Goal: Transaction & Acquisition: Purchase product/service

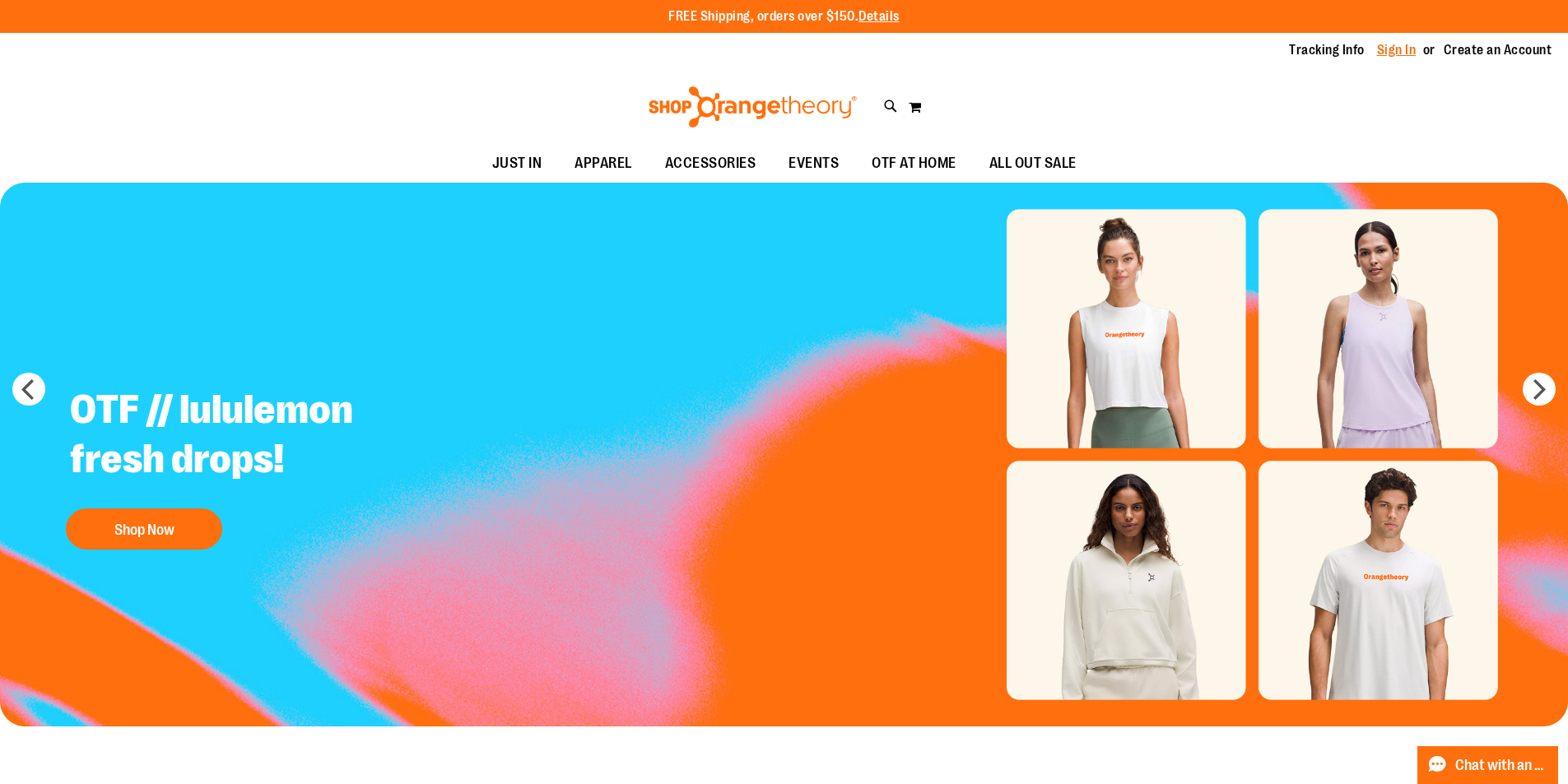
click at [1406, 53] on link "Sign In" at bounding box center [1397, 50] width 40 height 18
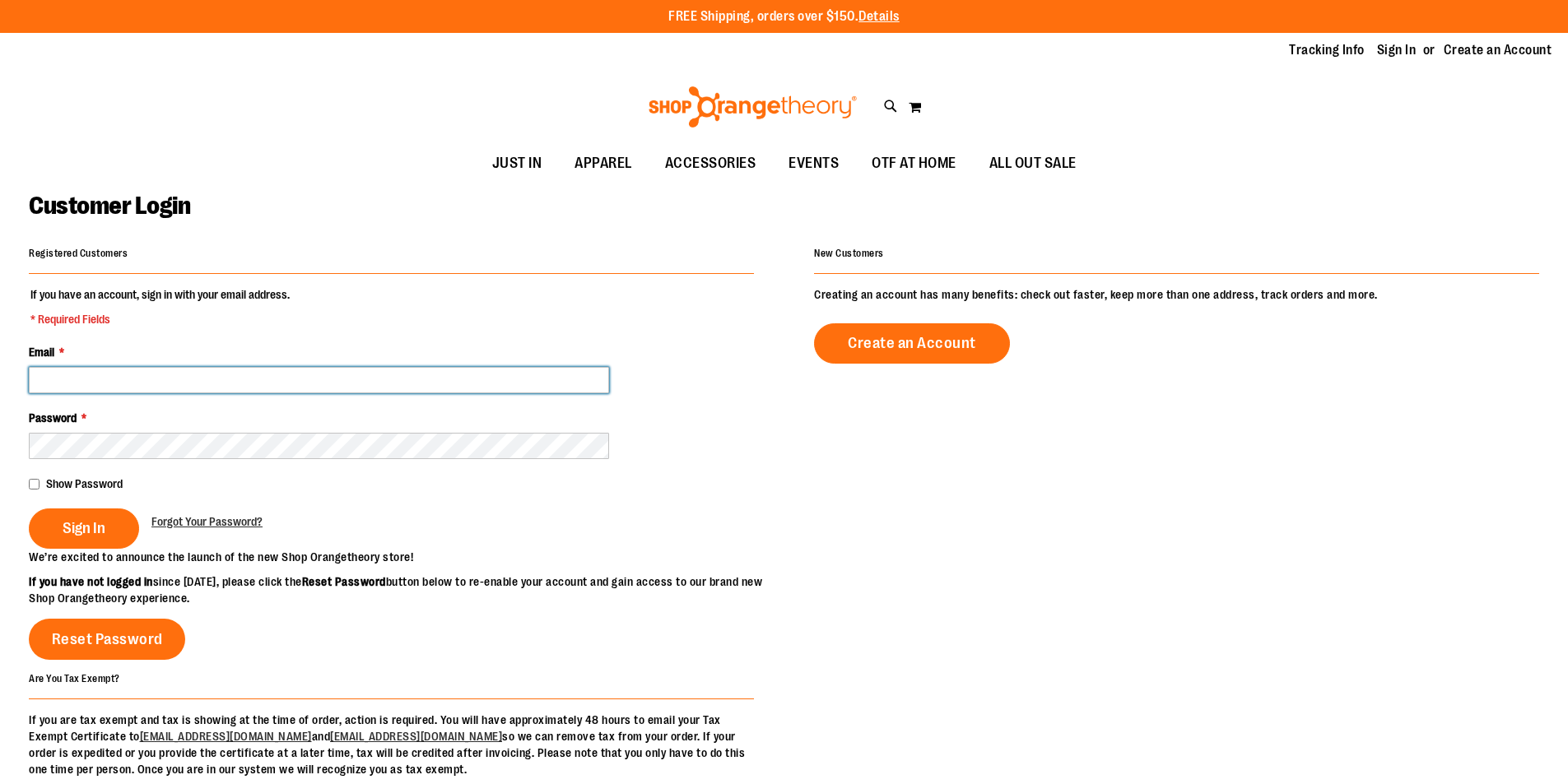
click at [112, 386] on input "Email *" at bounding box center [319, 380] width 580 height 26
type input "**********"
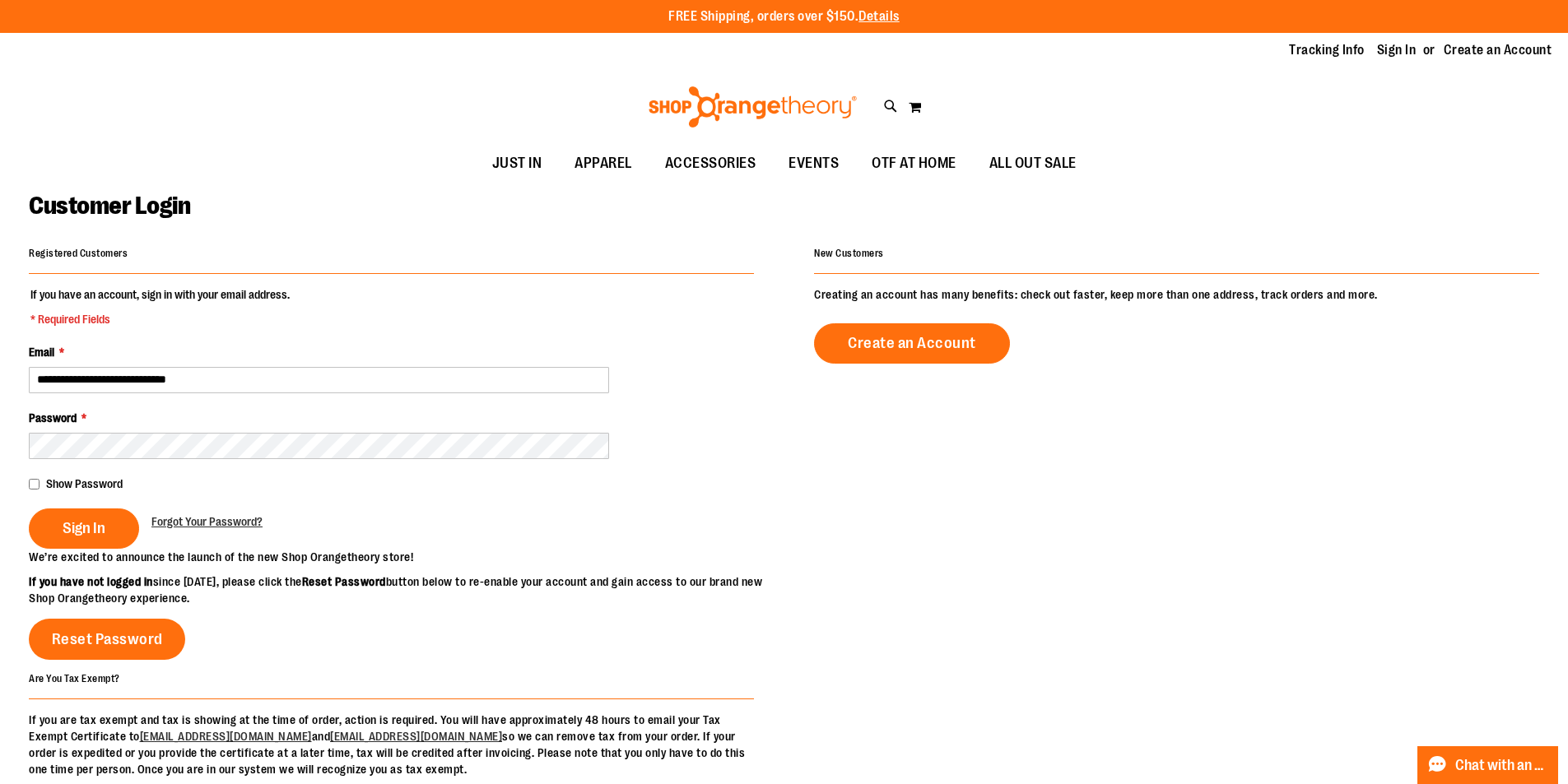
click at [32, 490] on div "Show Password" at bounding box center [391, 484] width 725 height 16
click at [110, 510] on button "Sign In" at bounding box center [84, 528] width 111 height 40
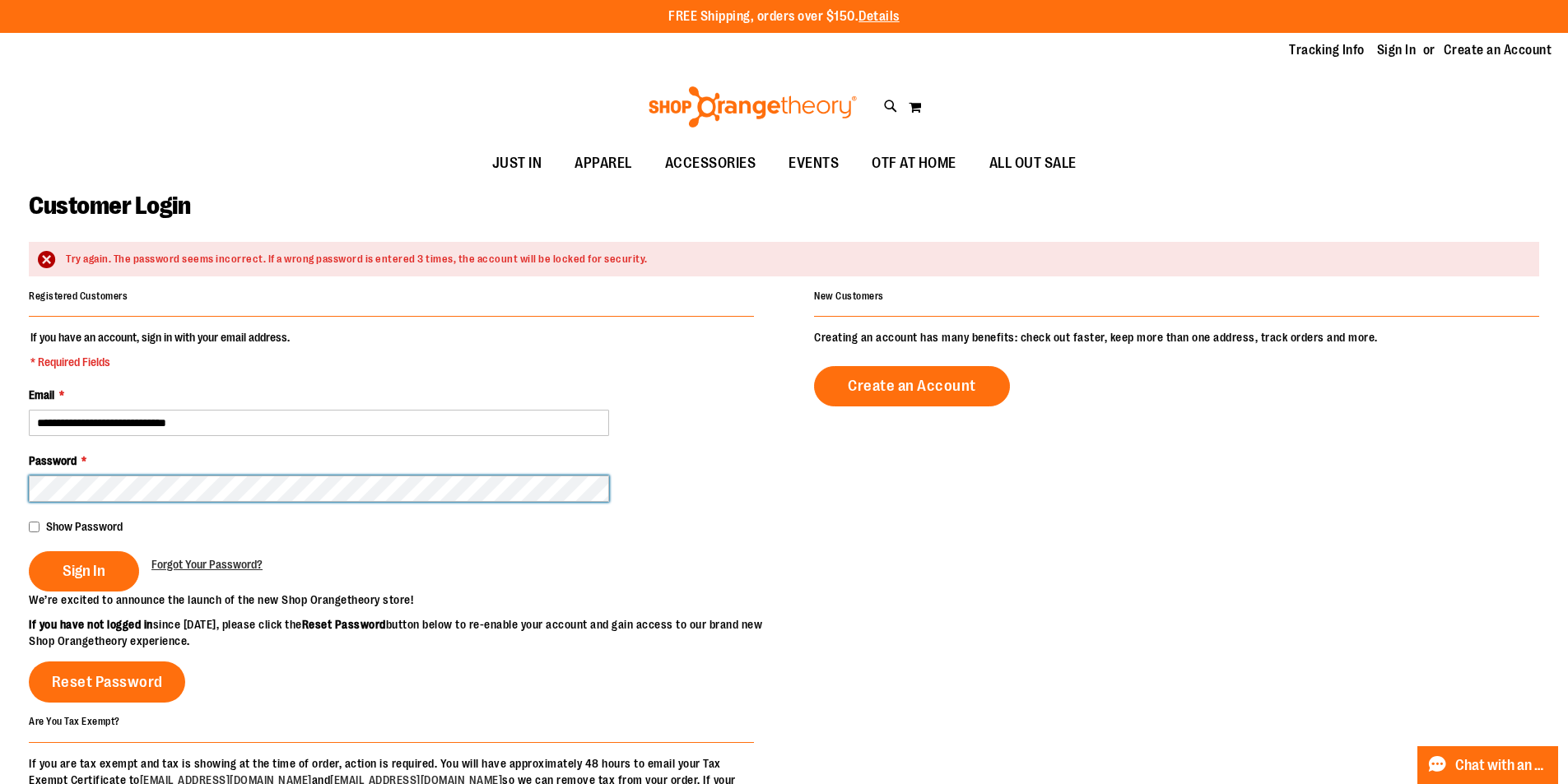
click at [29, 551] on button "Sign In" at bounding box center [84, 571] width 111 height 40
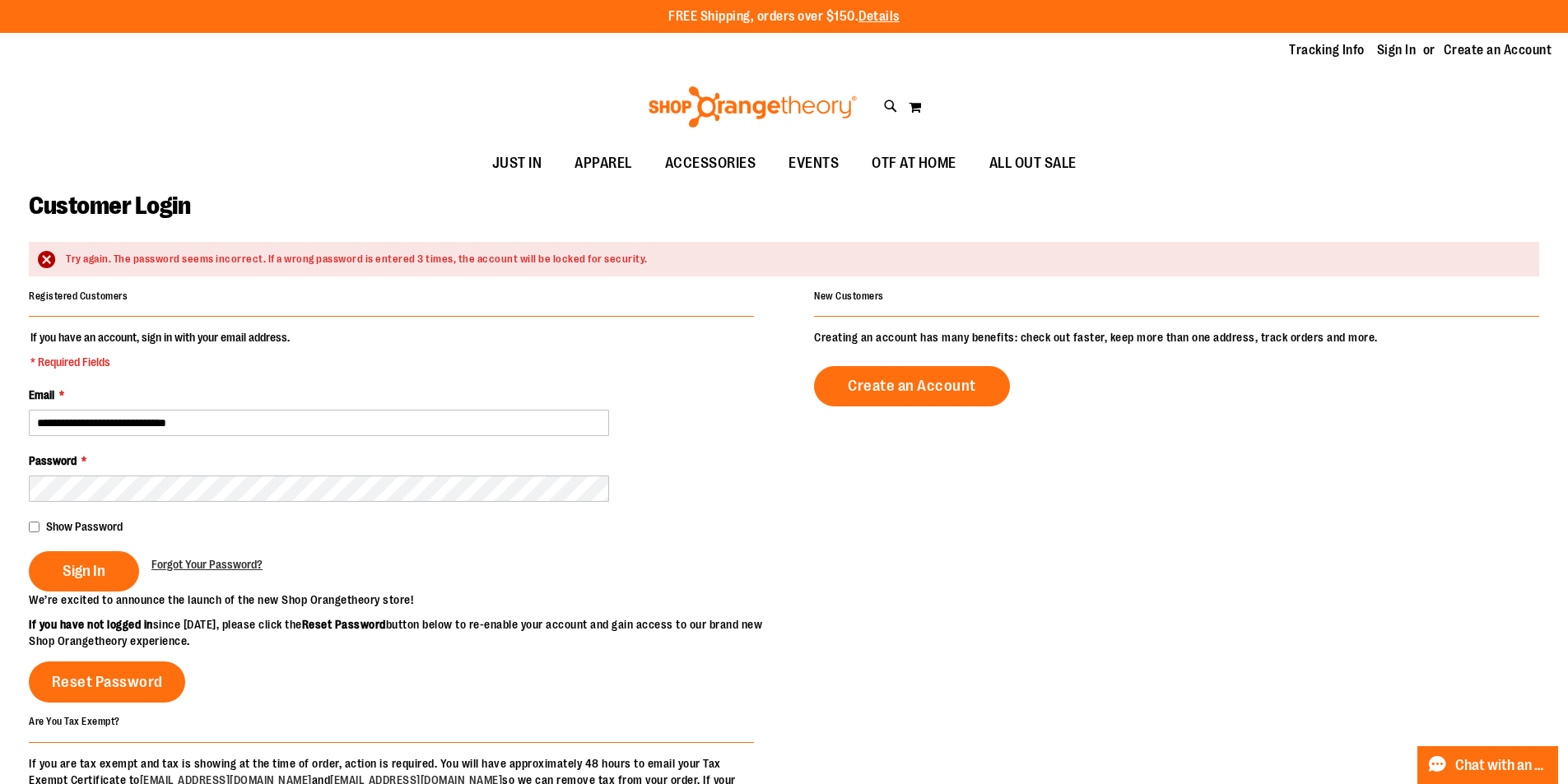
click at [40, 529] on div "Show Password" at bounding box center [391, 526] width 725 height 16
click at [69, 564] on span "Sign In" at bounding box center [84, 571] width 43 height 18
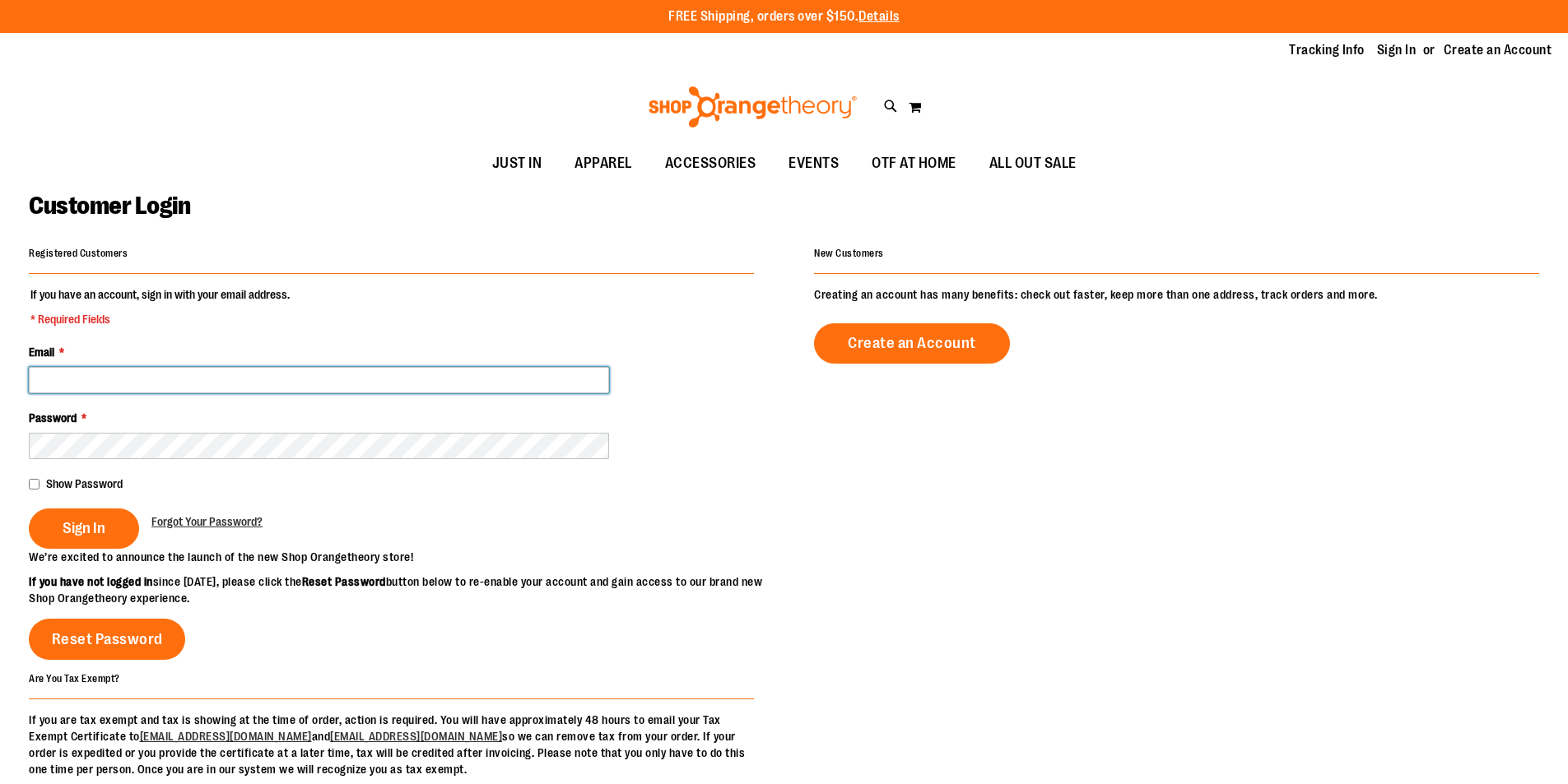
click at [70, 391] on input "Email *" at bounding box center [319, 380] width 580 height 26
type input "**********"
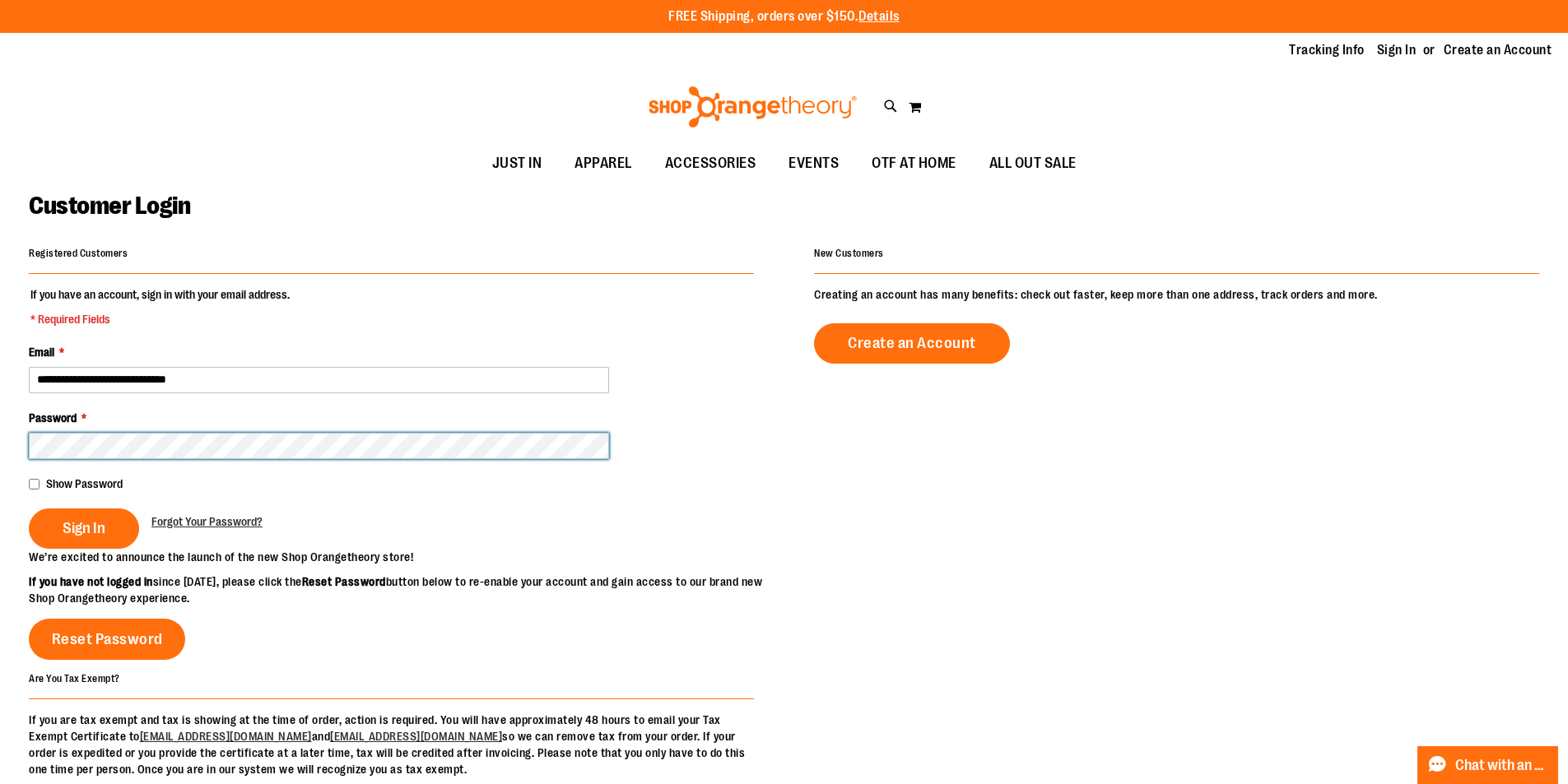
click at [29, 508] on button "Sign In" at bounding box center [84, 528] width 111 height 40
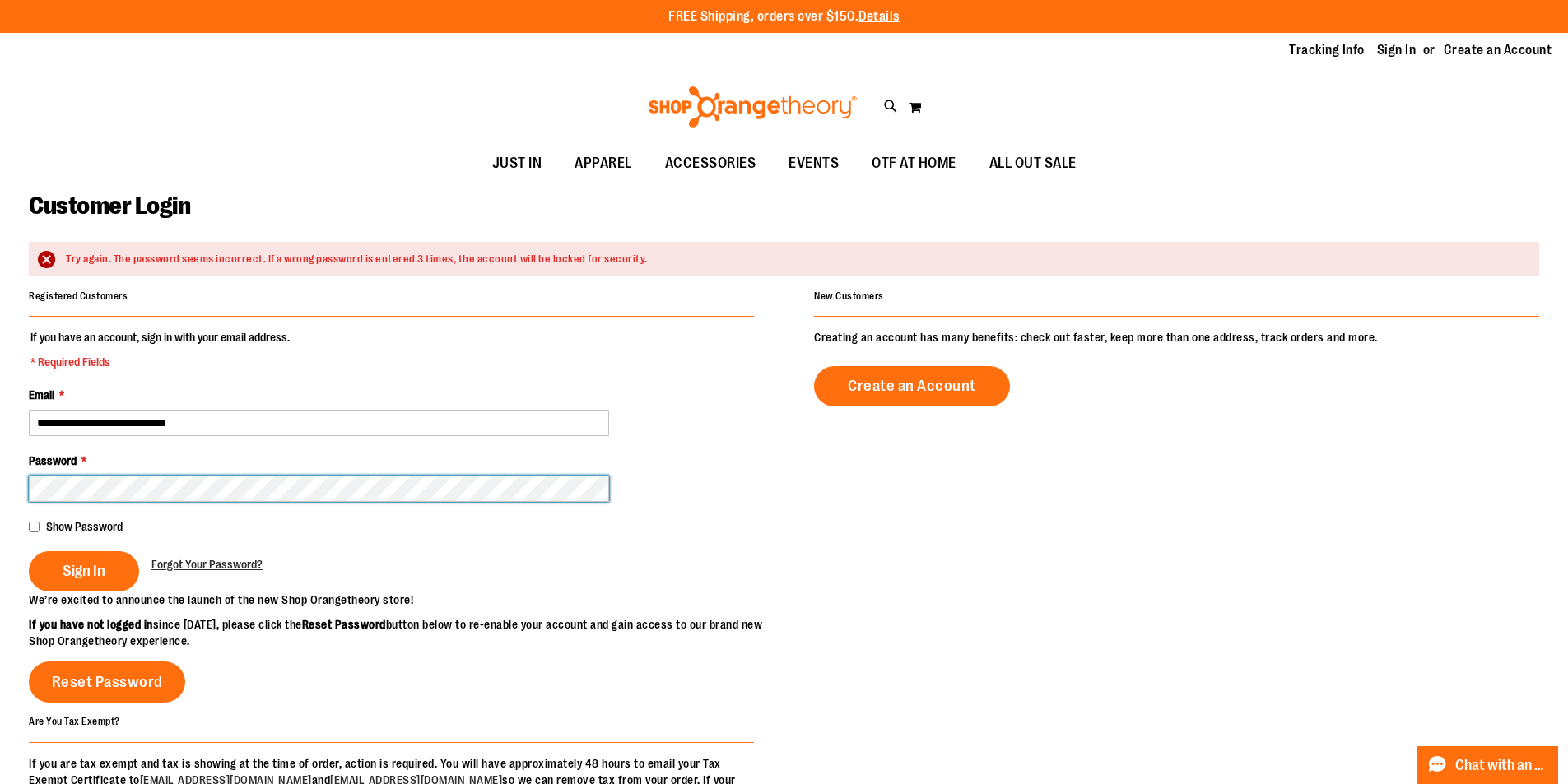
click at [29, 551] on button "Sign In" at bounding box center [84, 571] width 111 height 40
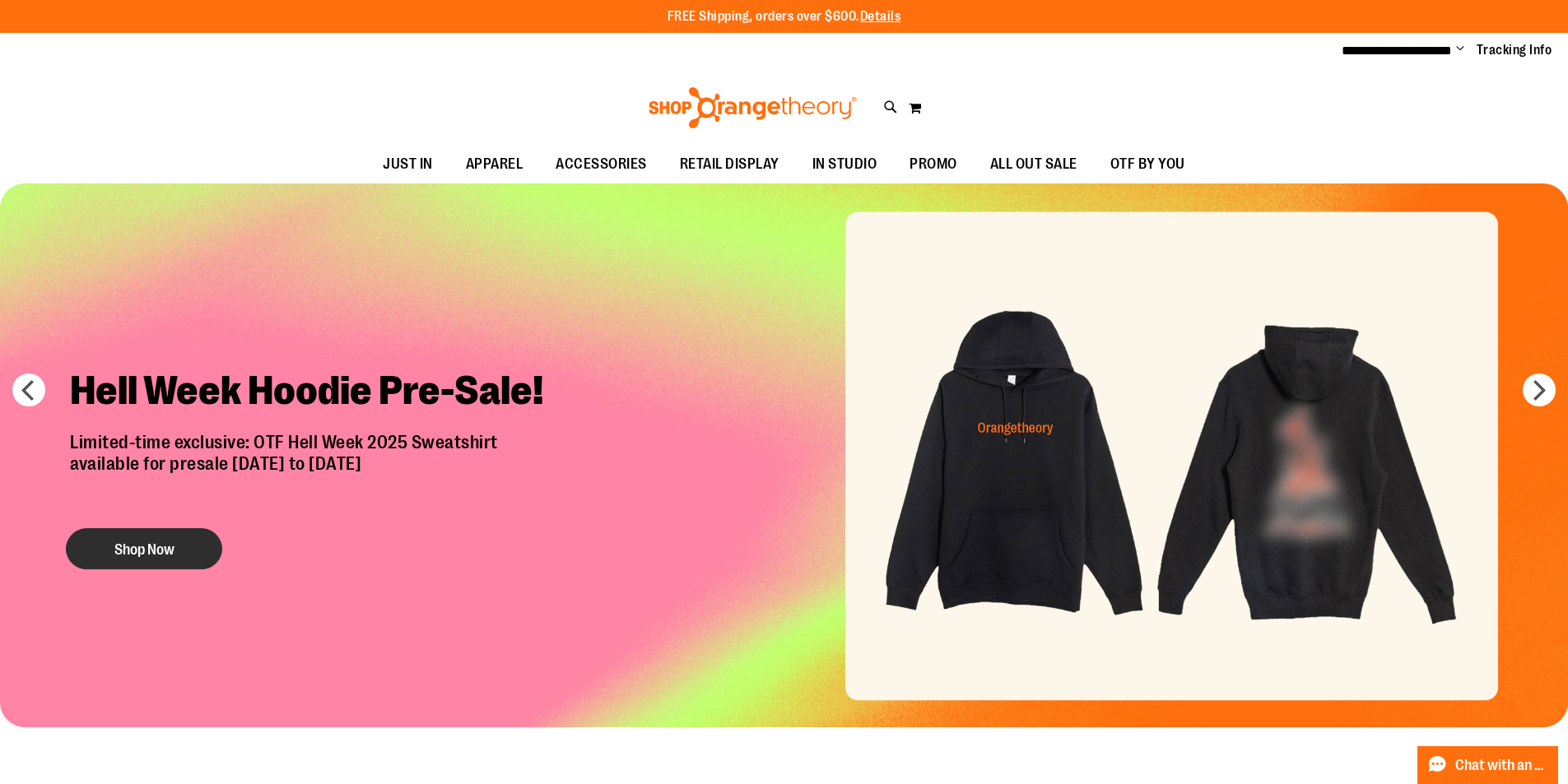
click at [157, 530] on button "Shop Now" at bounding box center [144, 549] width 156 height 41
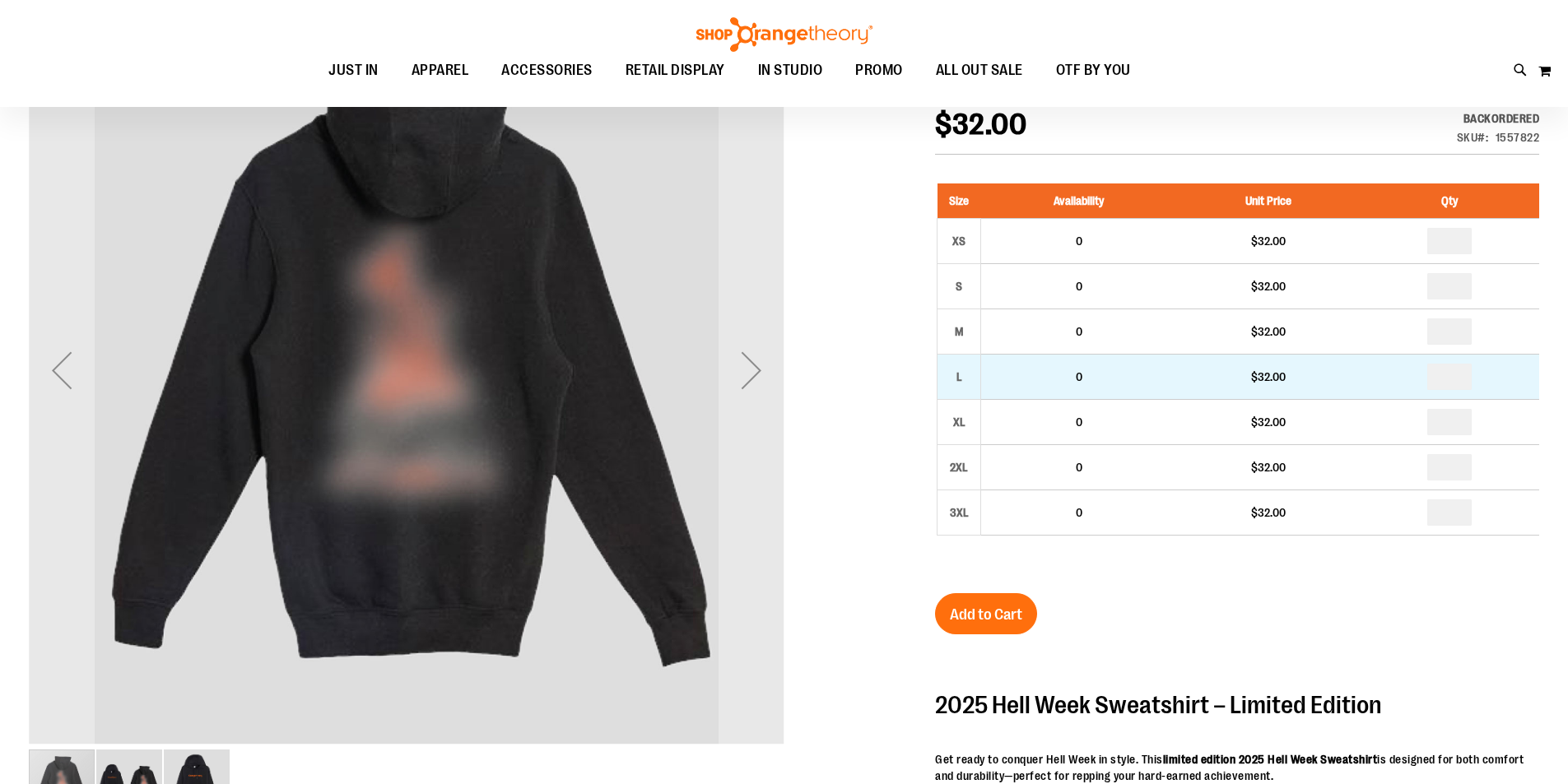
scroll to position [245, 0]
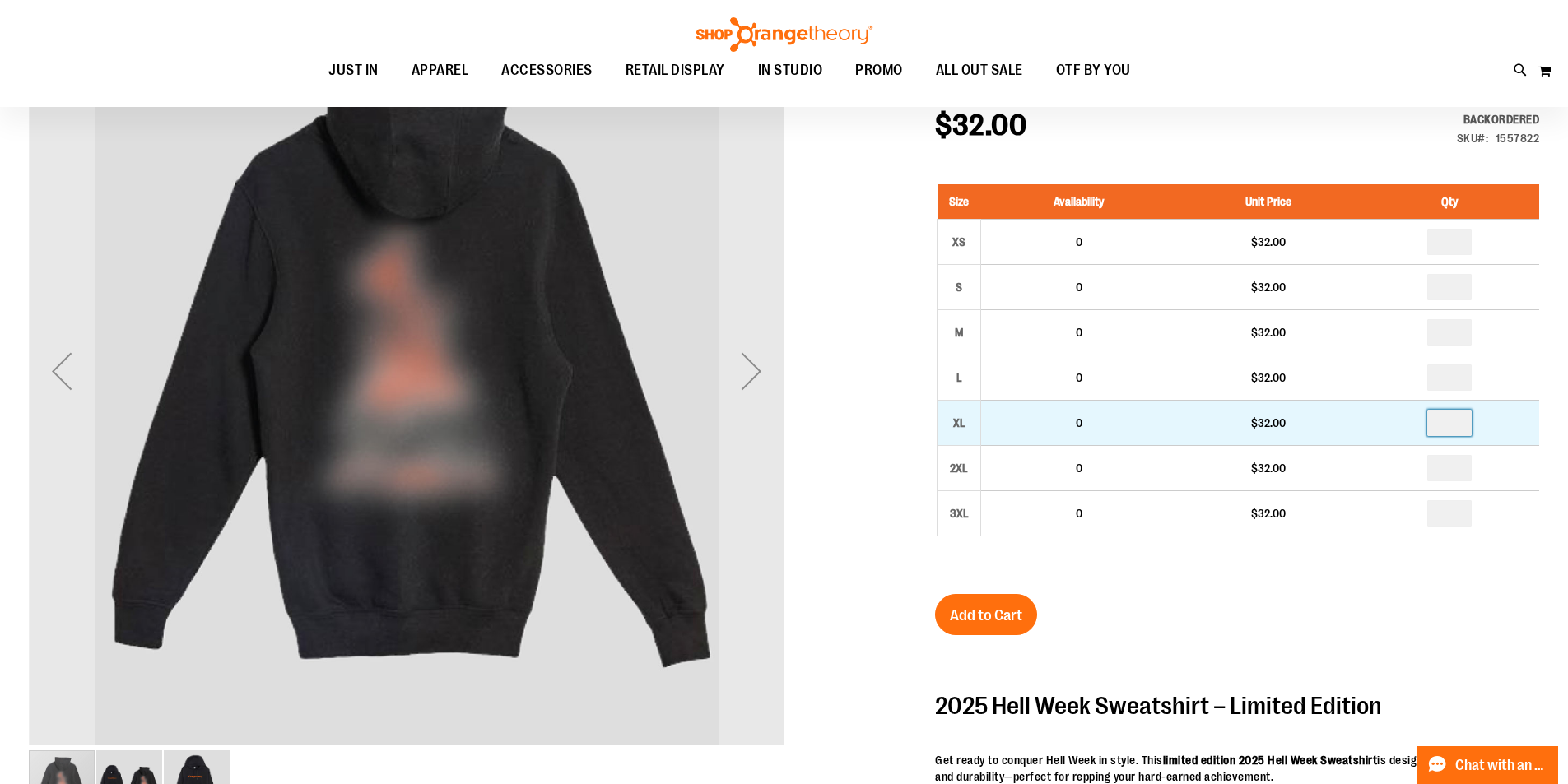
drag, startPoint x: 1463, startPoint y: 424, endPoint x: 1440, endPoint y: 424, distance: 23.0
click at [1440, 424] on input "number" at bounding box center [1449, 422] width 44 height 26
type input "*"
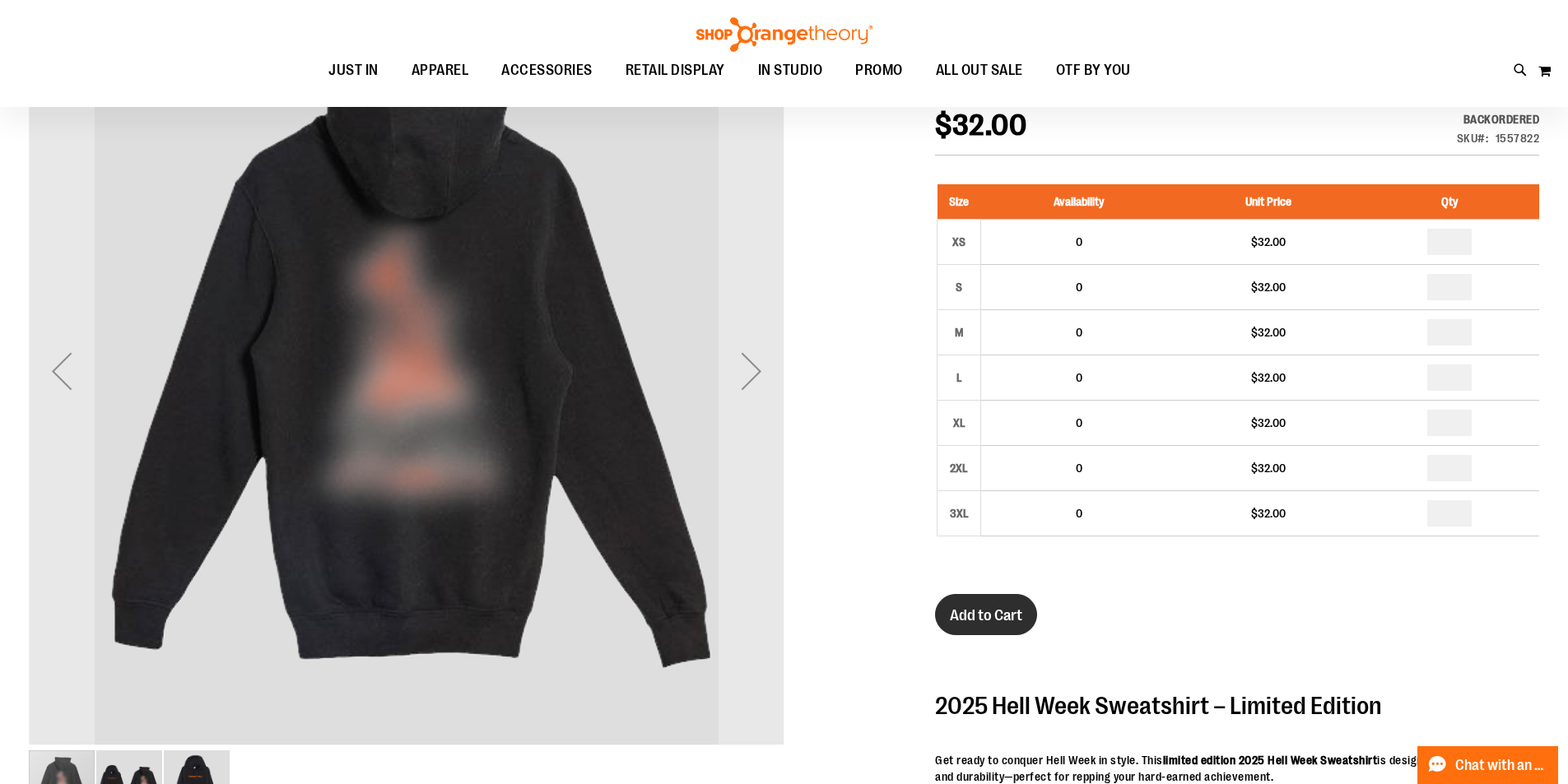
click at [1012, 603] on button "Add to Cart" at bounding box center [987, 614] width 102 height 41
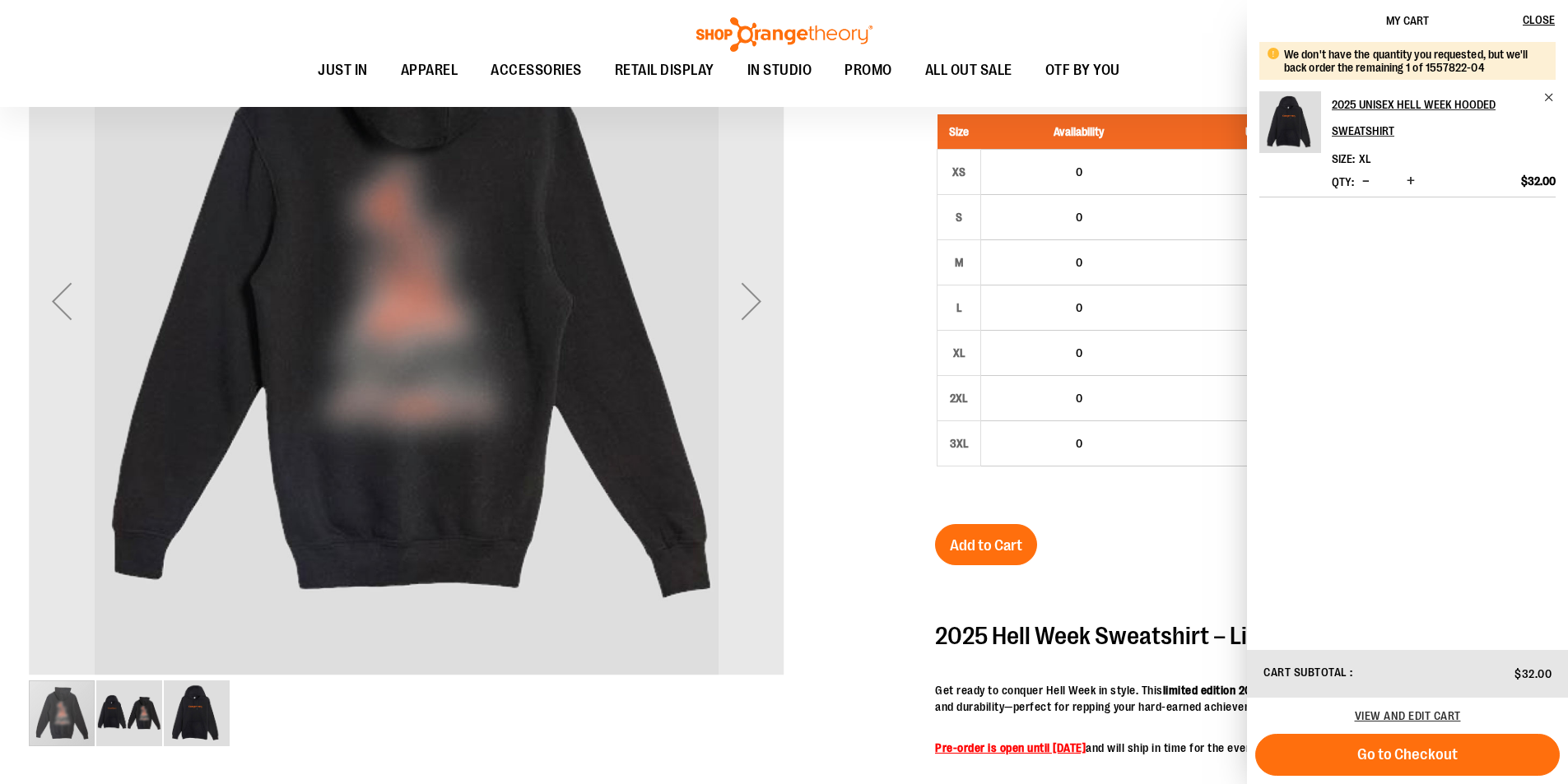
scroll to position [410, 0]
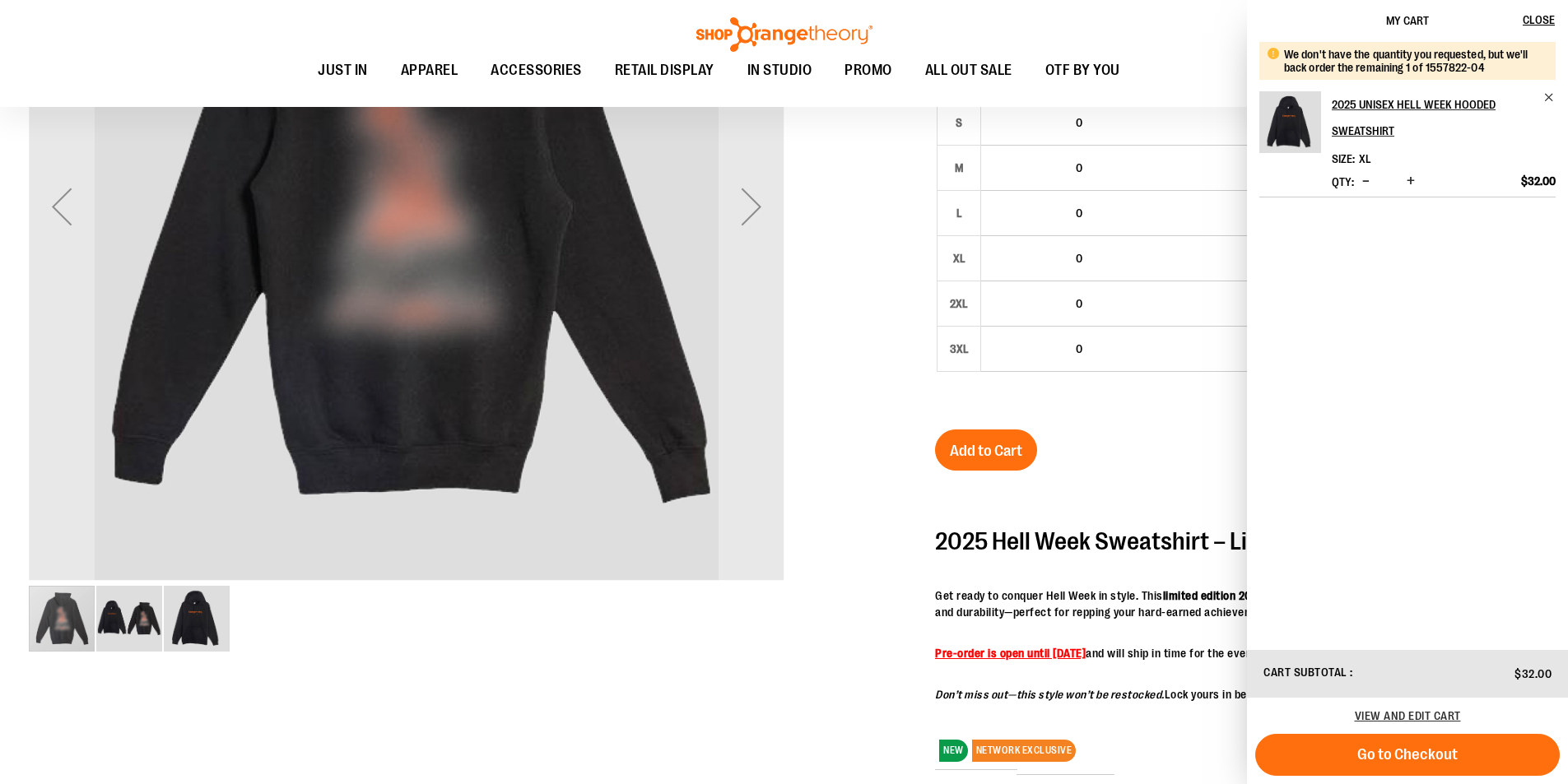
click at [1071, 446] on div "2025 Unisex Hell Week Hooded Sweatshirt $32.00 Backordered Only %1 left SKU 155…" at bounding box center [1237, 476] width 604 height 1143
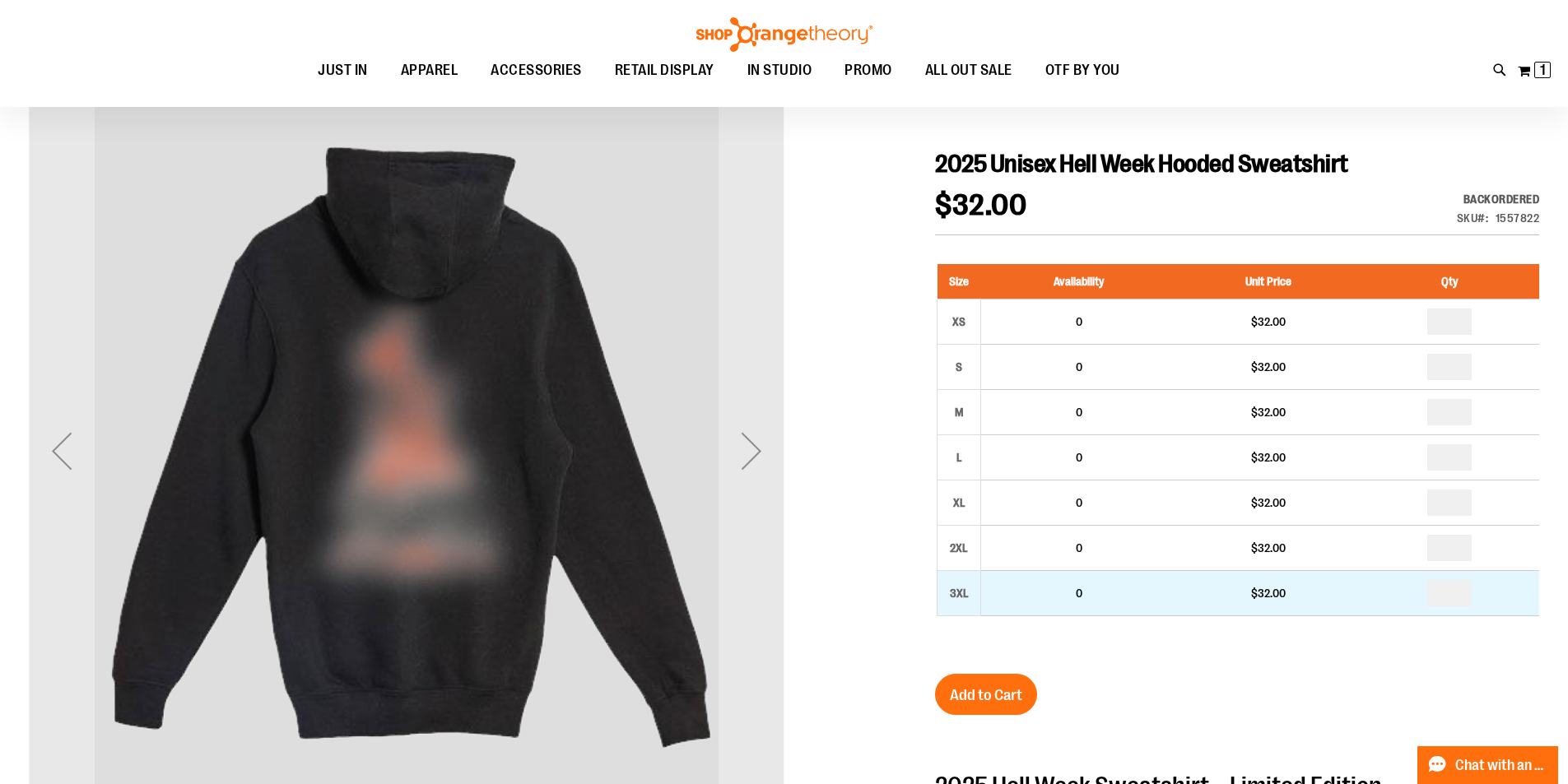
scroll to position [163, 0]
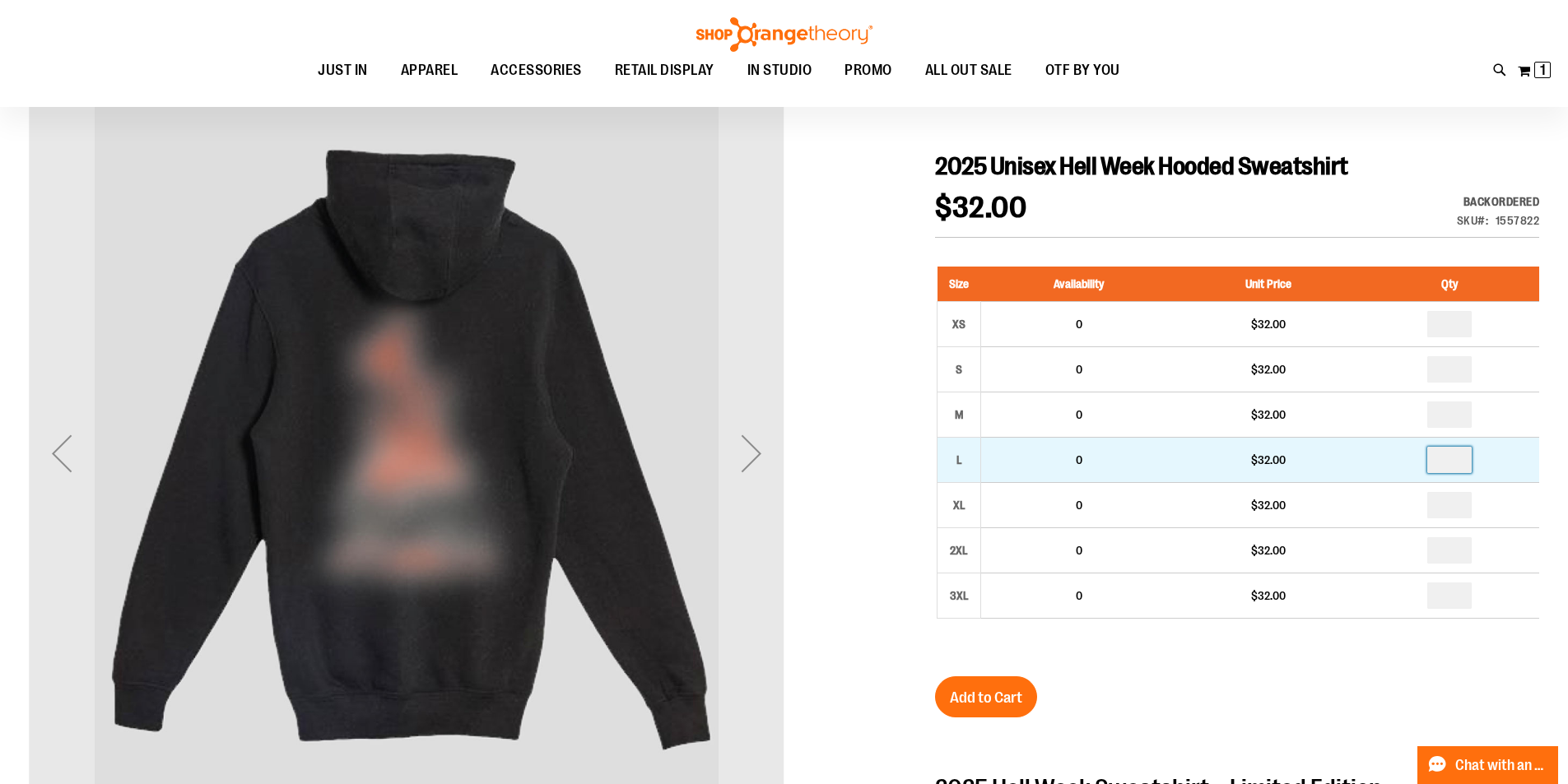
drag, startPoint x: 1469, startPoint y: 460, endPoint x: 1409, endPoint y: 452, distance: 60.5
click at [1409, 452] on td at bounding box center [1449, 459] width 179 height 45
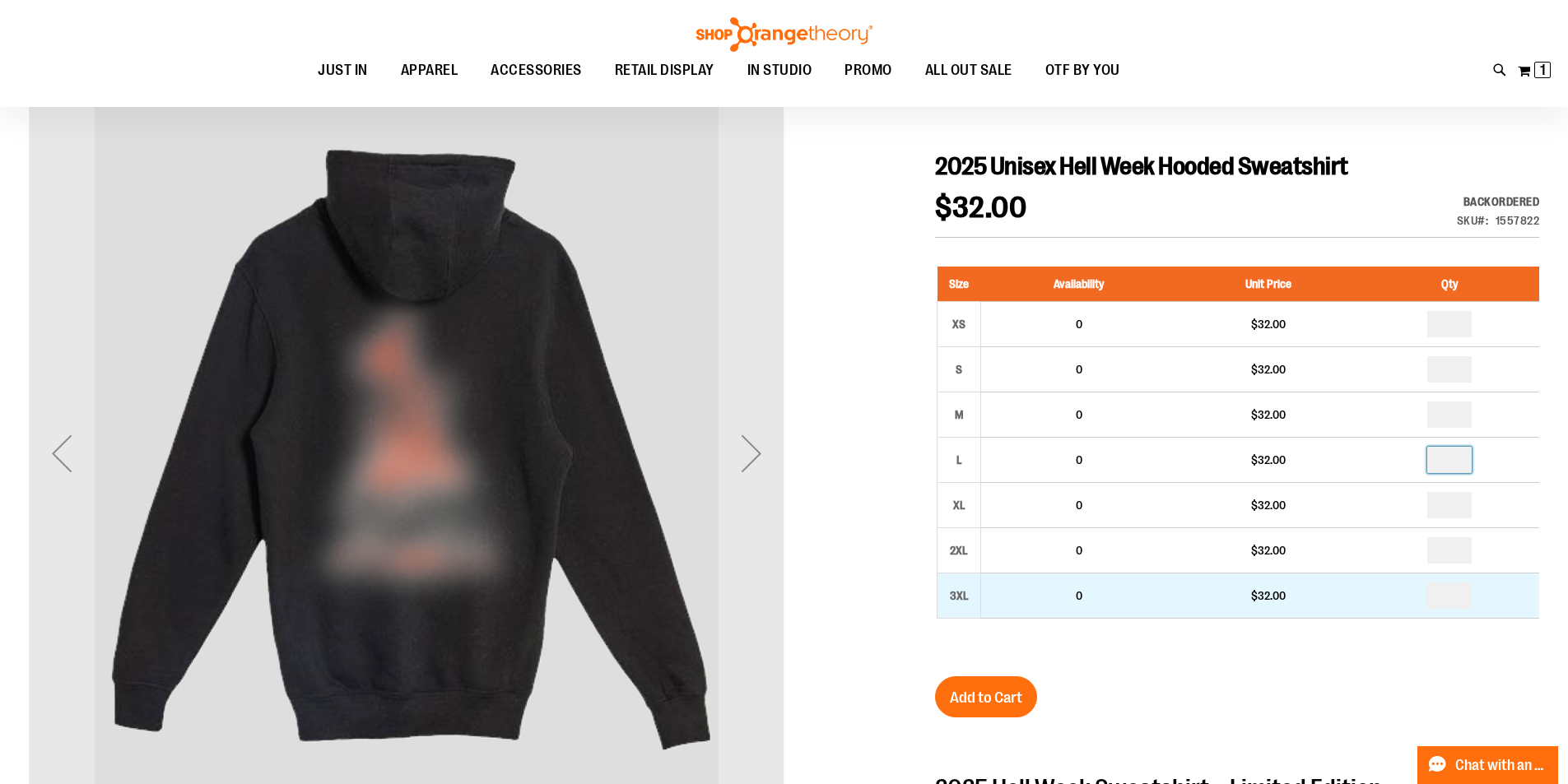
type input "*"
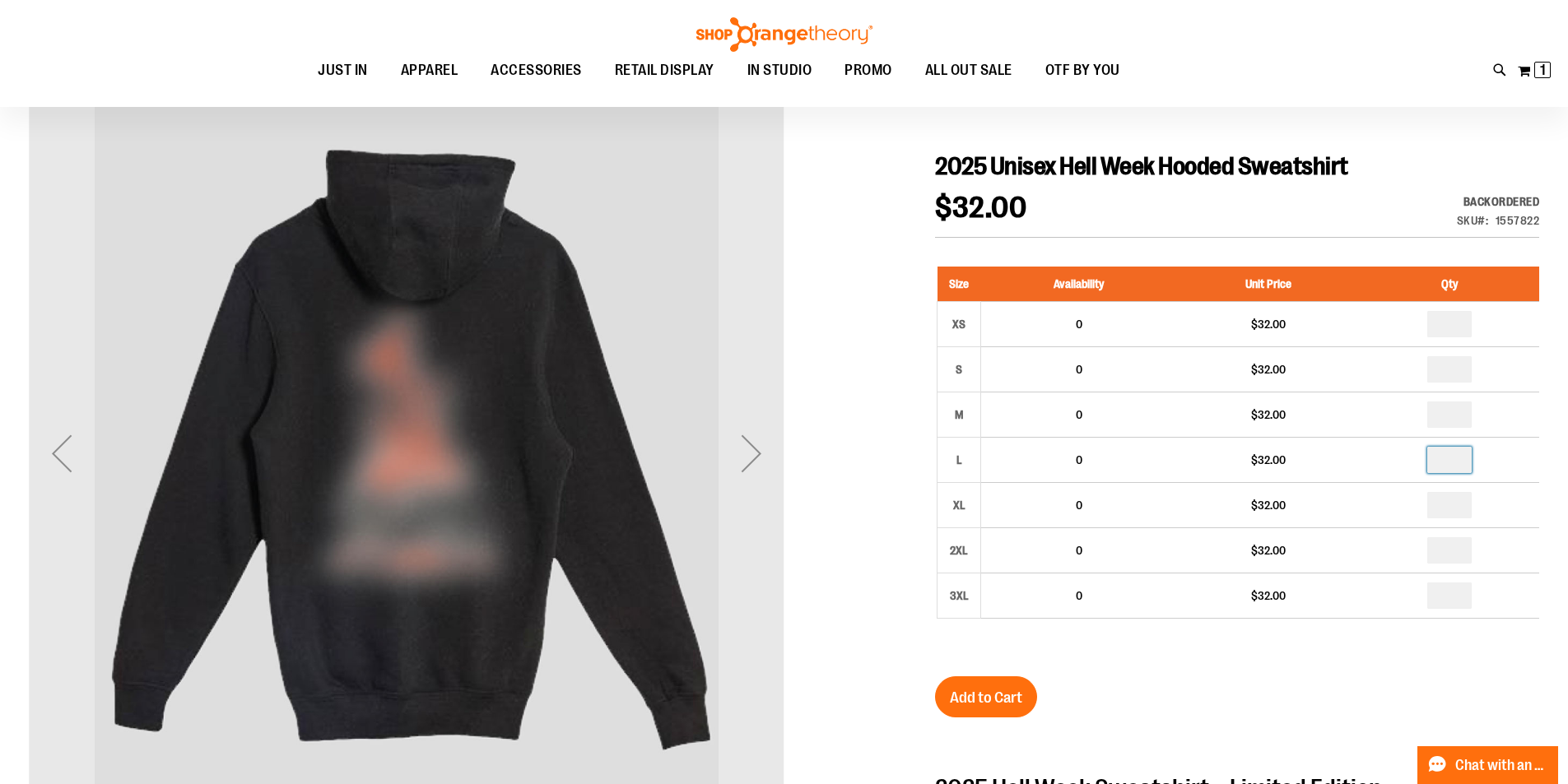
click at [1264, 693] on div "2025 Unisex Hell Week Hooded Sweatshirt $32.00 Backordered Only %1 left SKU 155…" at bounding box center [1237, 723] width 604 height 1143
click at [978, 693] on span "Add to Cart" at bounding box center [986, 698] width 73 height 18
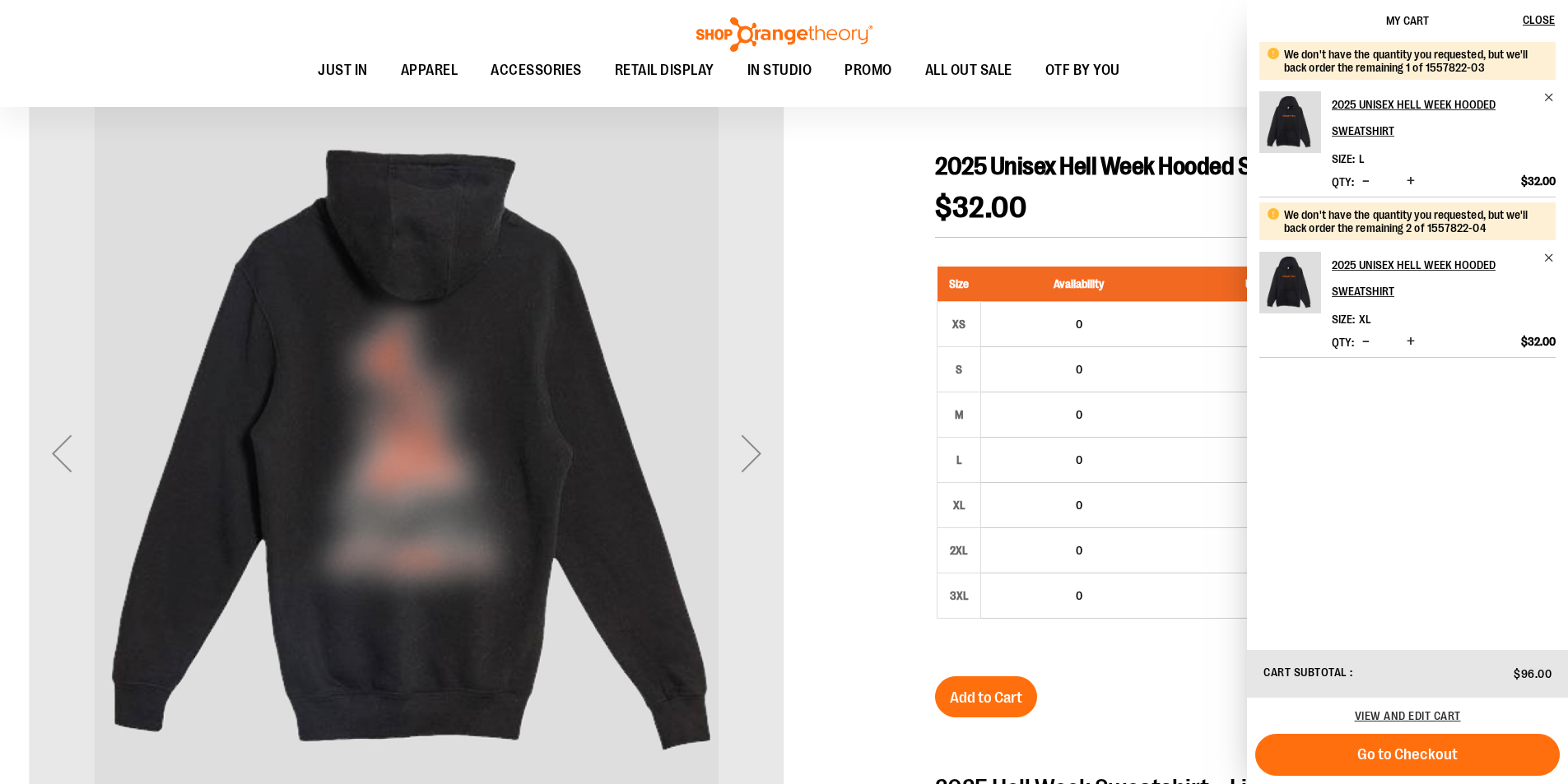
click at [839, 246] on div at bounding box center [784, 685] width 1510 height 1220
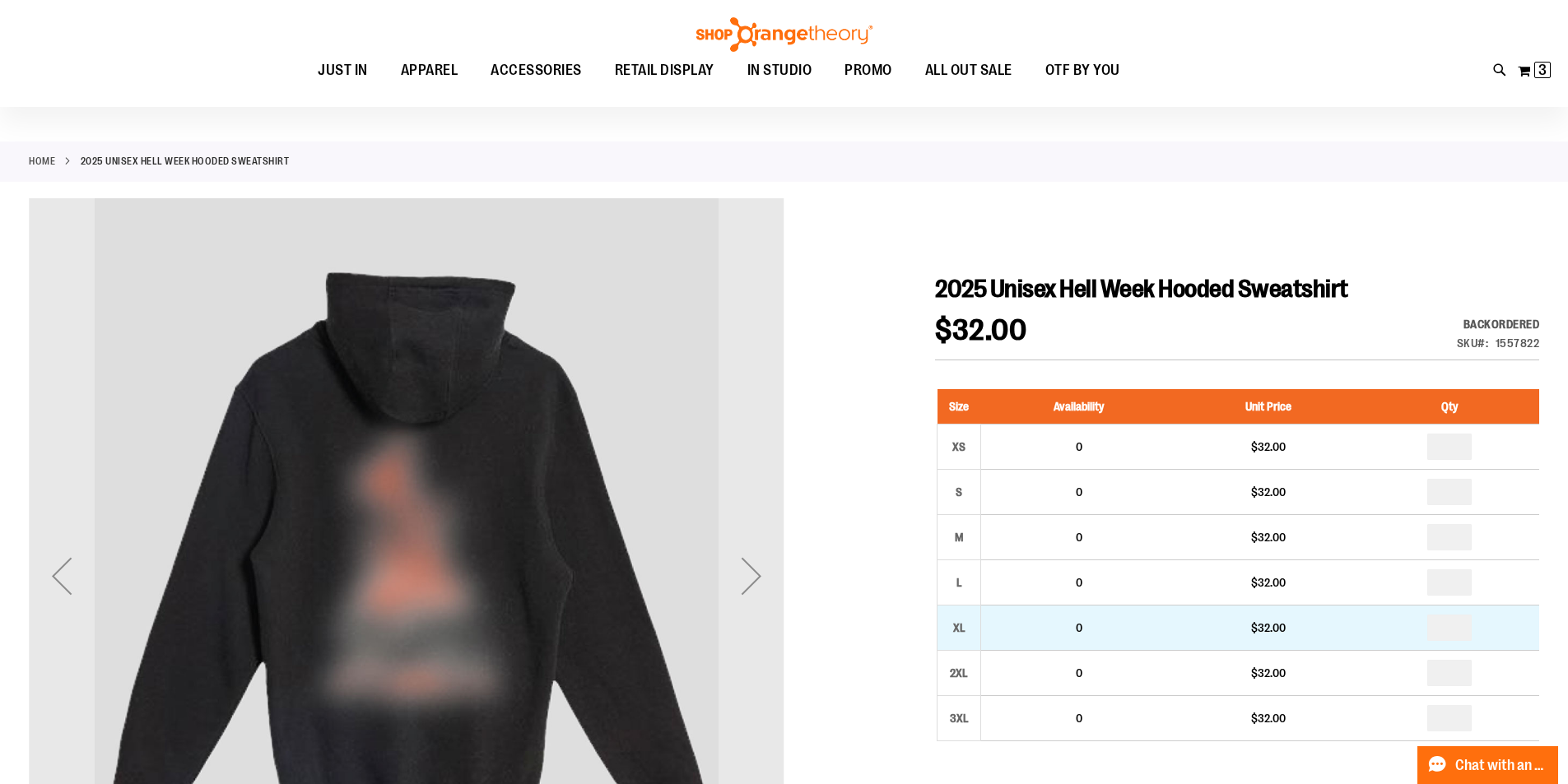
scroll to position [0, 0]
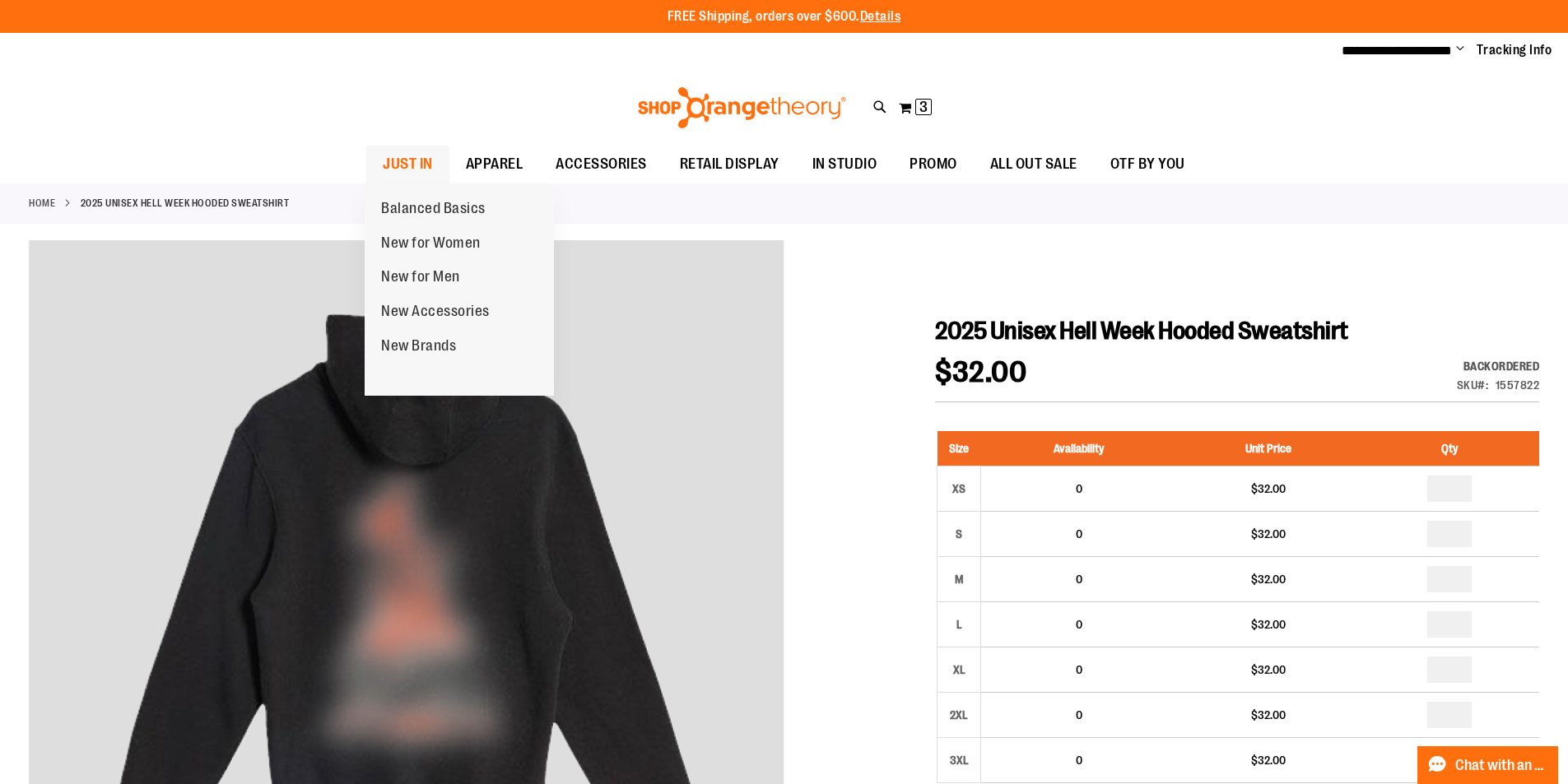
click at [428, 162] on span "JUST IN" at bounding box center [408, 163] width 50 height 37
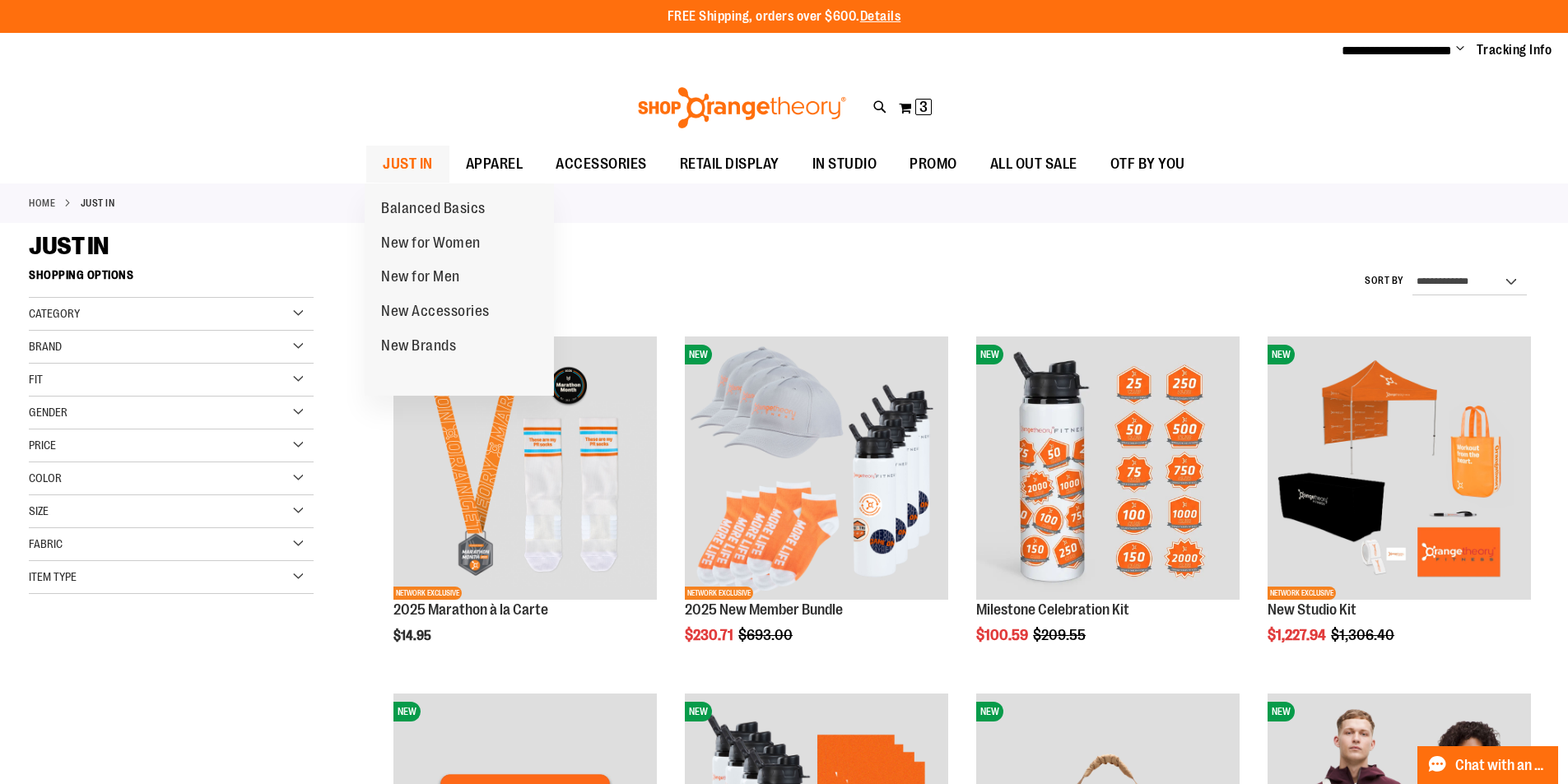
click at [411, 173] on span "JUST IN" at bounding box center [408, 163] width 50 height 37
click at [389, 156] on span "JUST IN" at bounding box center [408, 163] width 50 height 37
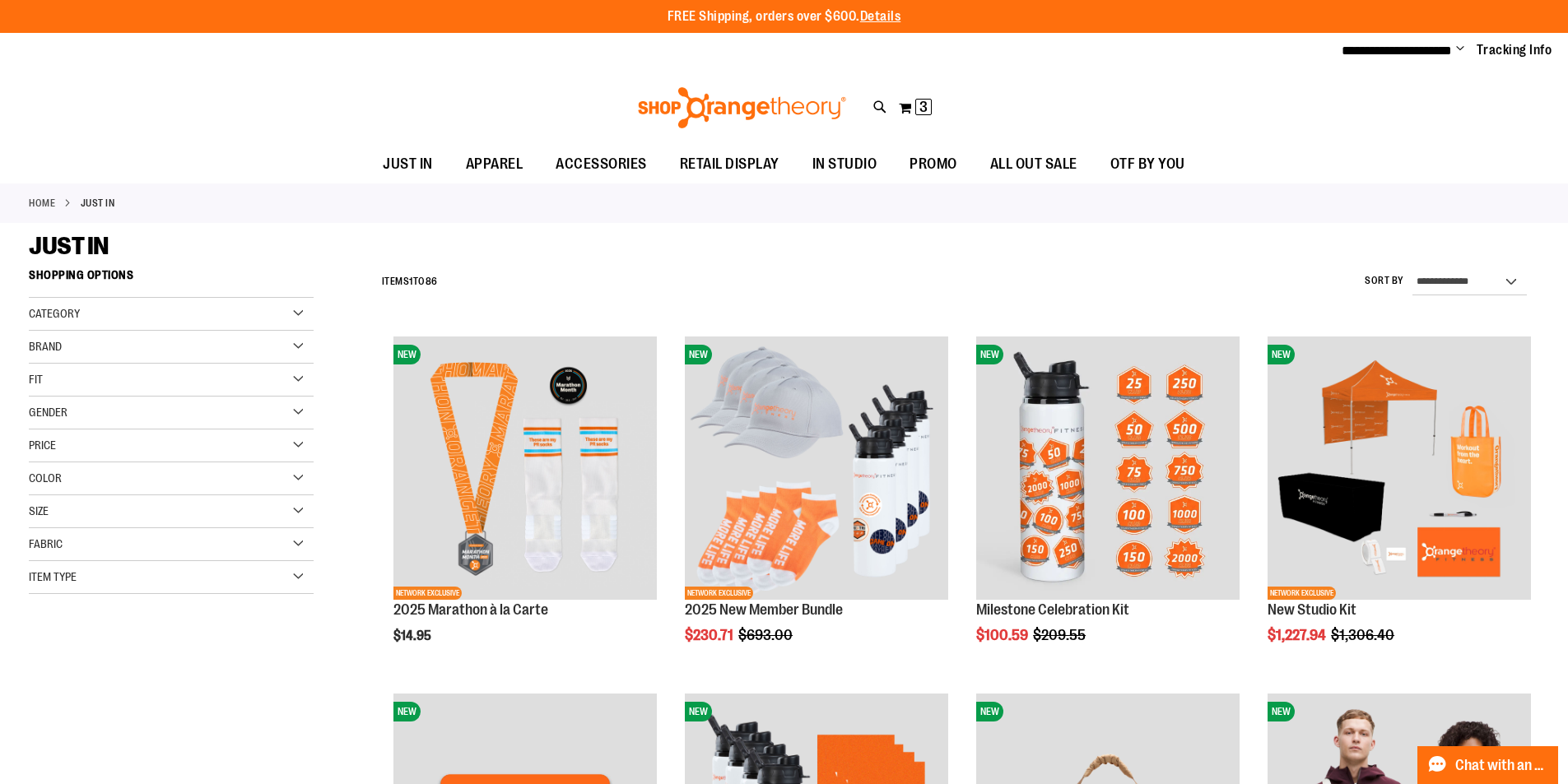
click at [44, 206] on link "Home" at bounding box center [41, 203] width 26 height 14
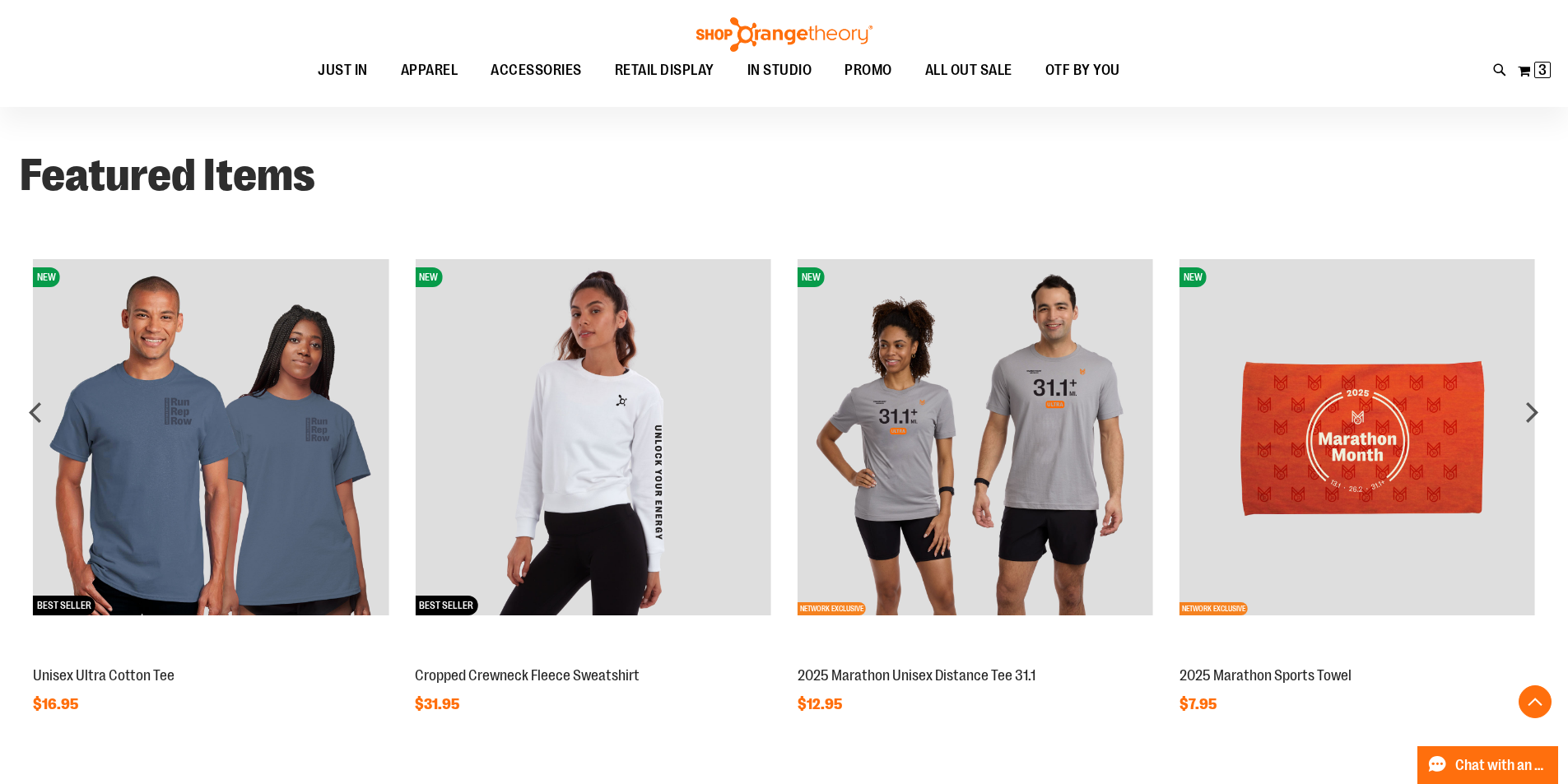
scroll to position [1727, 0]
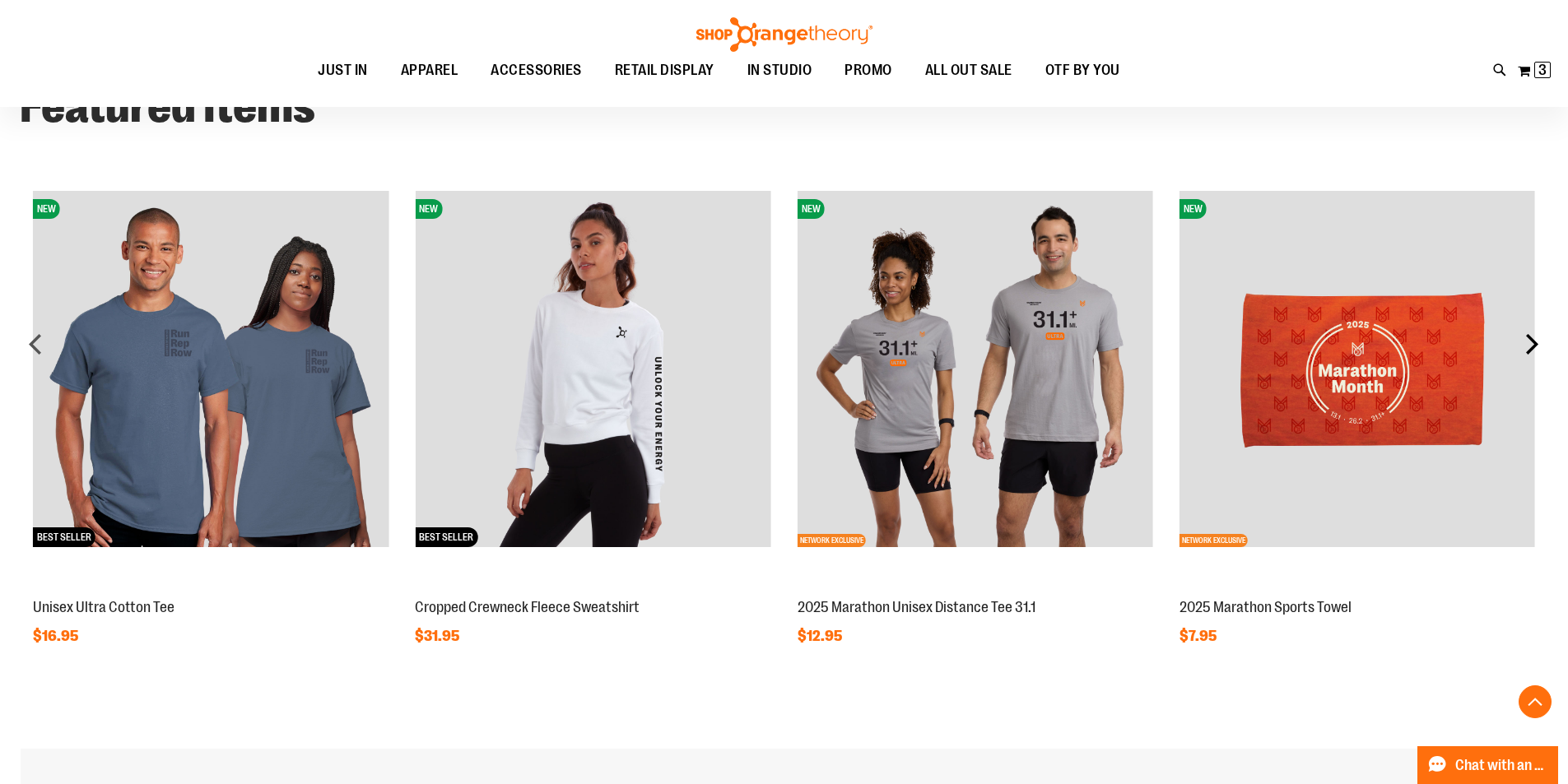
click at [1537, 345] on div "next" at bounding box center [1532, 344] width 33 height 33
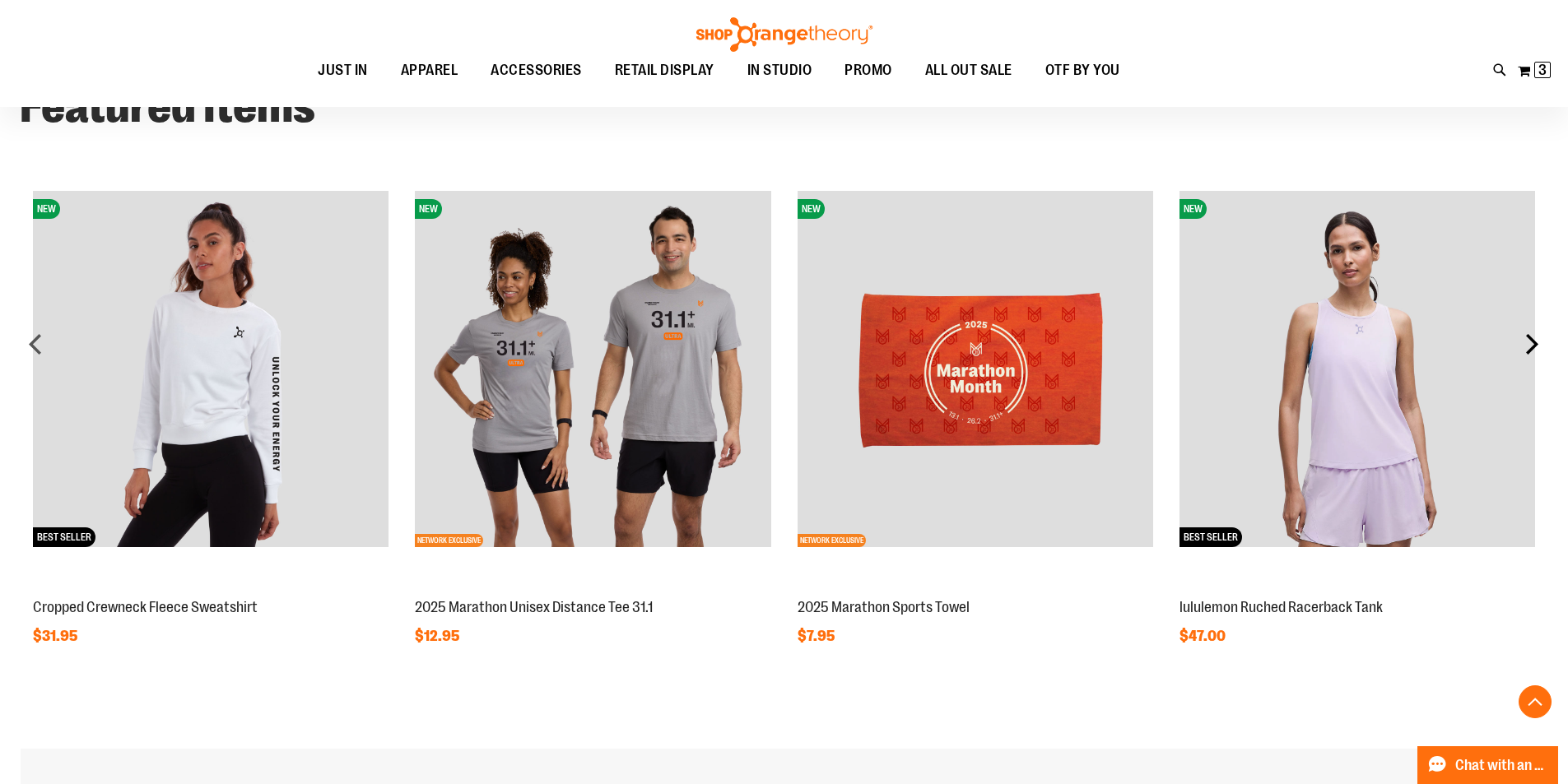
click at [1540, 343] on div "next" at bounding box center [1532, 344] width 33 height 33
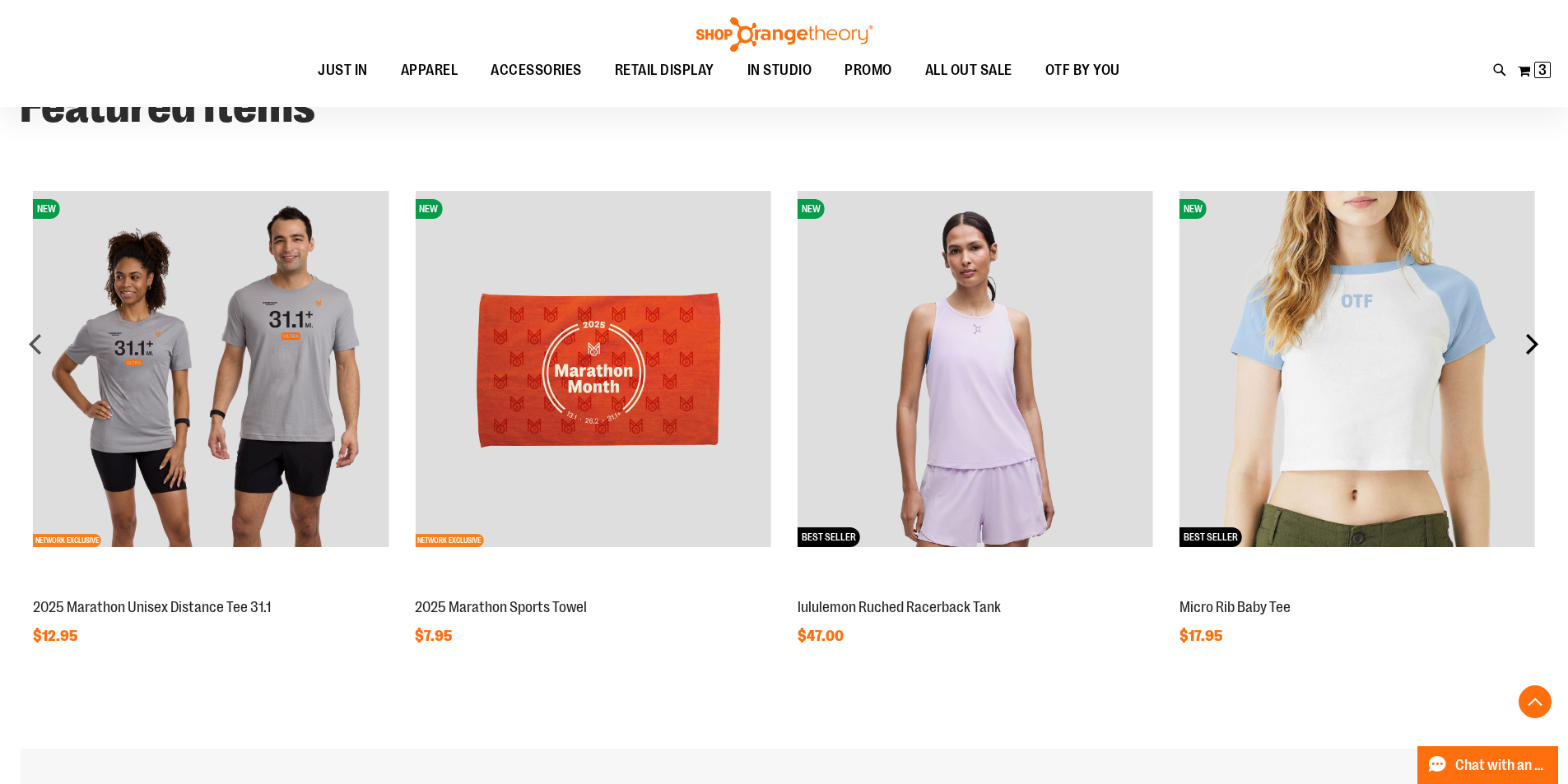
click at [1538, 345] on div "next" at bounding box center [1532, 344] width 33 height 33
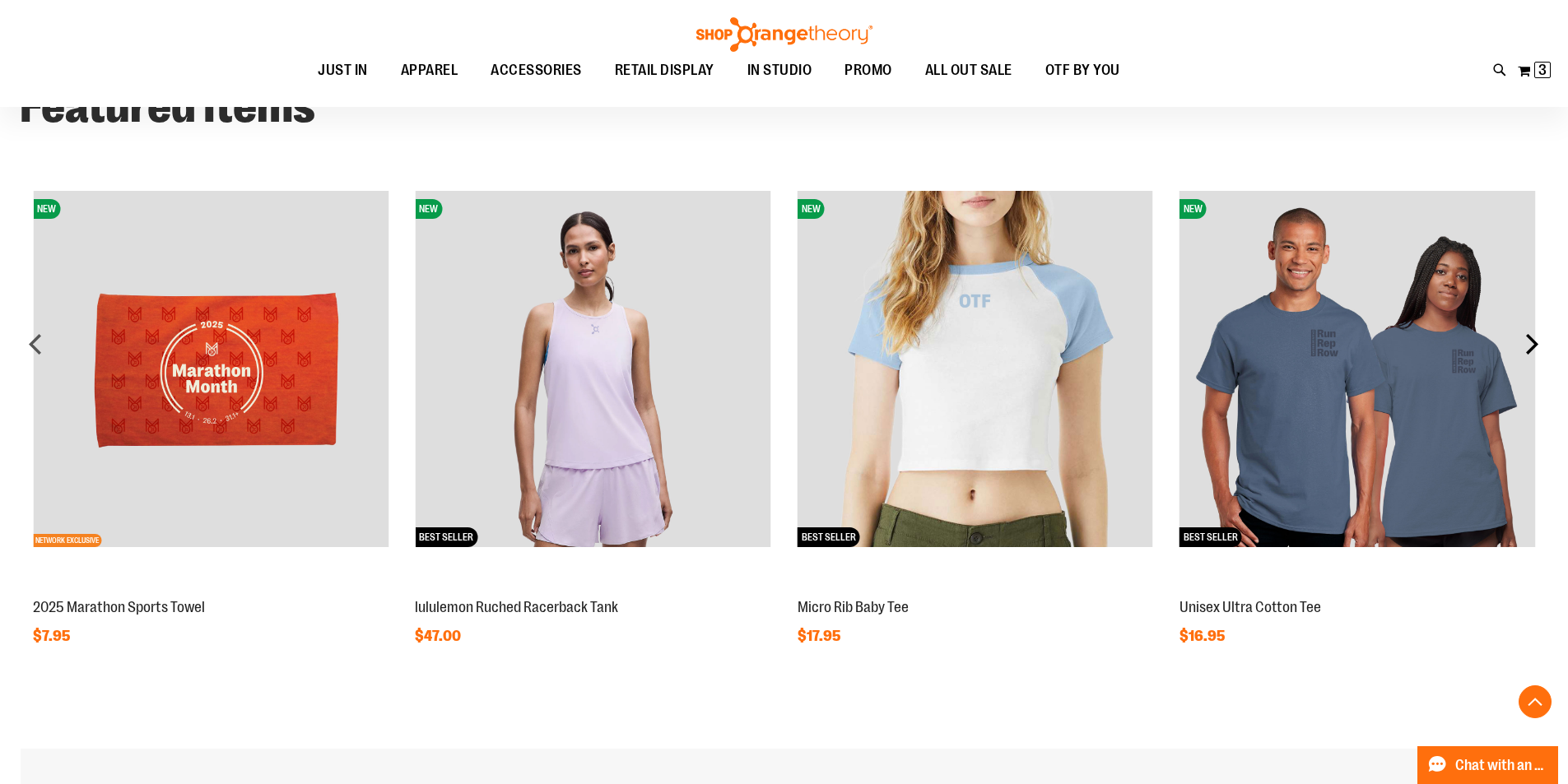
click at [1538, 345] on div "next" at bounding box center [1532, 344] width 33 height 33
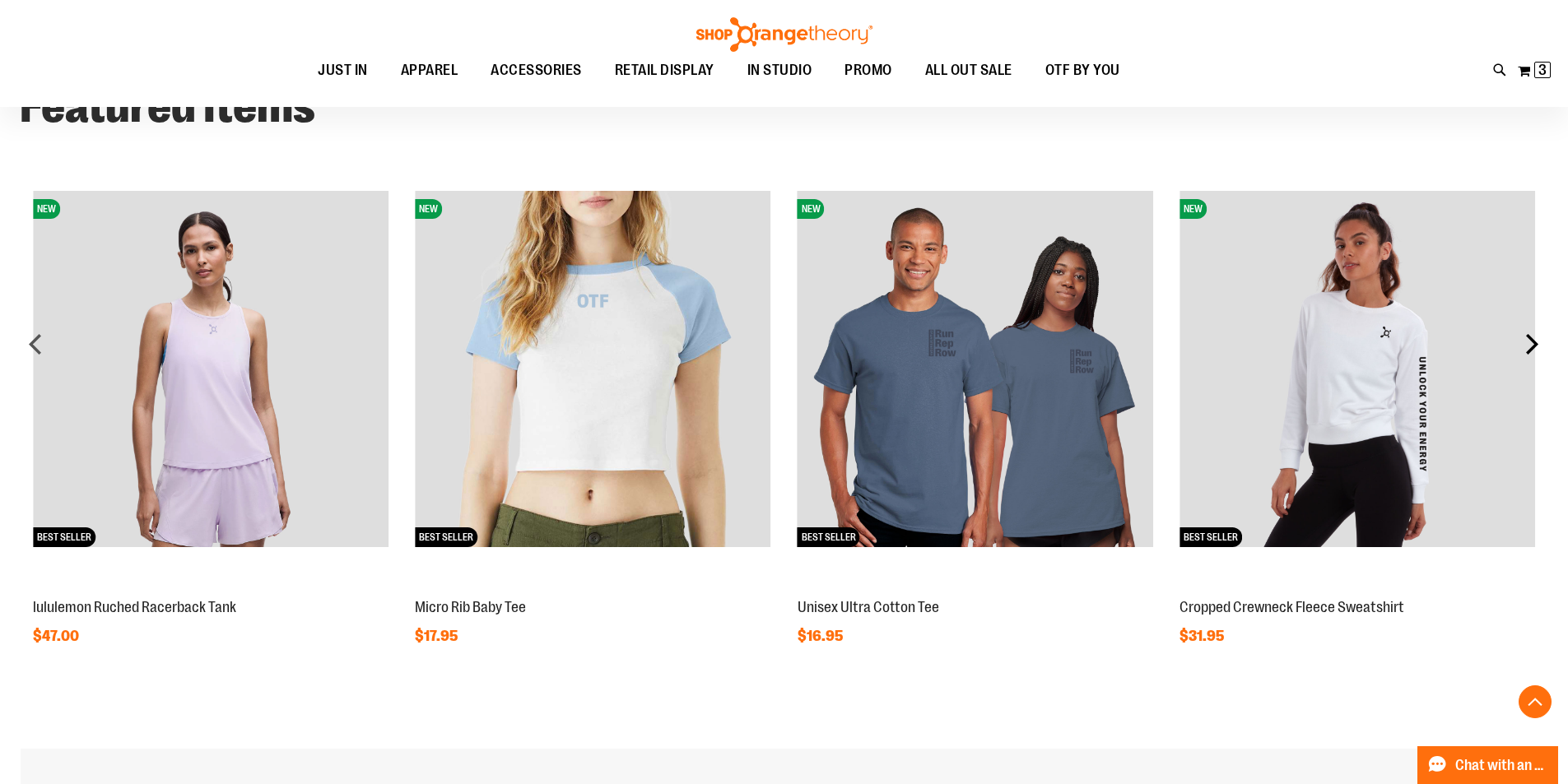
click at [1538, 345] on div "next" at bounding box center [1532, 344] width 33 height 33
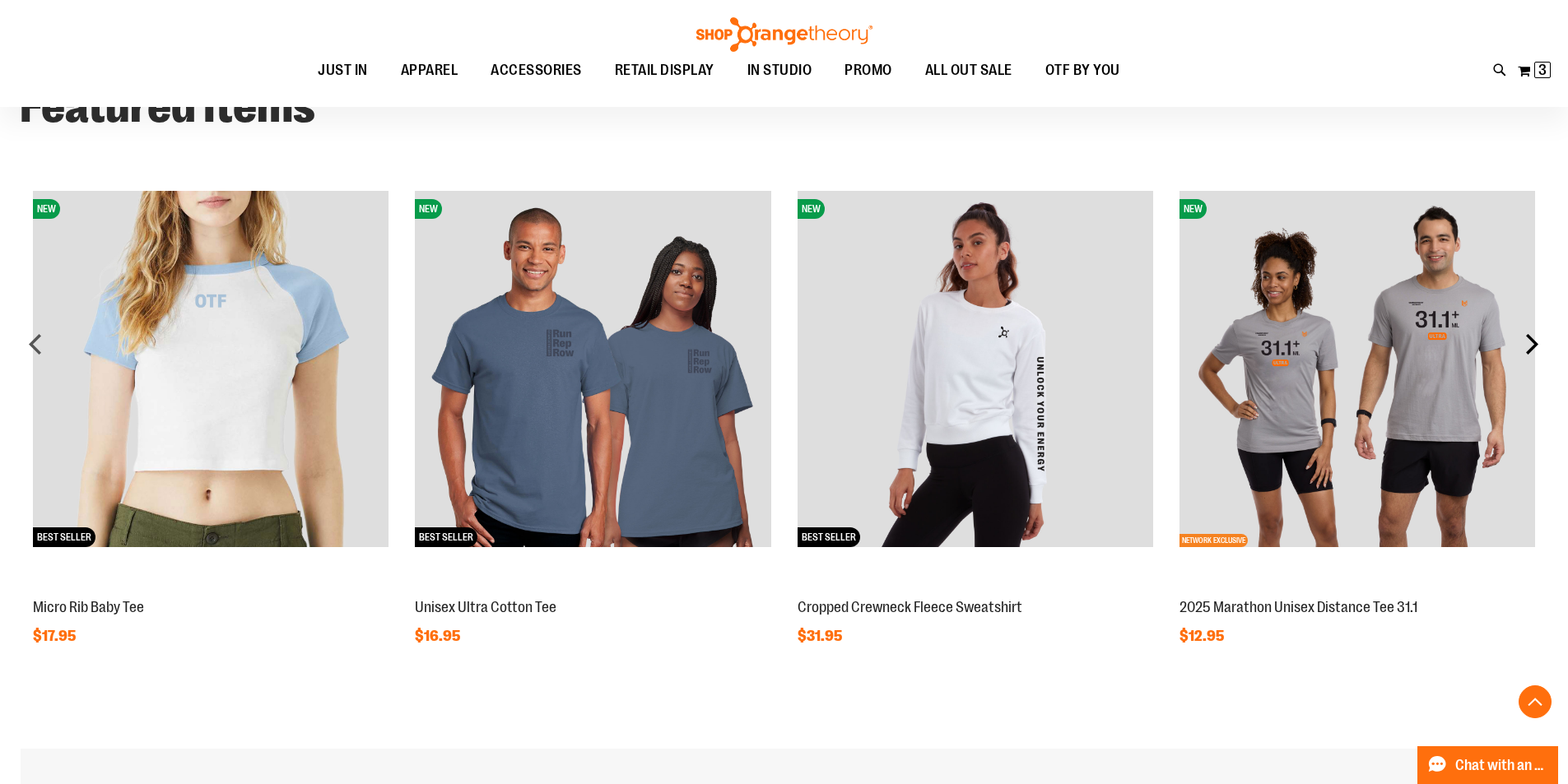
click at [1538, 345] on div "next" at bounding box center [1532, 344] width 33 height 33
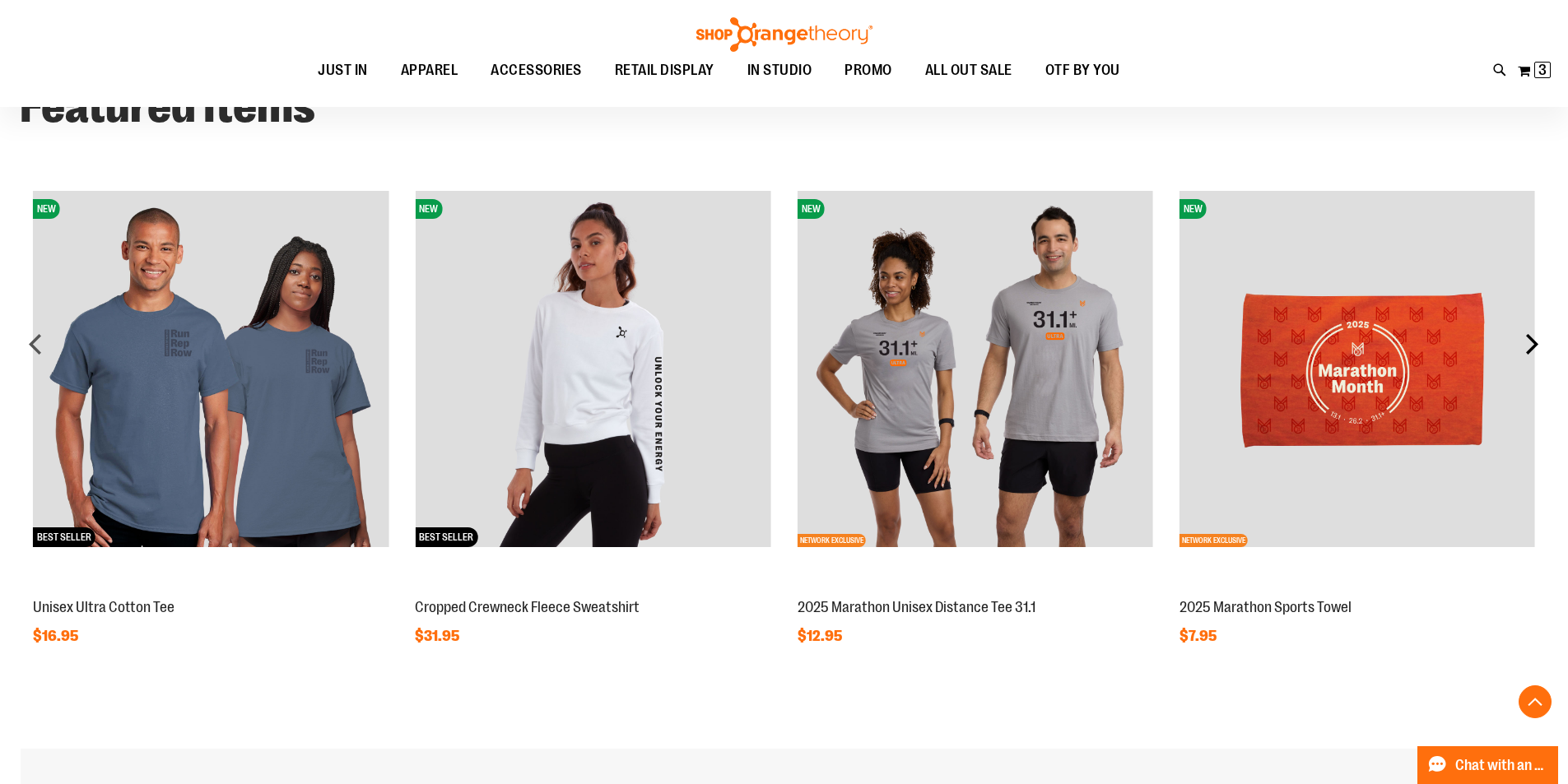
click at [1538, 345] on div "next" at bounding box center [1532, 344] width 33 height 33
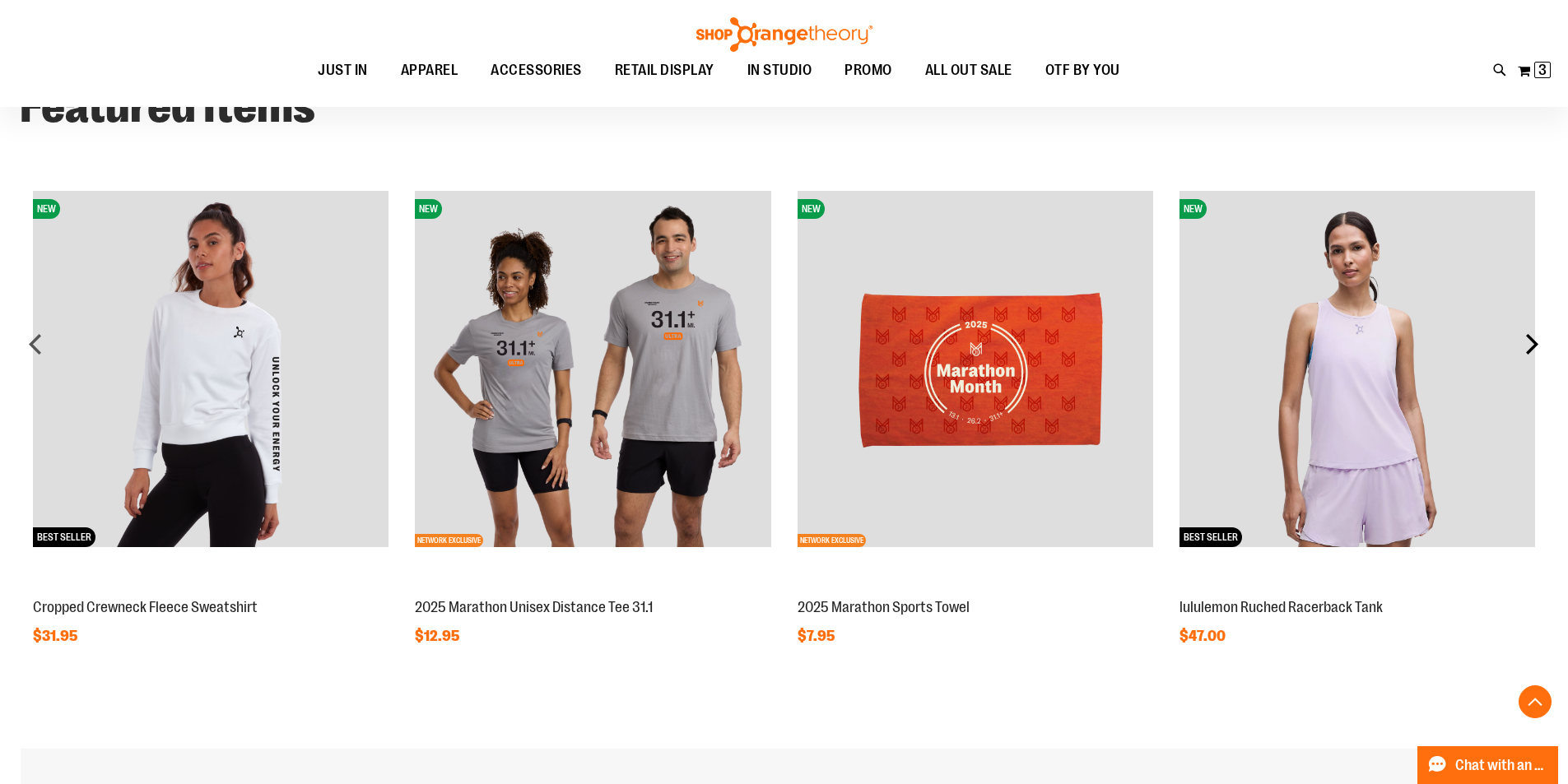
click at [1538, 345] on div "next" at bounding box center [1532, 344] width 33 height 33
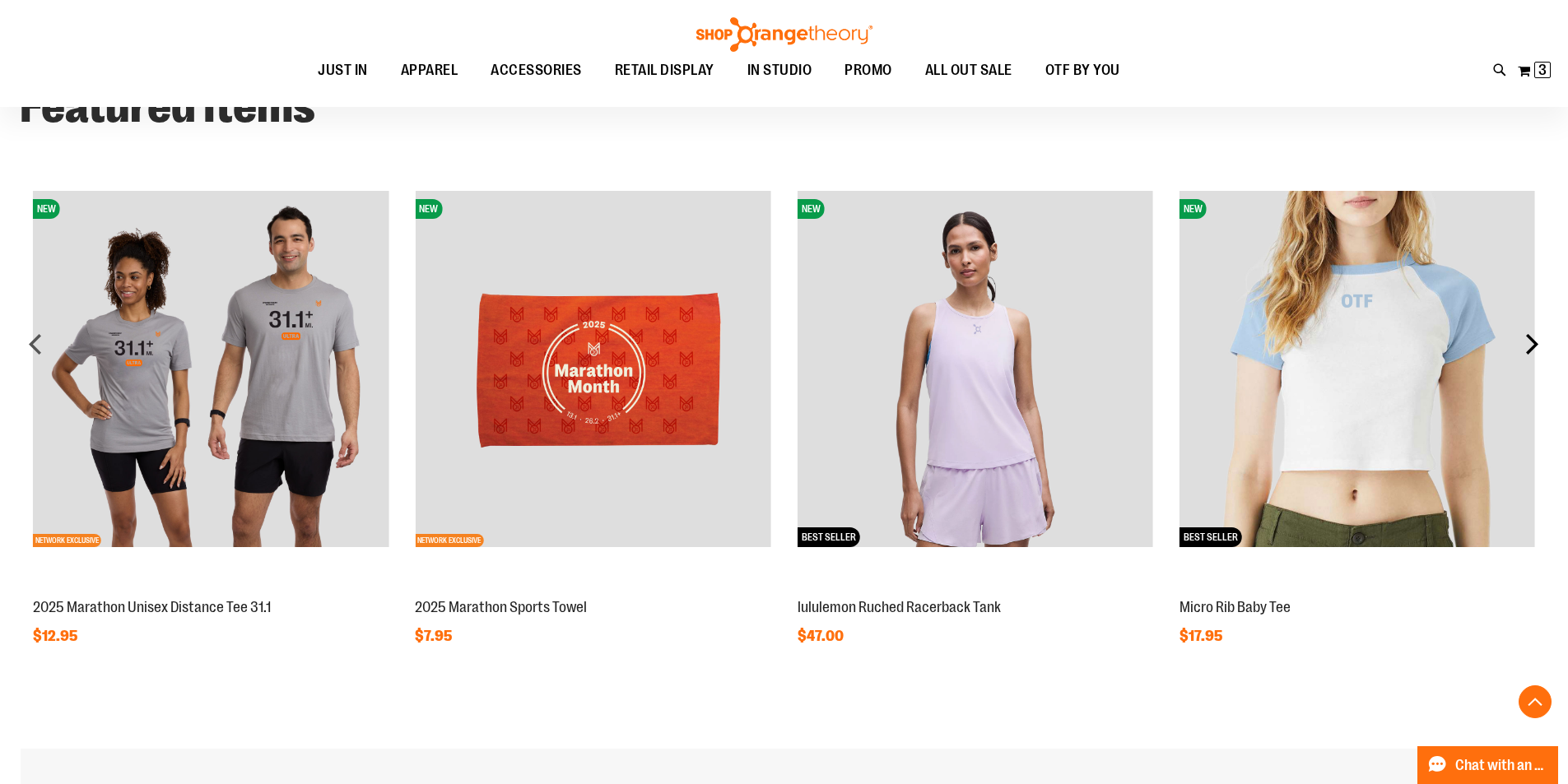
click at [1538, 345] on div "next" at bounding box center [1532, 344] width 33 height 33
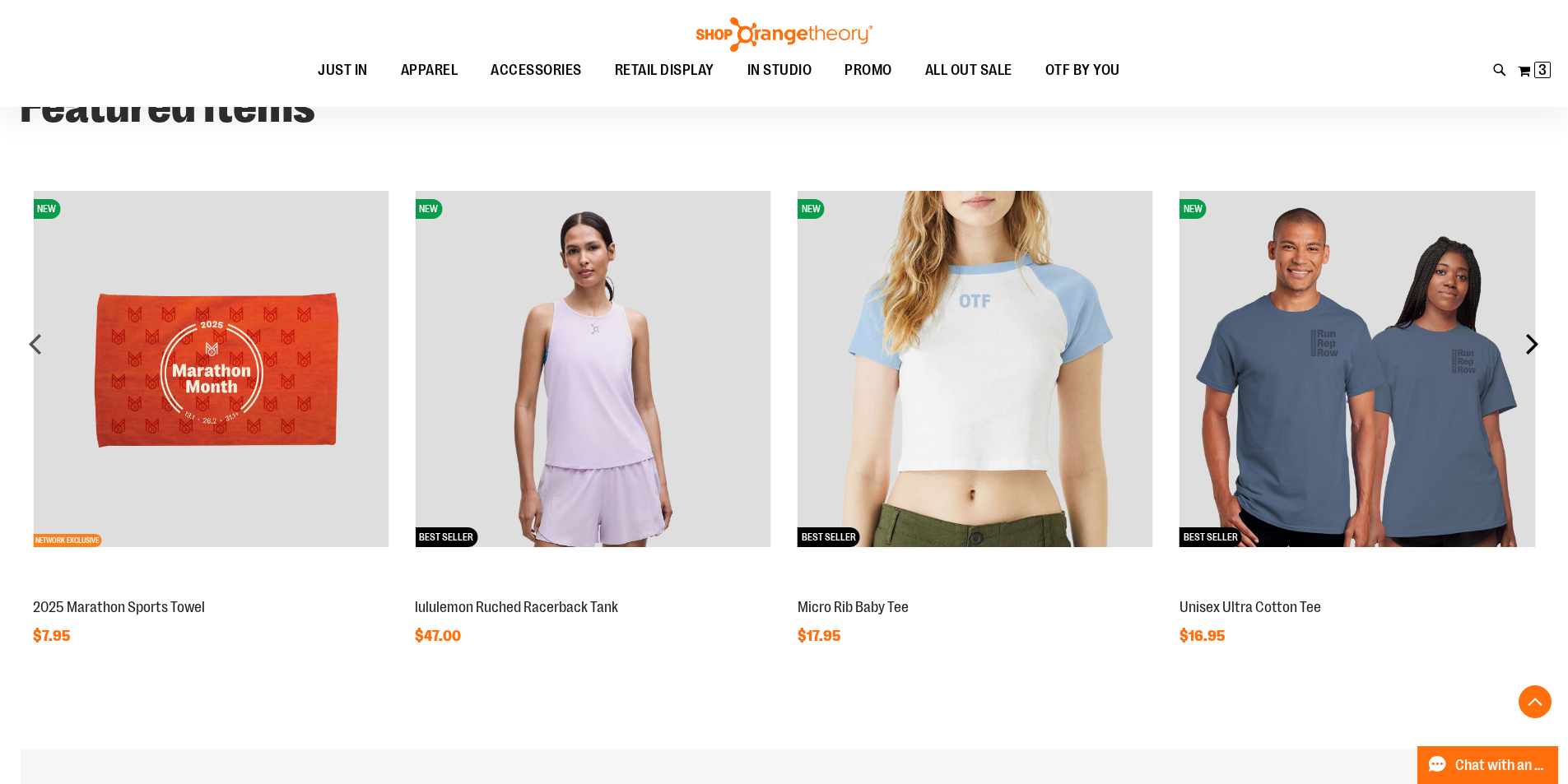
click at [1538, 345] on div "next" at bounding box center [1532, 344] width 33 height 33
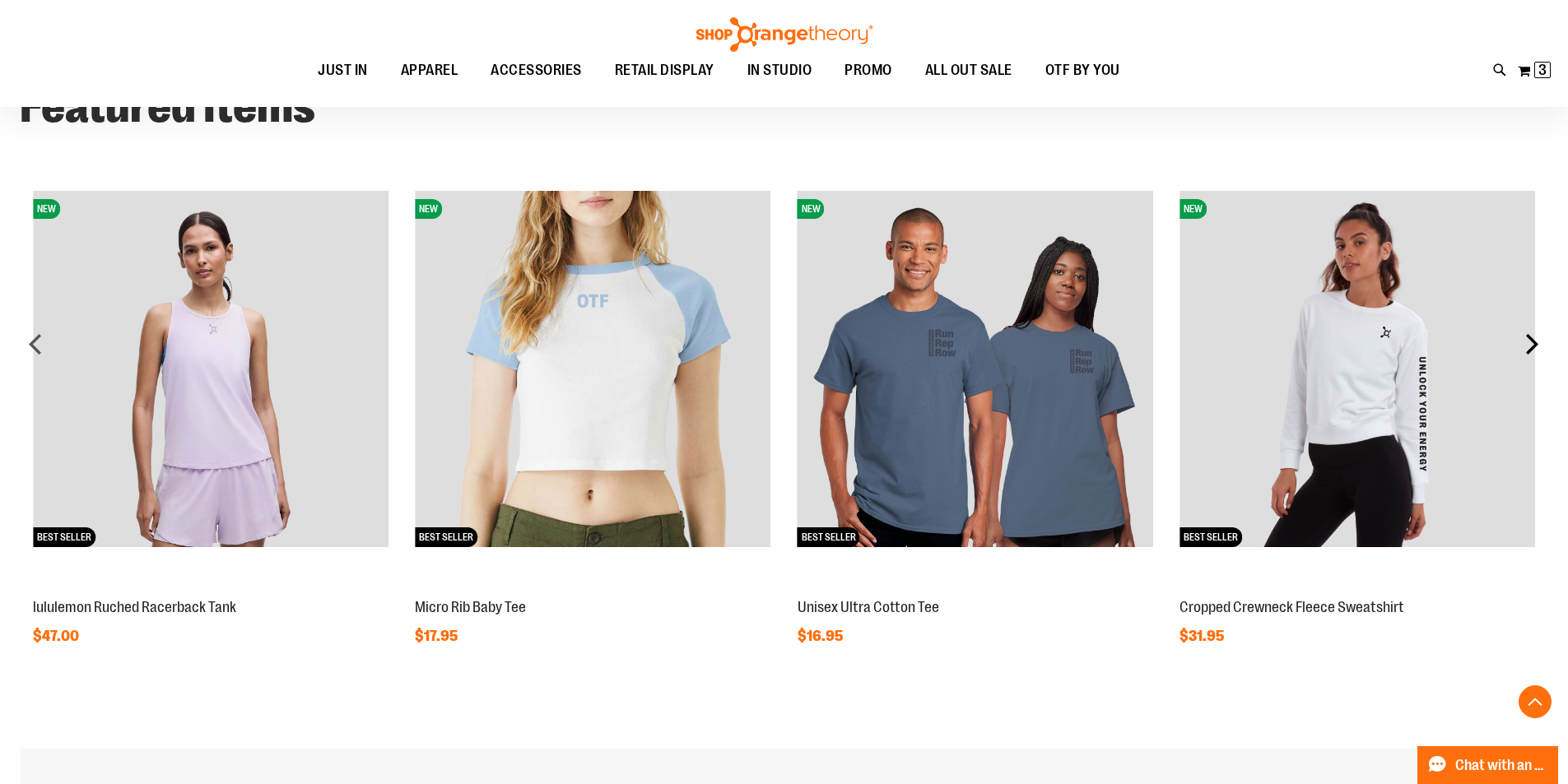
click at [1538, 345] on div "next" at bounding box center [1532, 344] width 33 height 33
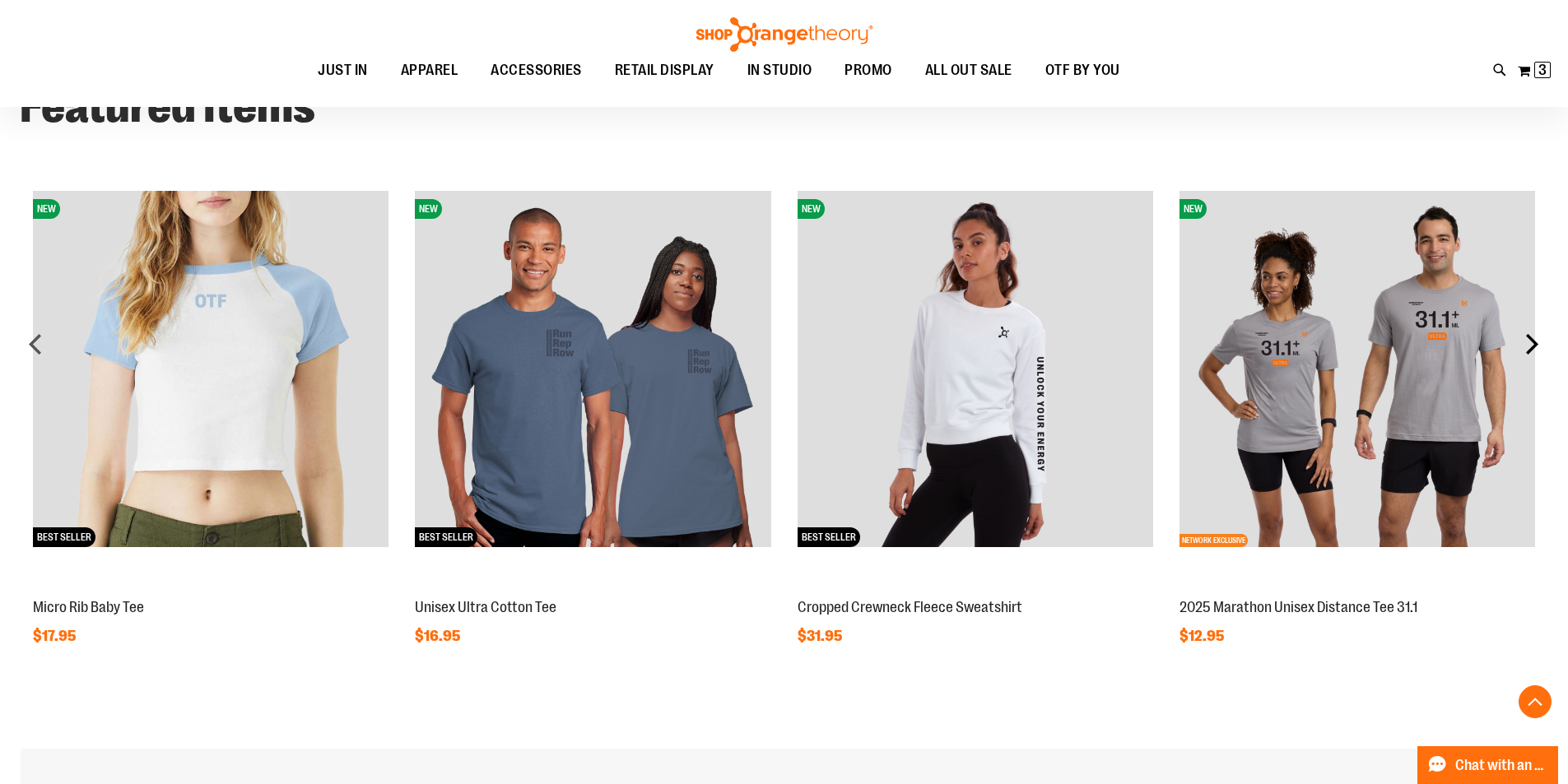
click at [1538, 345] on div "next" at bounding box center [1532, 344] width 33 height 33
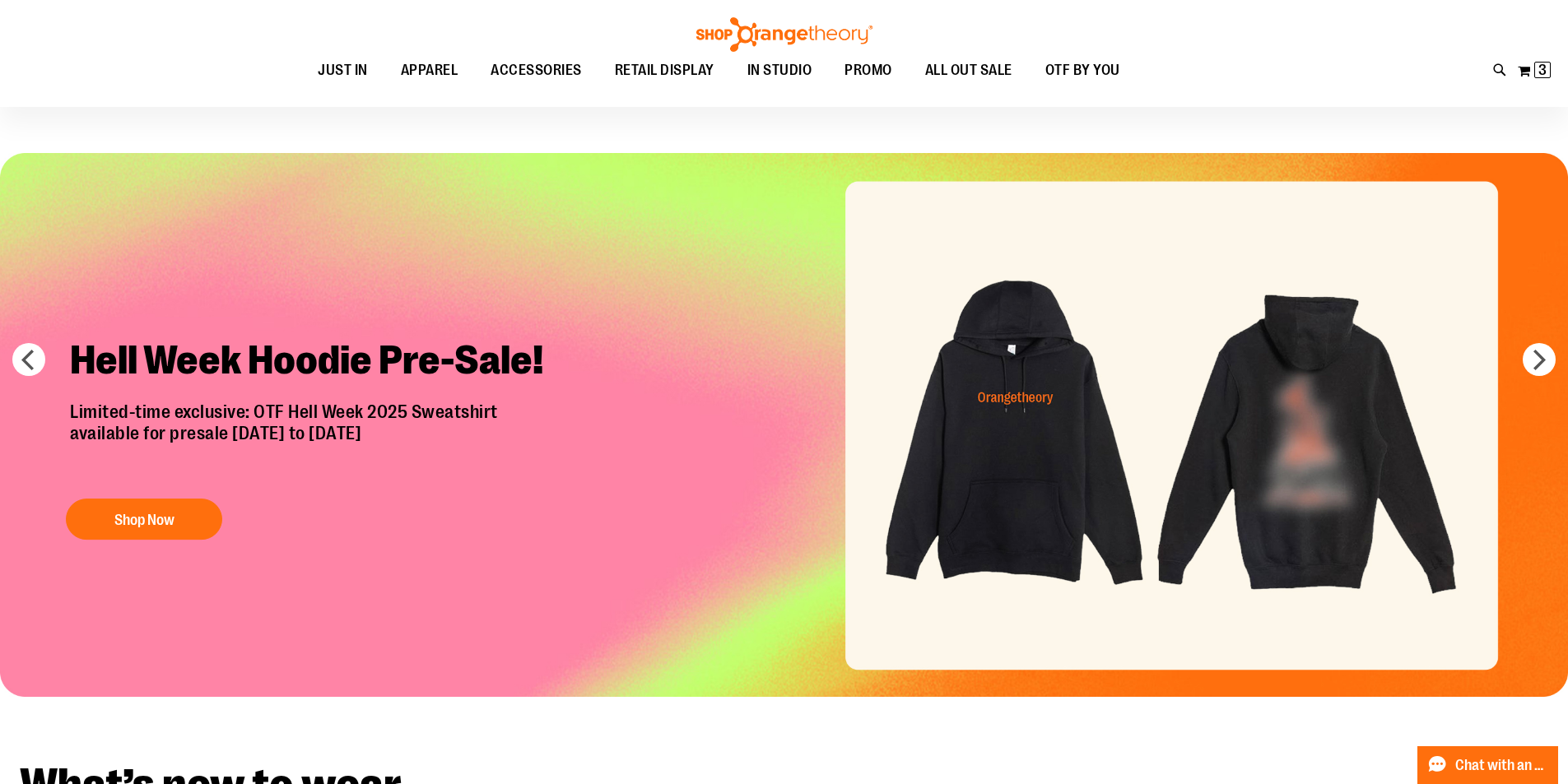
scroll to position [0, 0]
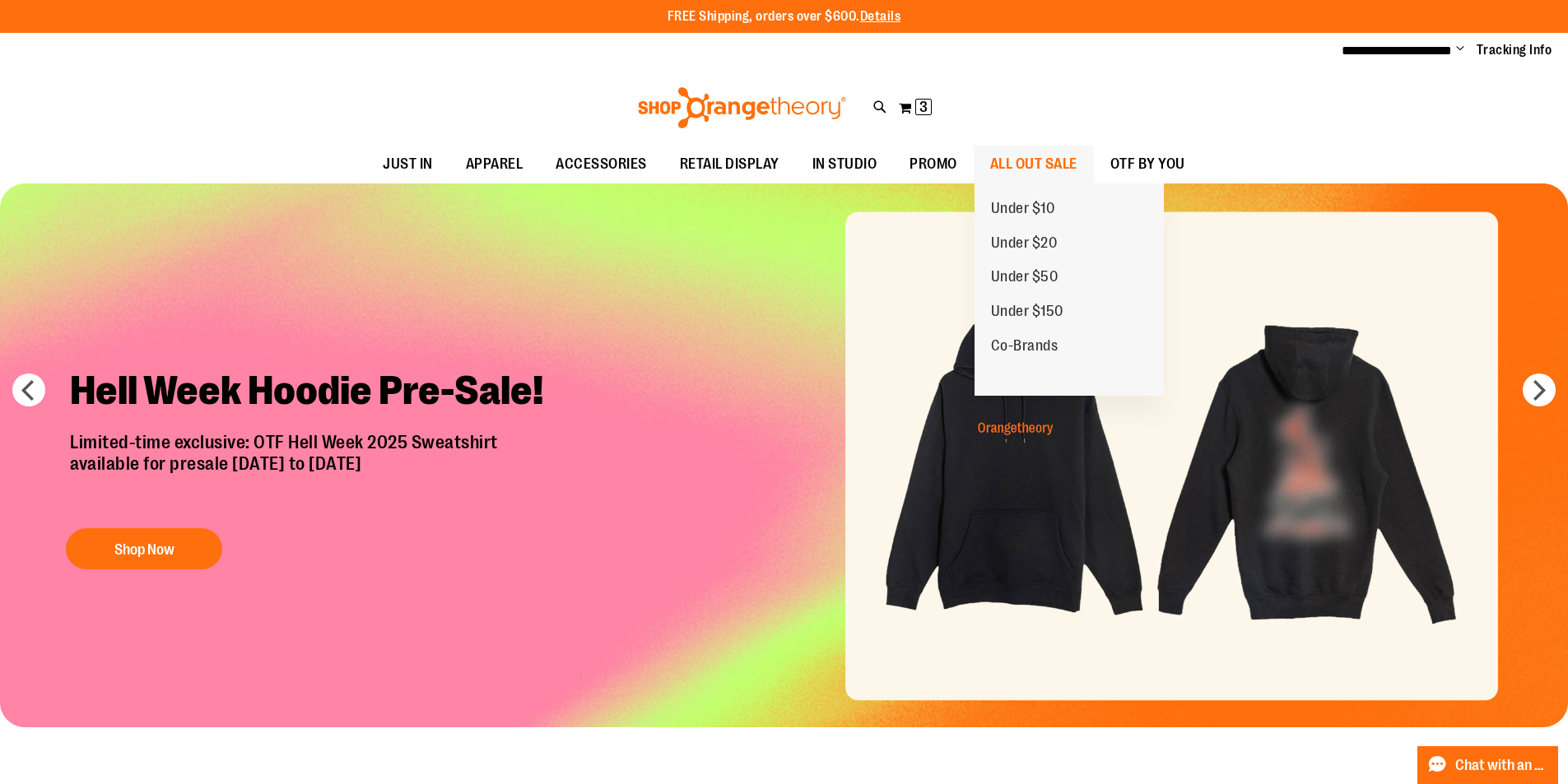
click at [984, 157] on link "ALL OUT SALE" at bounding box center [1034, 164] width 120 height 38
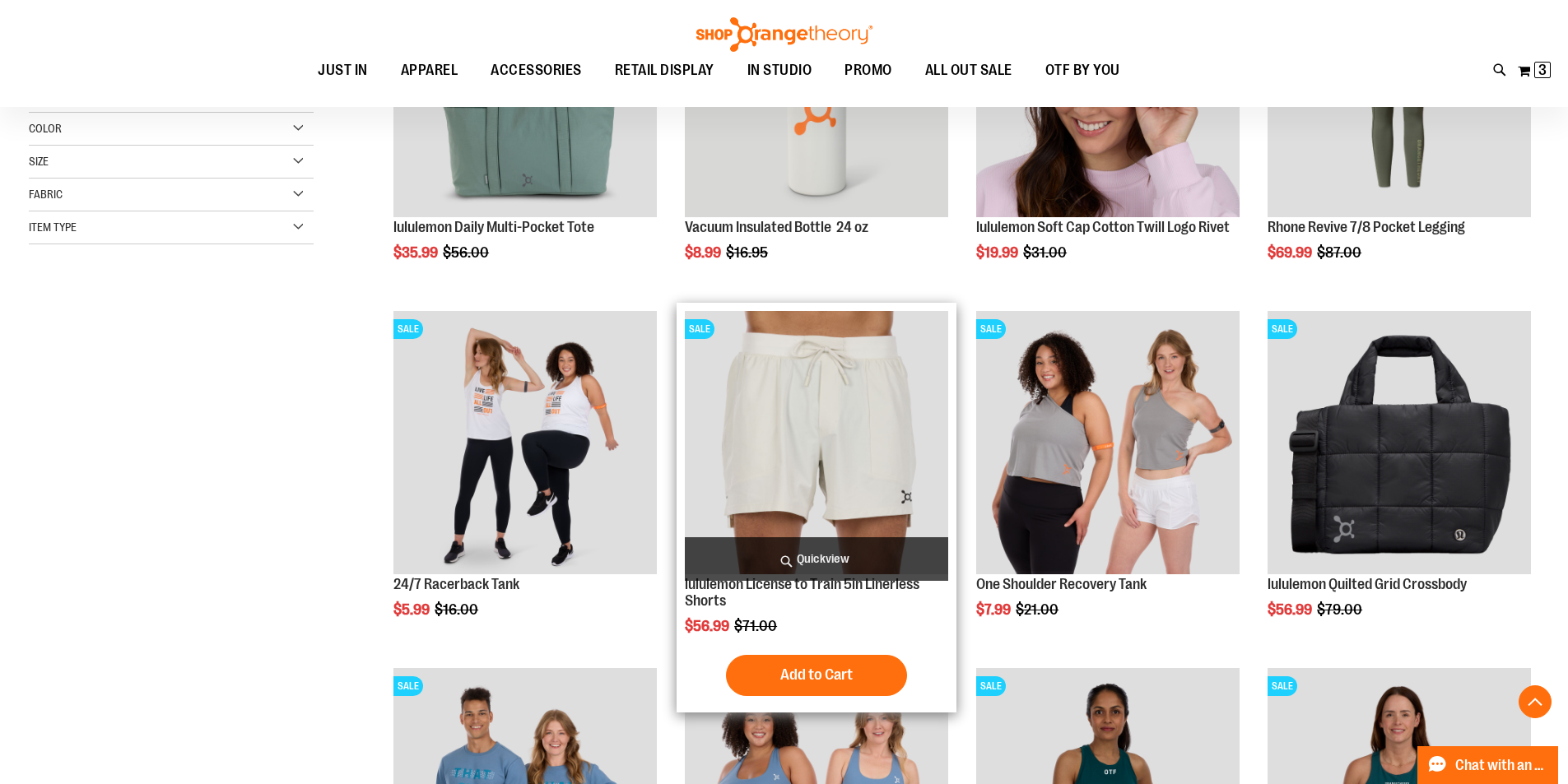
scroll to position [493, 0]
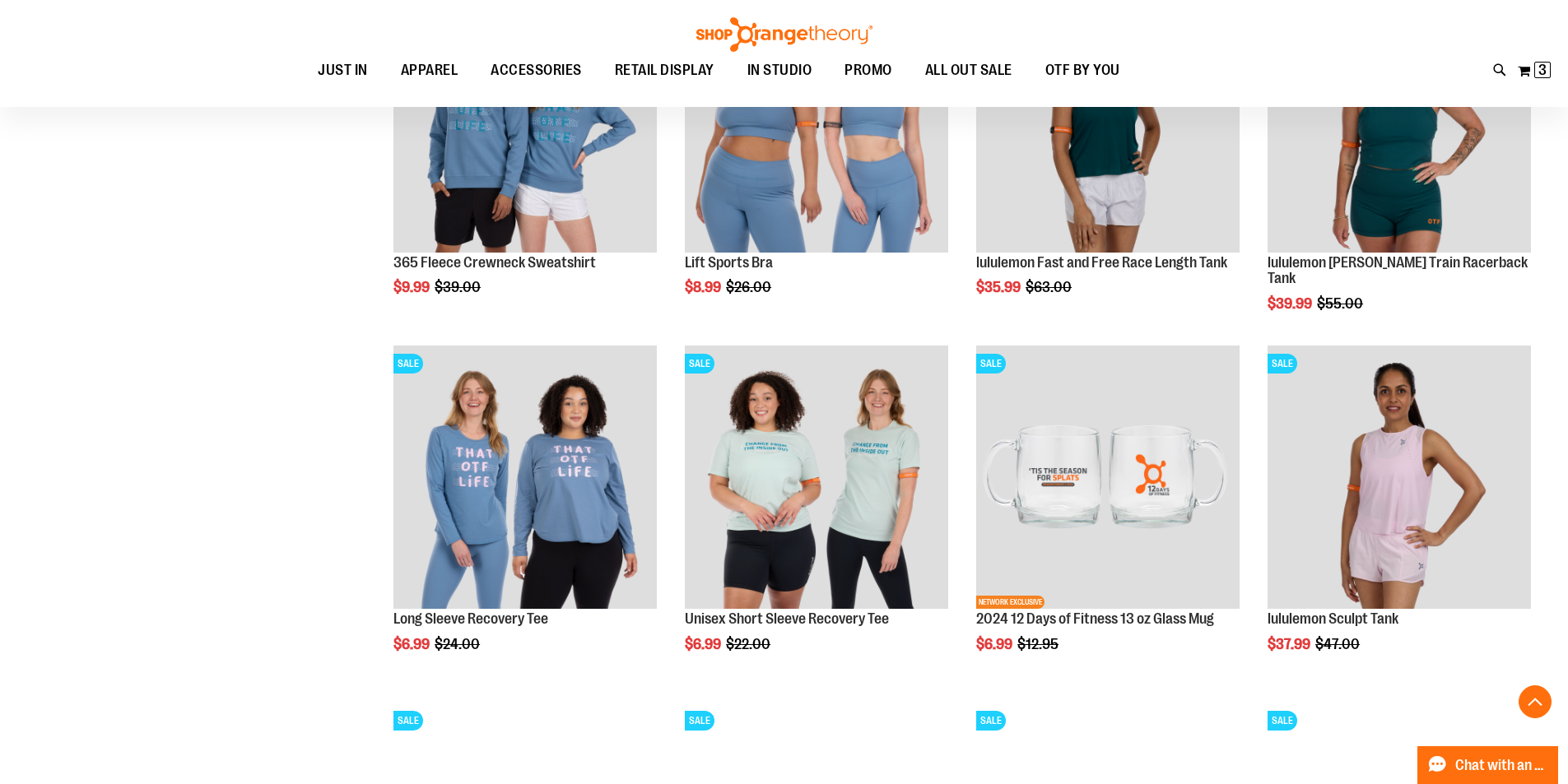
scroll to position [1554, 0]
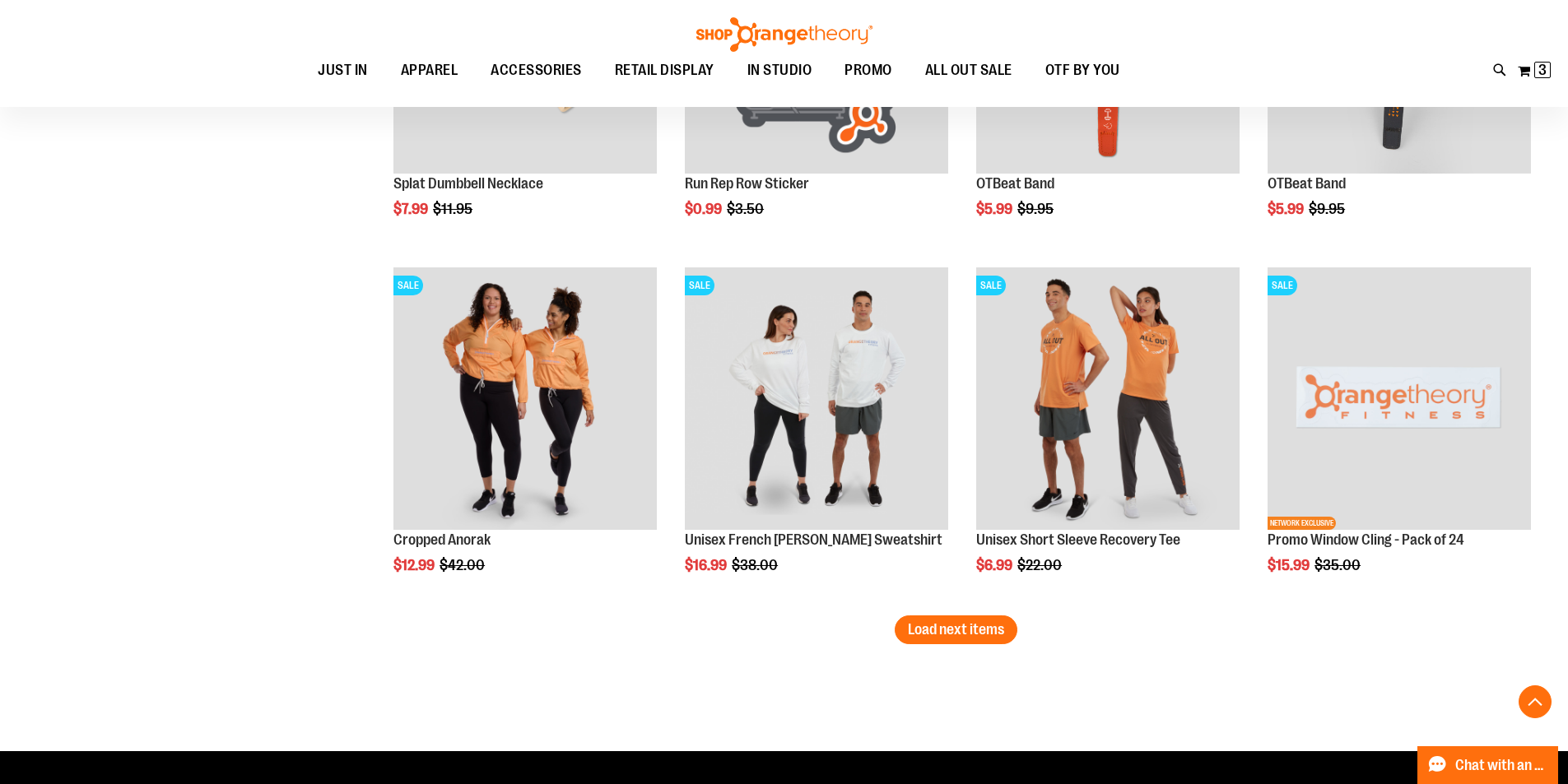
scroll to position [2952, 0]
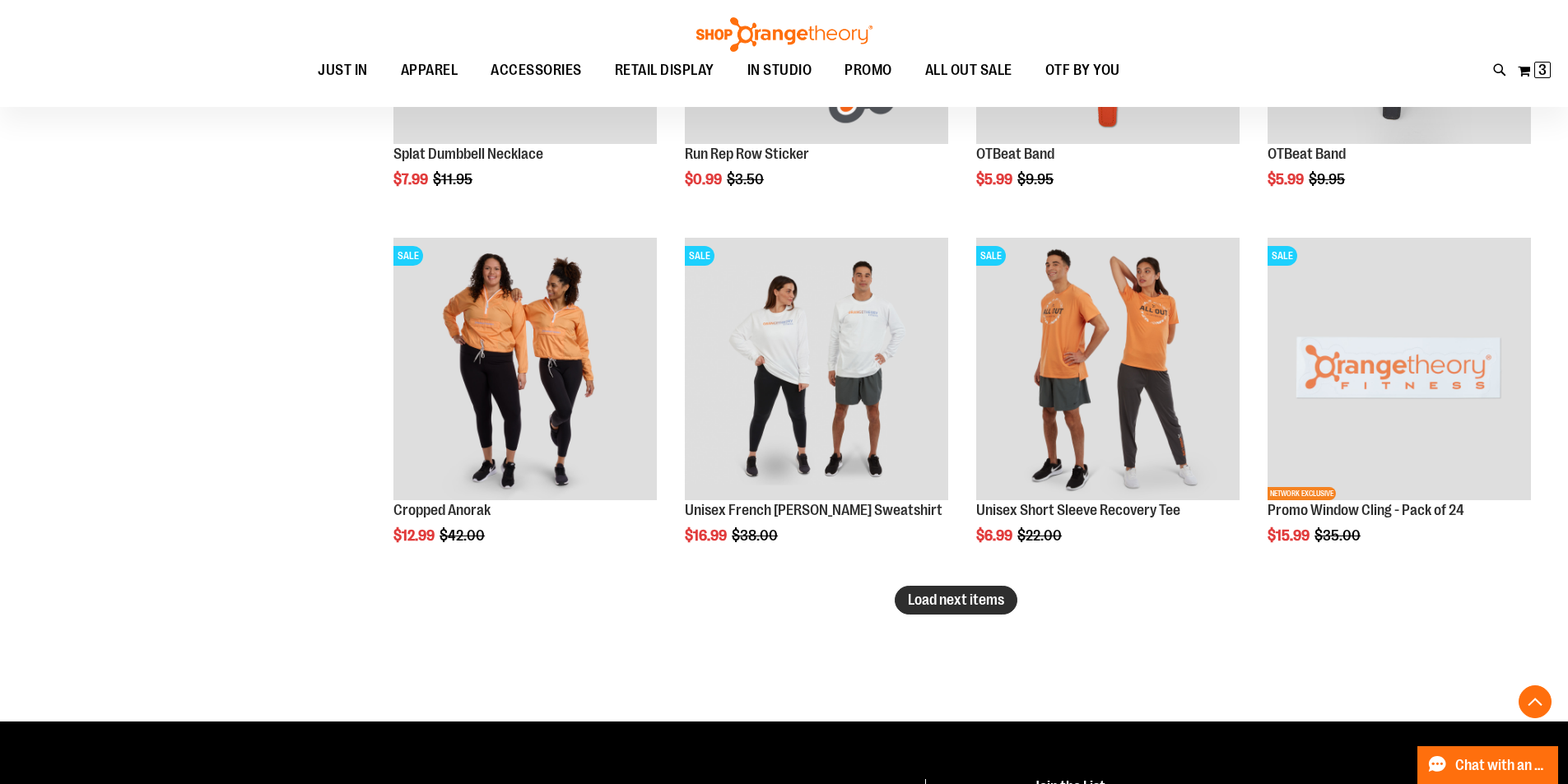
click at [984, 601] on span "Load next items" at bounding box center [955, 600] width 96 height 16
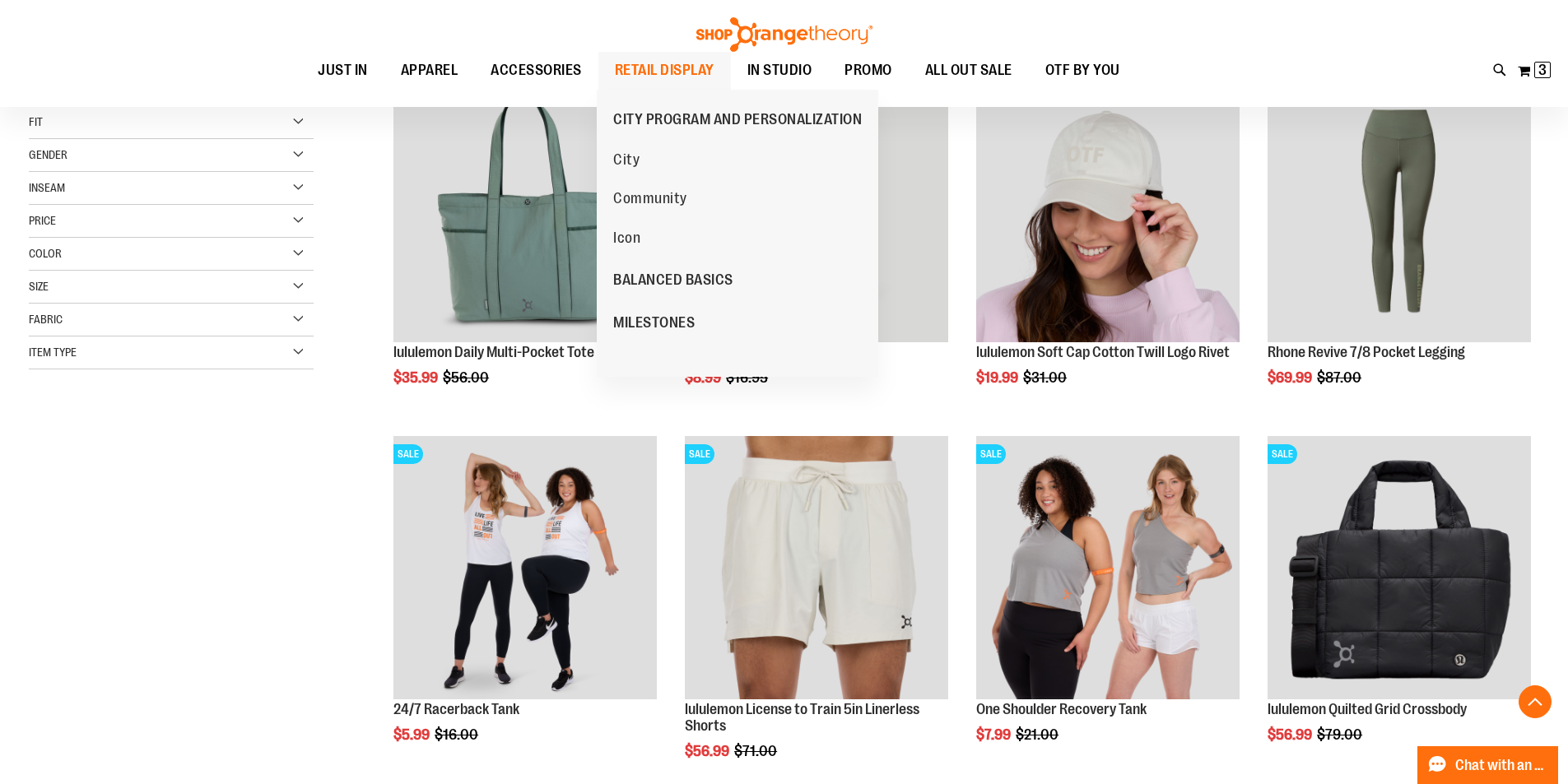
scroll to position [73, 0]
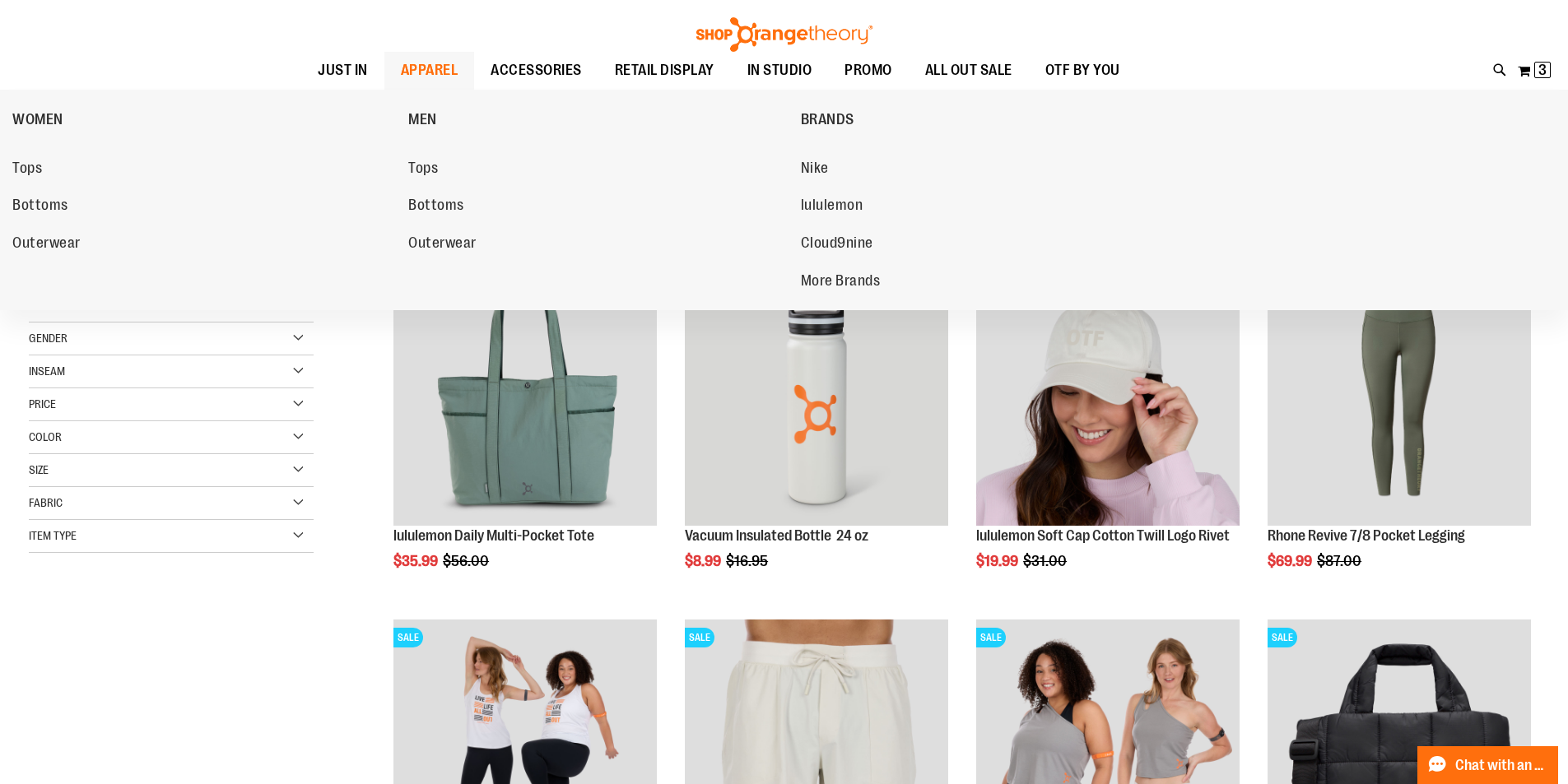
click at [421, 75] on span "APPAREL" at bounding box center [430, 70] width 58 height 37
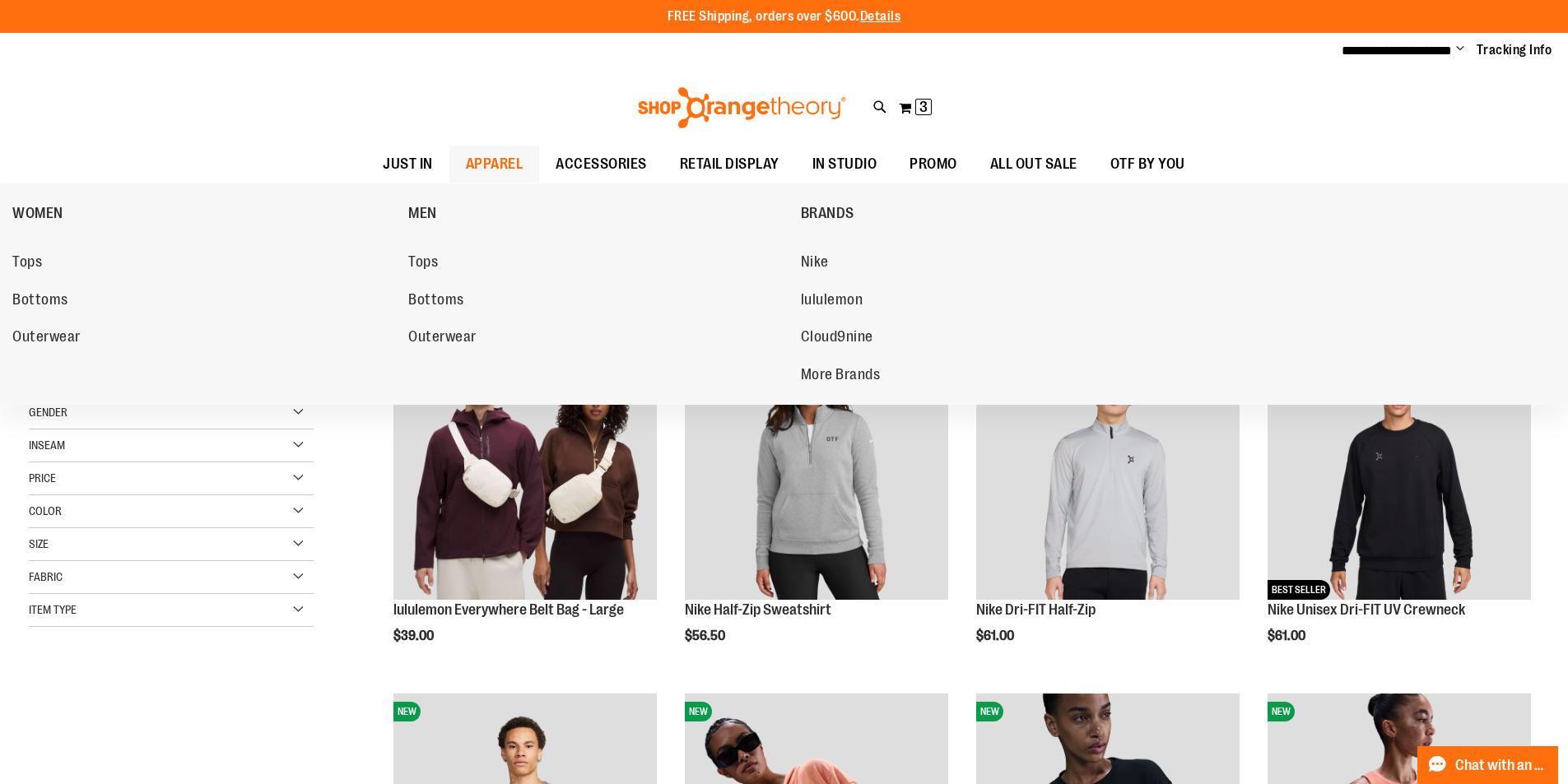
click at [477, 160] on span "APPAREL" at bounding box center [495, 163] width 58 height 37
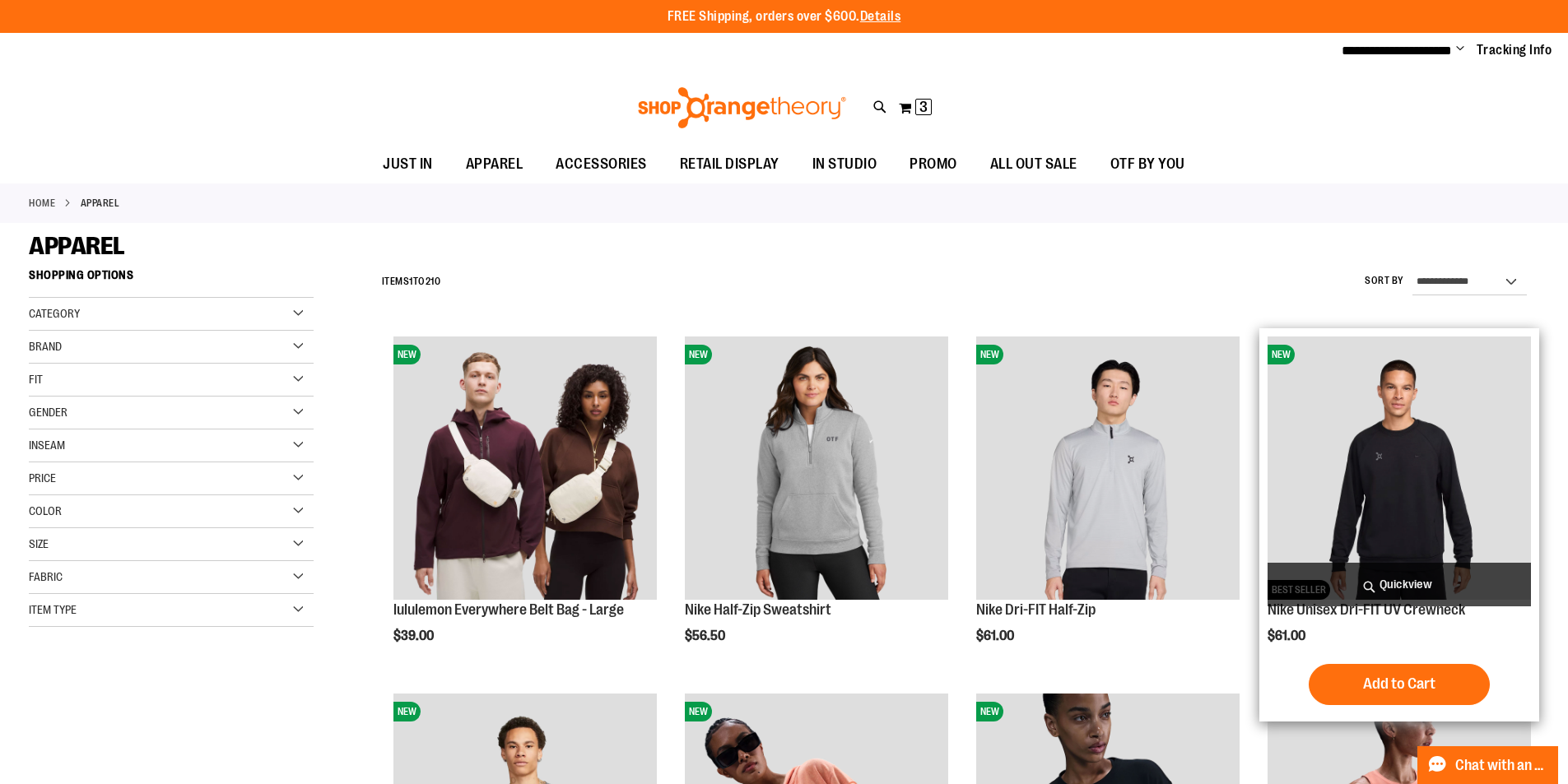
click at [1383, 418] on img "product" at bounding box center [1399, 468] width 263 height 263
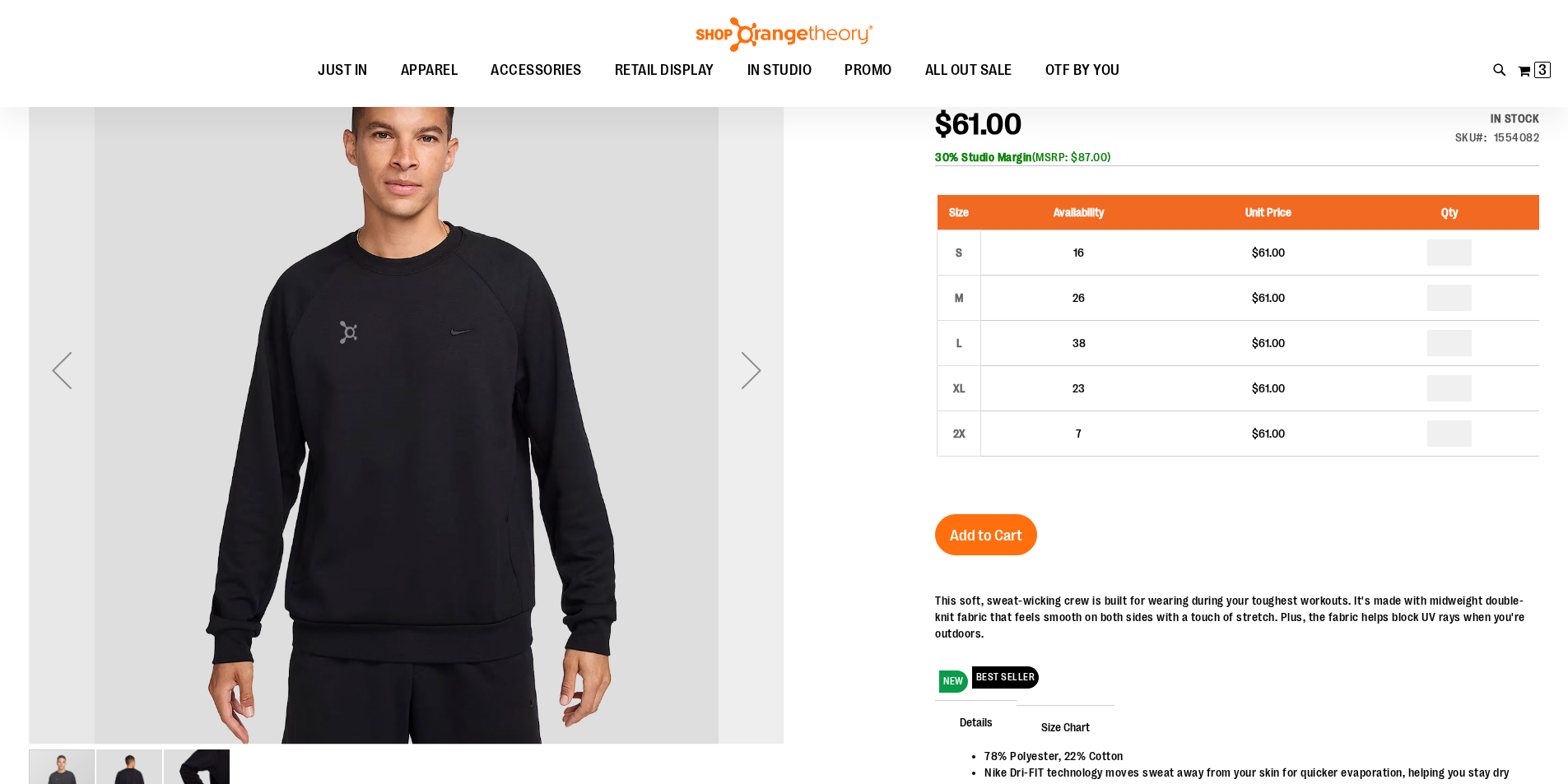
scroll to position [245, 0]
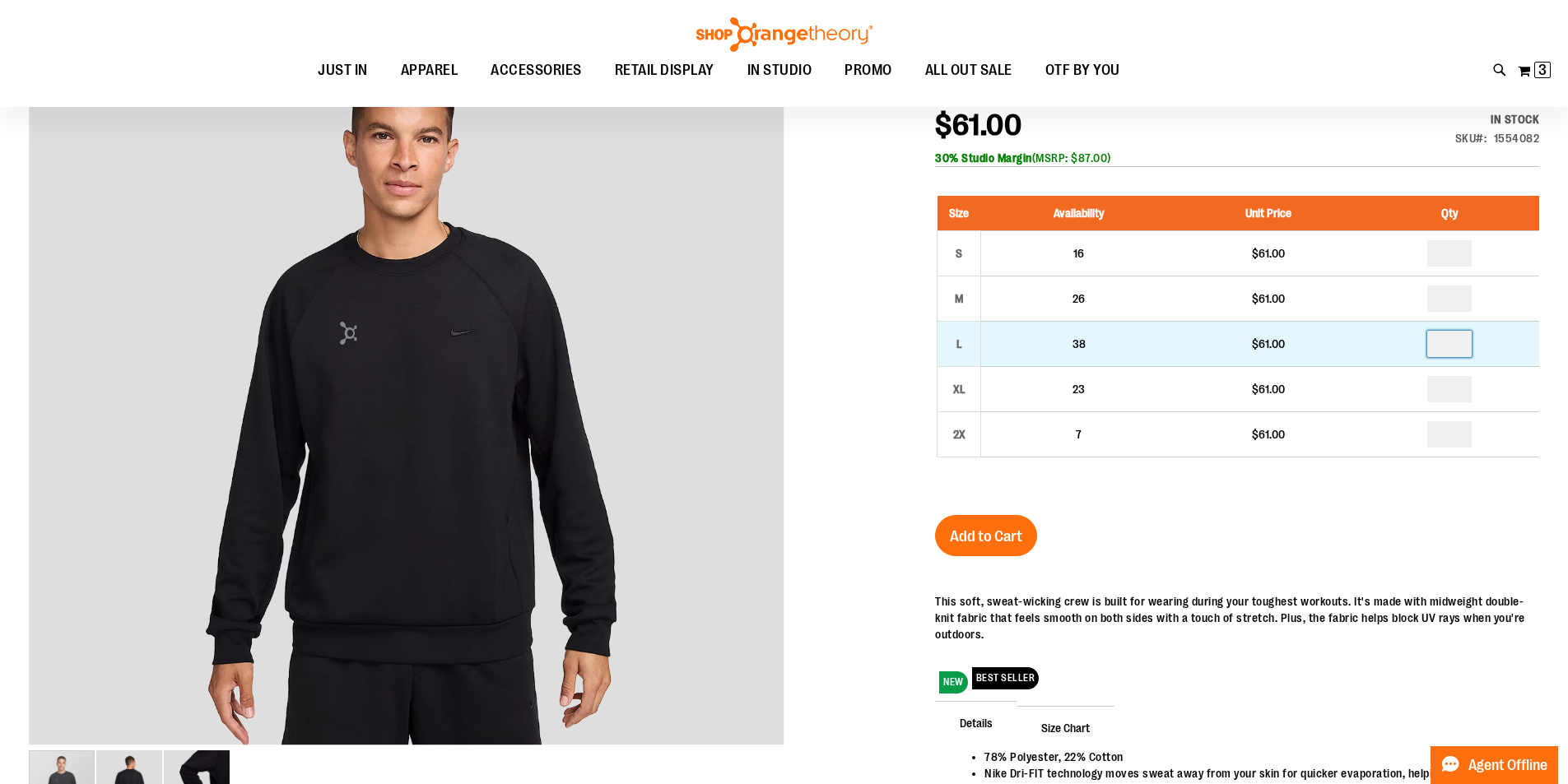
drag, startPoint x: 1457, startPoint y: 345, endPoint x: 1436, endPoint y: 354, distance: 22.8
click at [1434, 353] on input "number" at bounding box center [1449, 343] width 44 height 26
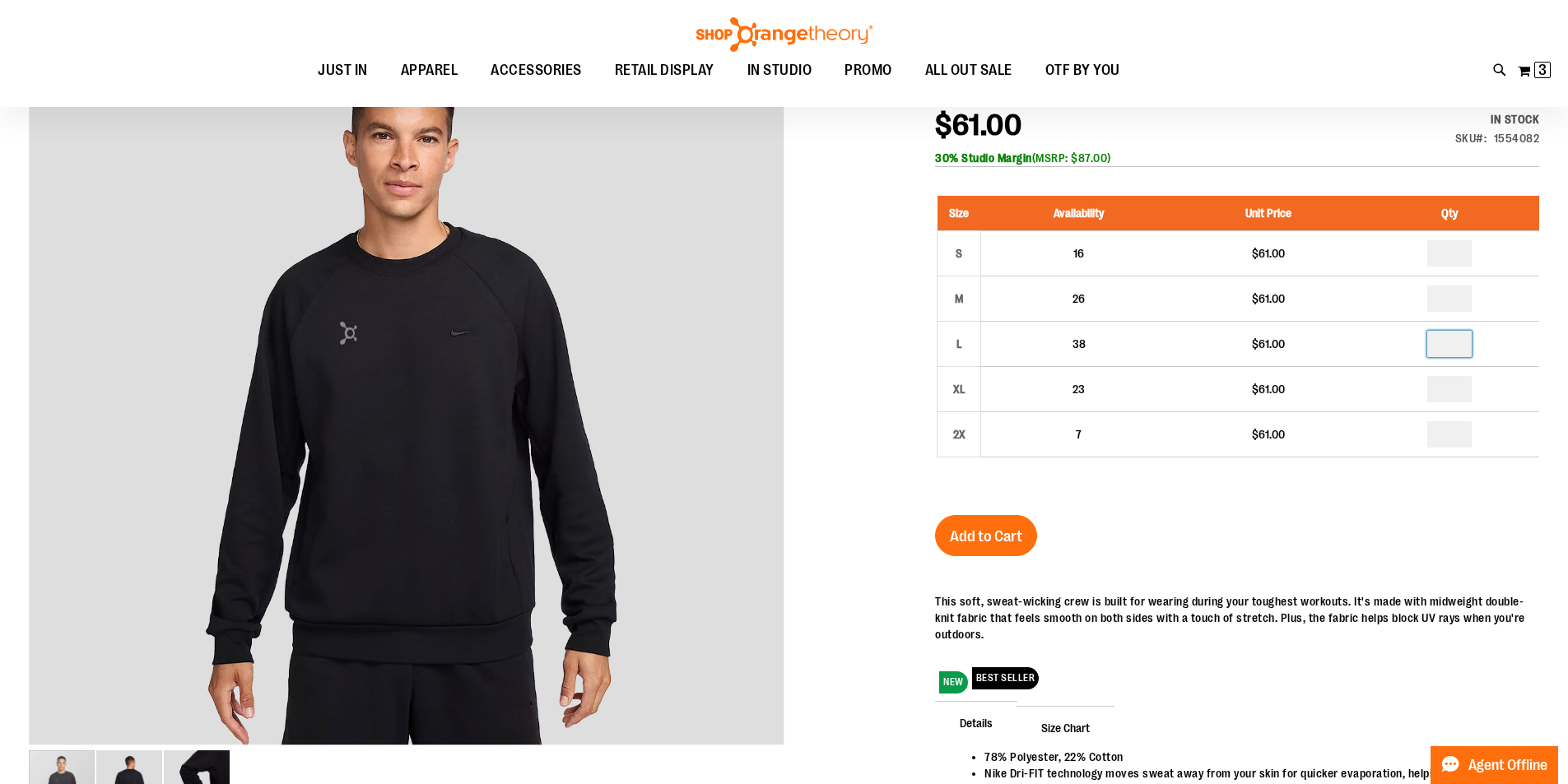
type input "*"
click at [979, 534] on span "Add to Cart" at bounding box center [986, 536] width 73 height 18
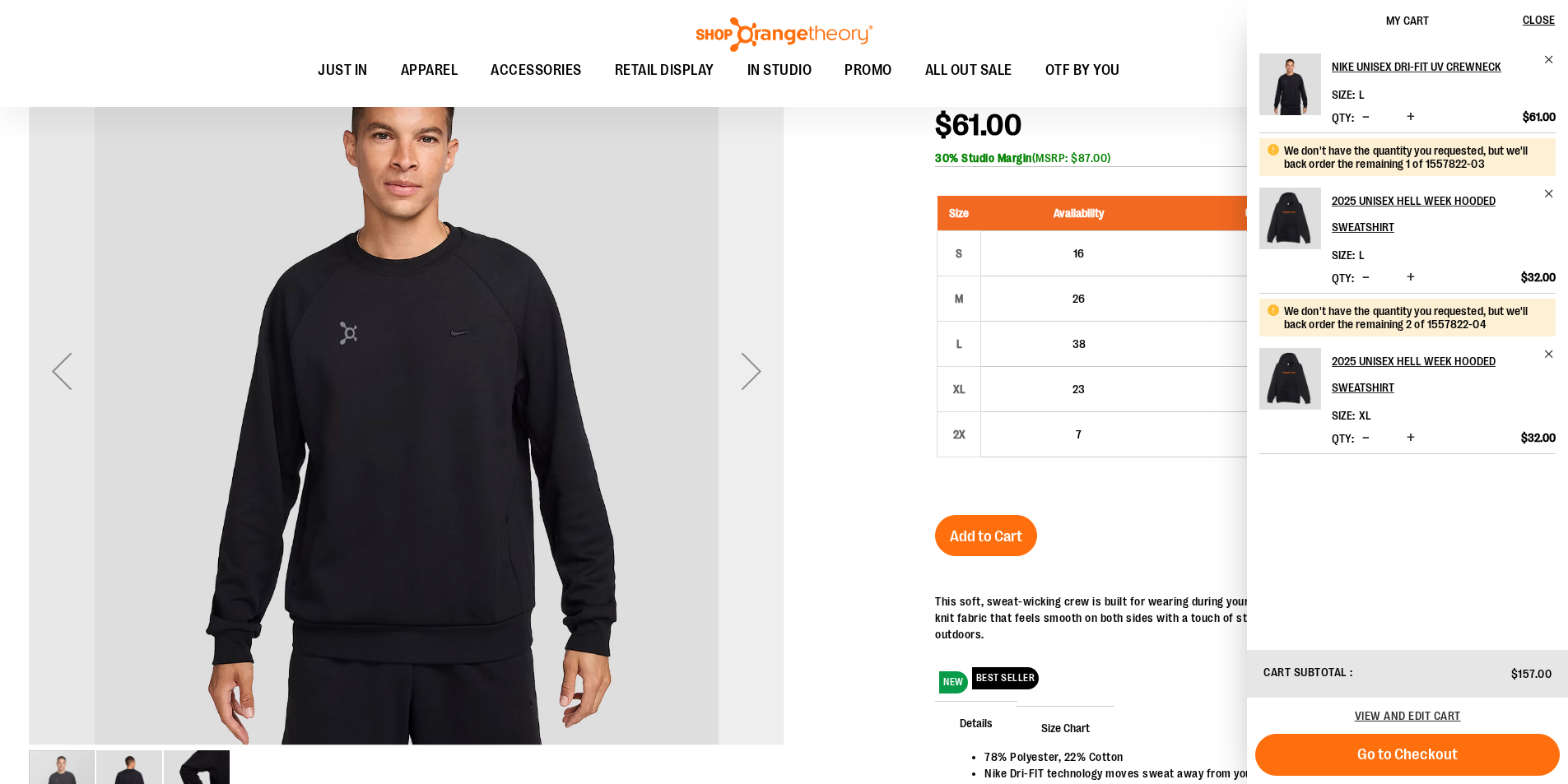
click at [749, 378] on div "Next" at bounding box center [751, 371] width 66 height 66
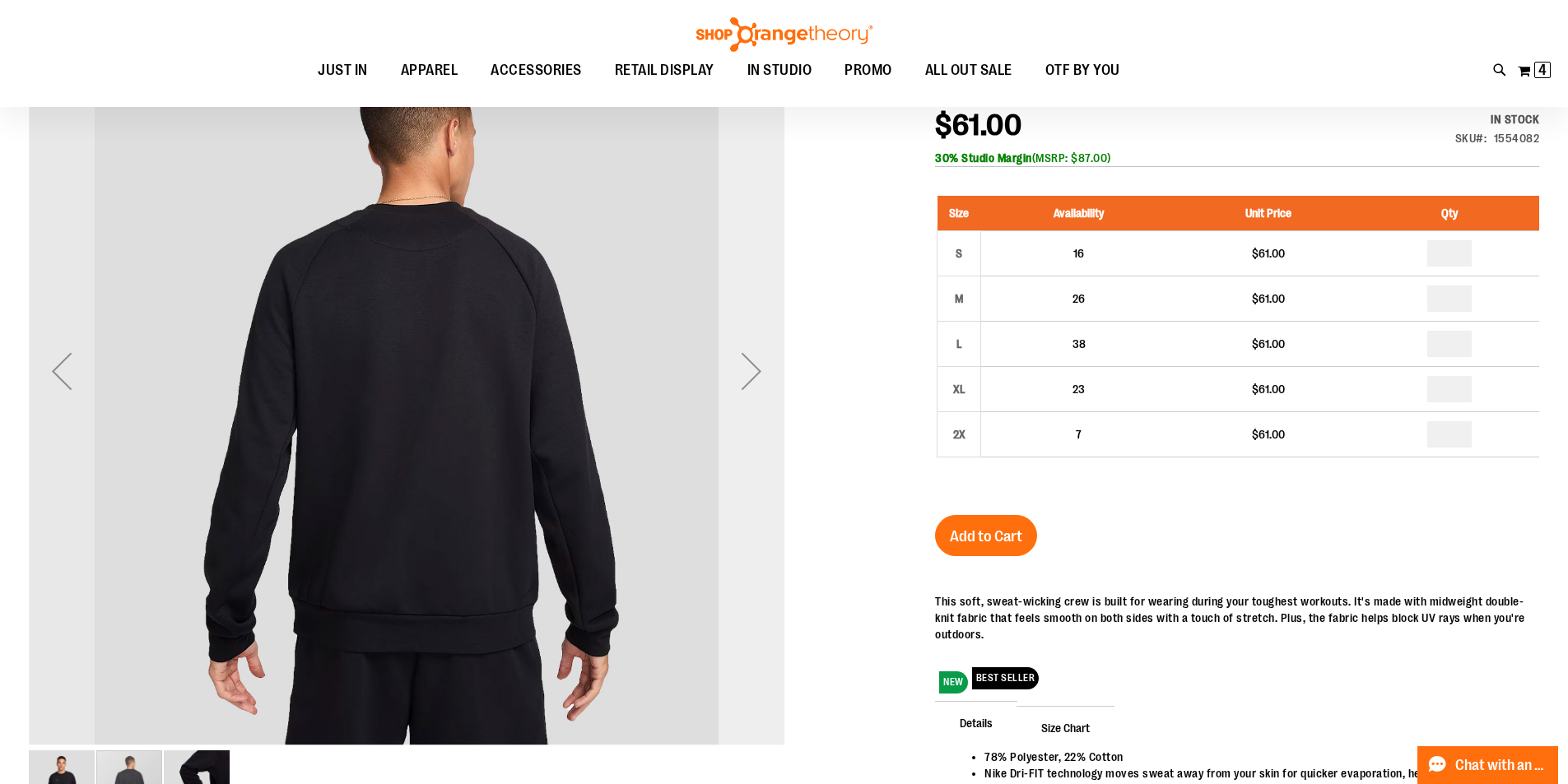
click at [749, 378] on div "Next" at bounding box center [751, 371] width 66 height 66
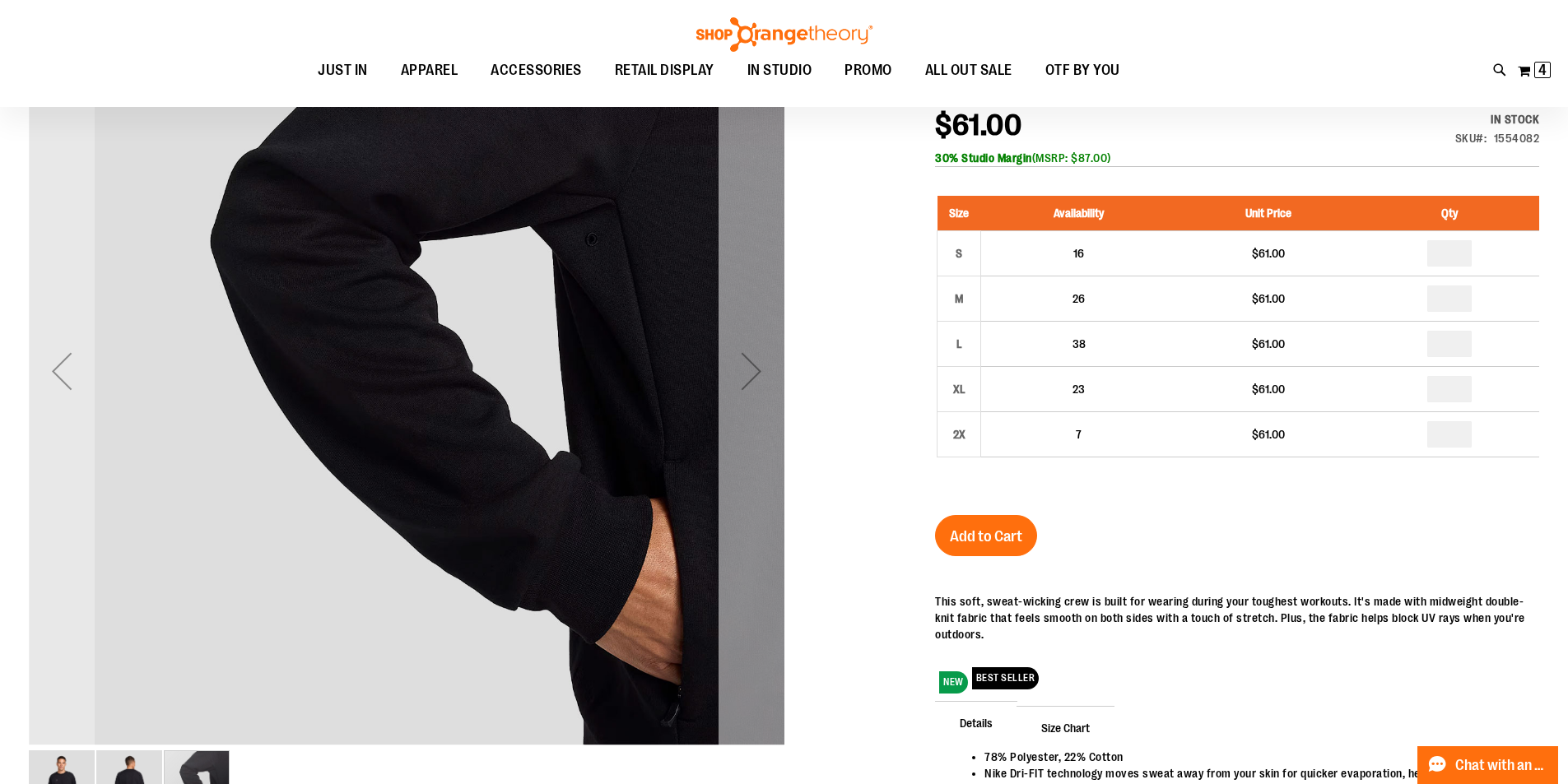
click at [749, 378] on div "Next" at bounding box center [751, 371] width 66 height 66
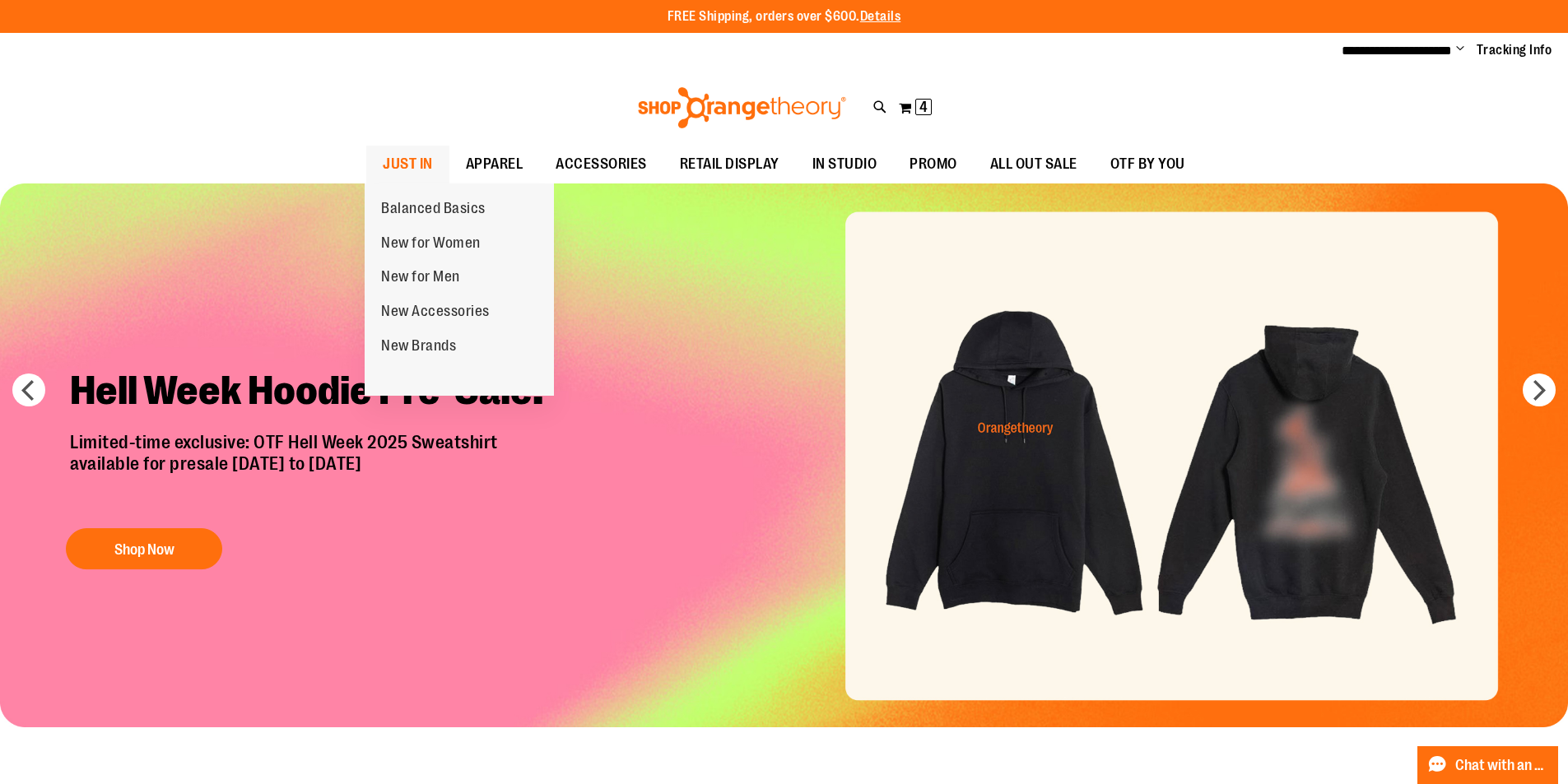
click at [415, 156] on span "JUST IN" at bounding box center [408, 163] width 50 height 37
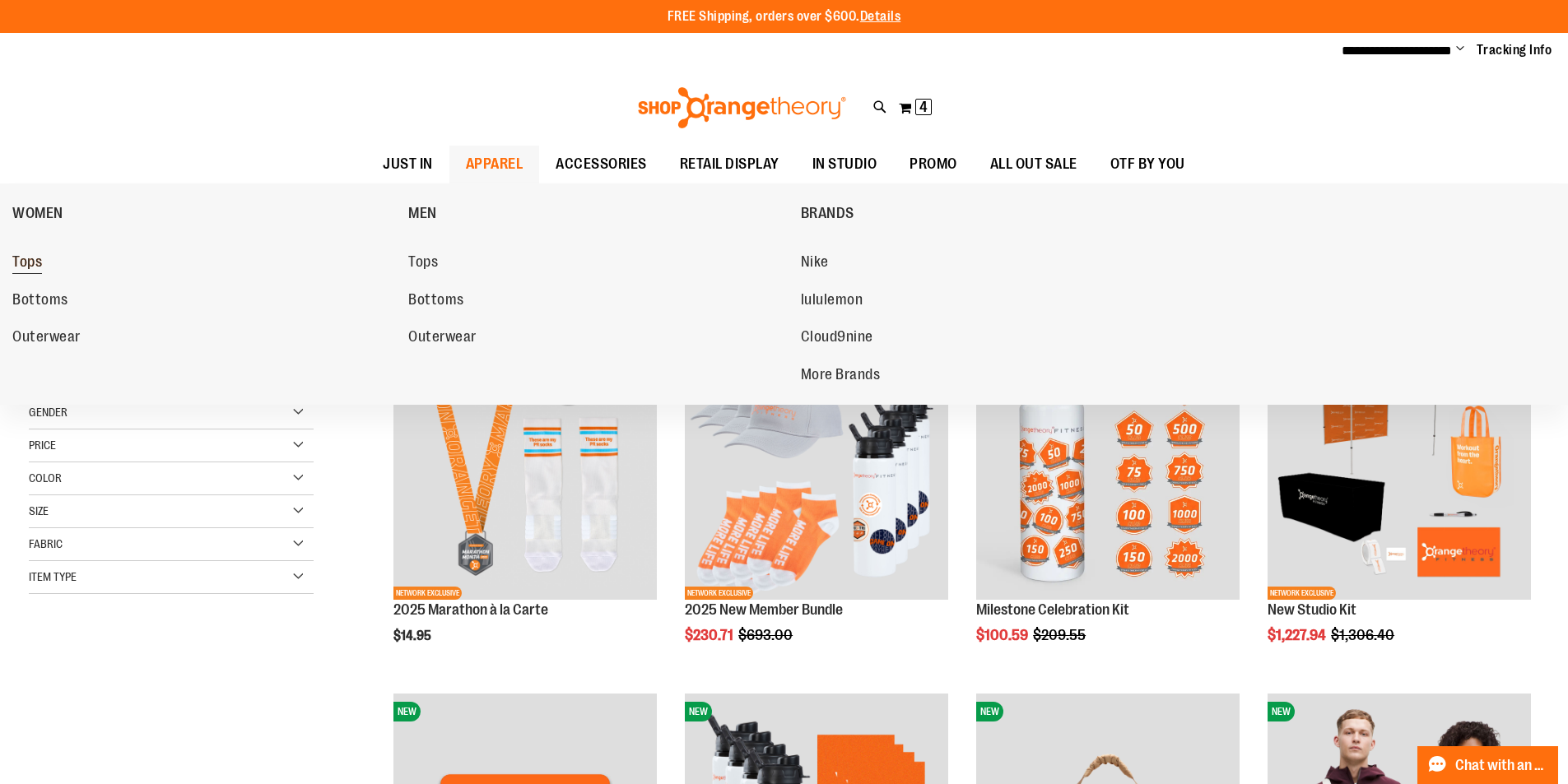
drag, startPoint x: 44, startPoint y: 245, endPoint x: 97, endPoint y: 252, distance: 53.5
click at [66, 250] on link "Tops" at bounding box center [202, 262] width 379 height 30
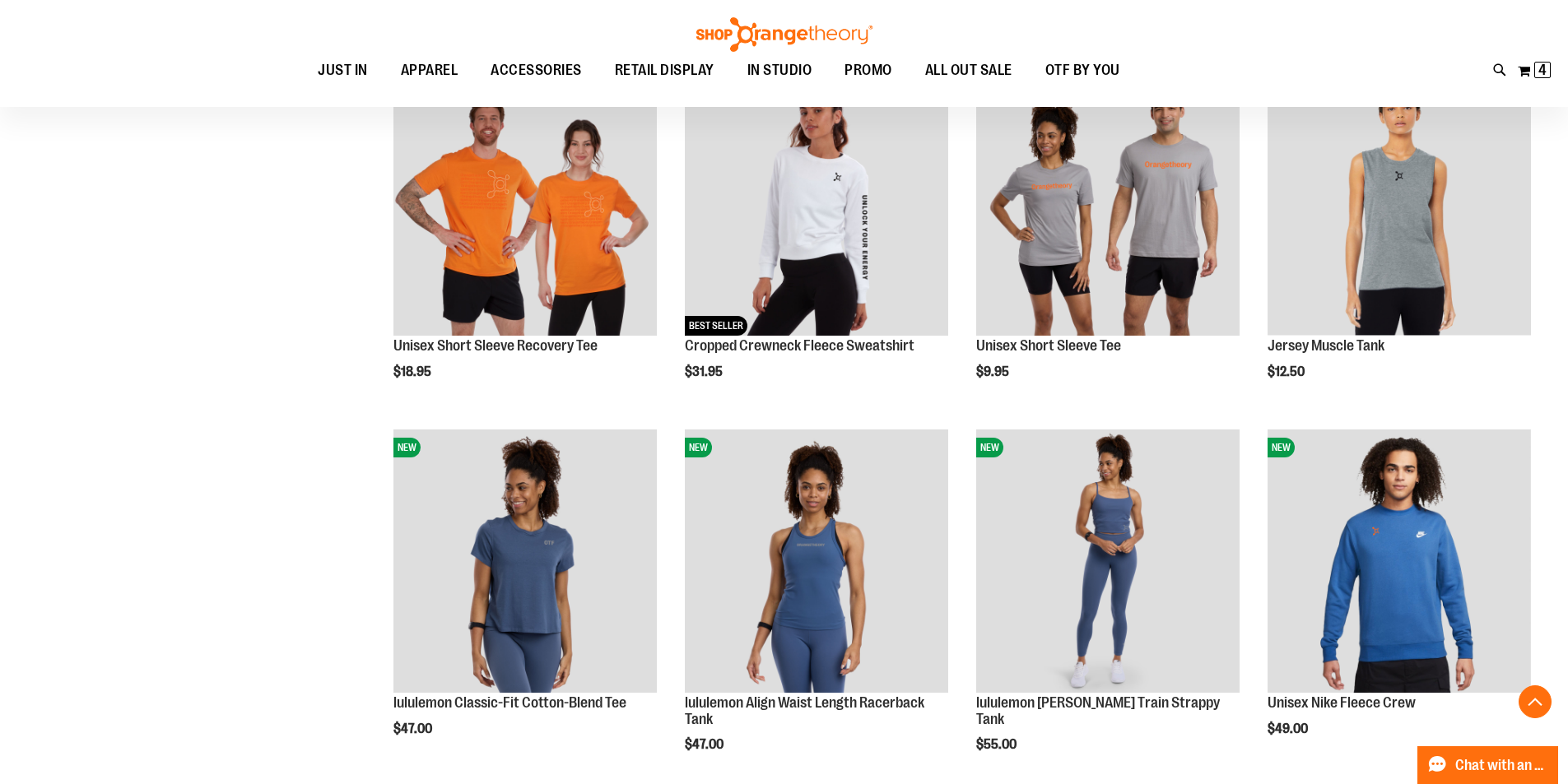
scroll to position [1388, 0]
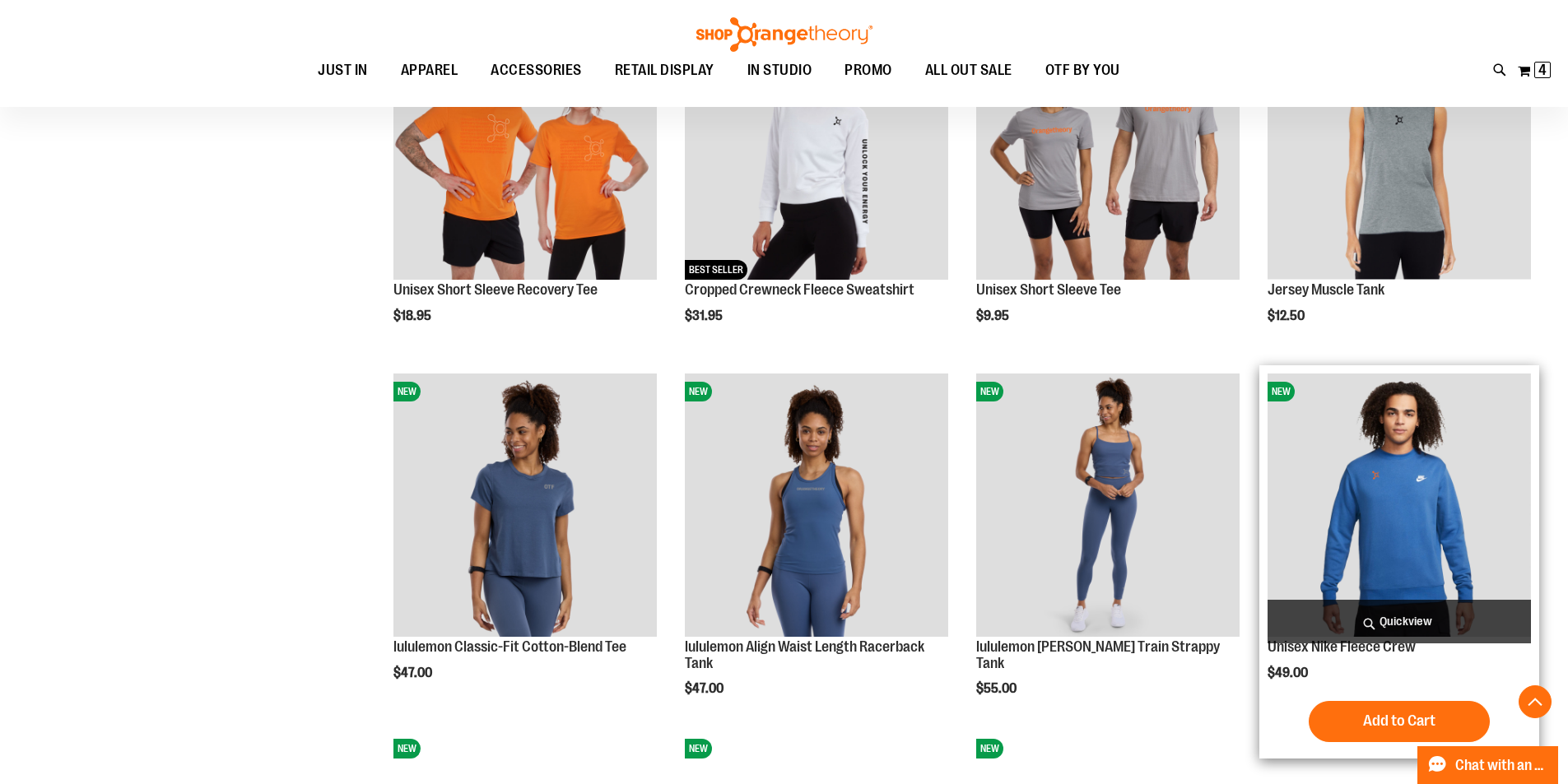
click at [1410, 442] on img "product" at bounding box center [1399, 505] width 263 height 263
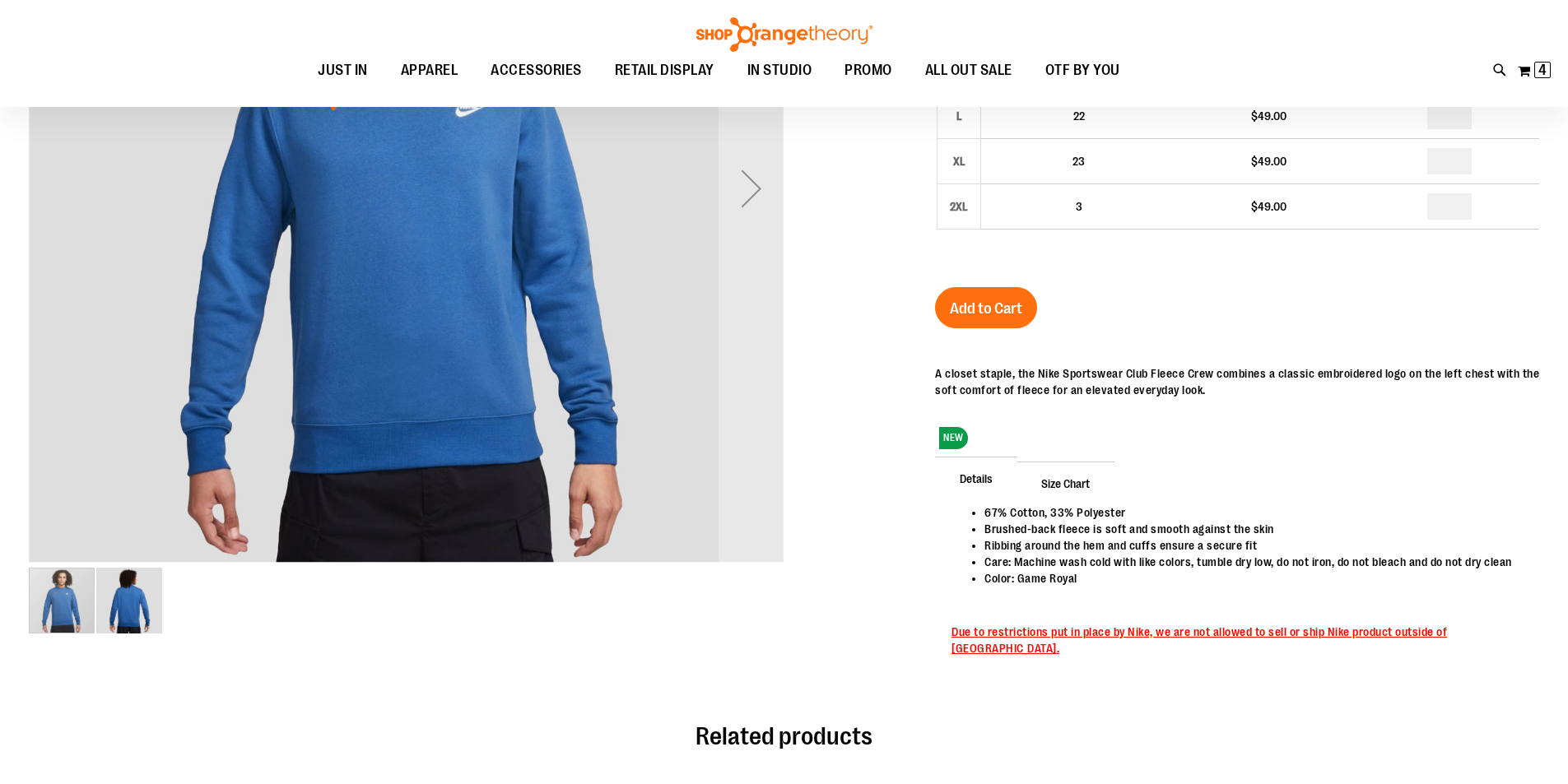
scroll to position [81, 0]
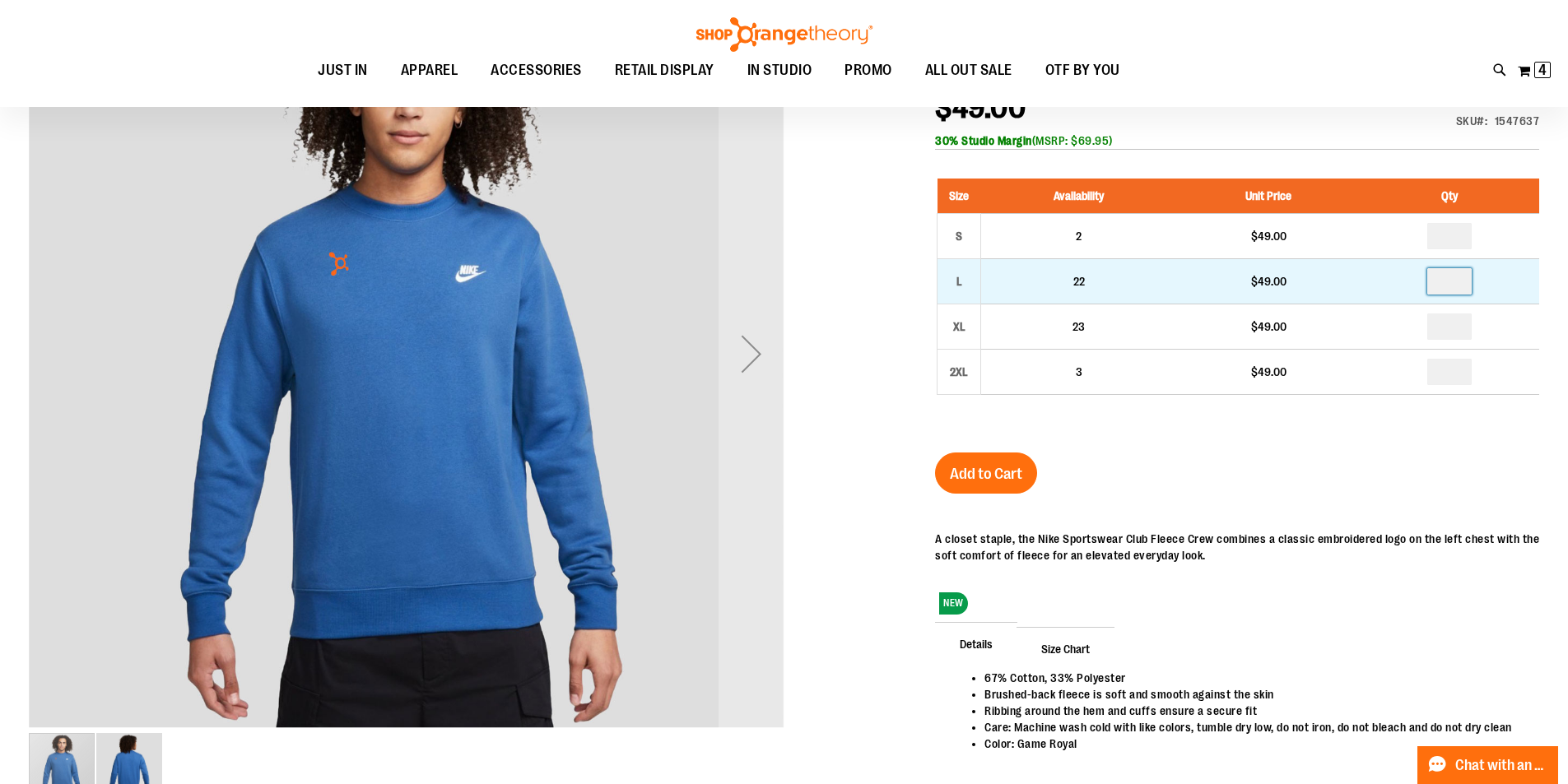
click at [1460, 286] on input "number" at bounding box center [1449, 281] width 44 height 26
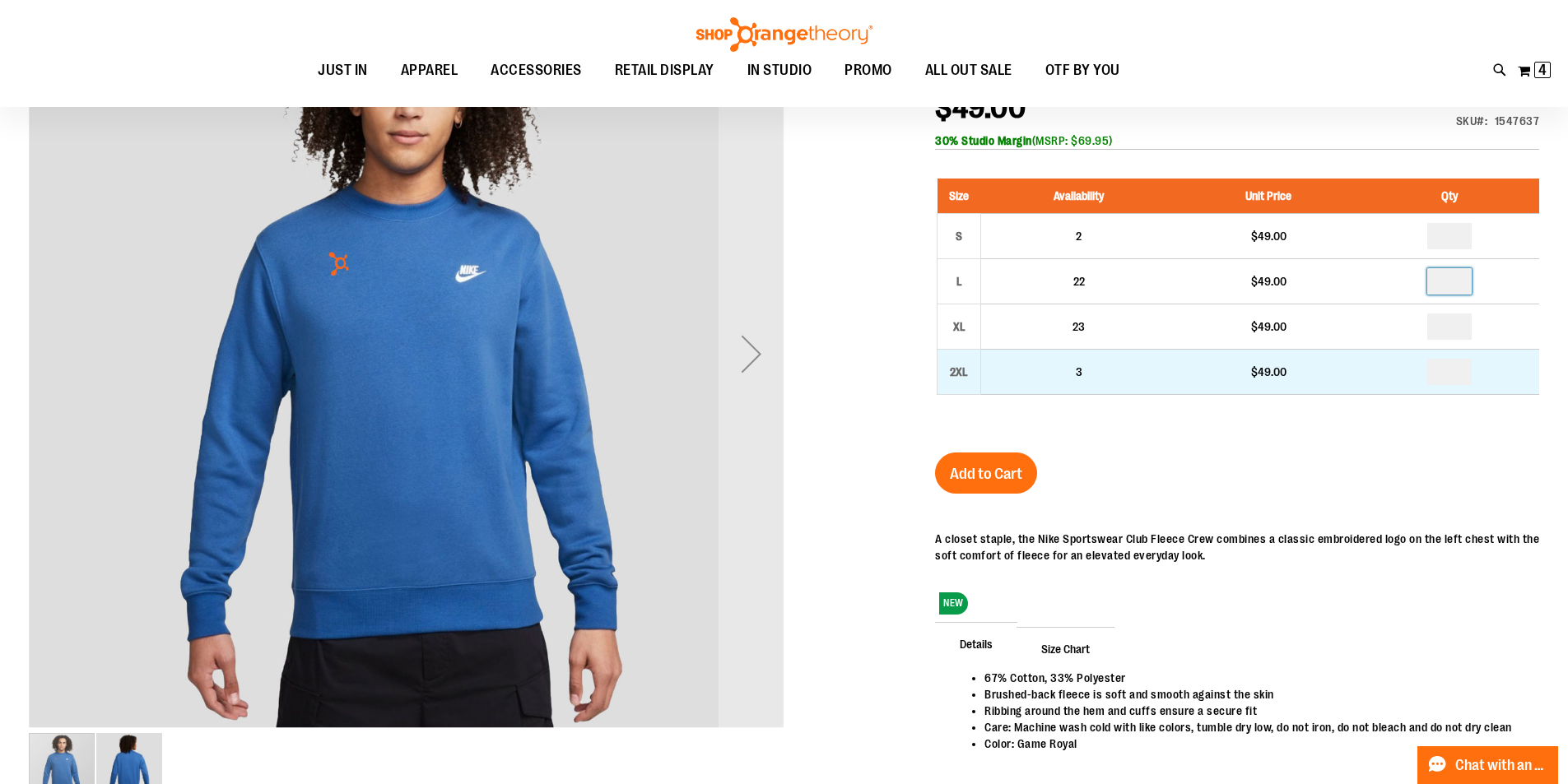
type input "*"
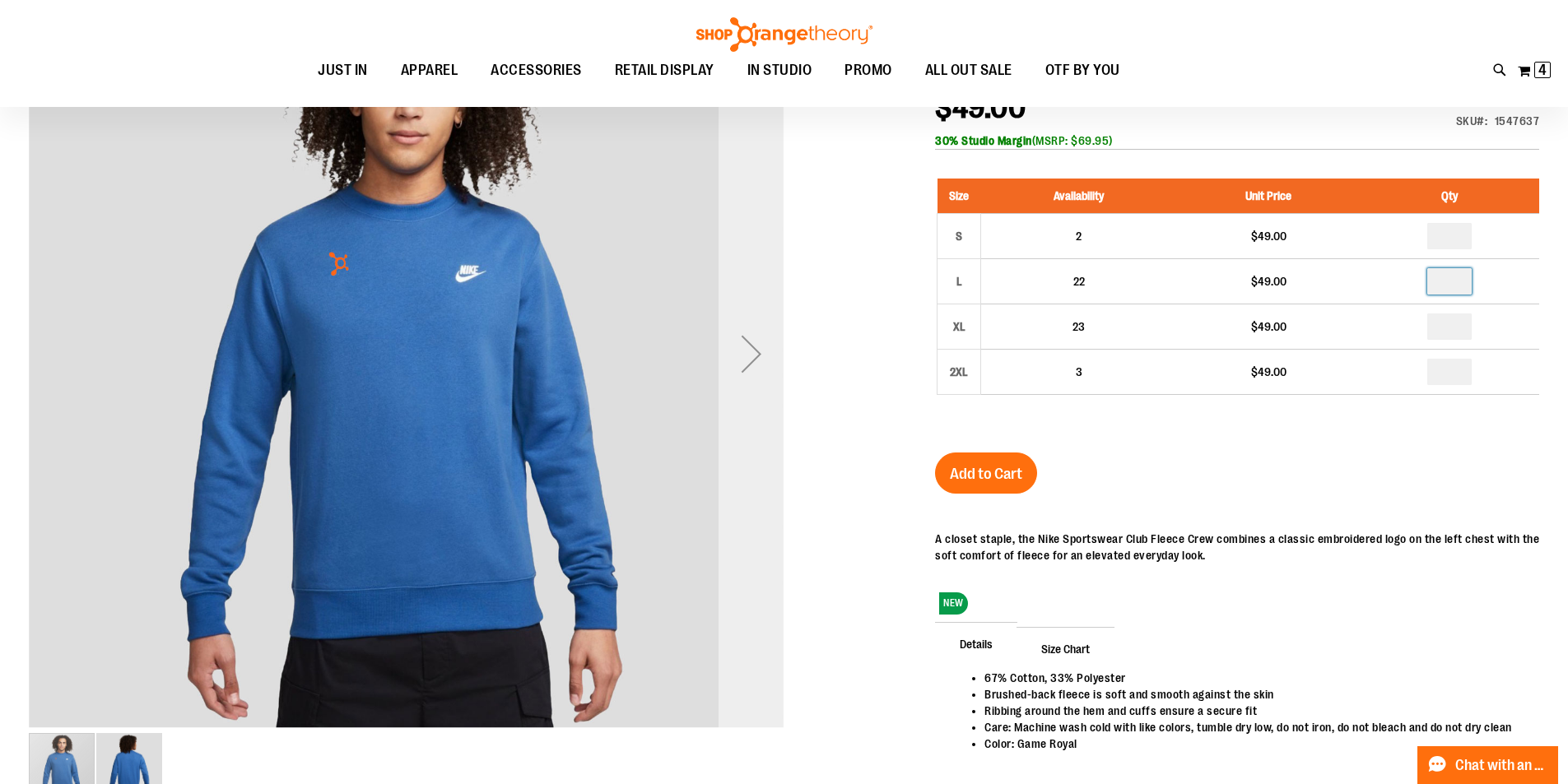
click at [750, 358] on div "Next" at bounding box center [751, 353] width 66 height 66
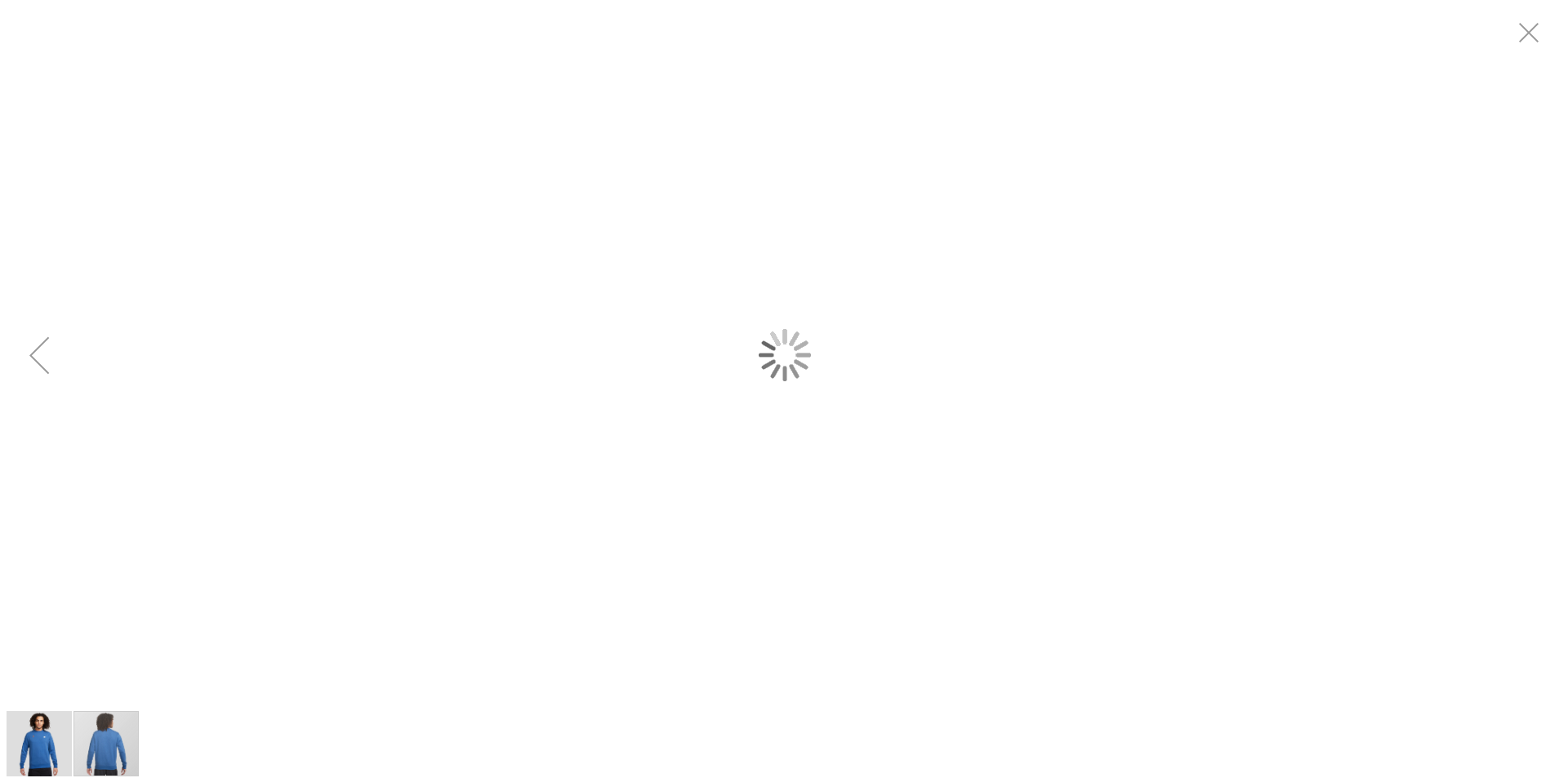
scroll to position [0, 0]
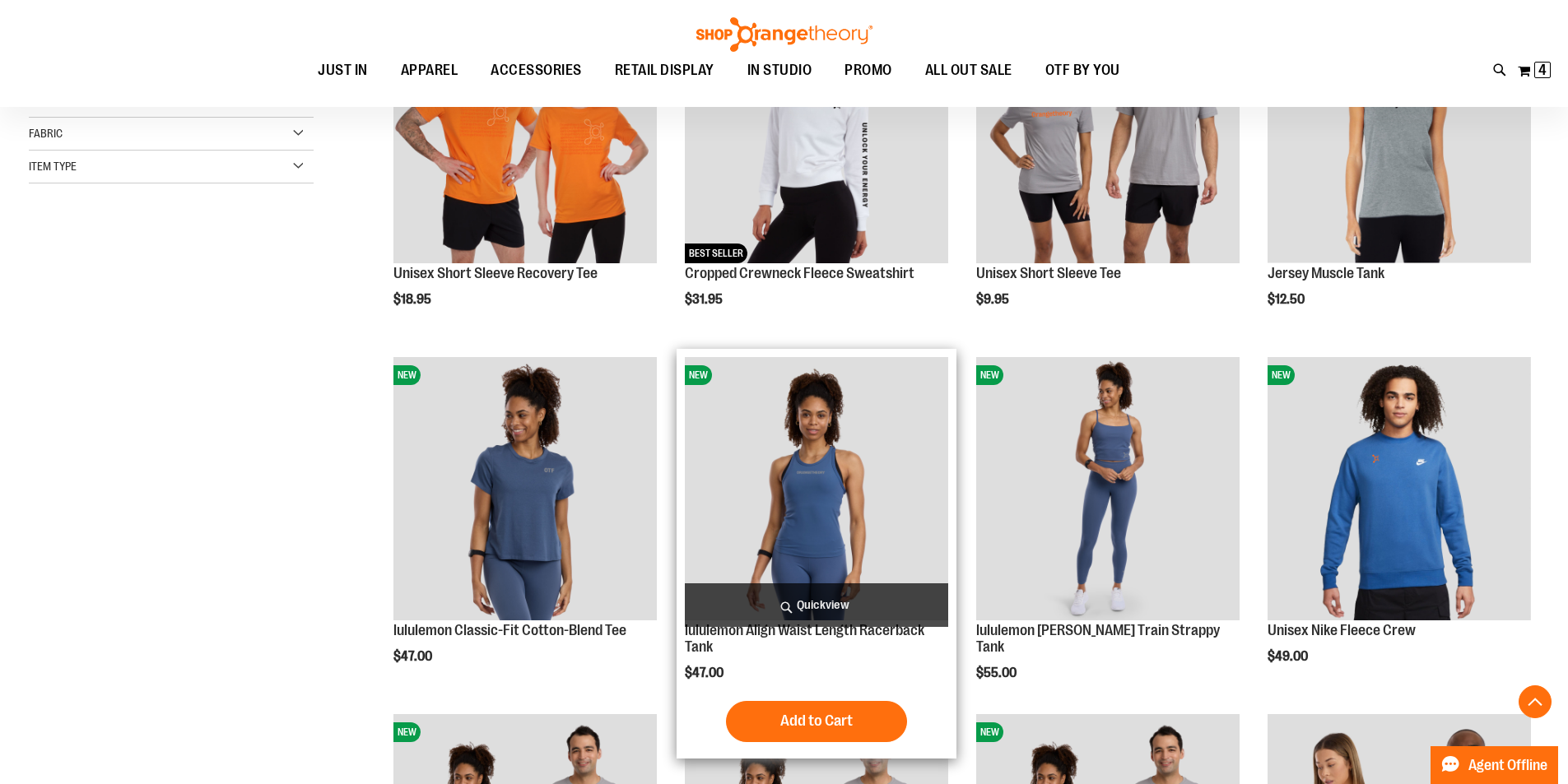
scroll to position [410, 0]
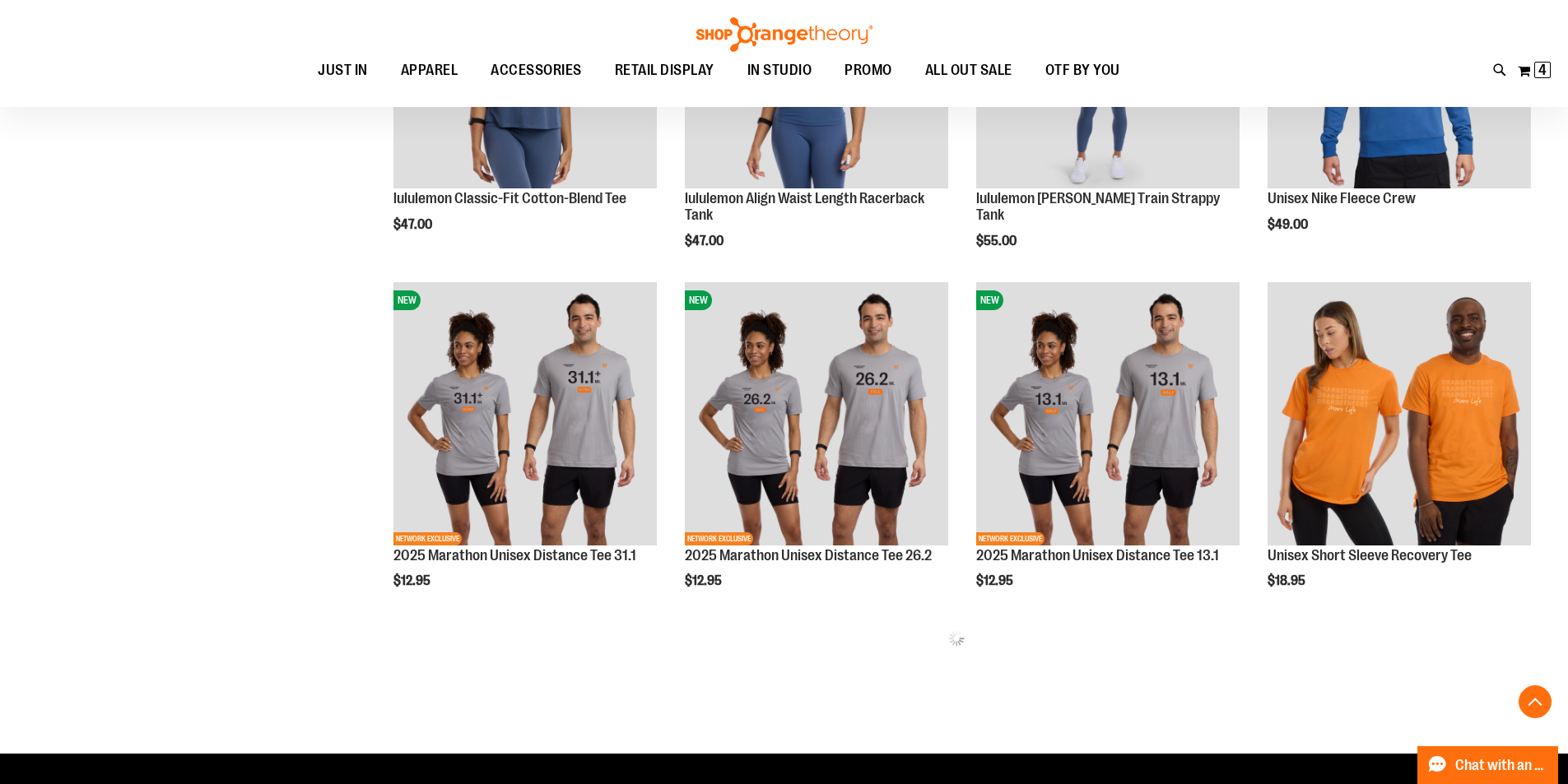
scroll to position [904, 0]
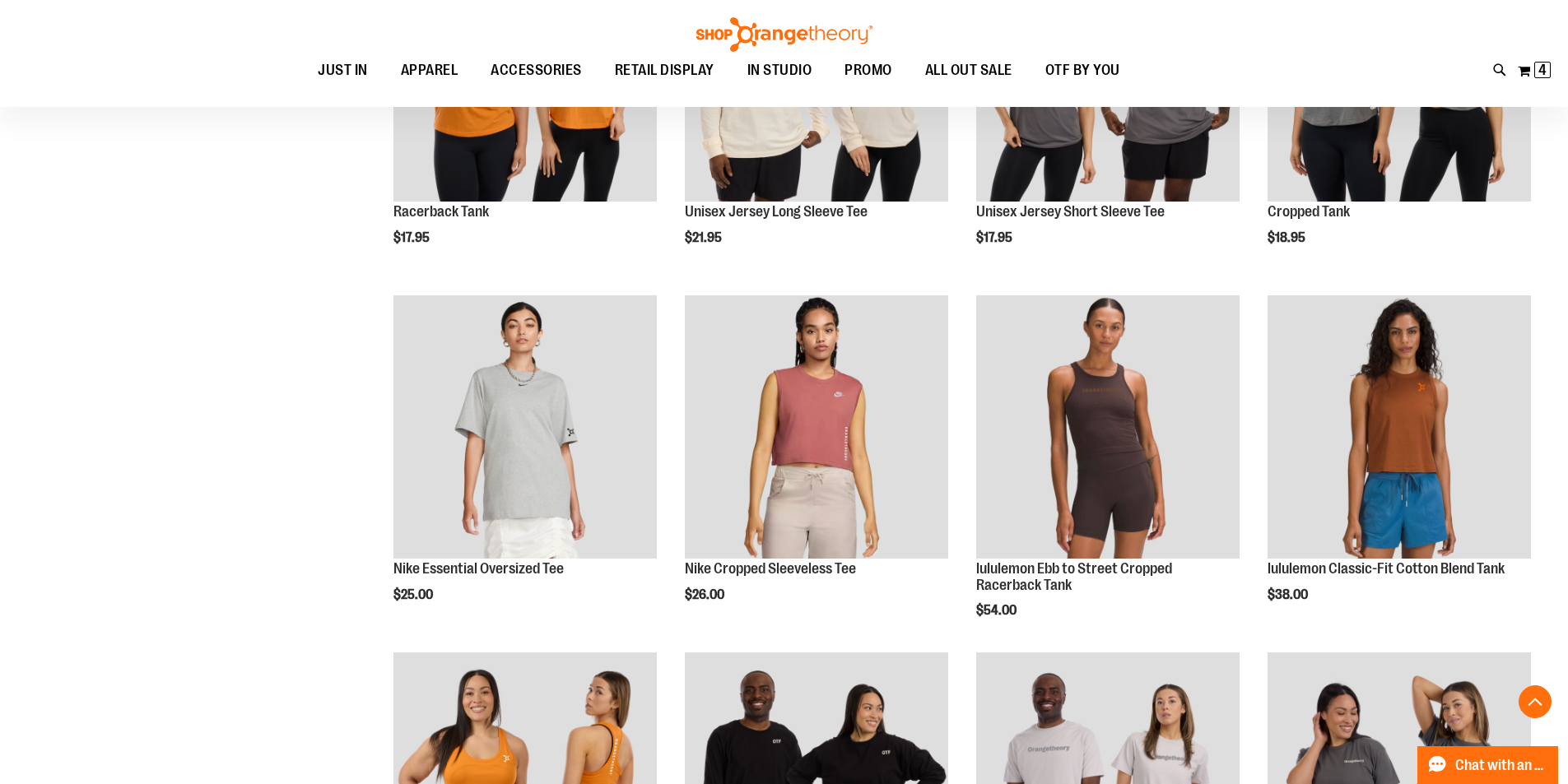
scroll to position [1480, 0]
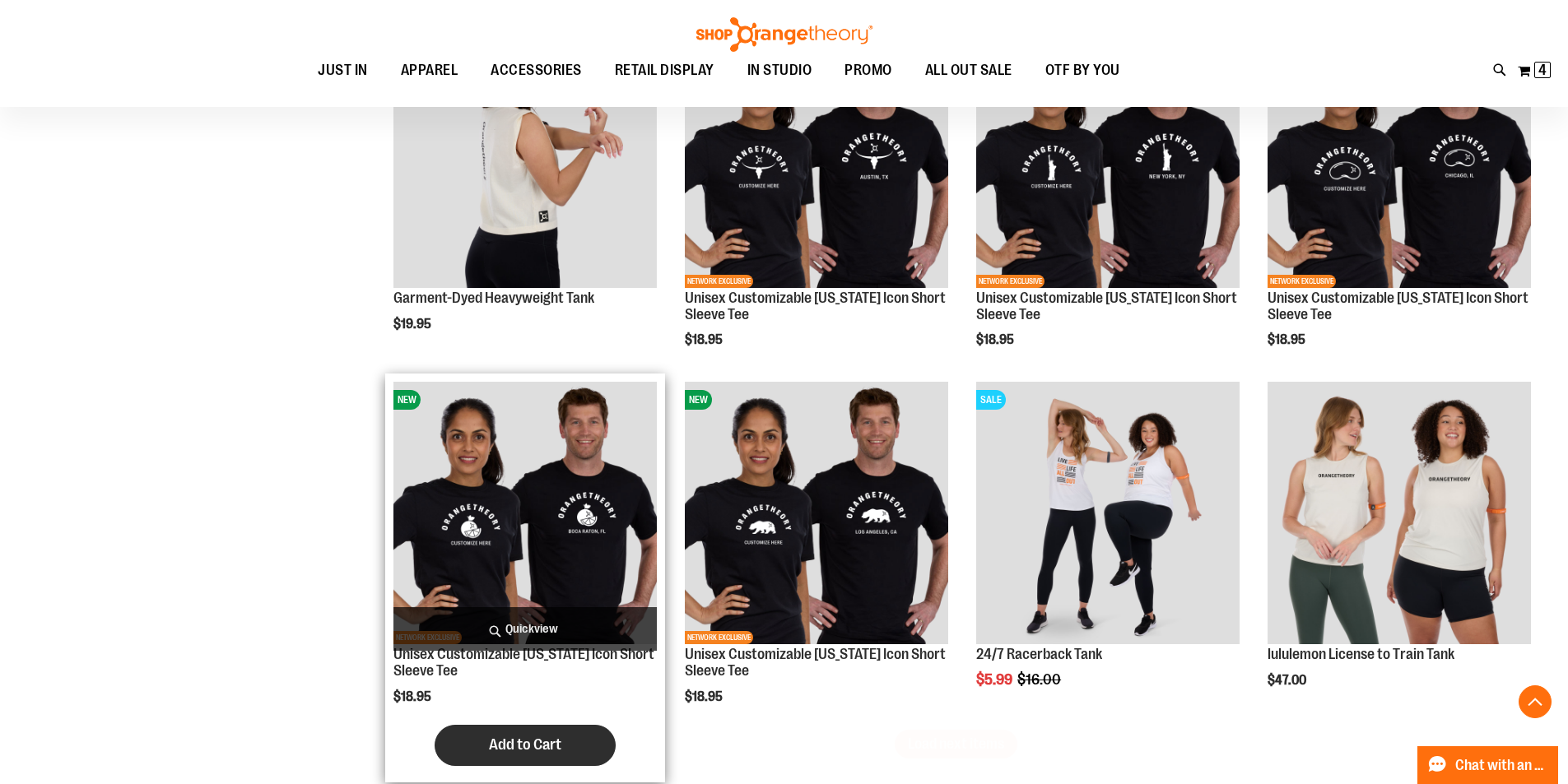
scroll to position [3044, 0]
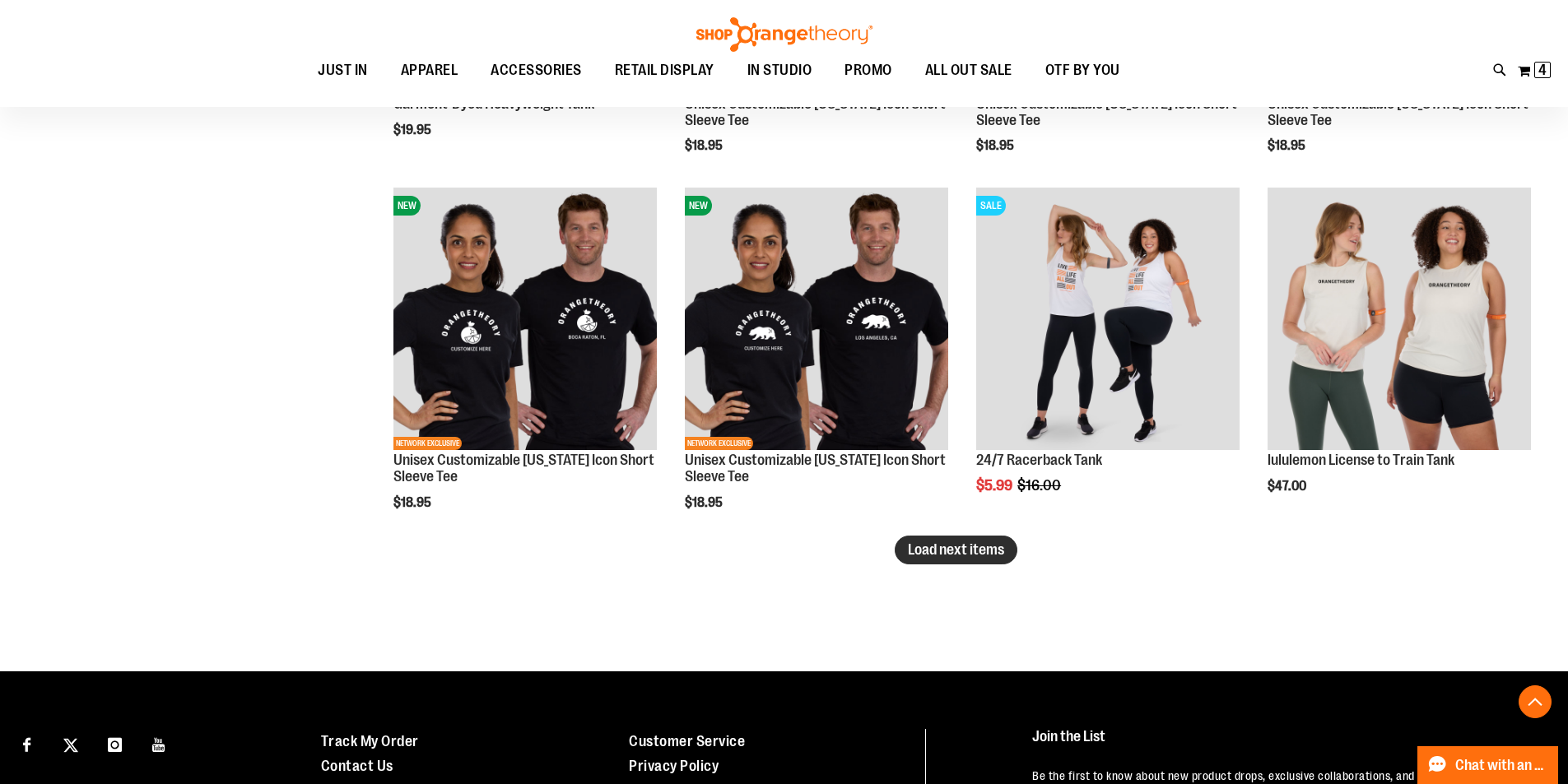
click at [927, 554] on span "Load next items" at bounding box center [955, 550] width 96 height 16
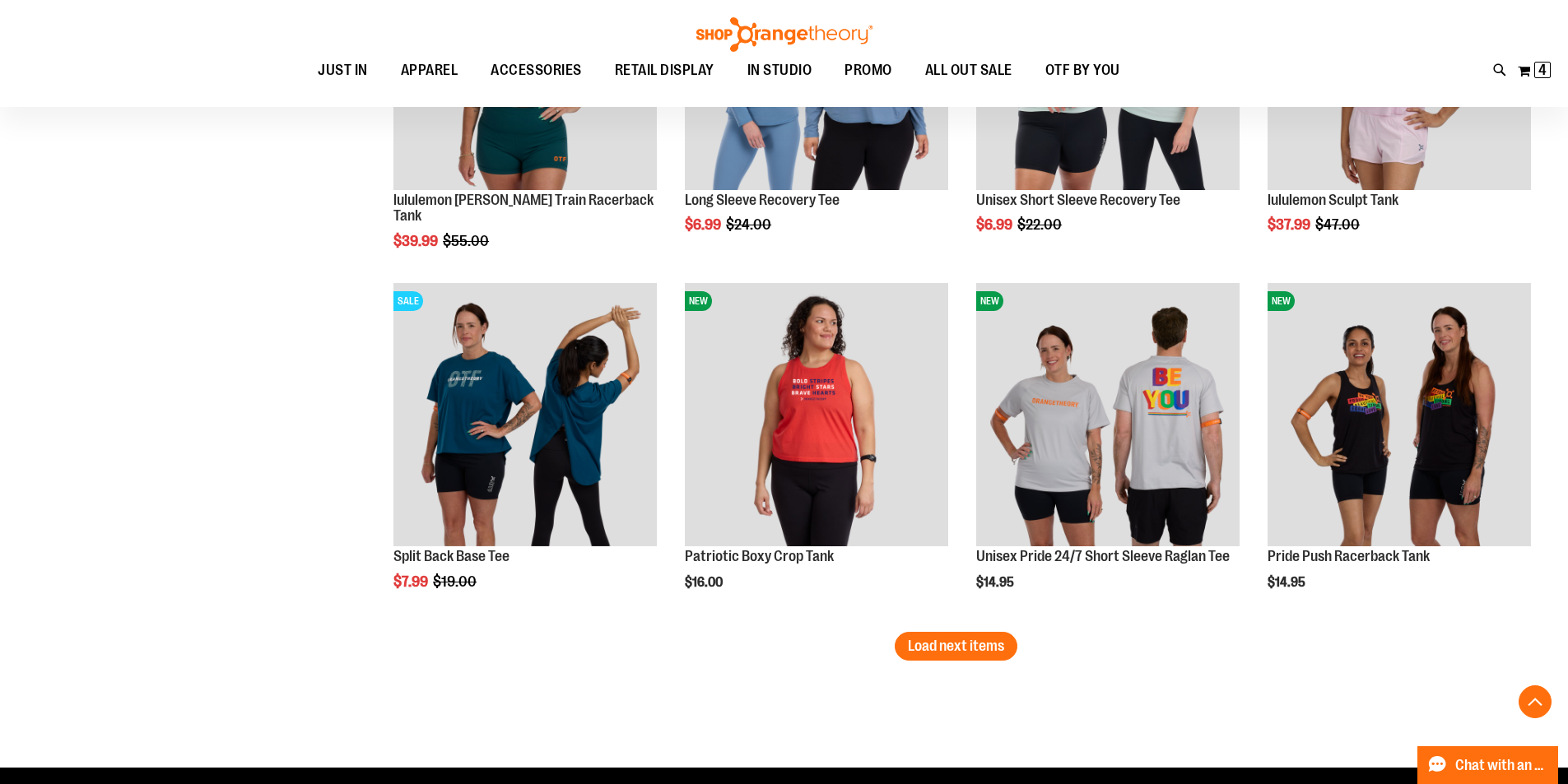
scroll to position [4113, 0]
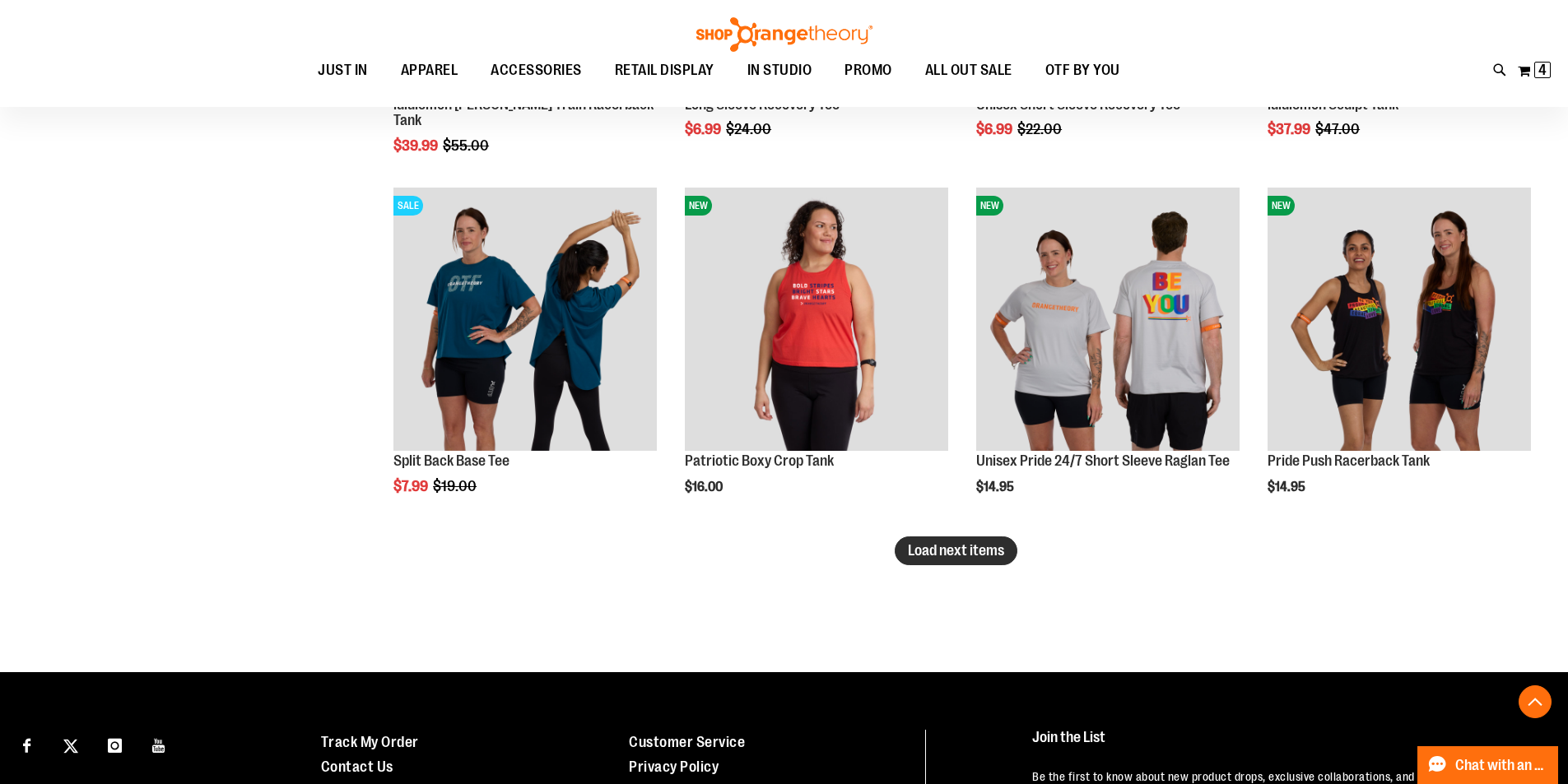
click at [958, 537] on button "Load next items" at bounding box center [956, 551] width 122 height 29
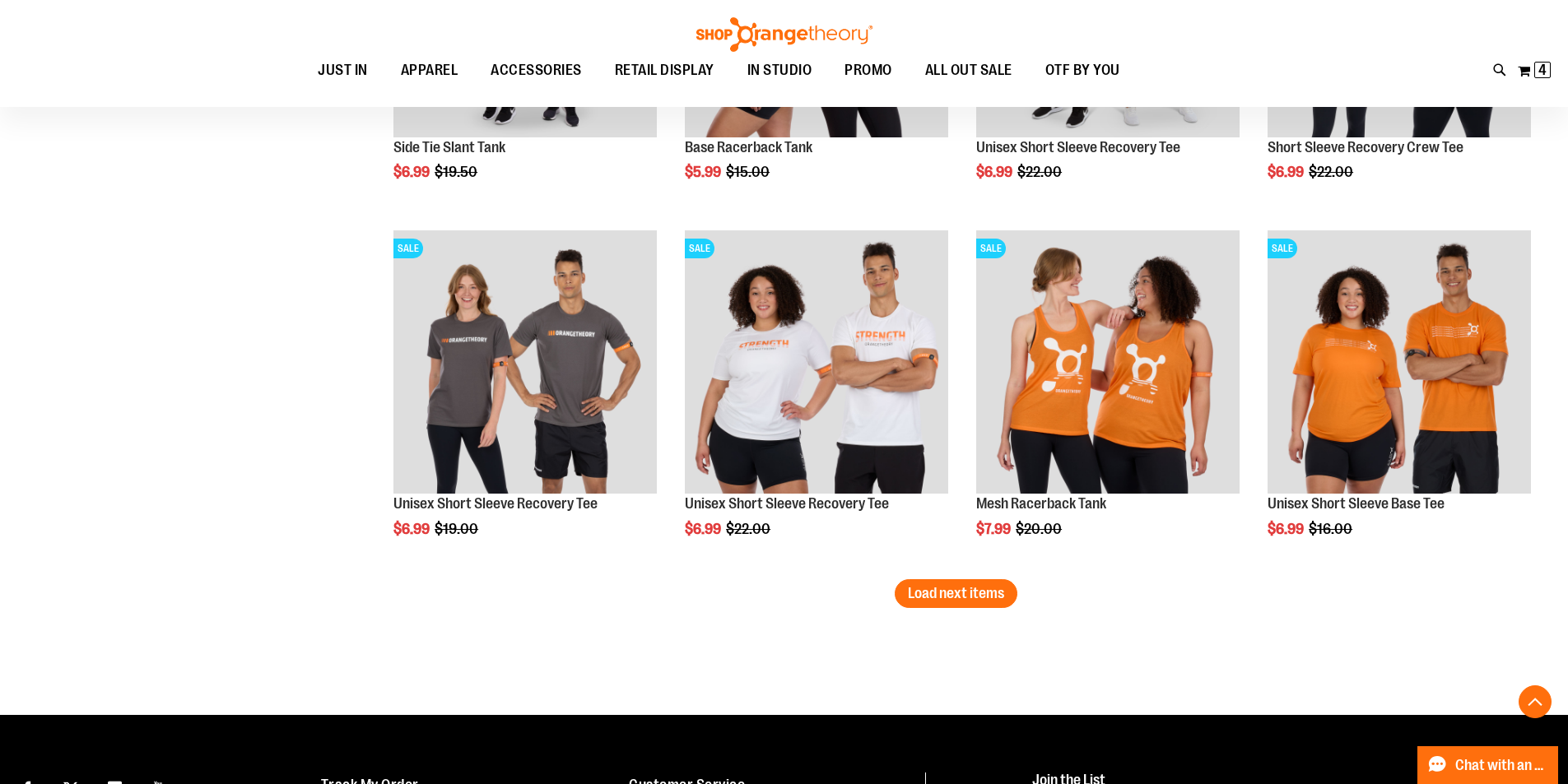
scroll to position [5264, 0]
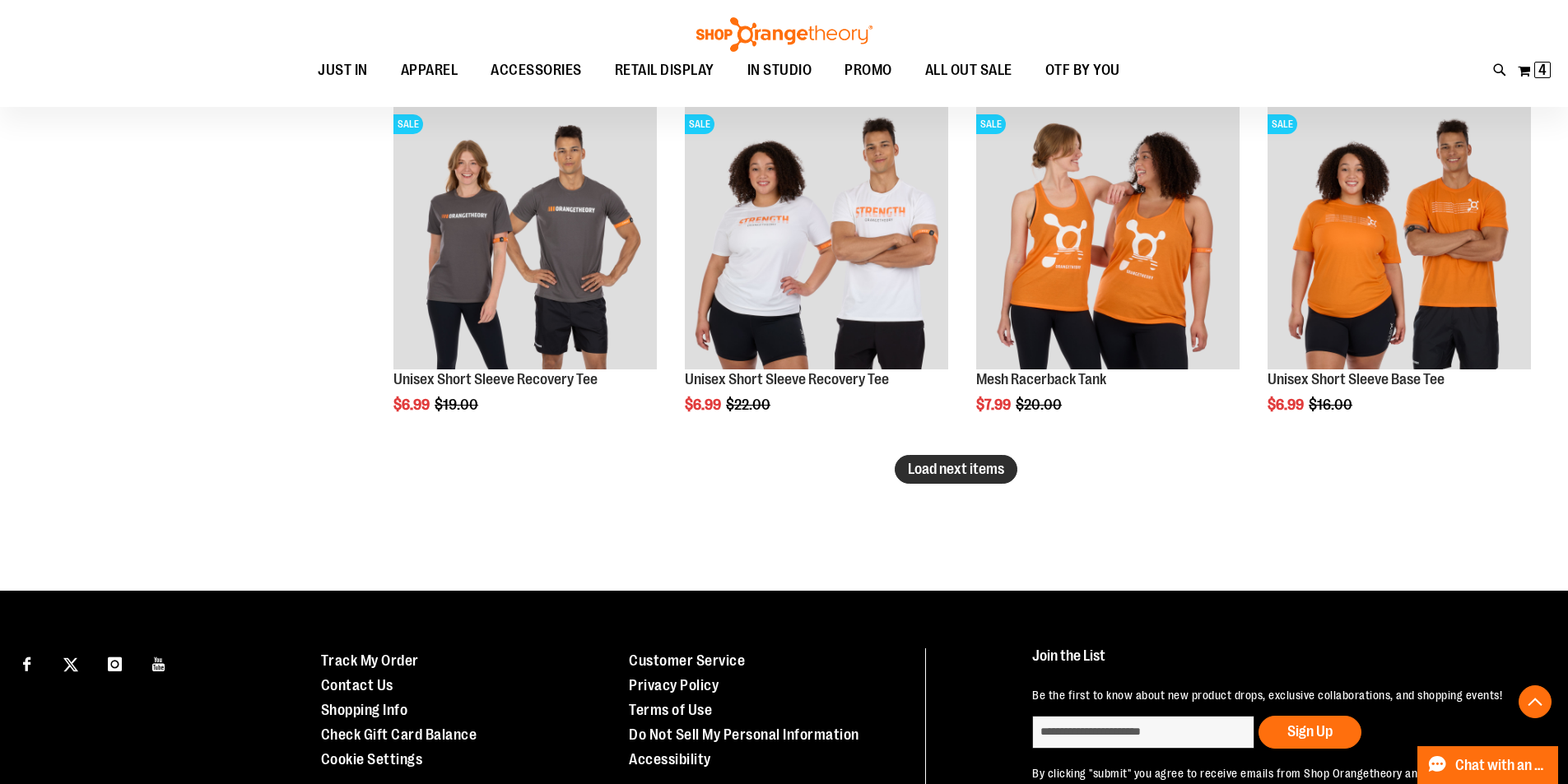
click at [1003, 469] on span "Load next items" at bounding box center [955, 469] width 96 height 16
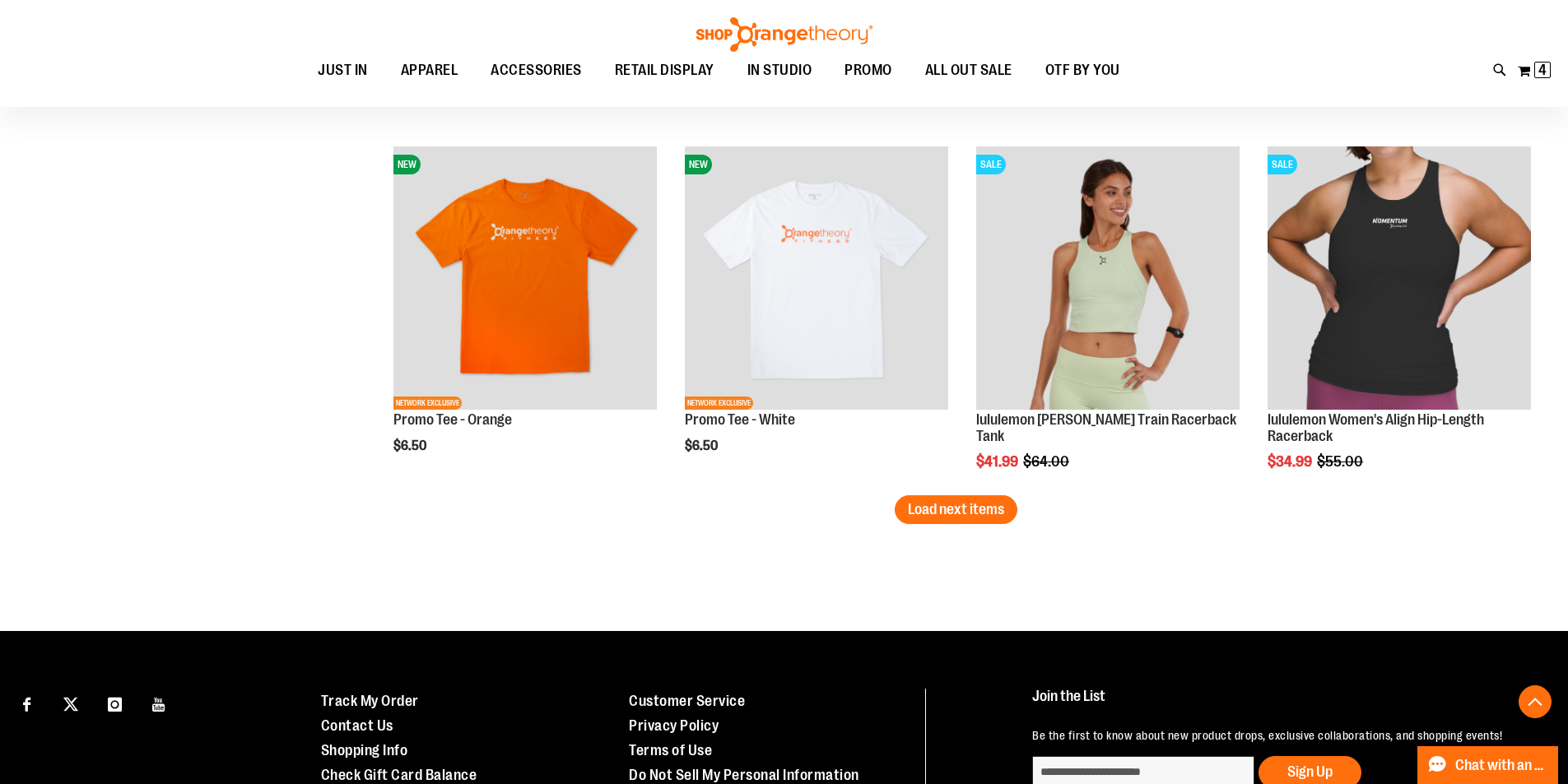
scroll to position [6135, 0]
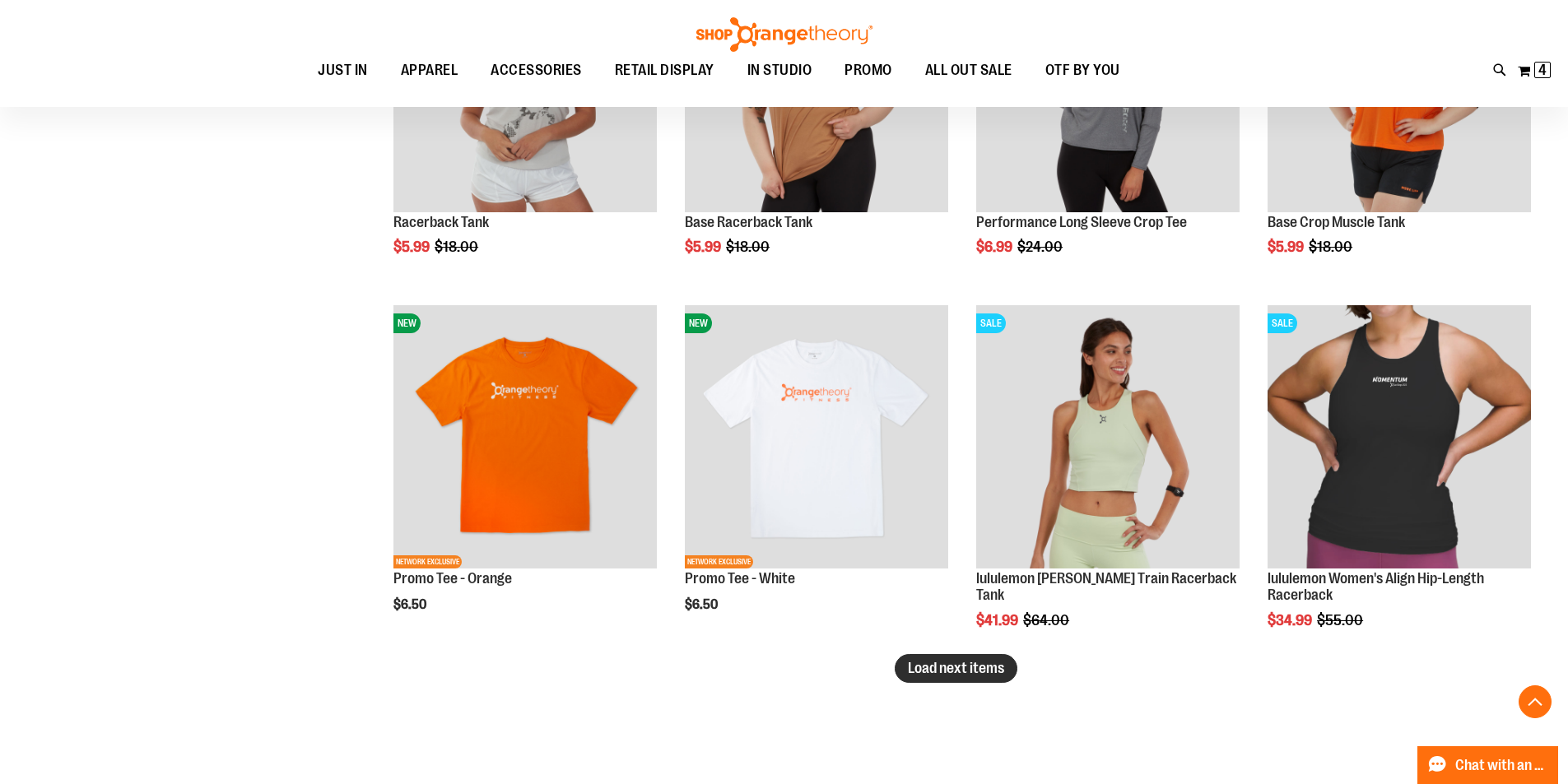
click at [964, 675] on span "Load next items" at bounding box center [955, 668] width 96 height 16
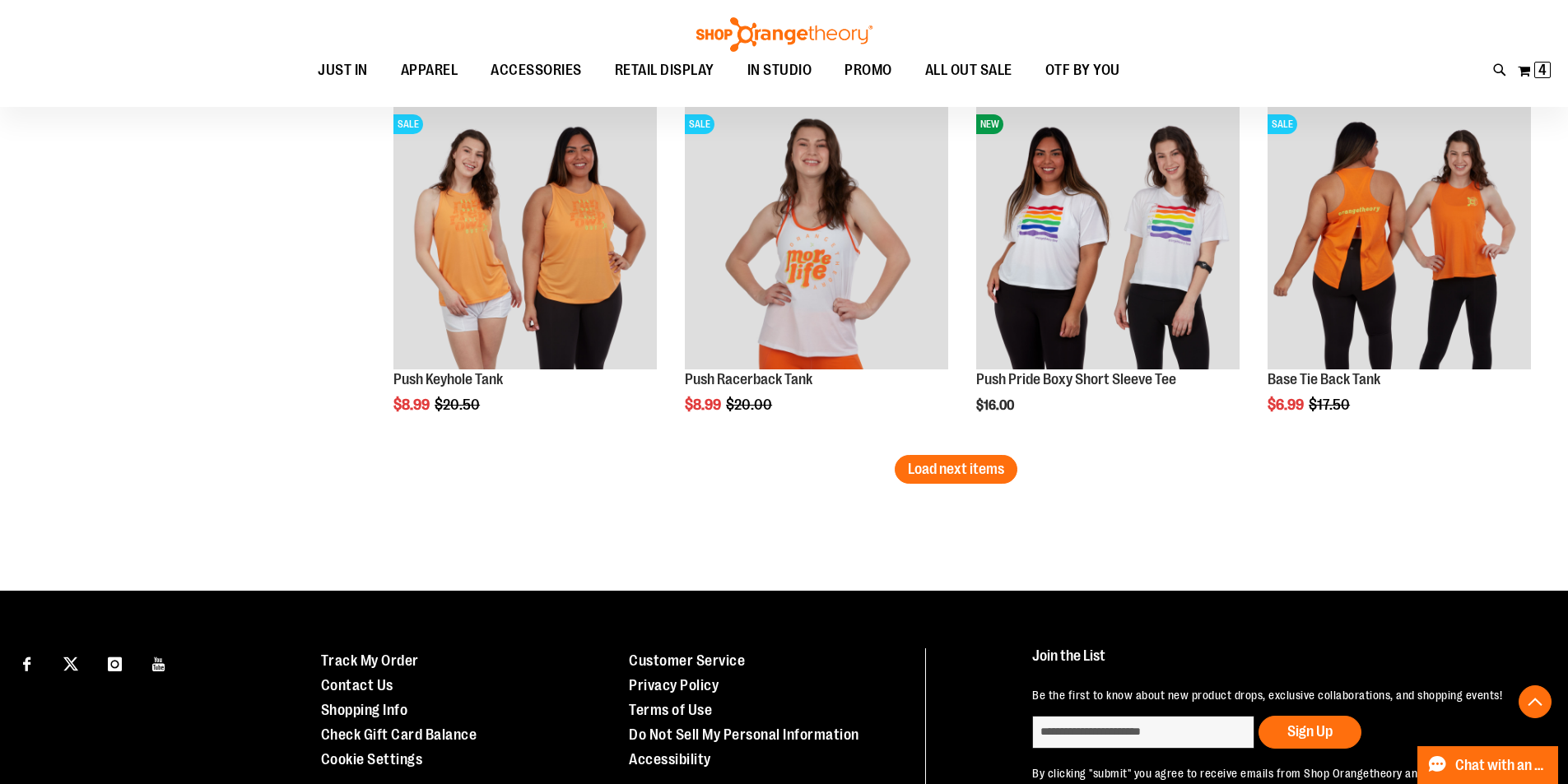
scroll to position [7535, 0]
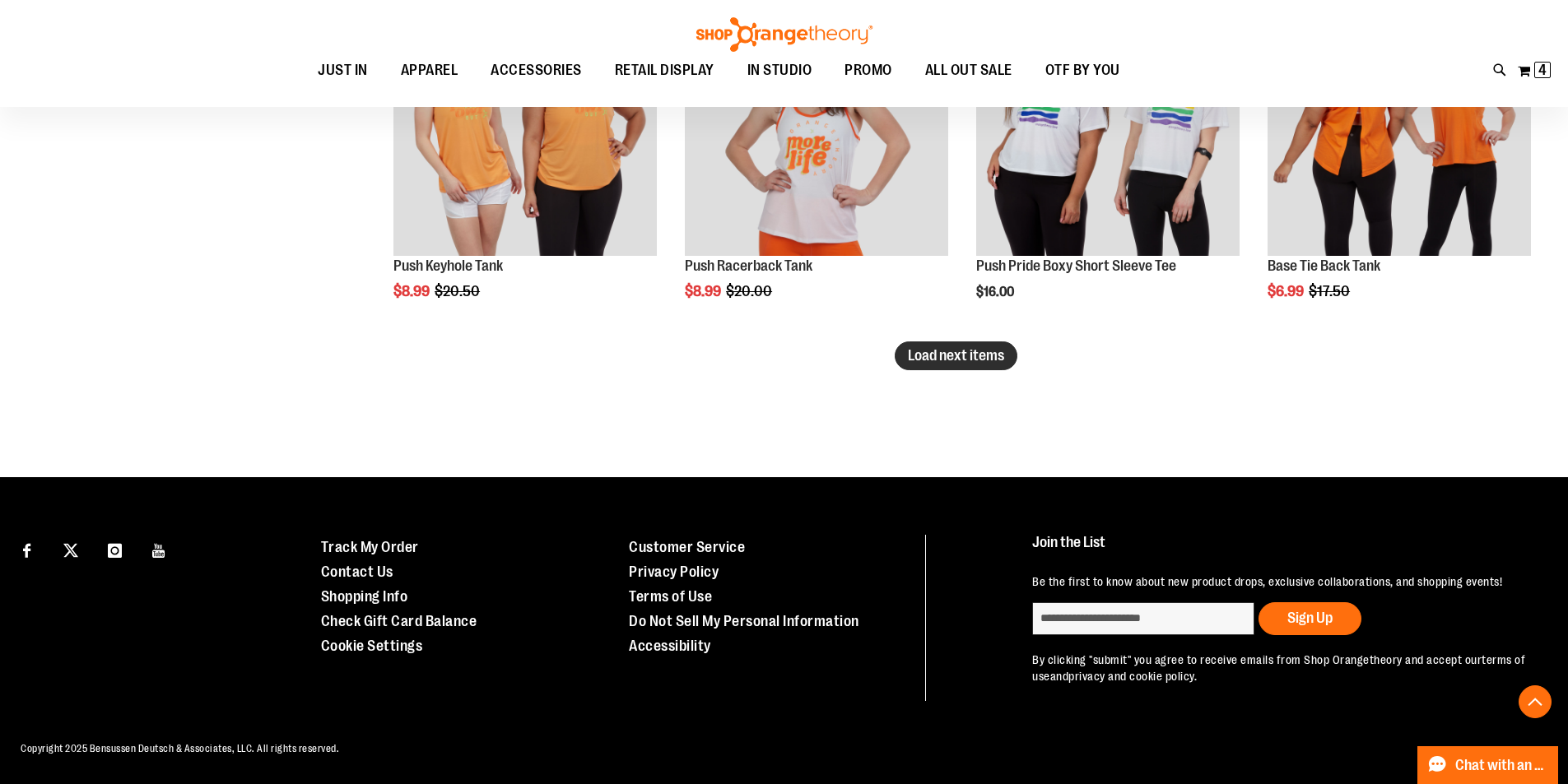
click at [969, 348] on span "Load next items" at bounding box center [955, 356] width 96 height 16
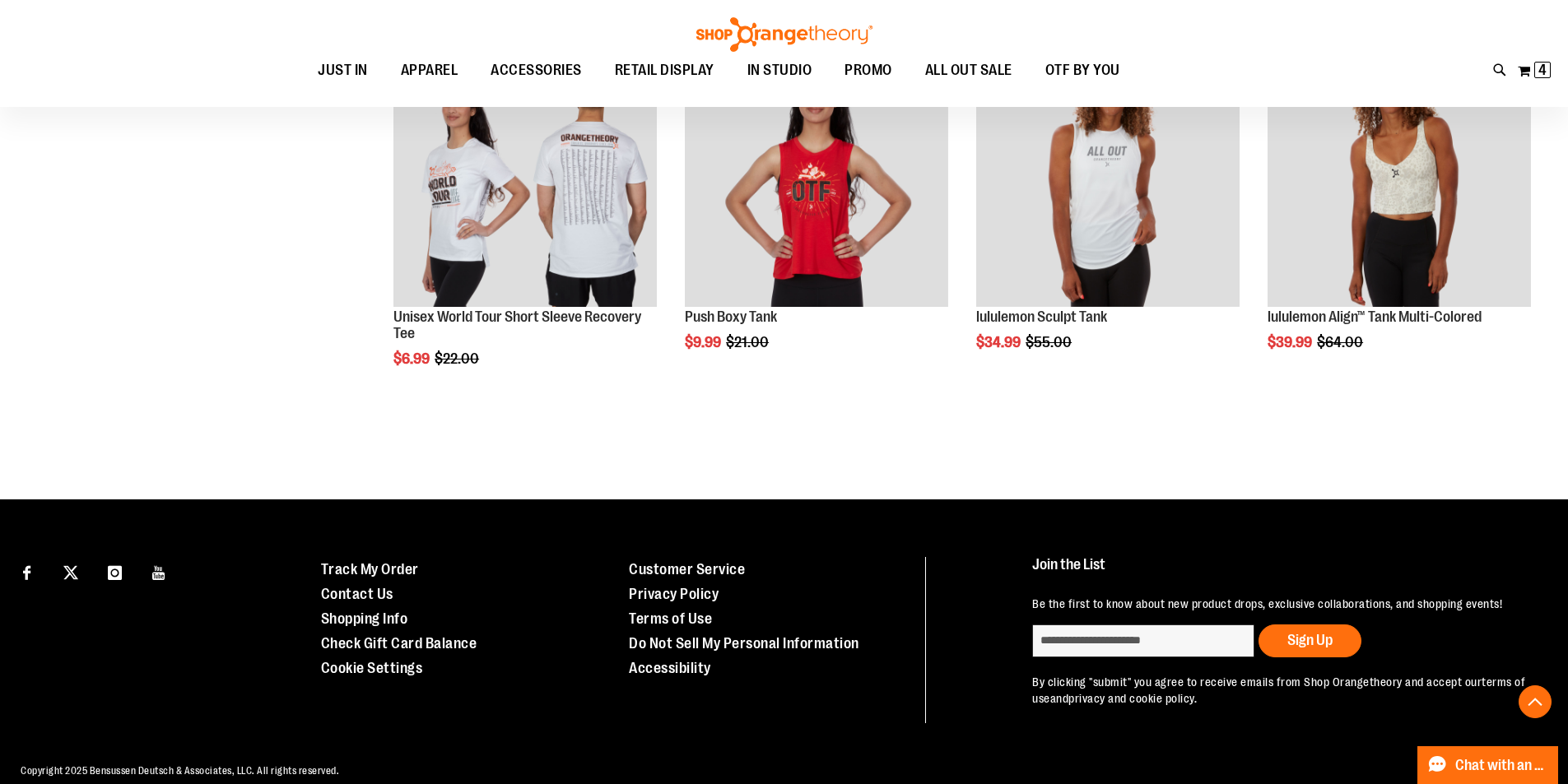
scroll to position [8576, 0]
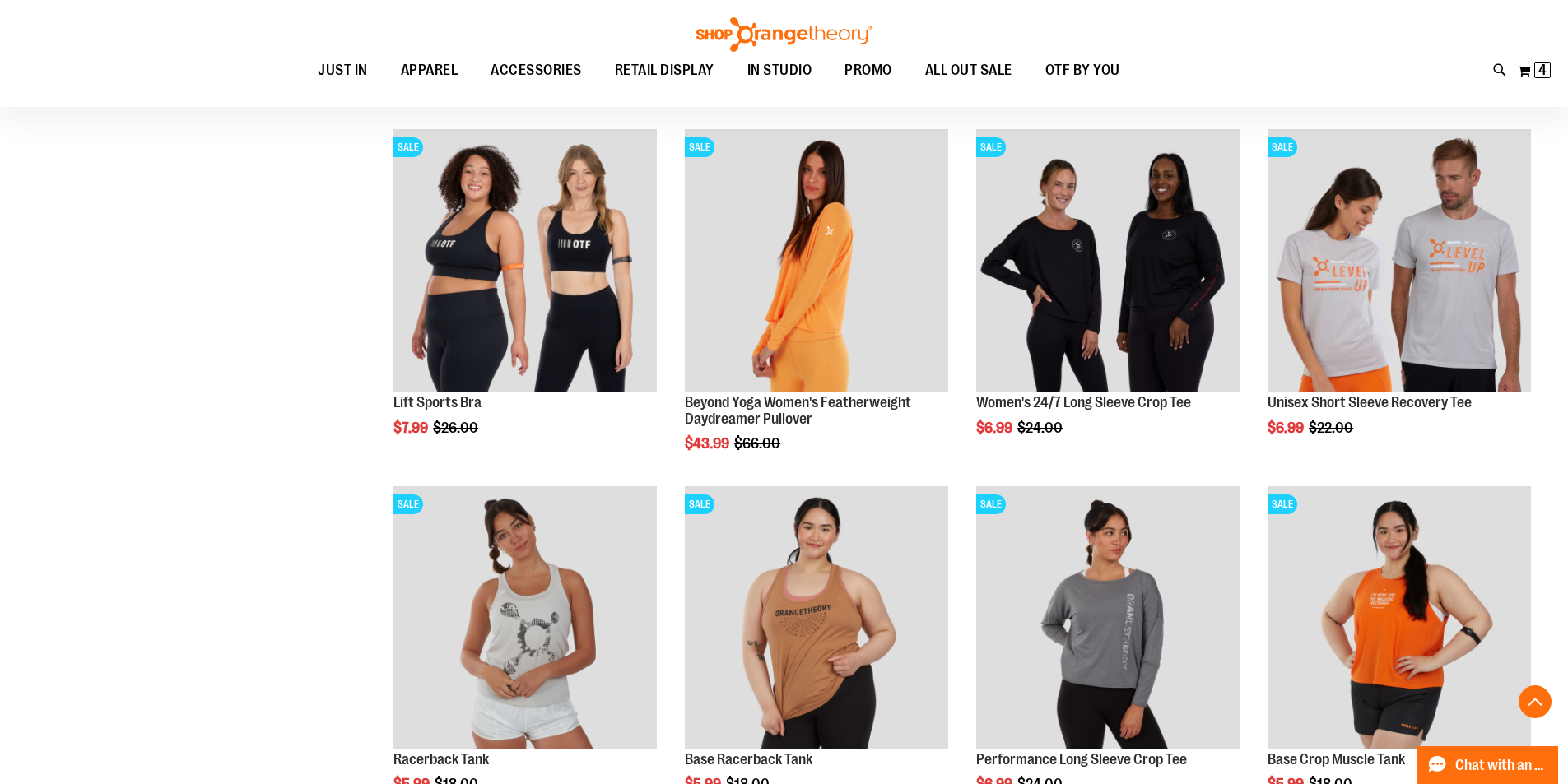
scroll to position [5450, 0]
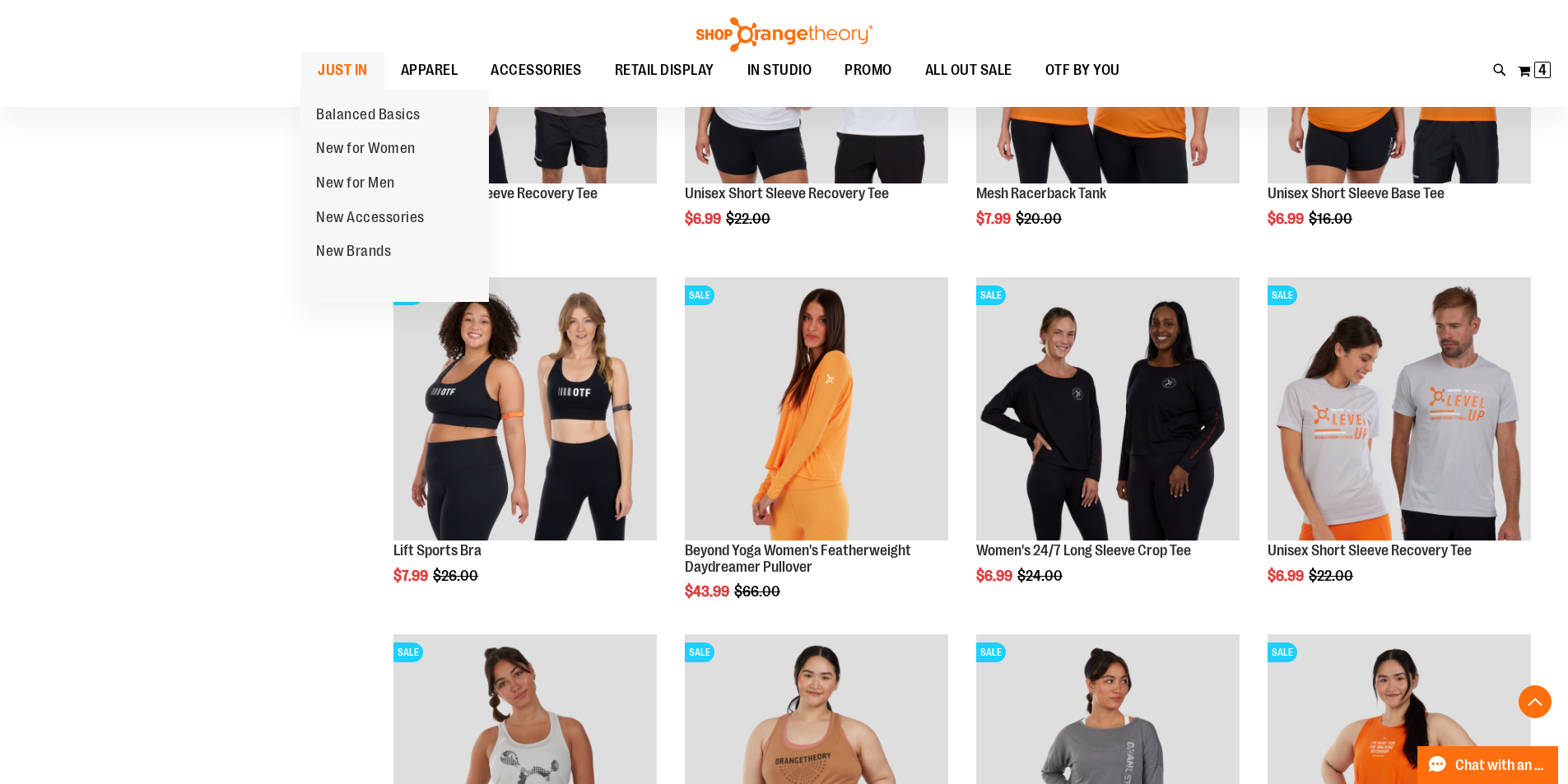
click at [339, 75] on span "JUST IN" at bounding box center [343, 70] width 50 height 37
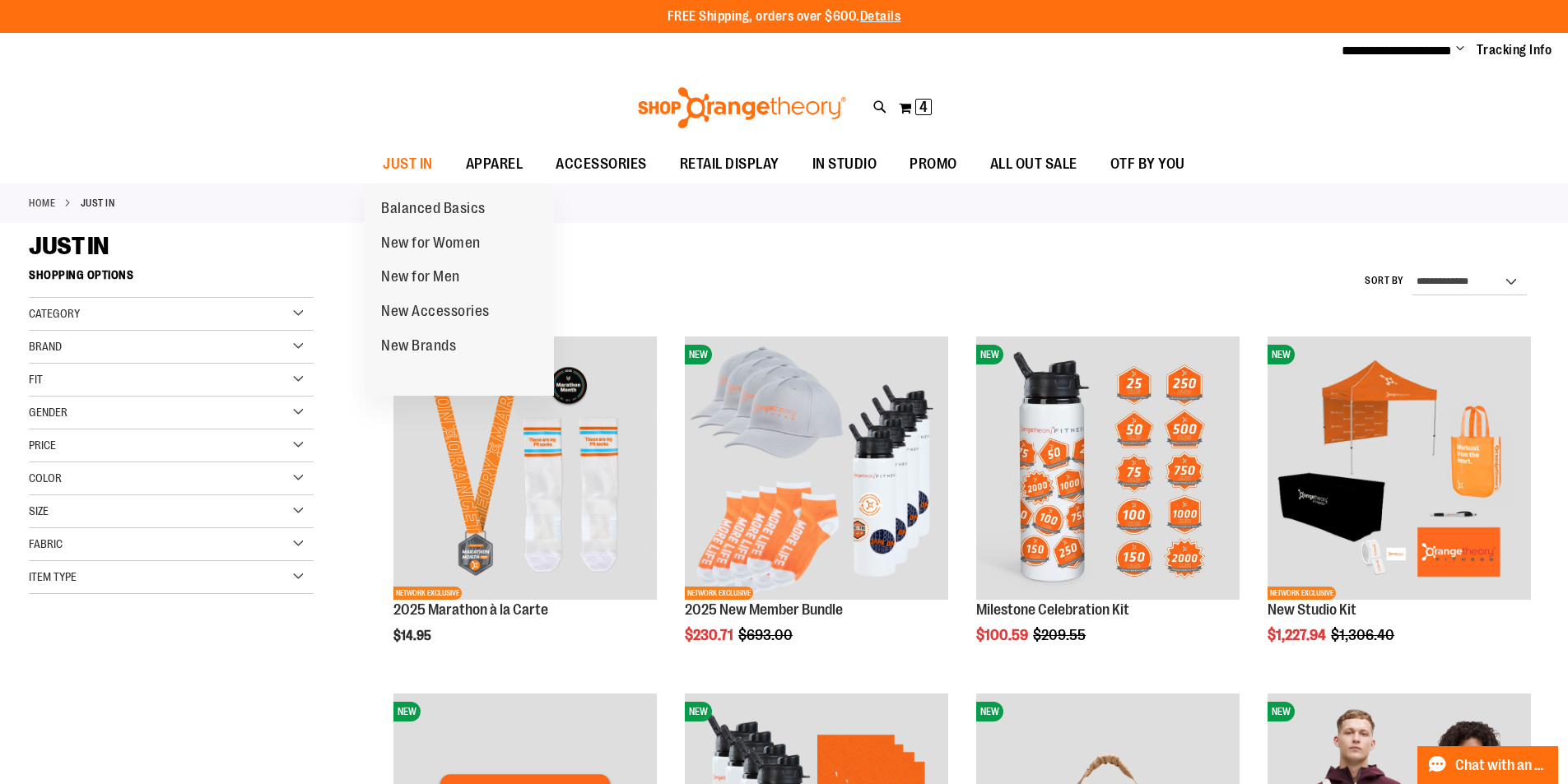
click at [439, 243] on span "New for Women" at bounding box center [430, 244] width 100 height 21
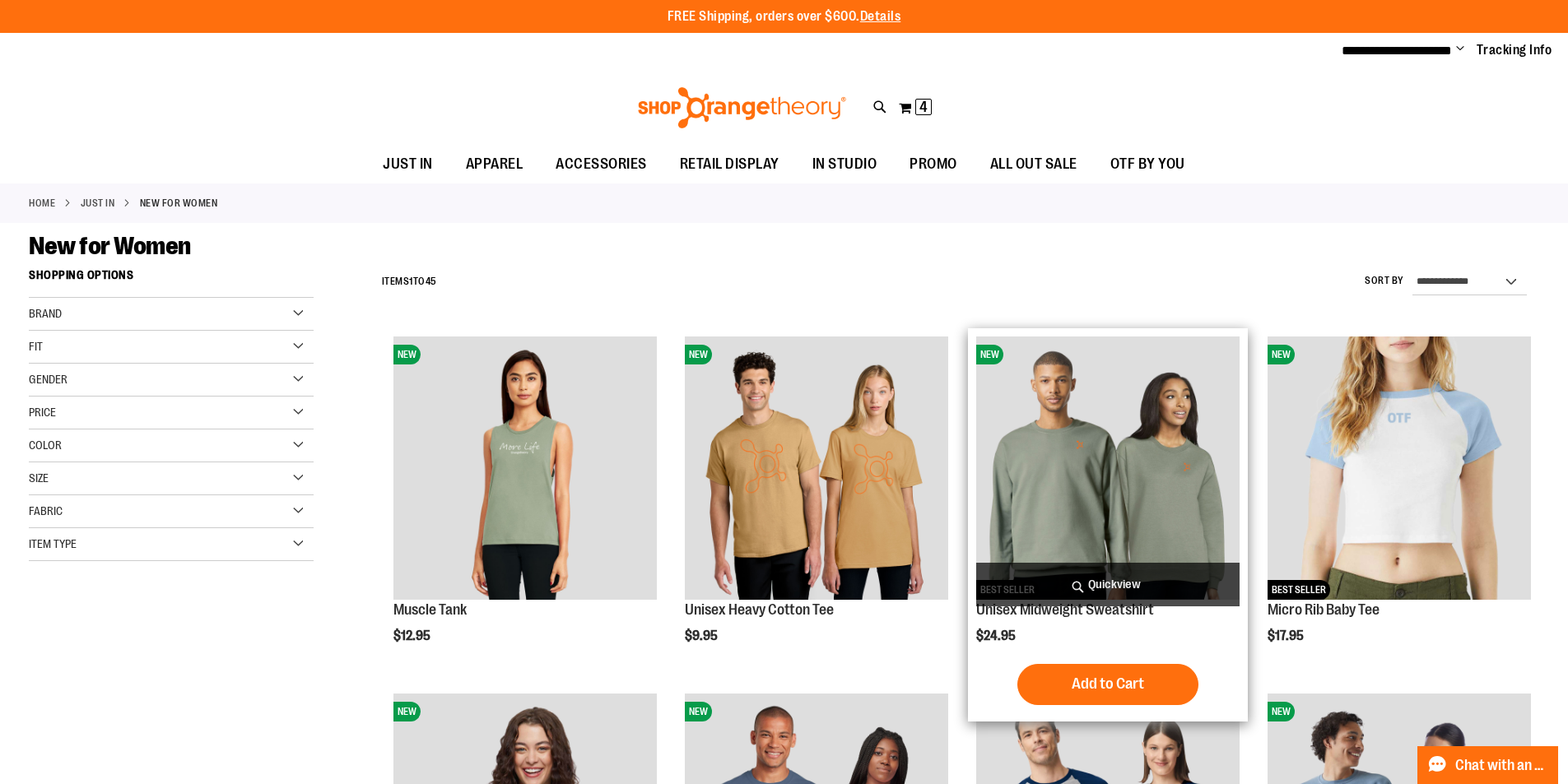
click at [1078, 441] on img "product" at bounding box center [1107, 468] width 263 height 263
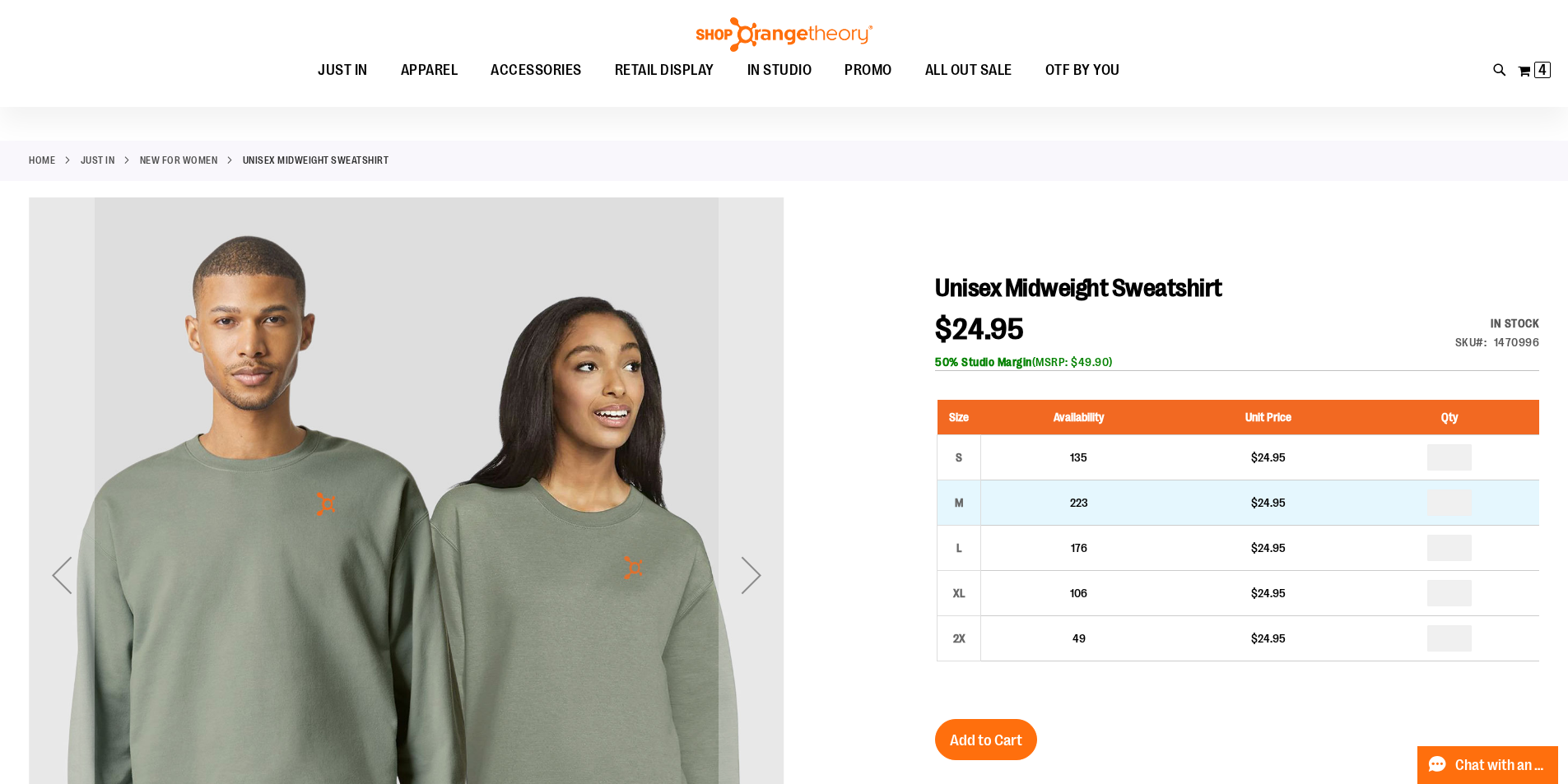
scroll to position [82, 0]
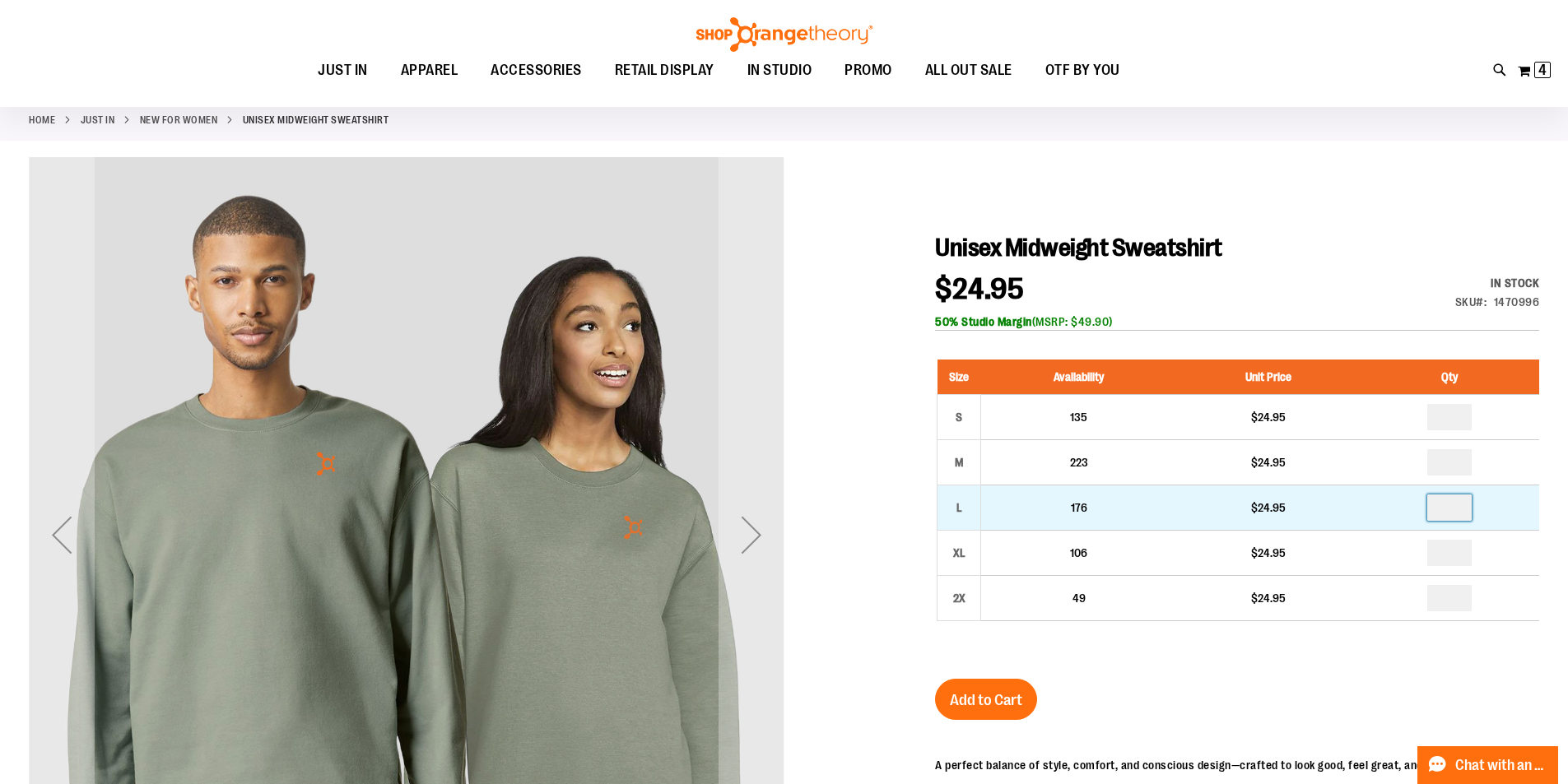
drag, startPoint x: 1458, startPoint y: 512, endPoint x: 1411, endPoint y: 518, distance: 47.4
click at [1412, 516] on td at bounding box center [1449, 507] width 179 height 45
type input "*"
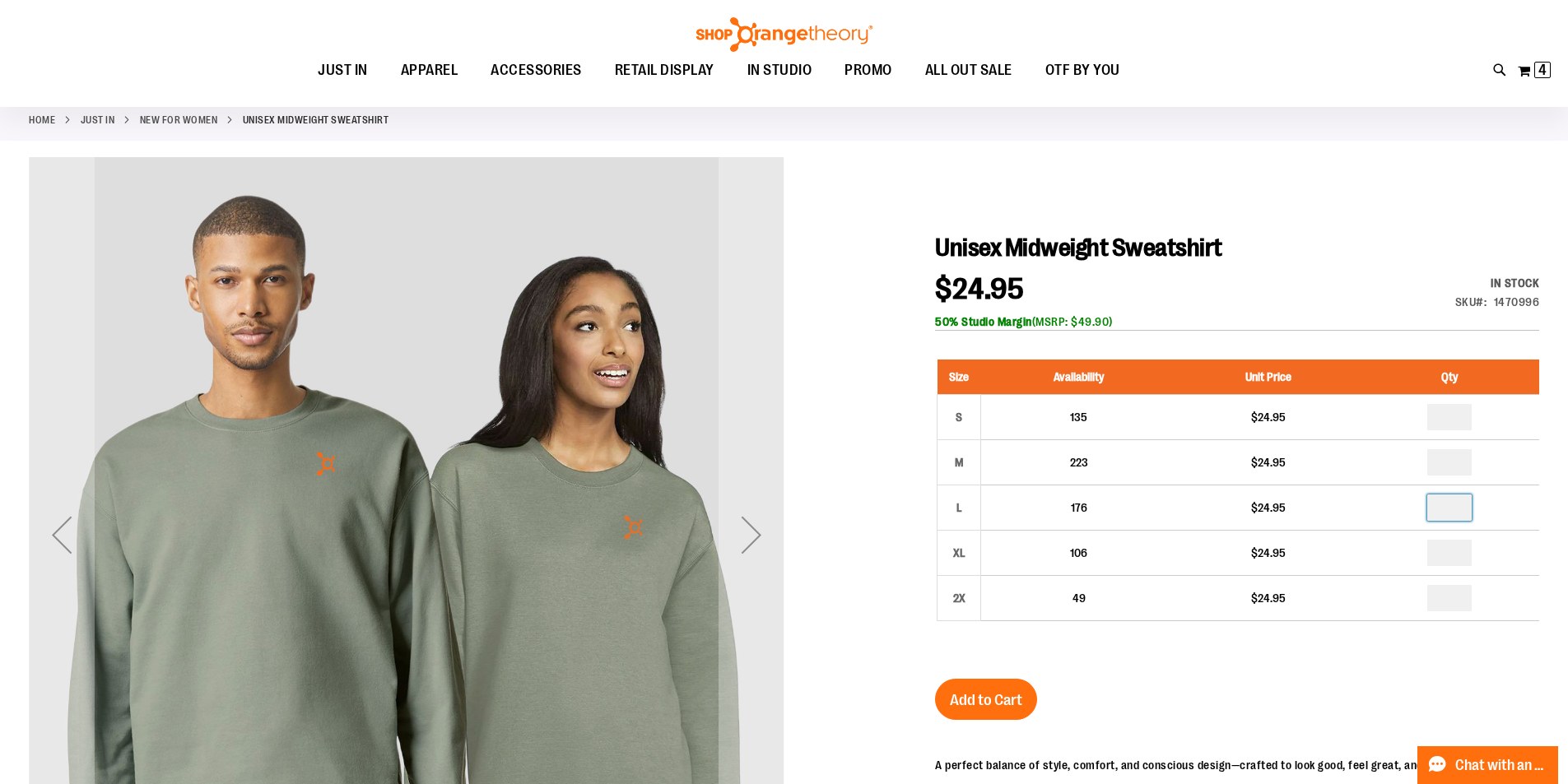
type input "*"
click at [1170, 158] on div at bounding box center [784, 601] width 1510 height 887
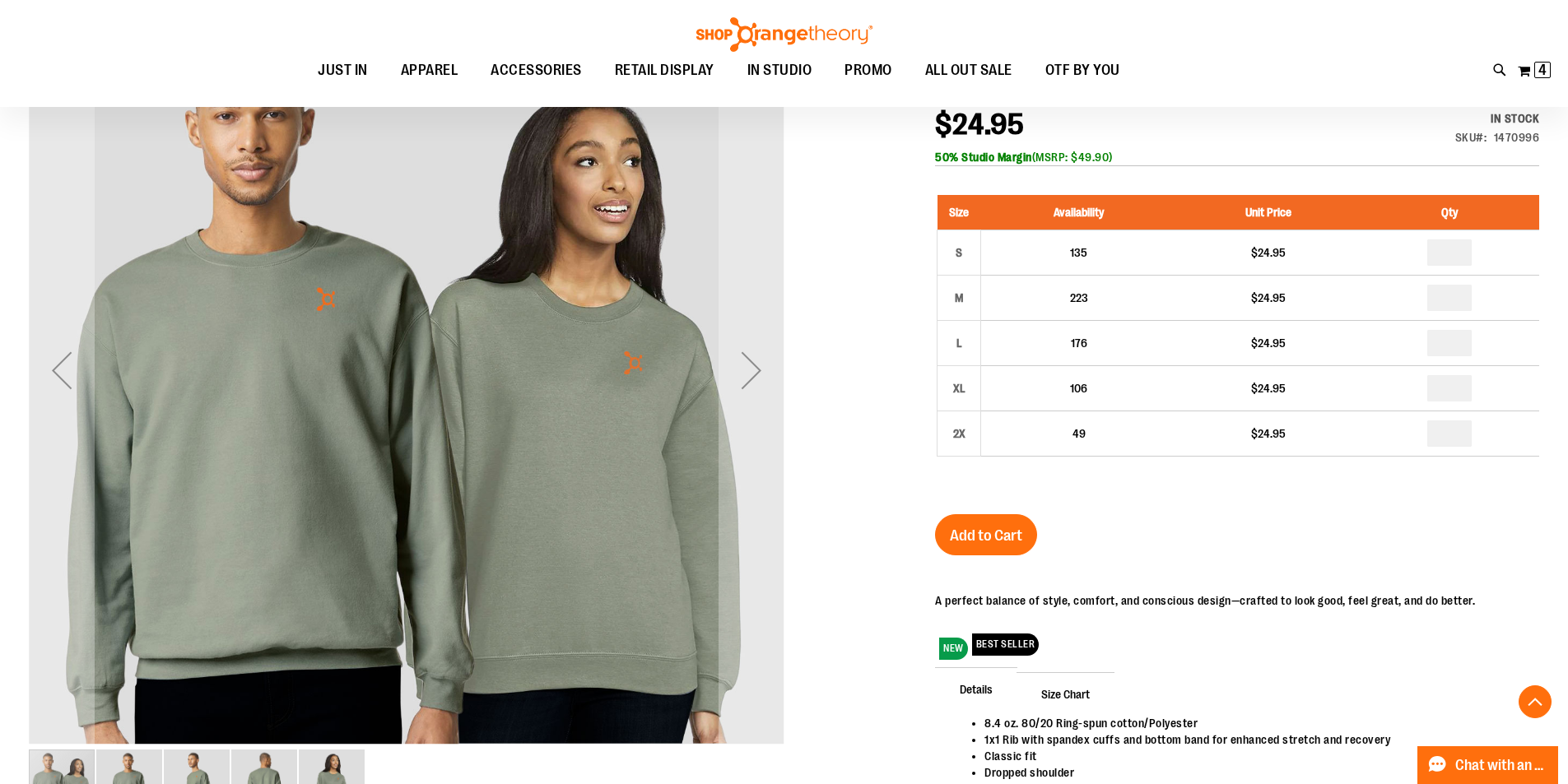
scroll to position [410, 0]
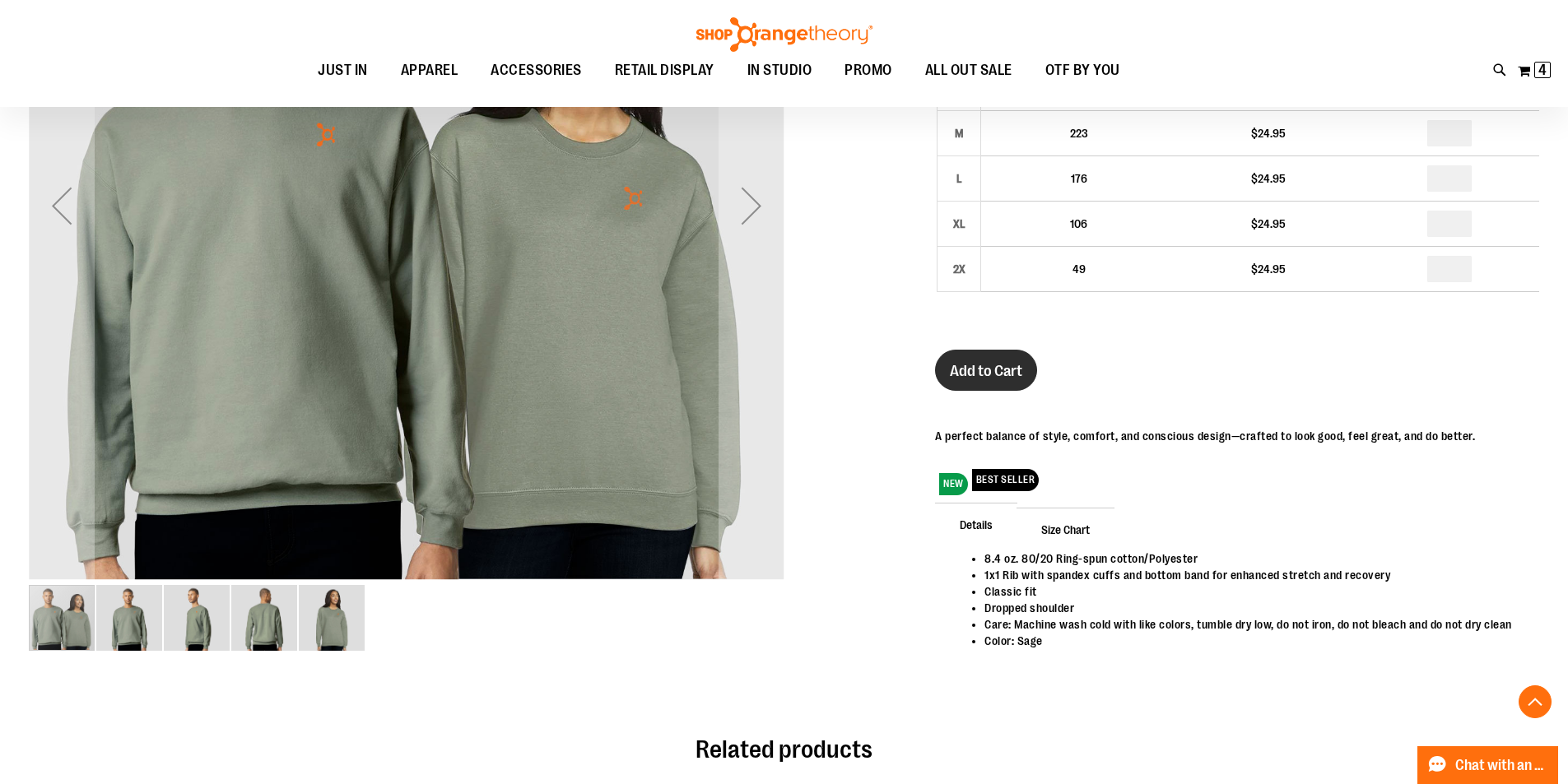
click at [977, 362] on span "Add to Cart" at bounding box center [986, 371] width 73 height 18
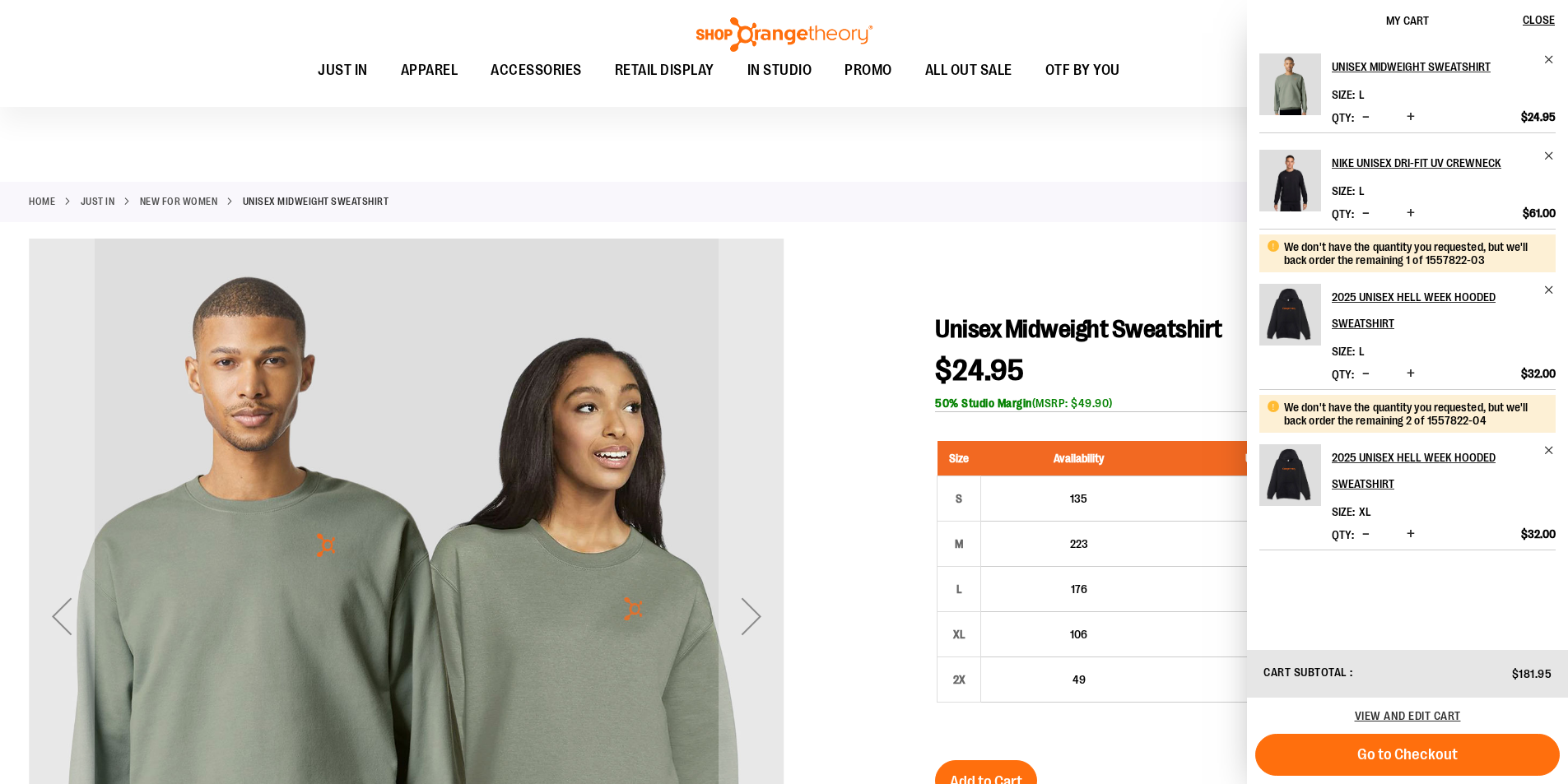
scroll to position [17, 0]
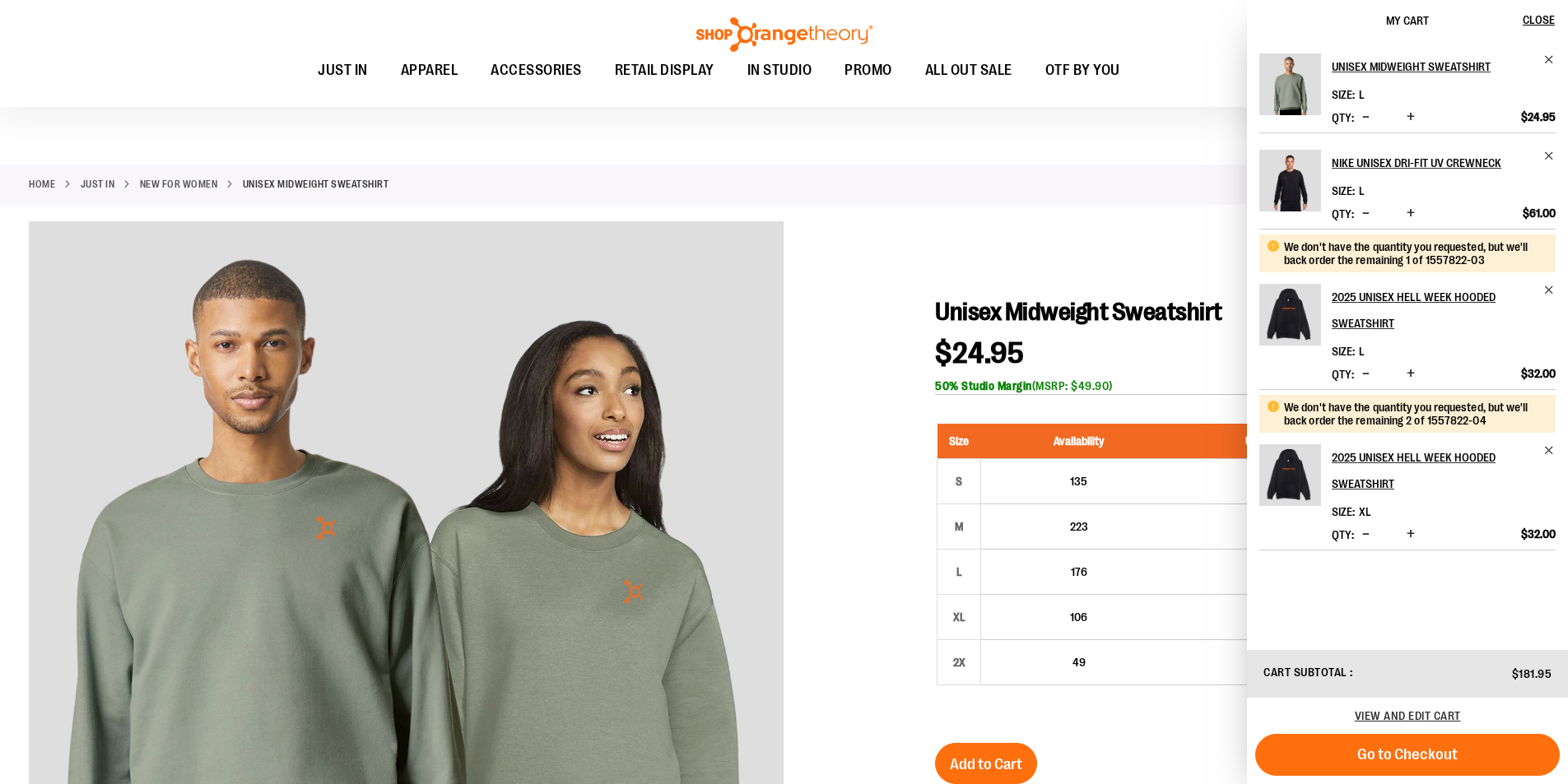
click at [951, 200] on div "Home JUST IN New for Women Unisex Midweight Sweatshirt" at bounding box center [784, 184] width 1568 height 40
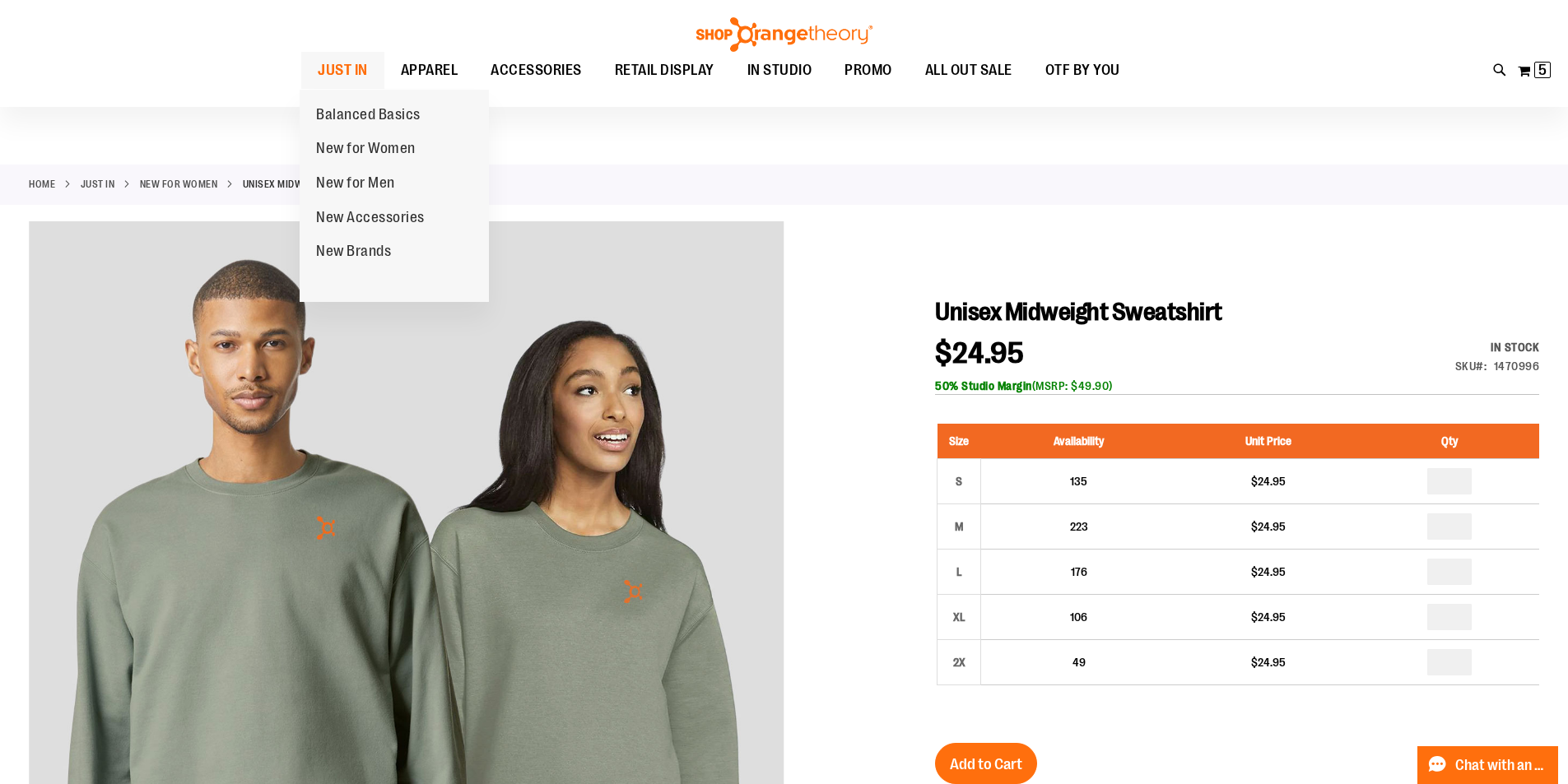
click at [351, 67] on span "JUST IN" at bounding box center [343, 70] width 50 height 37
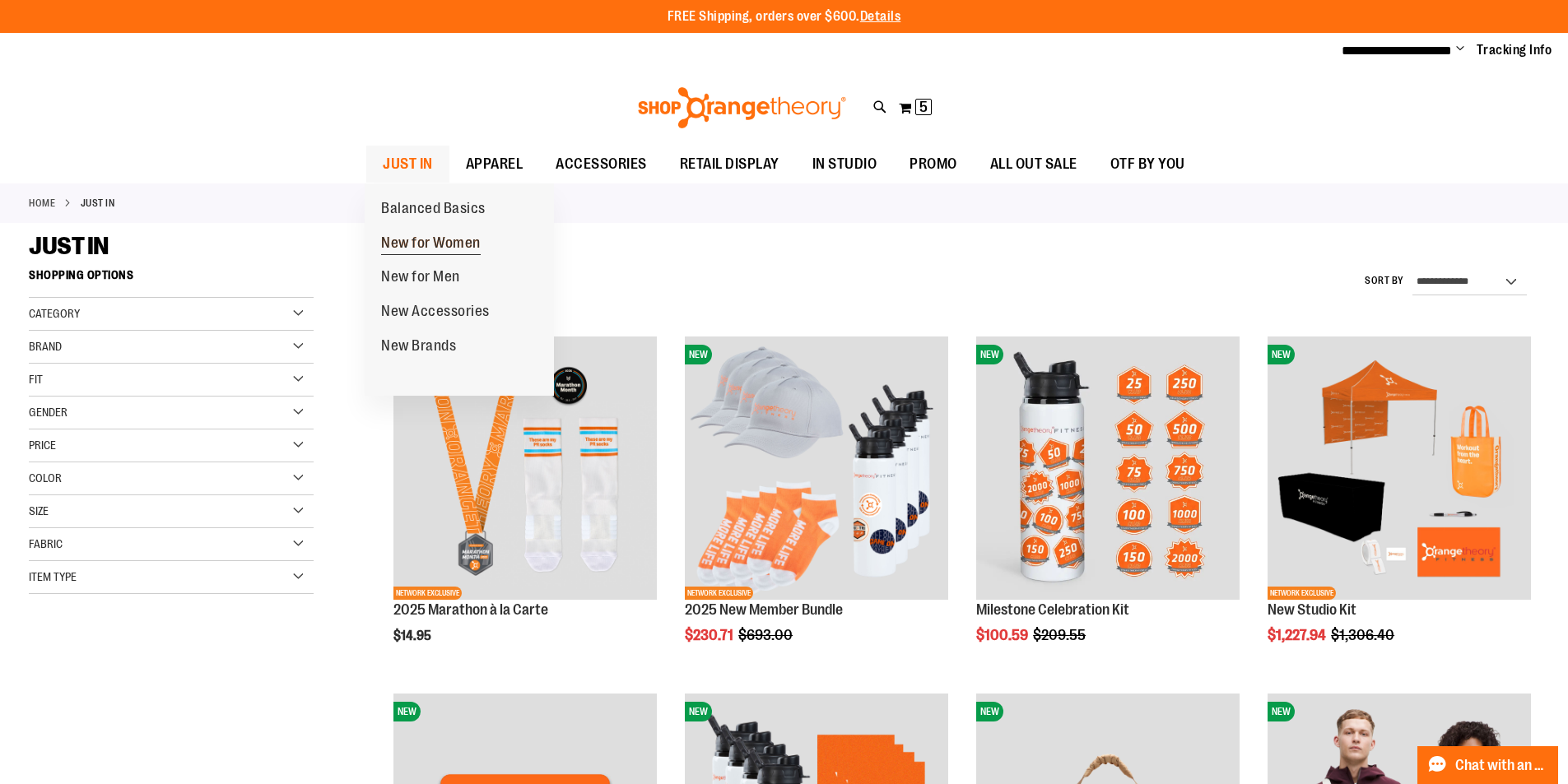
click at [421, 246] on span "New for Women" at bounding box center [430, 244] width 100 height 21
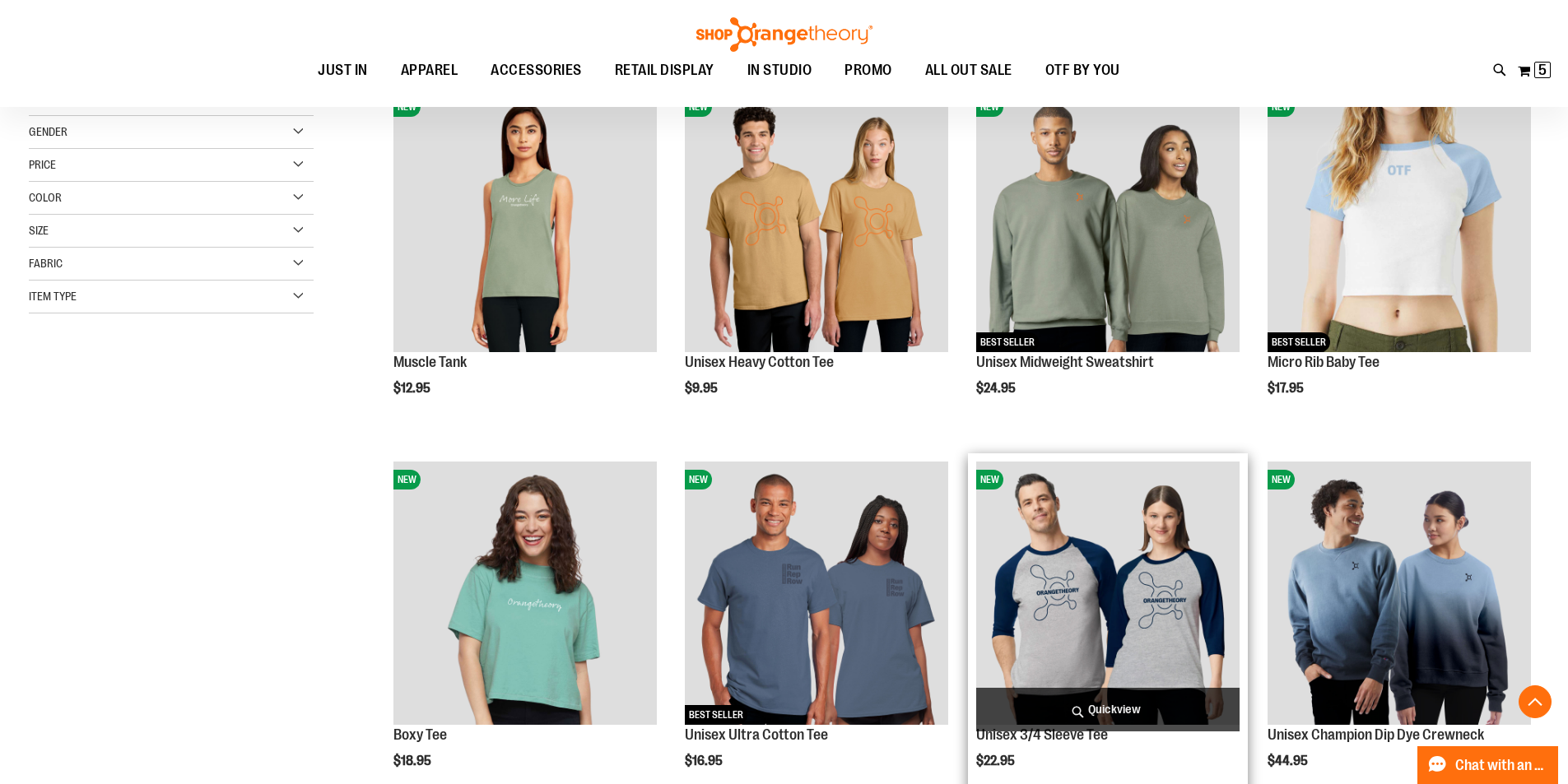
scroll to position [575, 0]
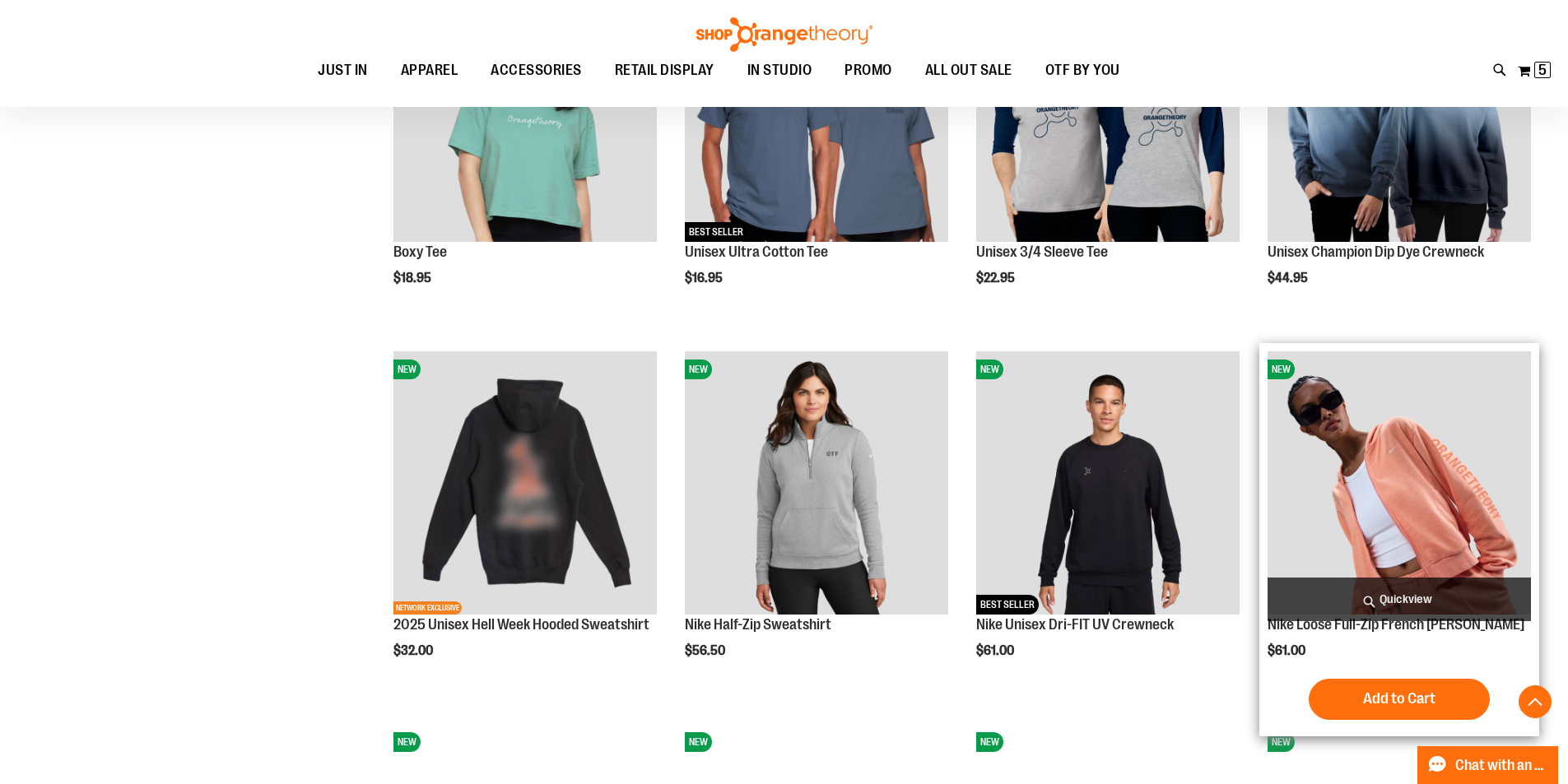
scroll to position [657, 0]
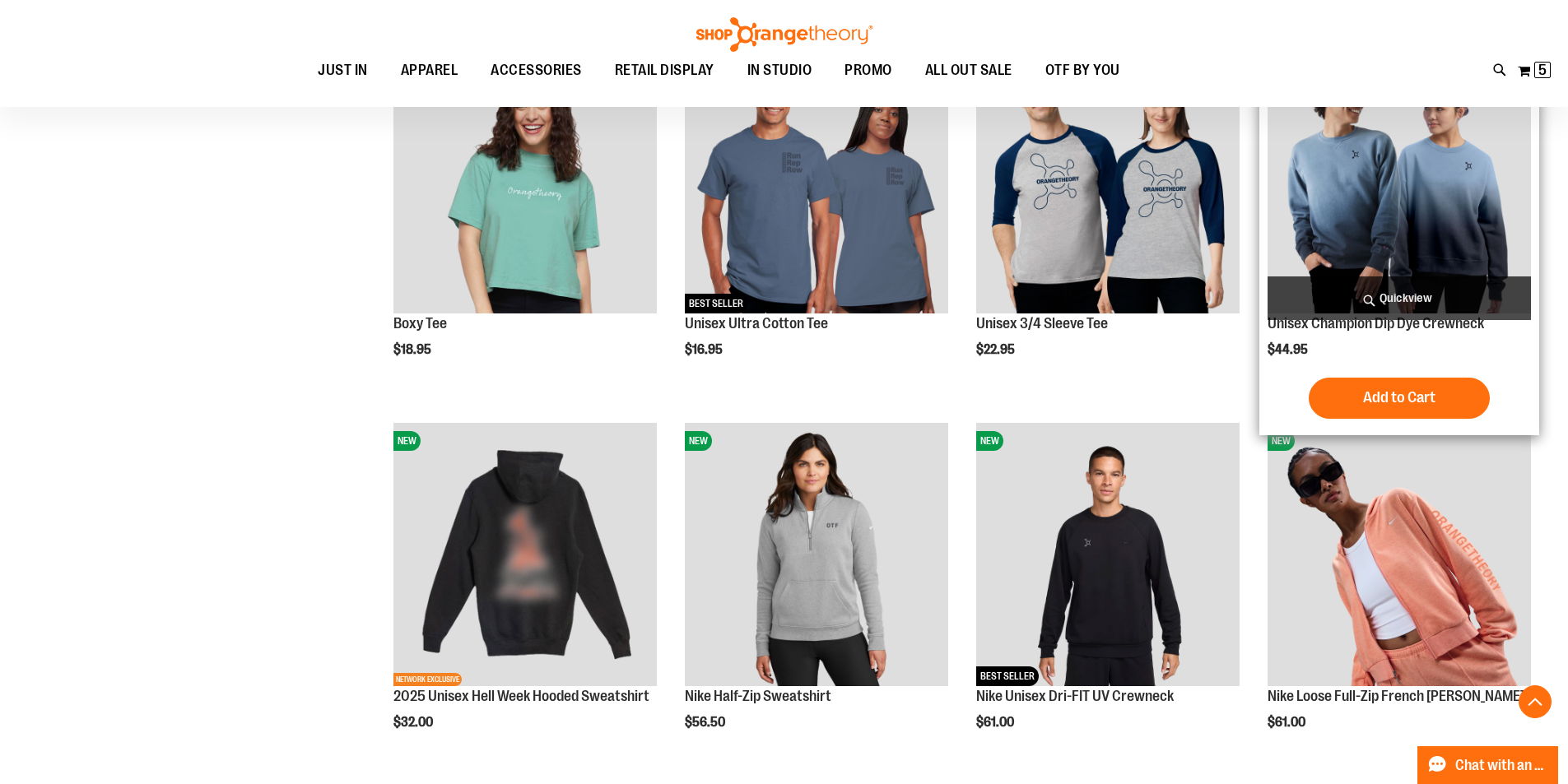
click at [1437, 188] on img "product" at bounding box center [1399, 181] width 263 height 263
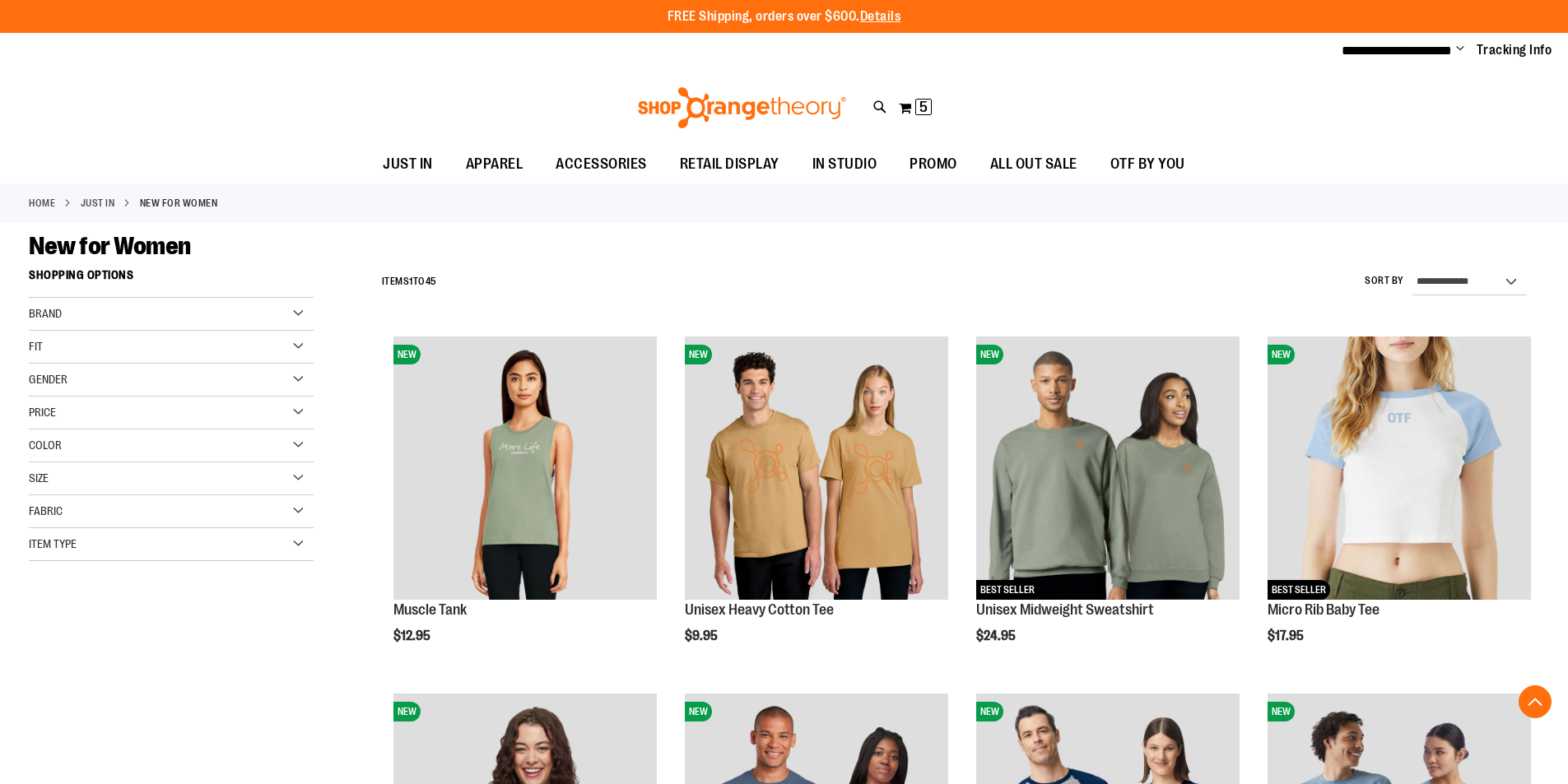
scroll to position [658, 0]
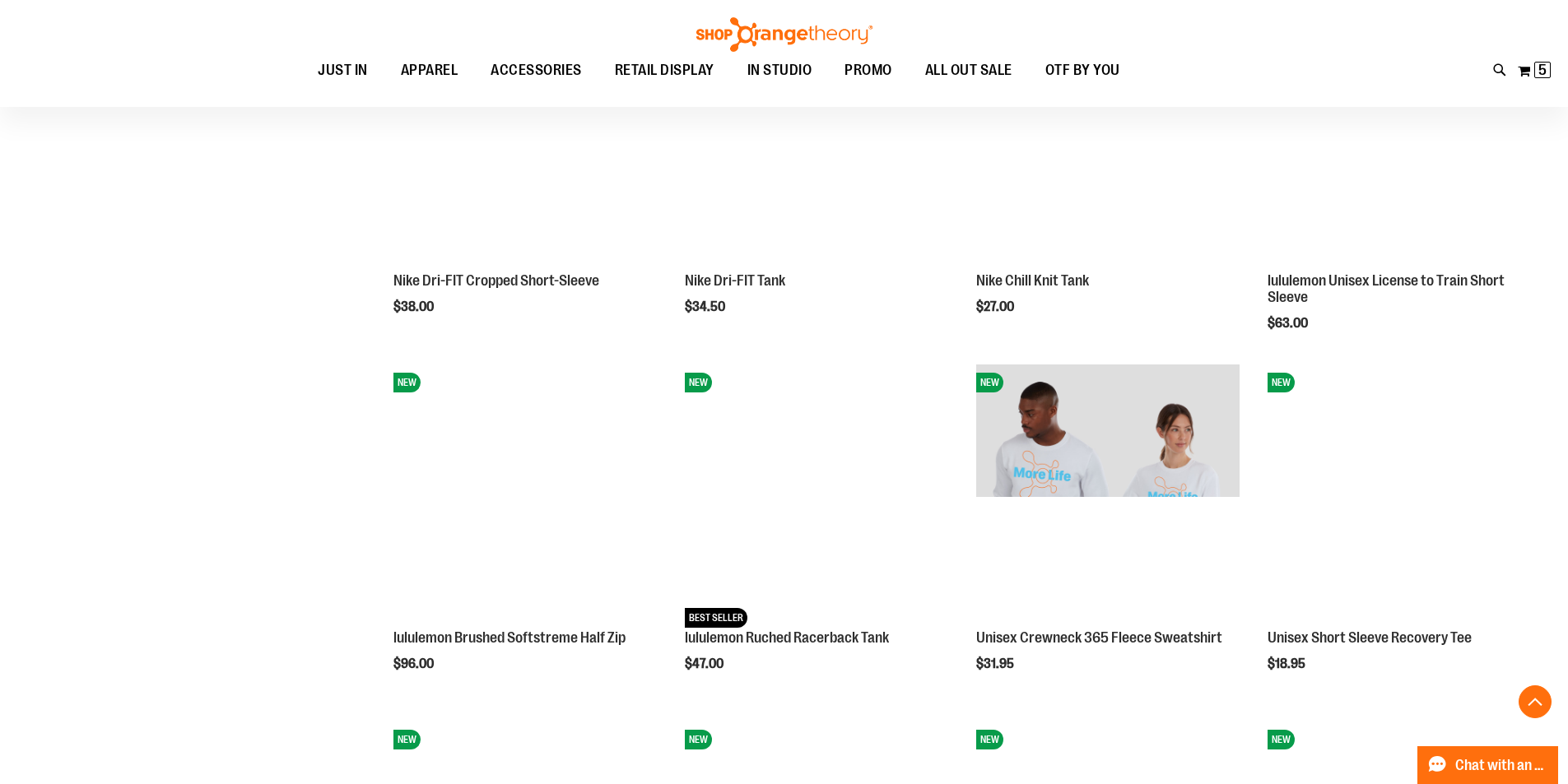
scroll to position [1891, 0]
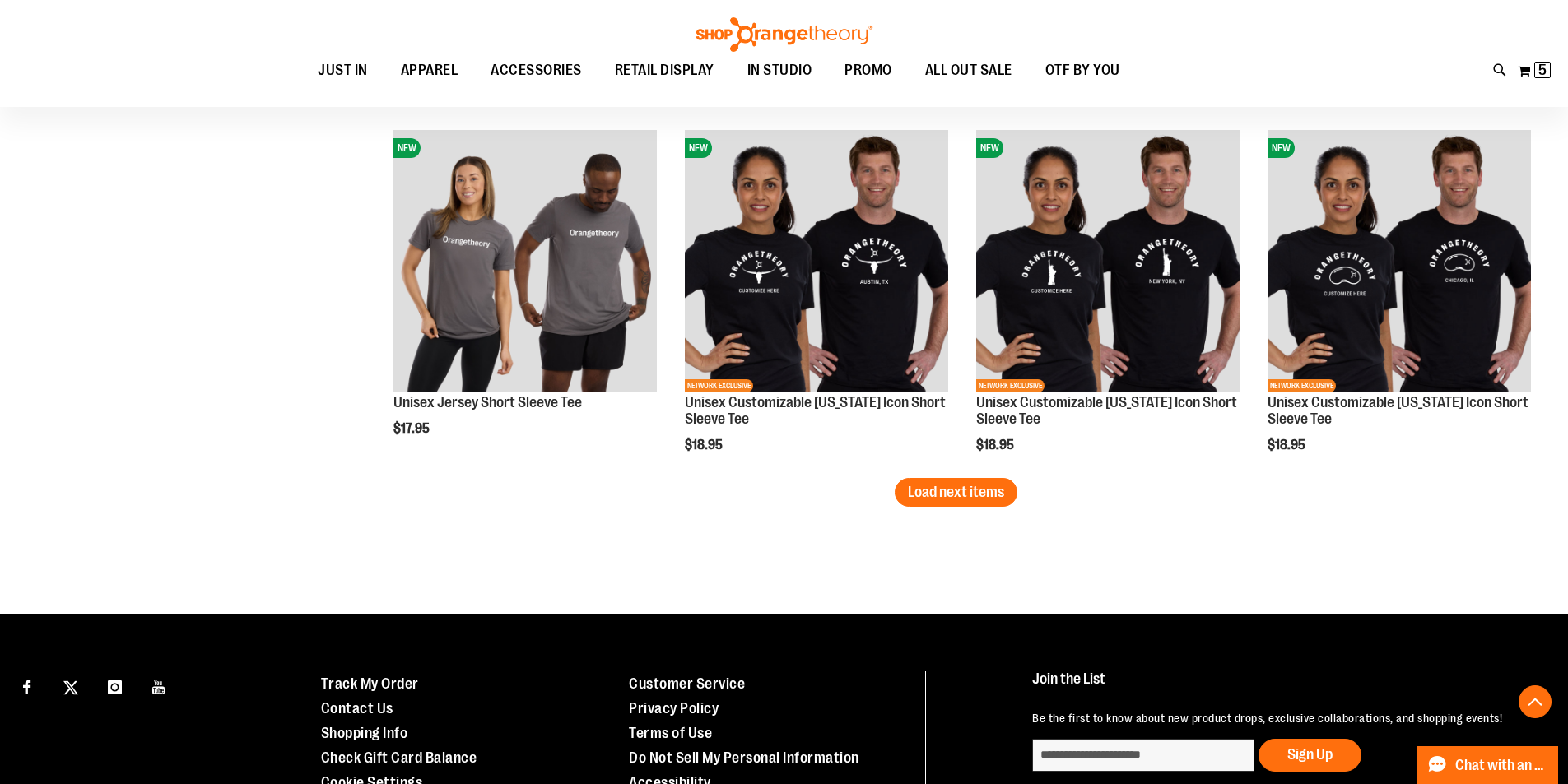
scroll to position [3200, 0]
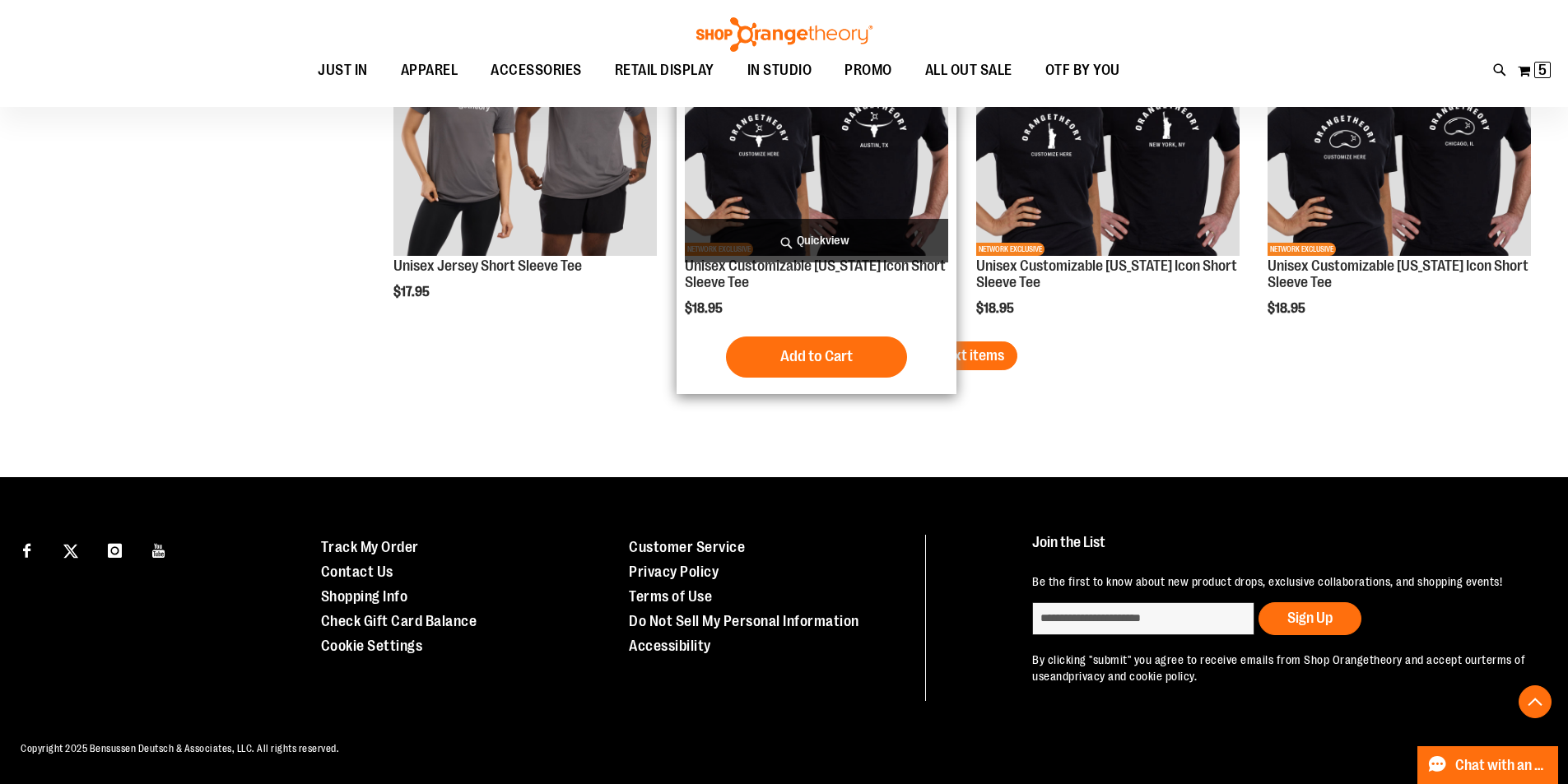
click at [942, 348] on span "Load next items" at bounding box center [955, 356] width 96 height 16
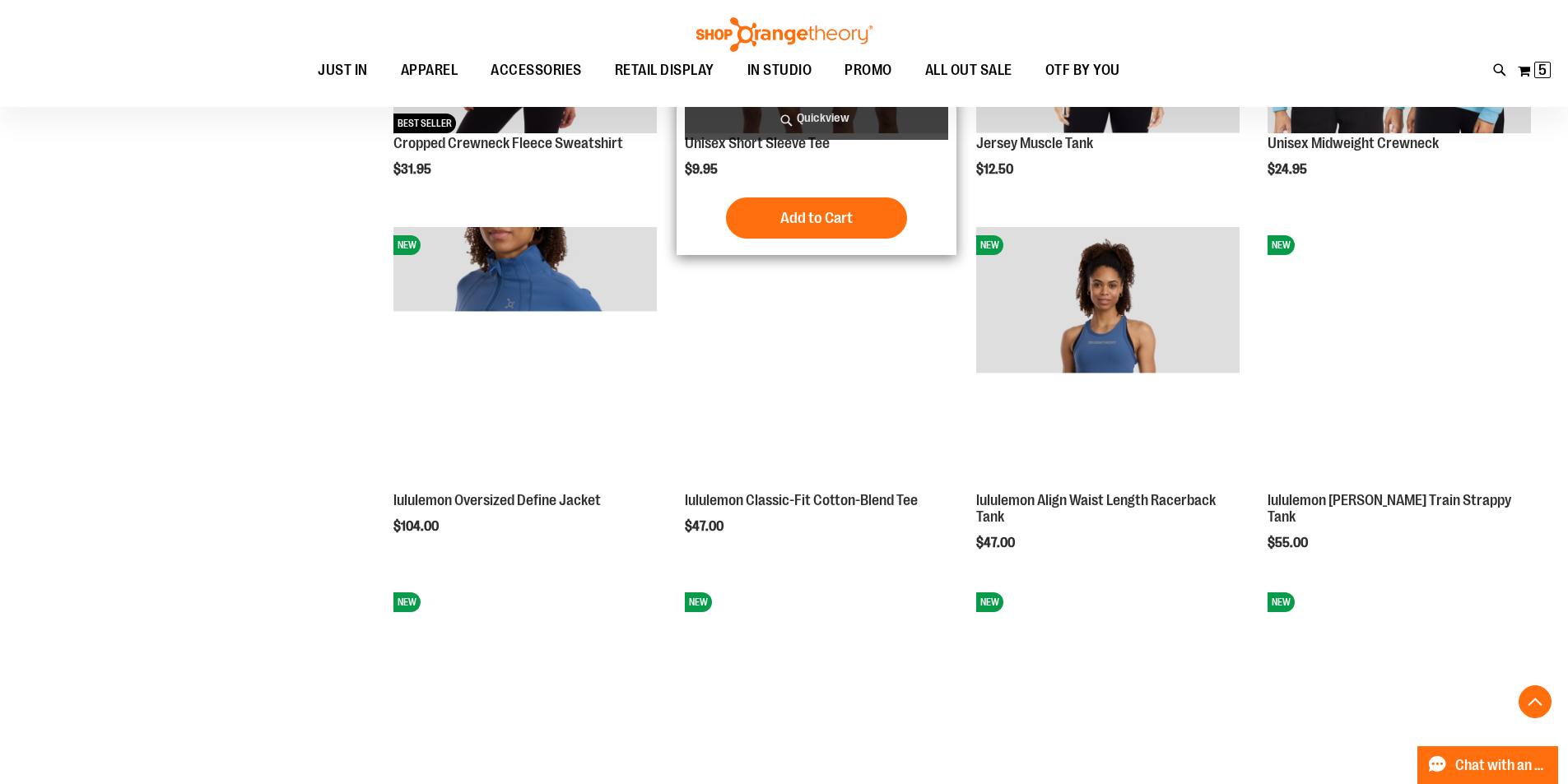
scroll to position [2130, 0]
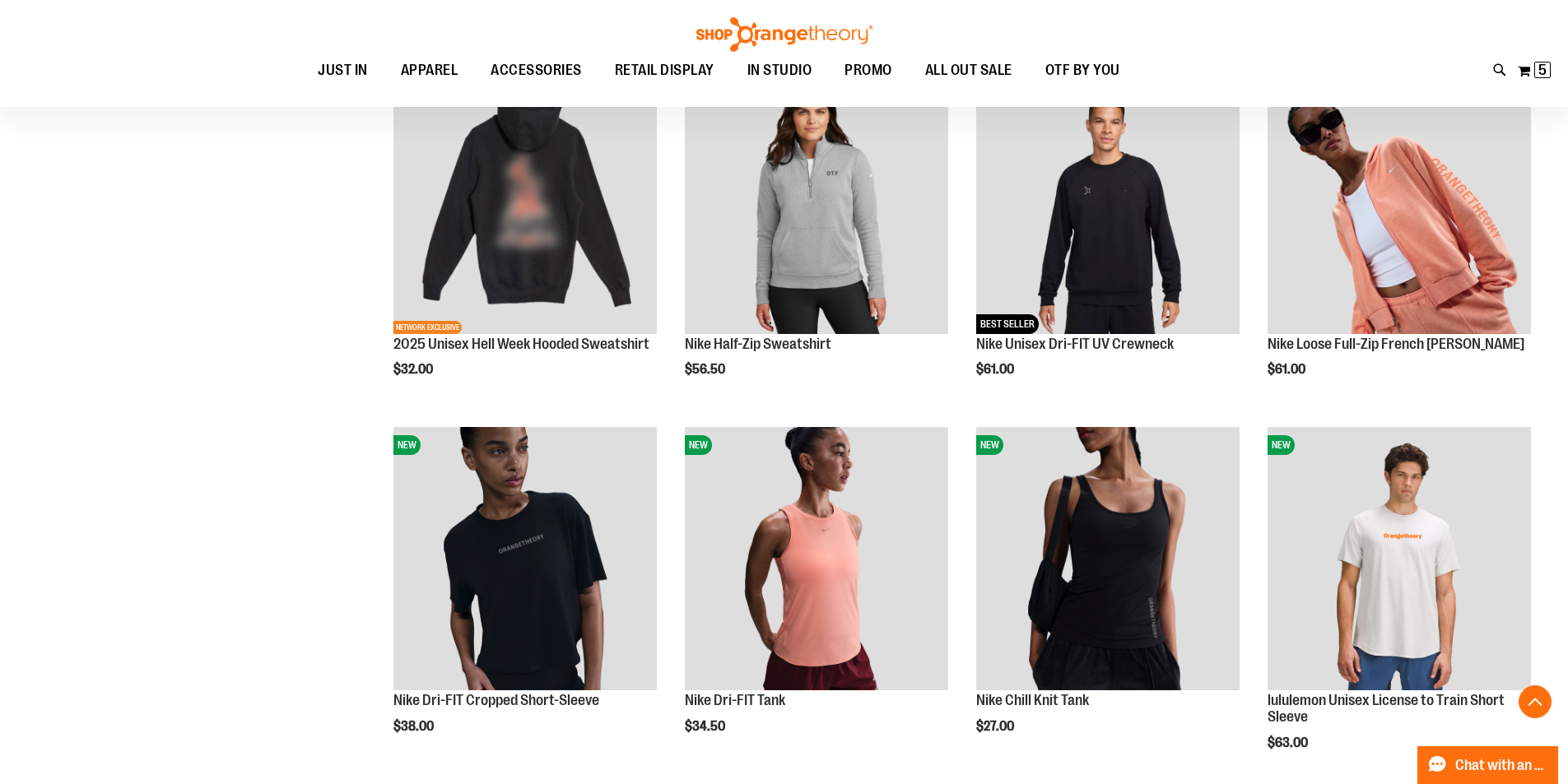
scroll to position [567, 0]
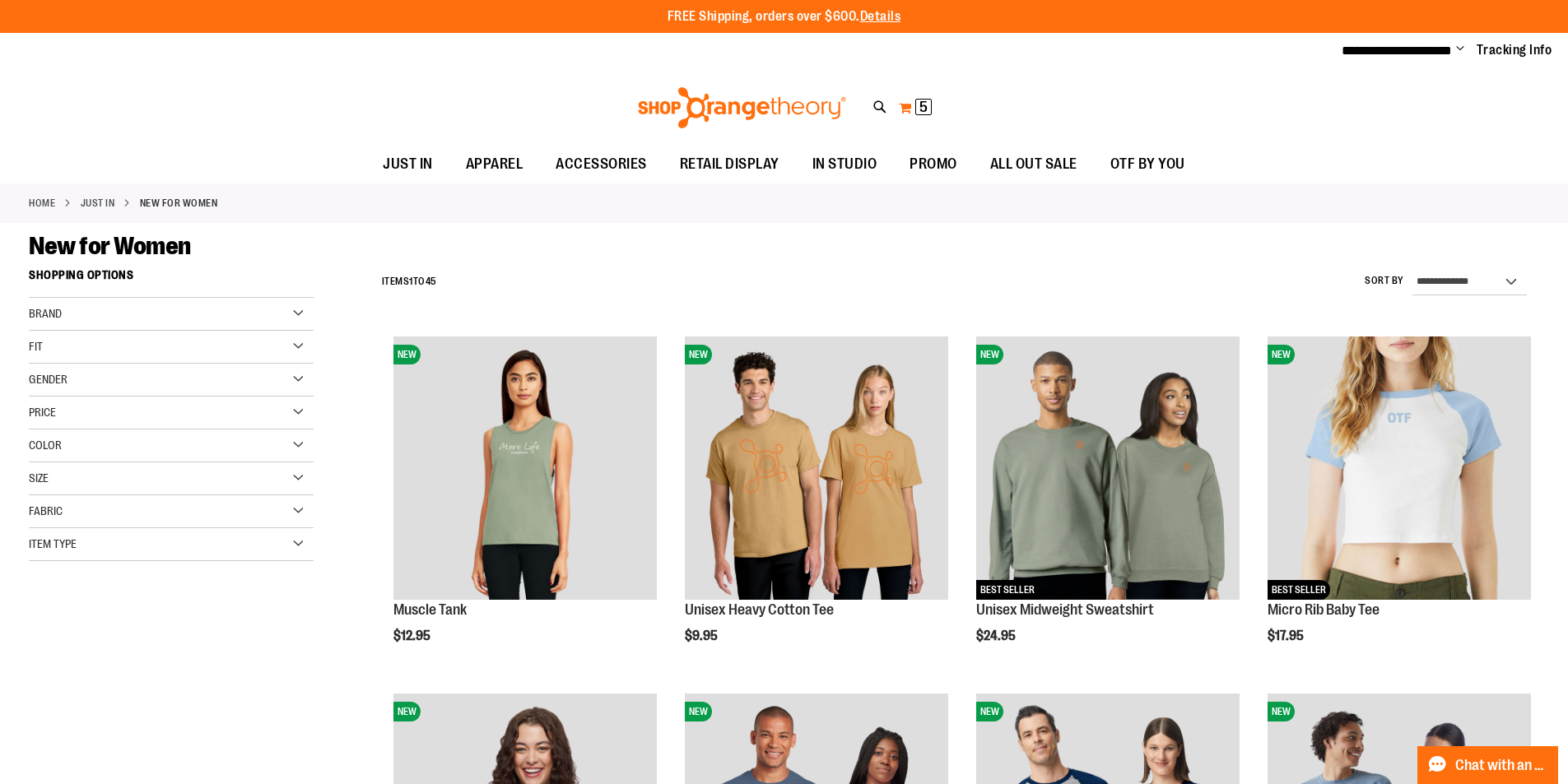
click at [928, 113] on span "5 5 items" at bounding box center [924, 107] width 16 height 16
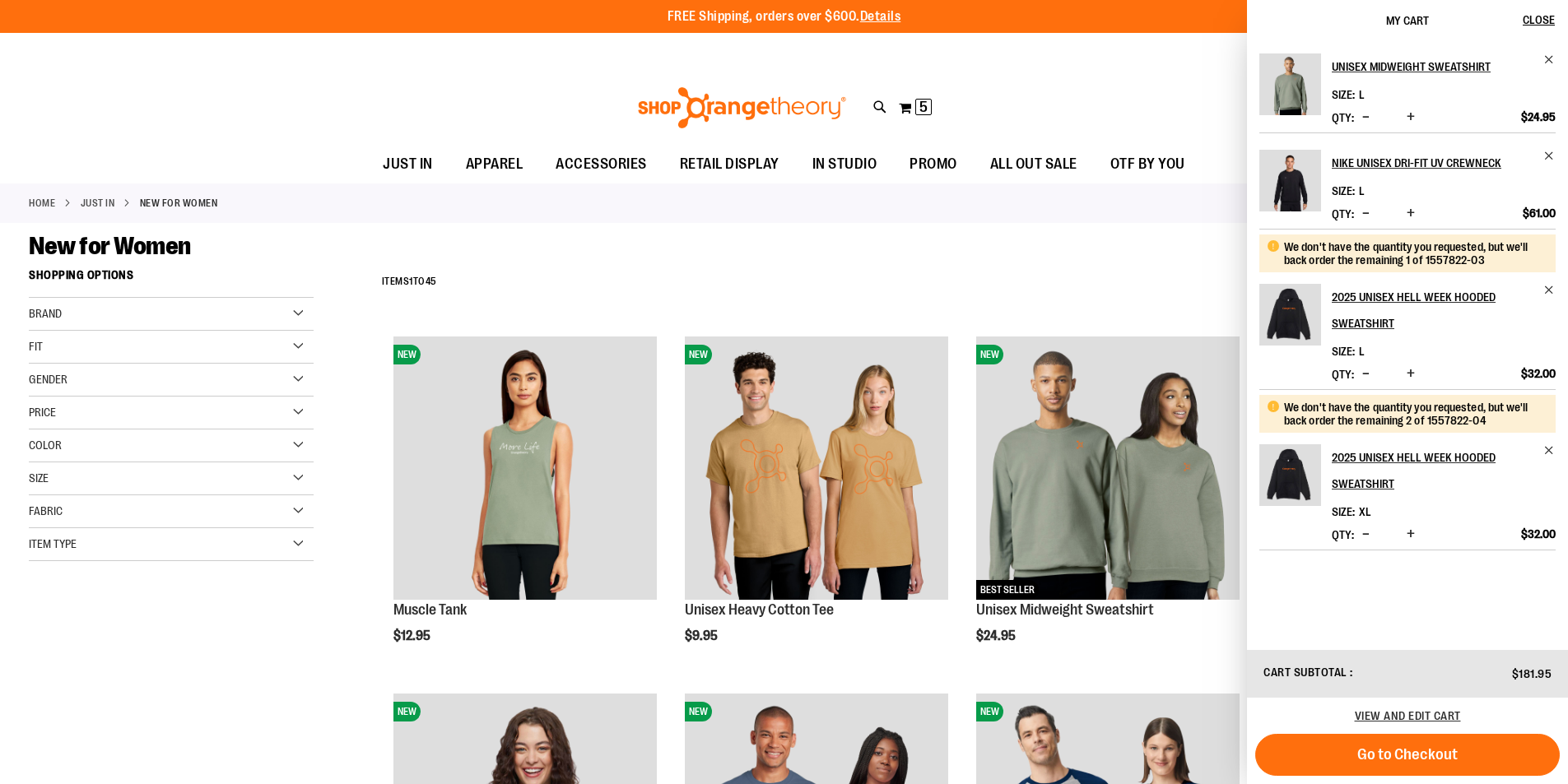
click at [1369, 533] on button "Decrease product quantity" at bounding box center [1366, 534] width 15 height 16
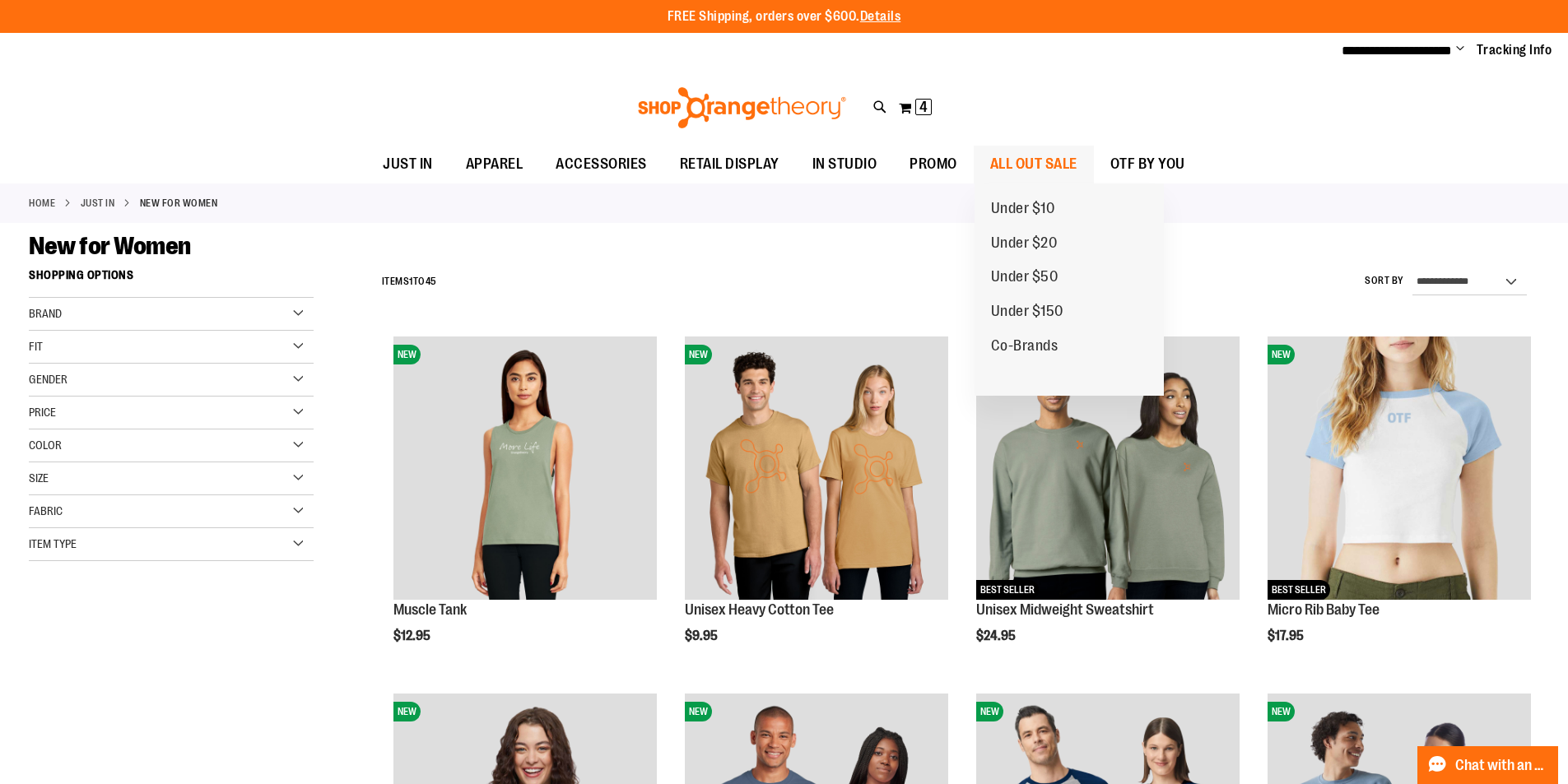
click at [983, 162] on link "ALL OUT SALE" at bounding box center [1034, 164] width 120 height 38
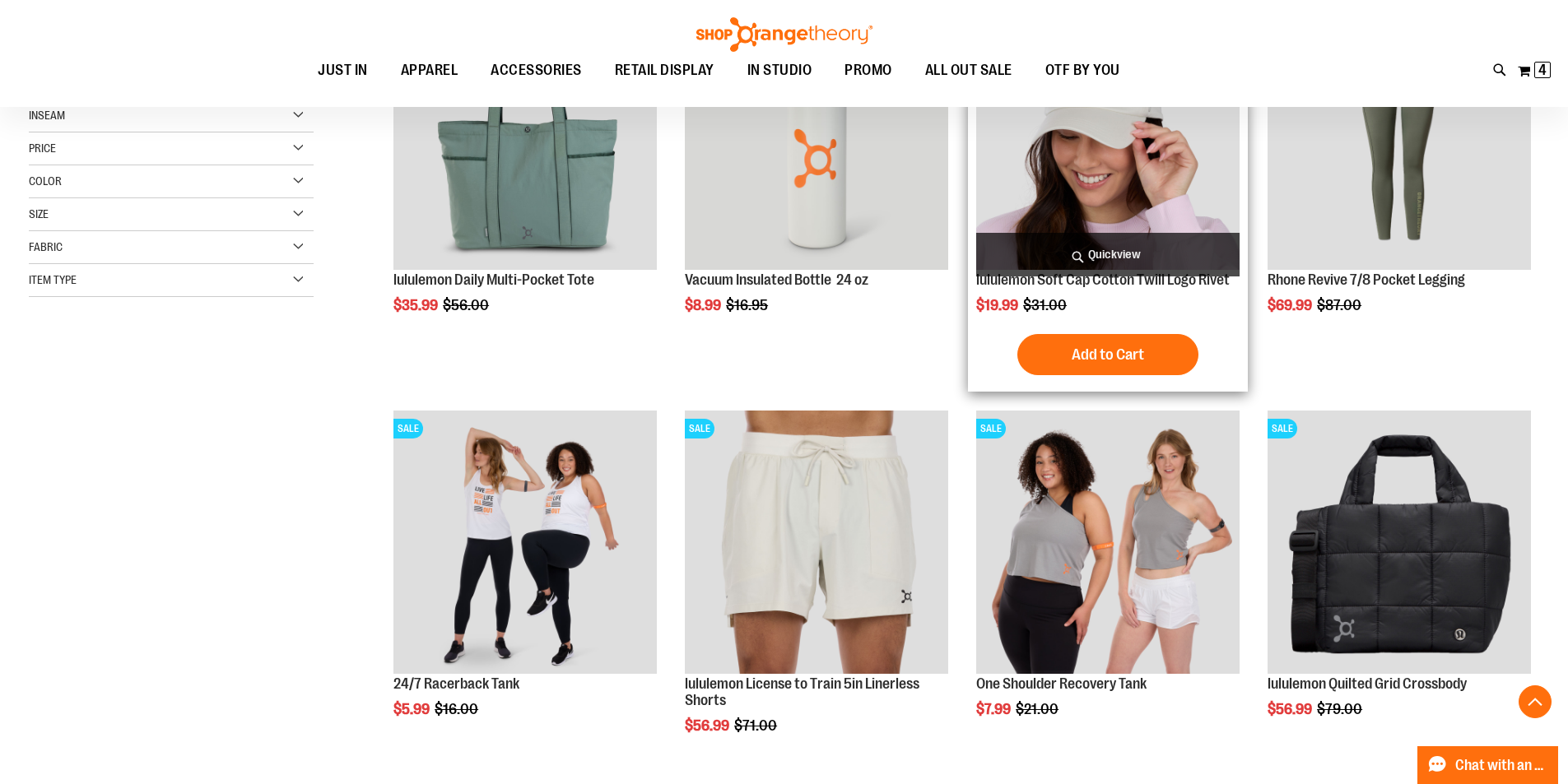
scroll to position [82, 0]
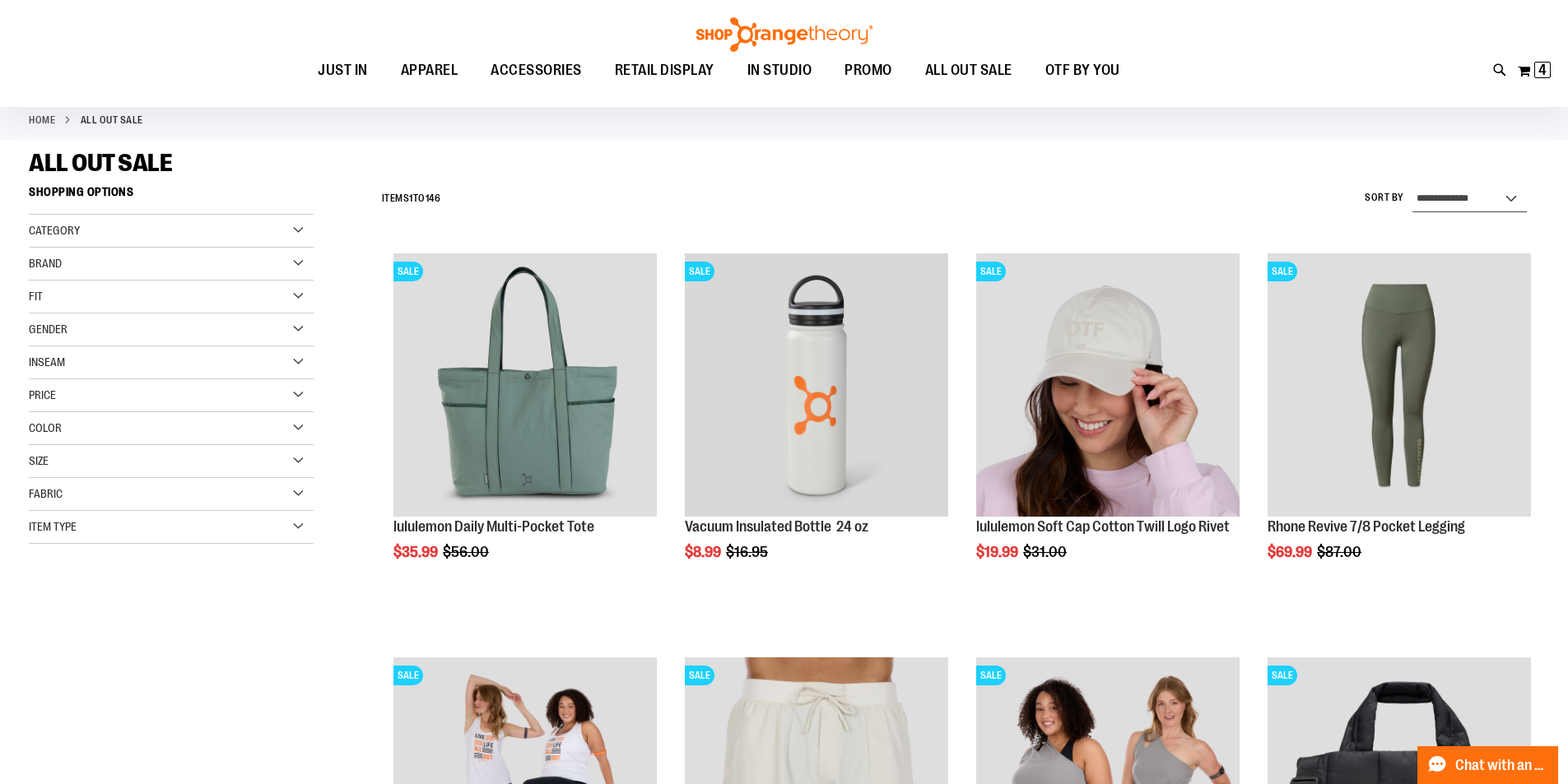
click at [1449, 189] on select "**********" at bounding box center [1469, 198] width 114 height 26
select select "*********"
click at [1413, 186] on select "**********" at bounding box center [1469, 198] width 114 height 26
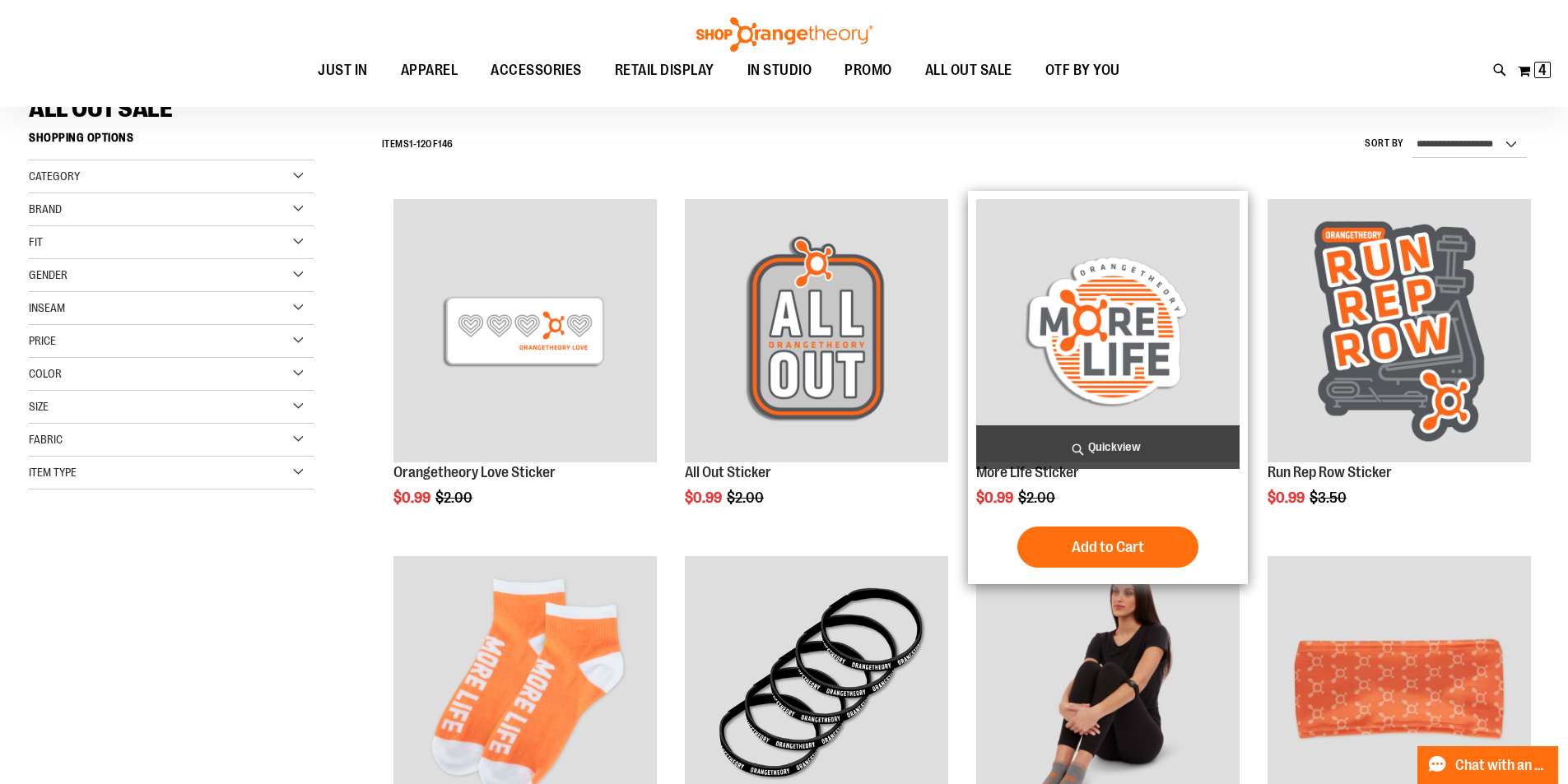
scroll to position [153, 0]
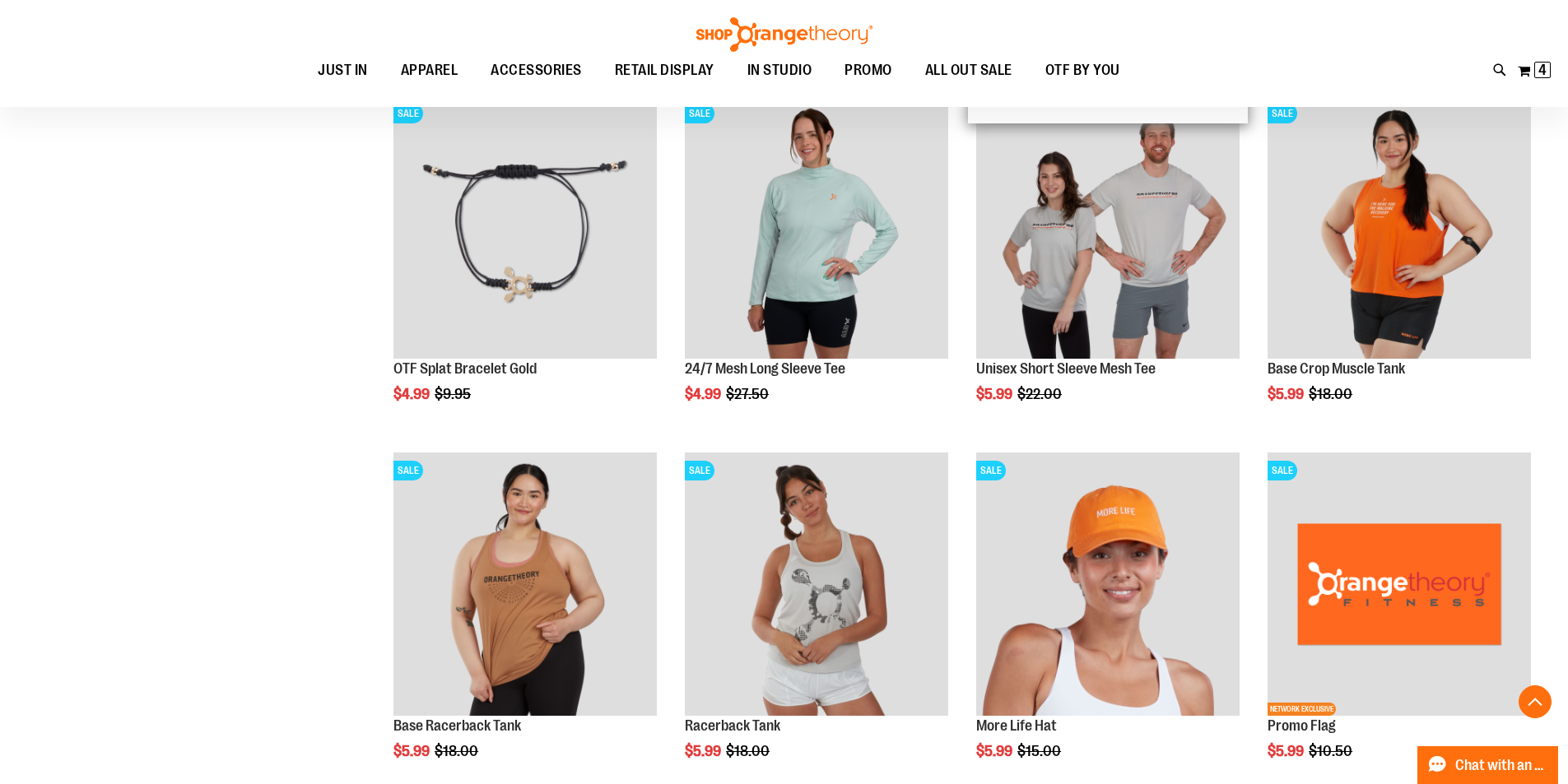
scroll to position [1307, 0]
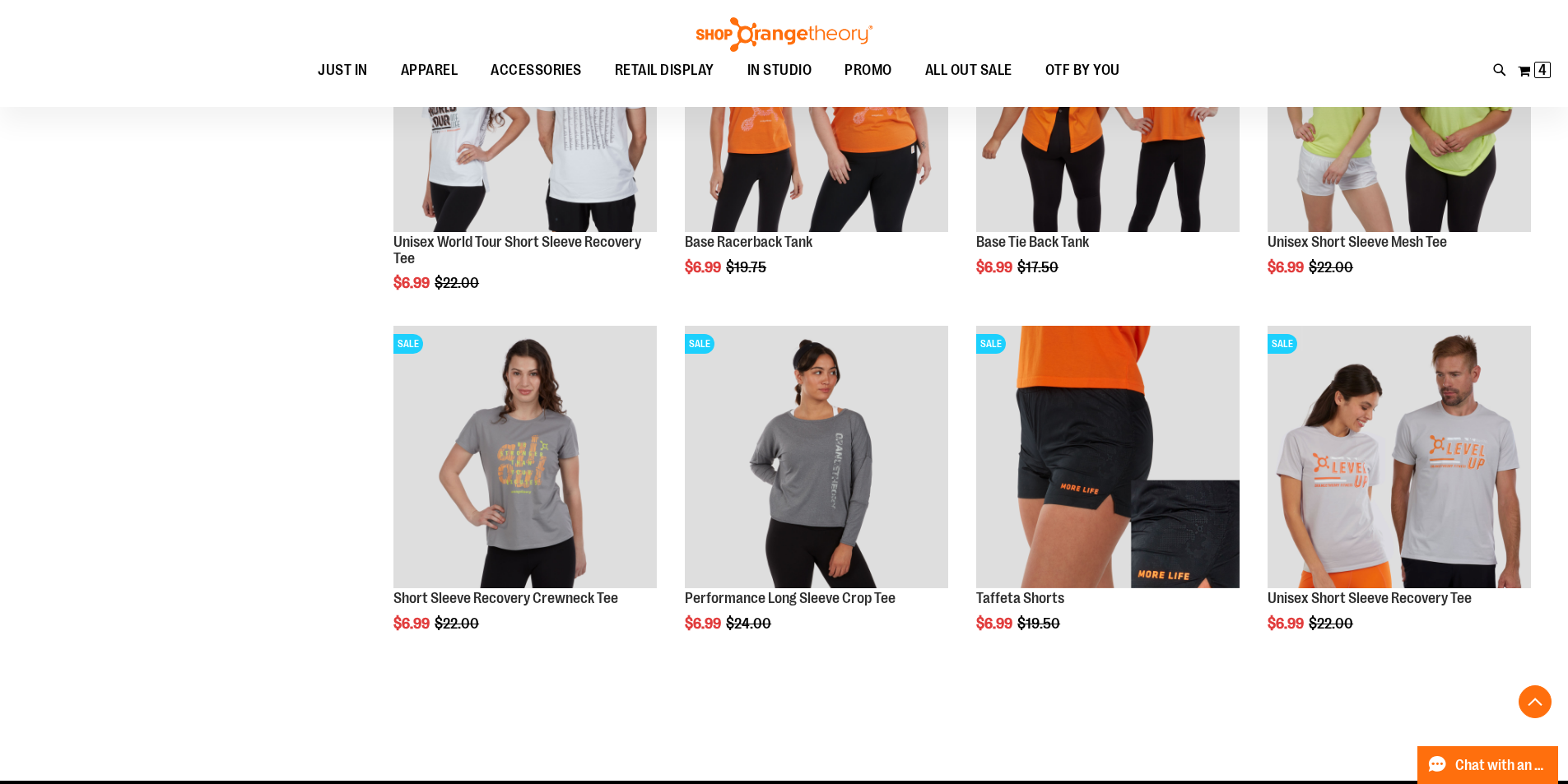
scroll to position [2869, 0]
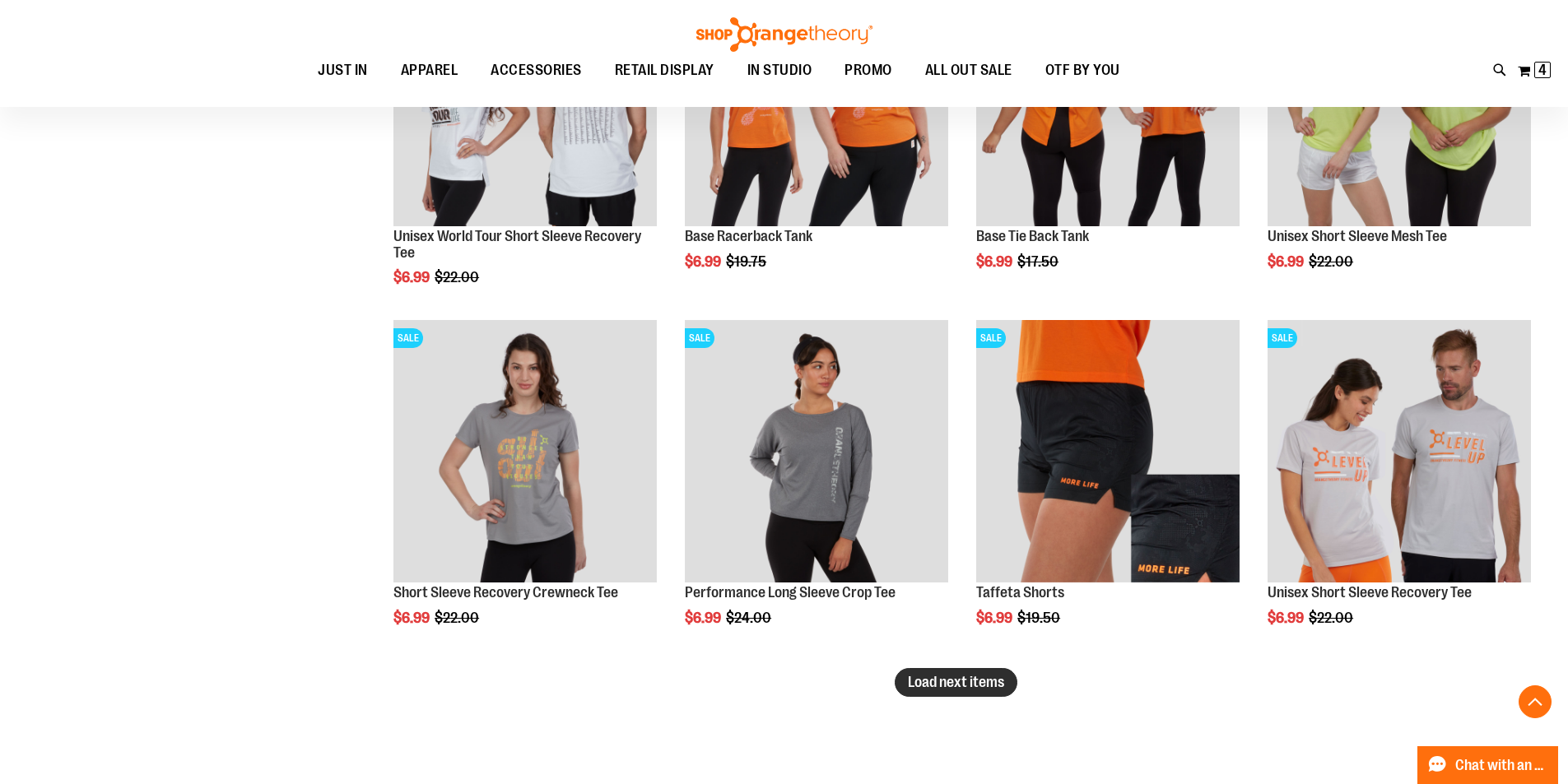
click at [917, 676] on span "Load next items" at bounding box center [955, 682] width 96 height 16
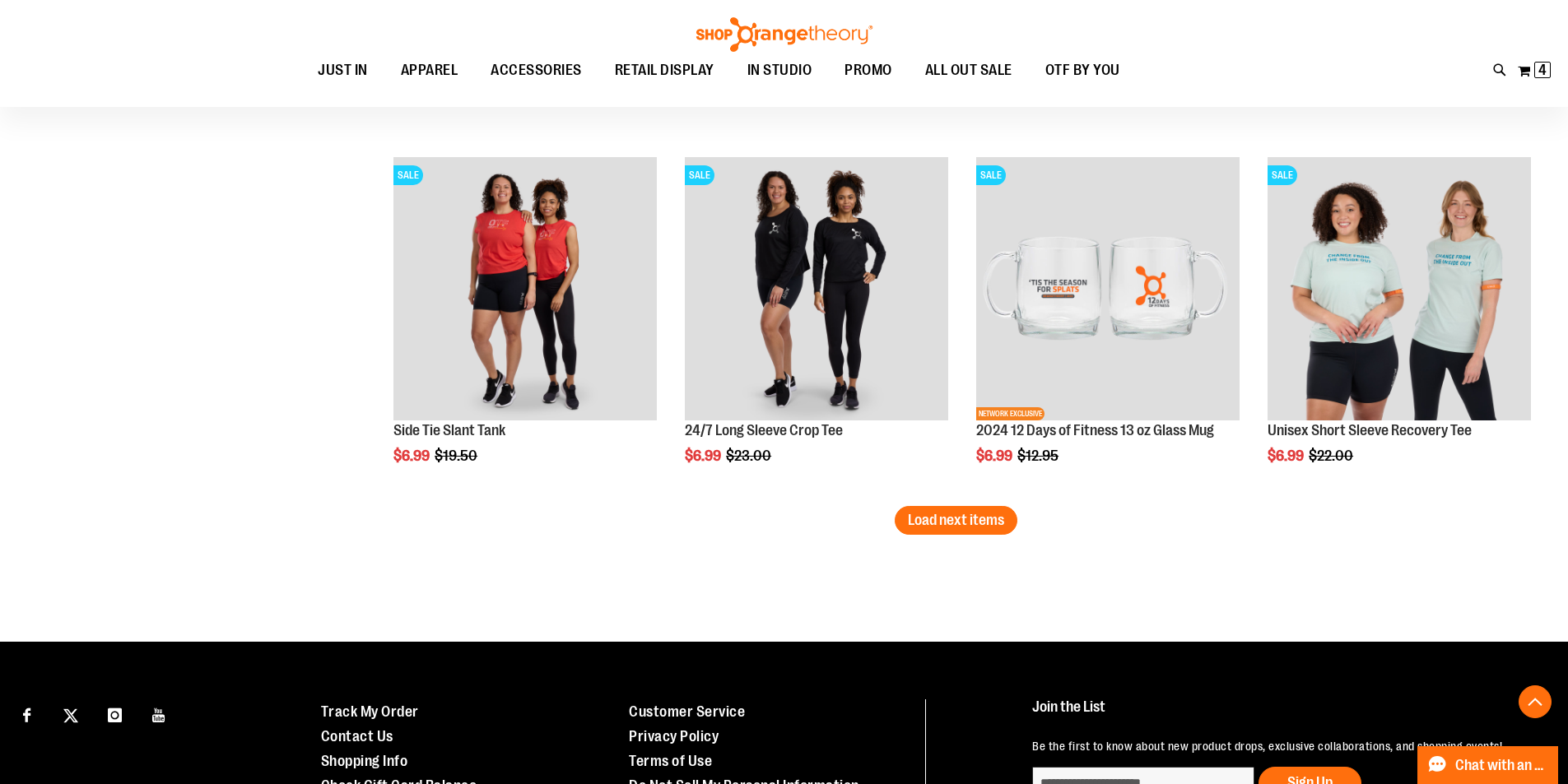
scroll to position [4104, 0]
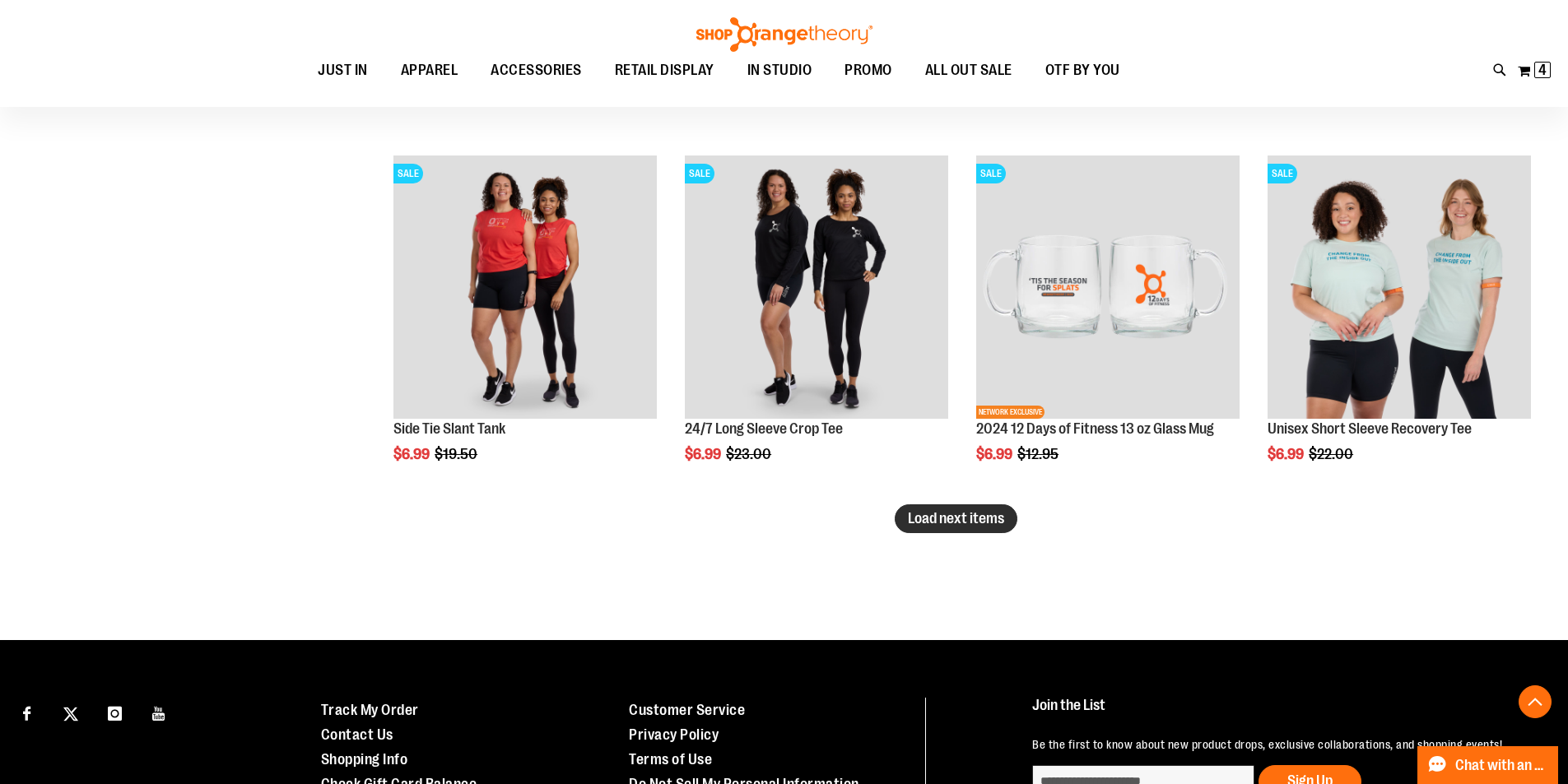
click at [991, 524] on span "Load next items" at bounding box center [955, 518] width 96 height 16
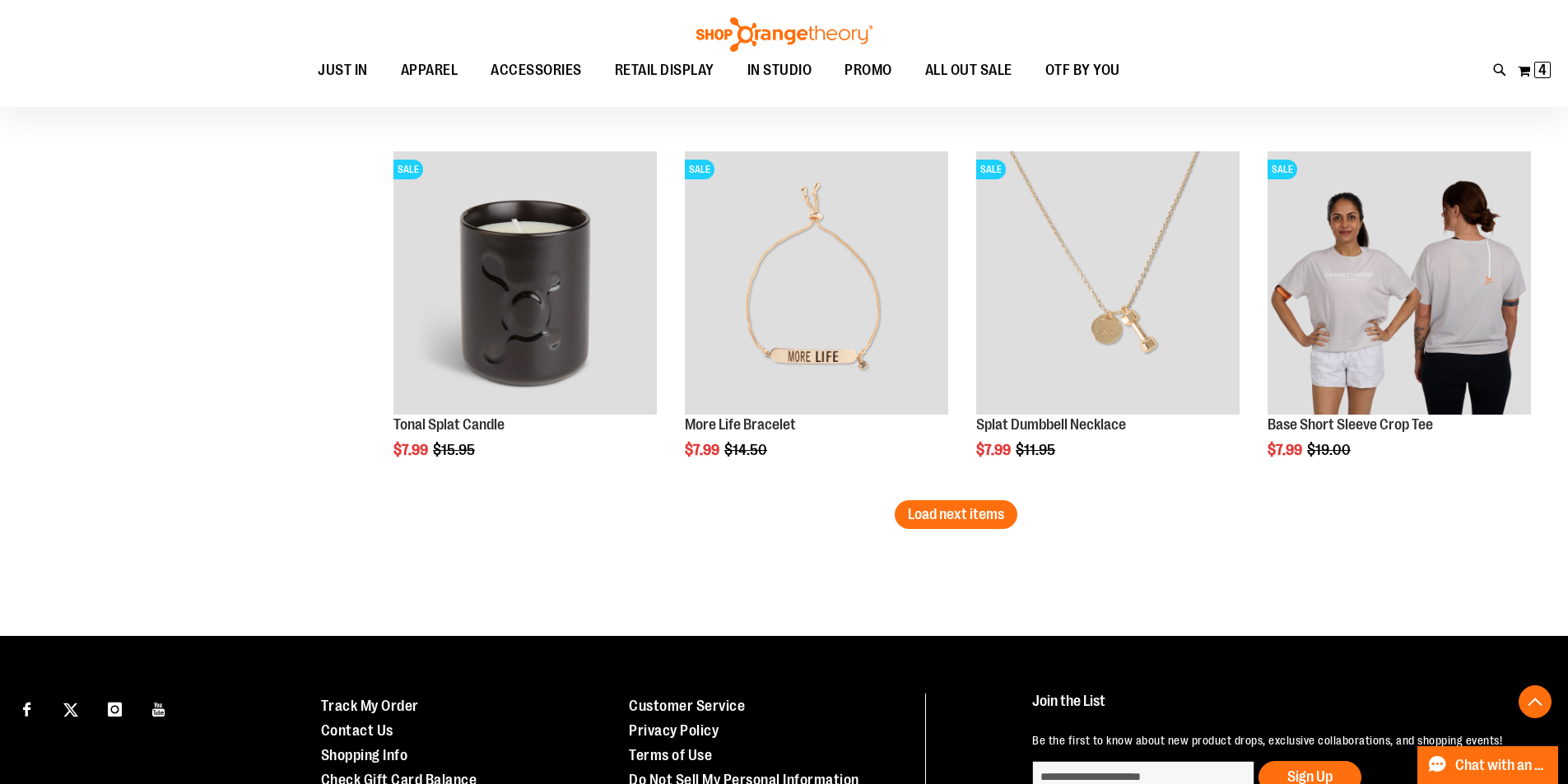
scroll to position [5338, 0]
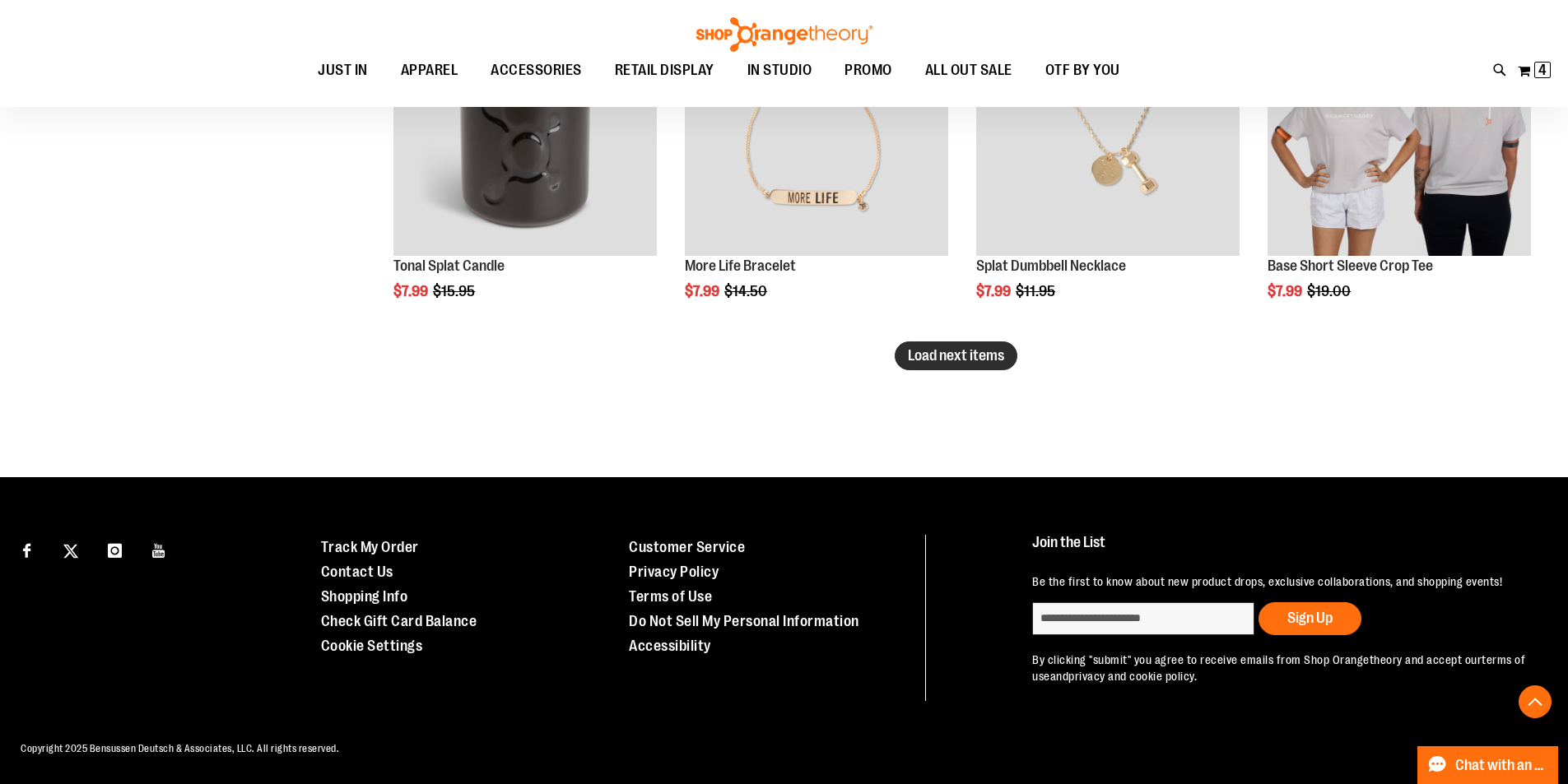
click at [908, 348] on span "Load next items" at bounding box center [955, 356] width 96 height 16
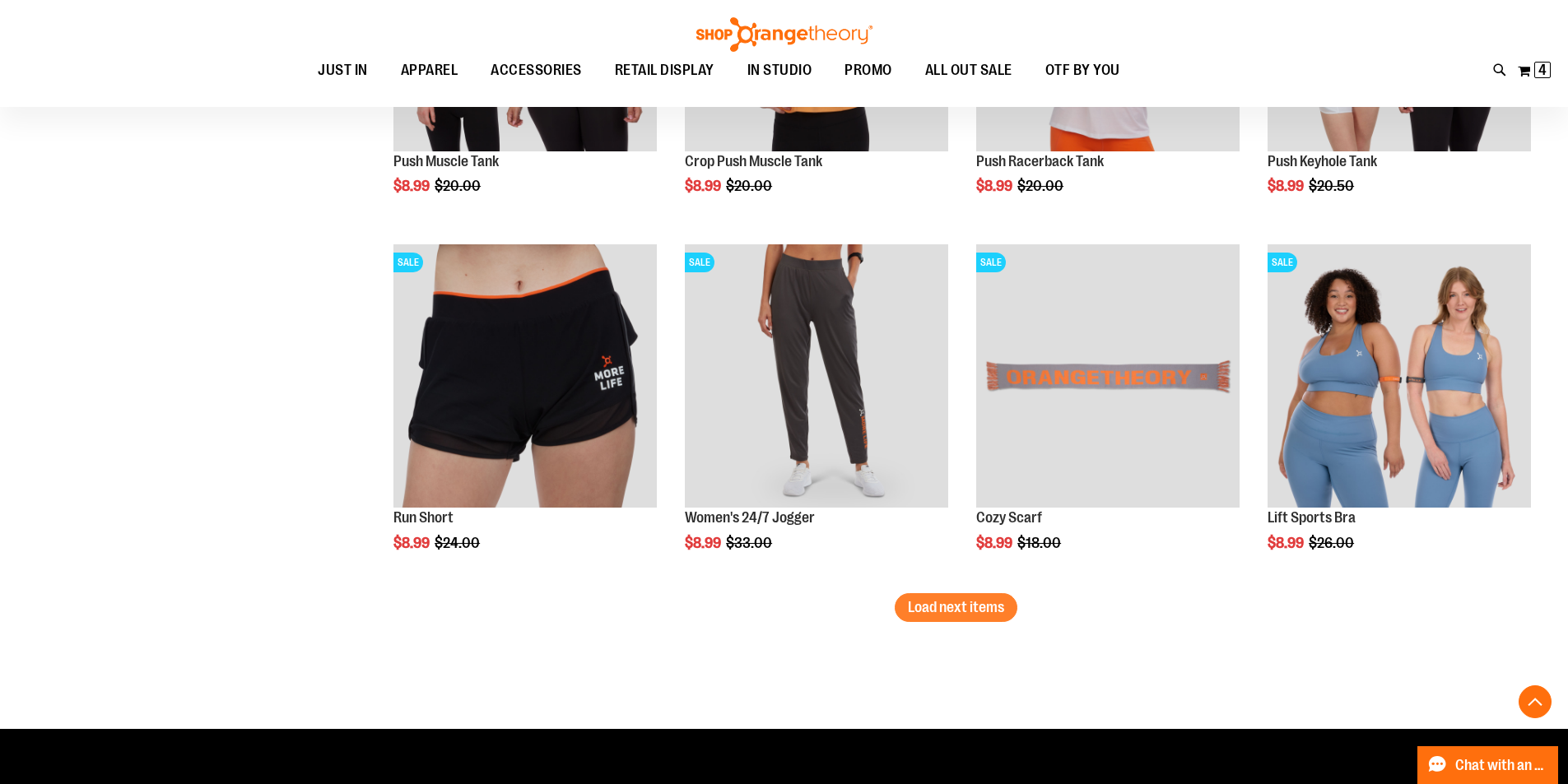
scroll to position [6325, 0]
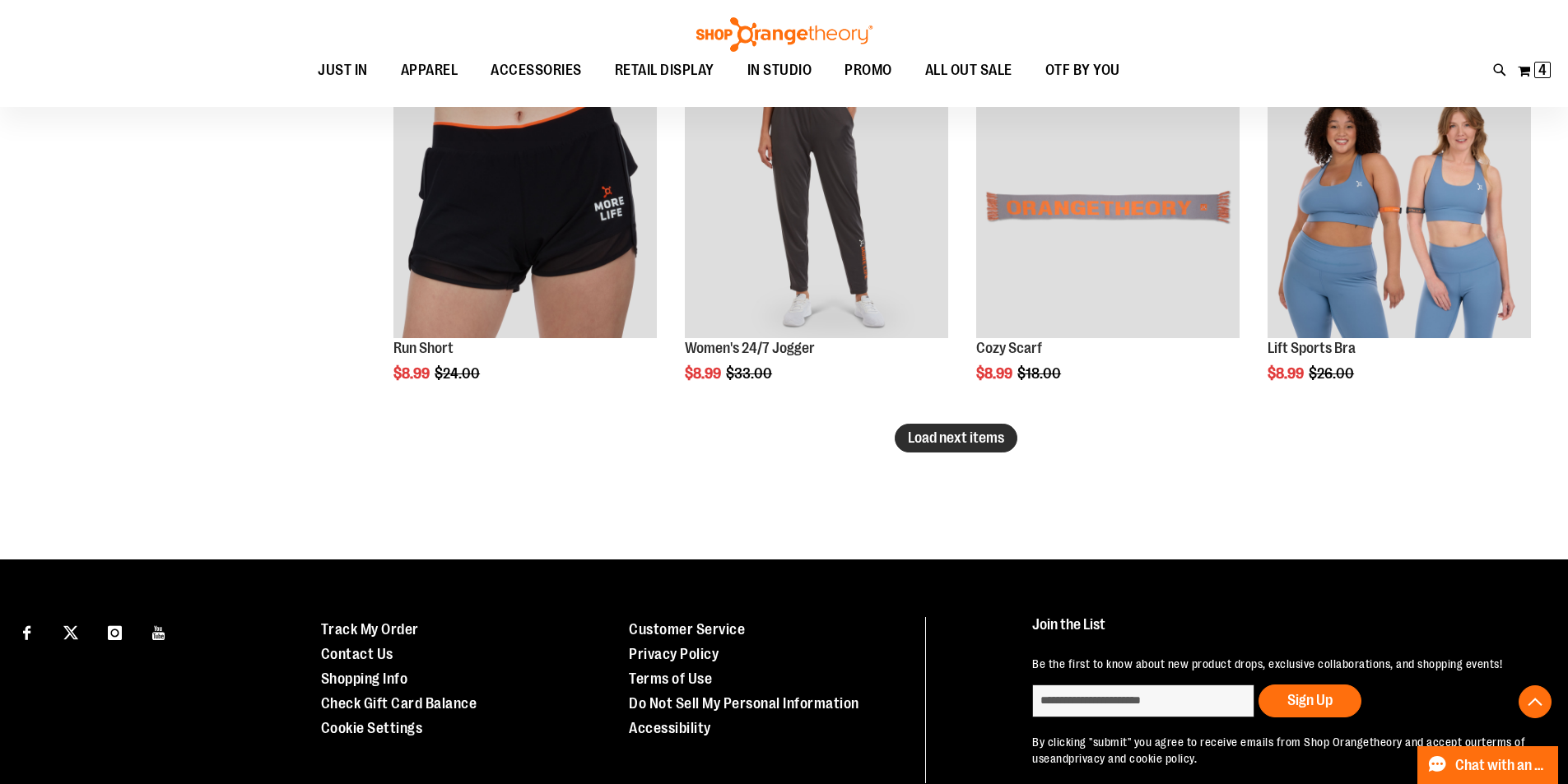
click at [941, 426] on button "Load next items" at bounding box center [956, 438] width 122 height 29
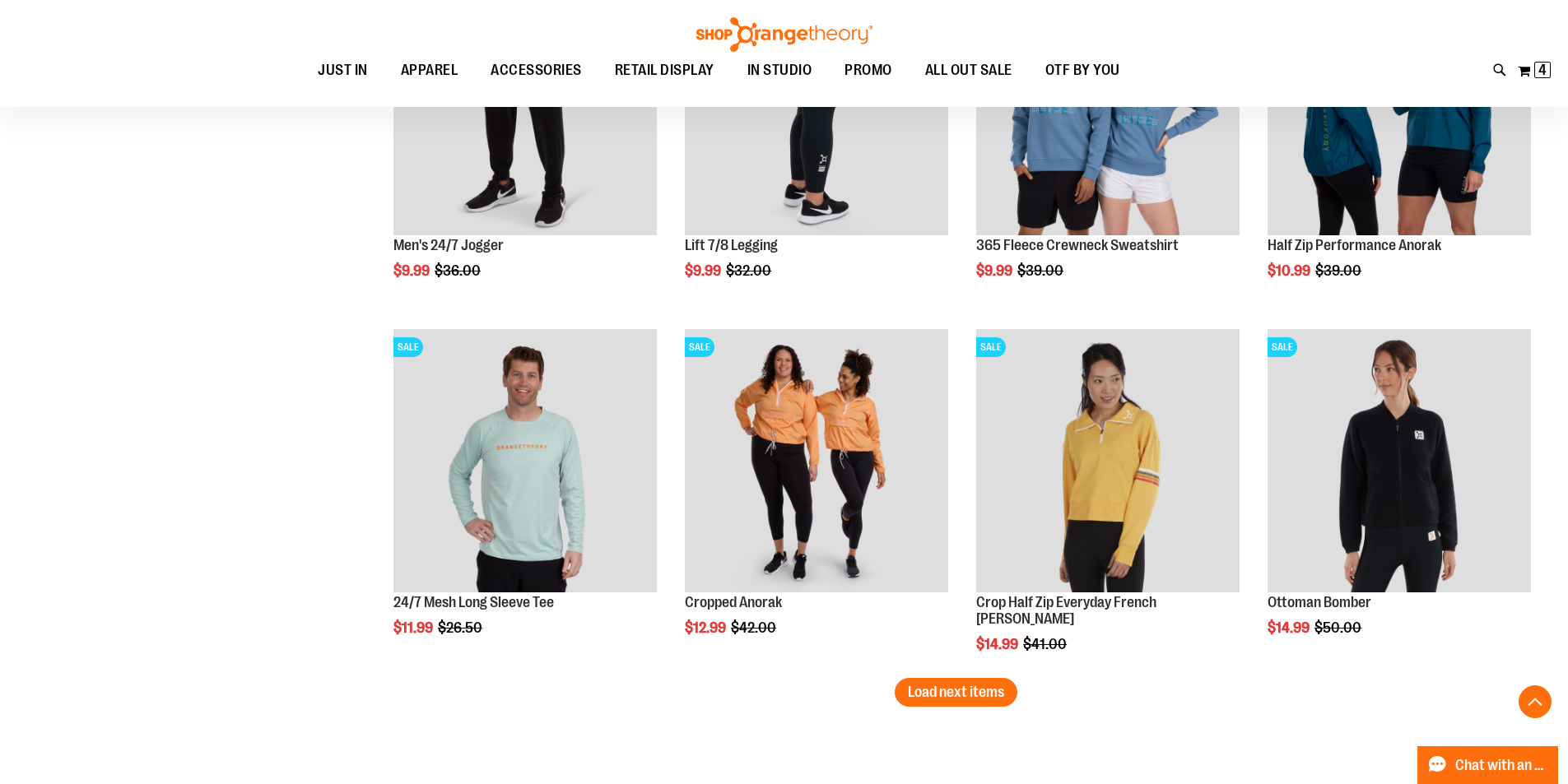
scroll to position [7148, 0]
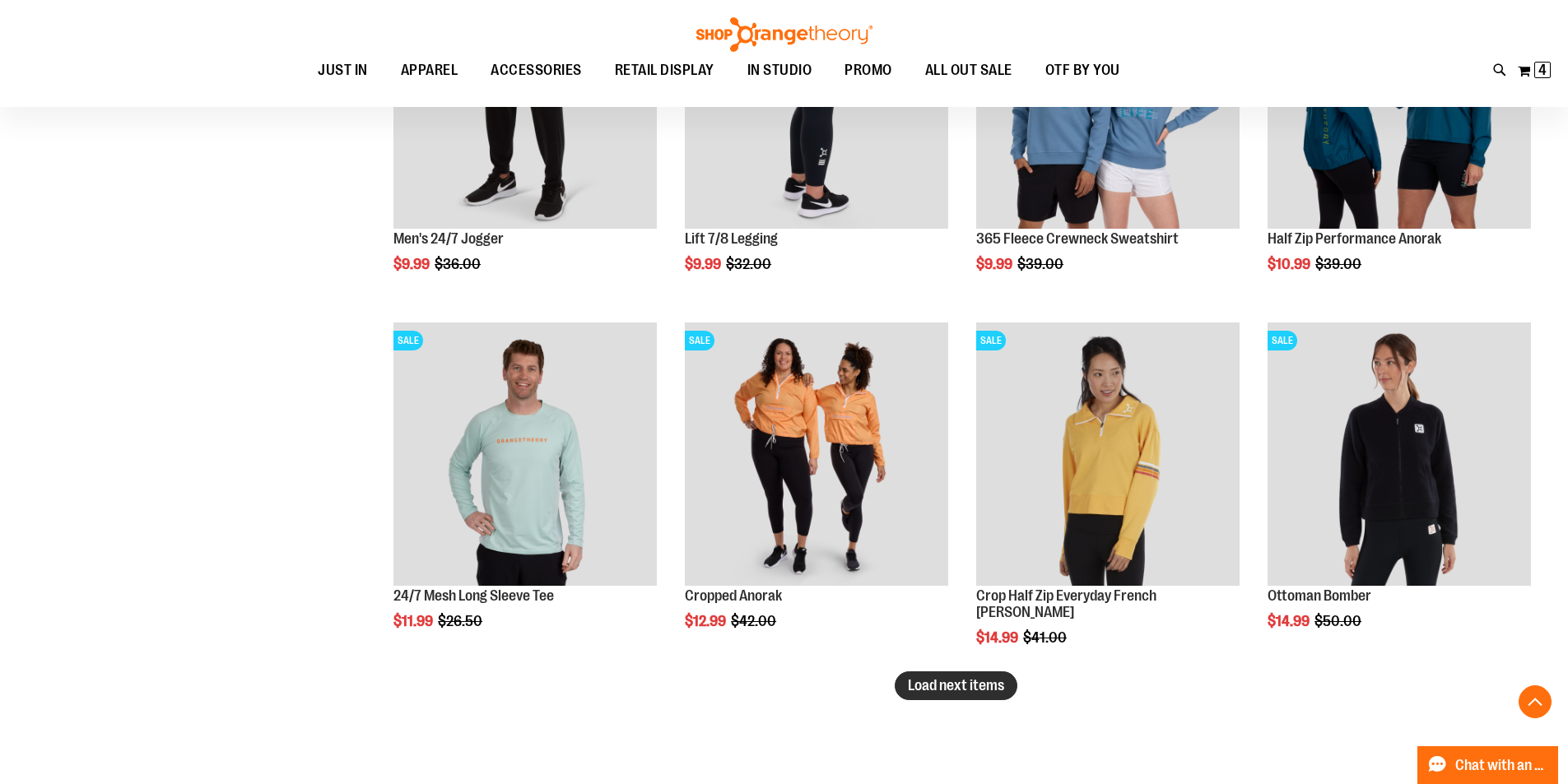
click at [961, 685] on span "Load next items" at bounding box center [955, 685] width 96 height 16
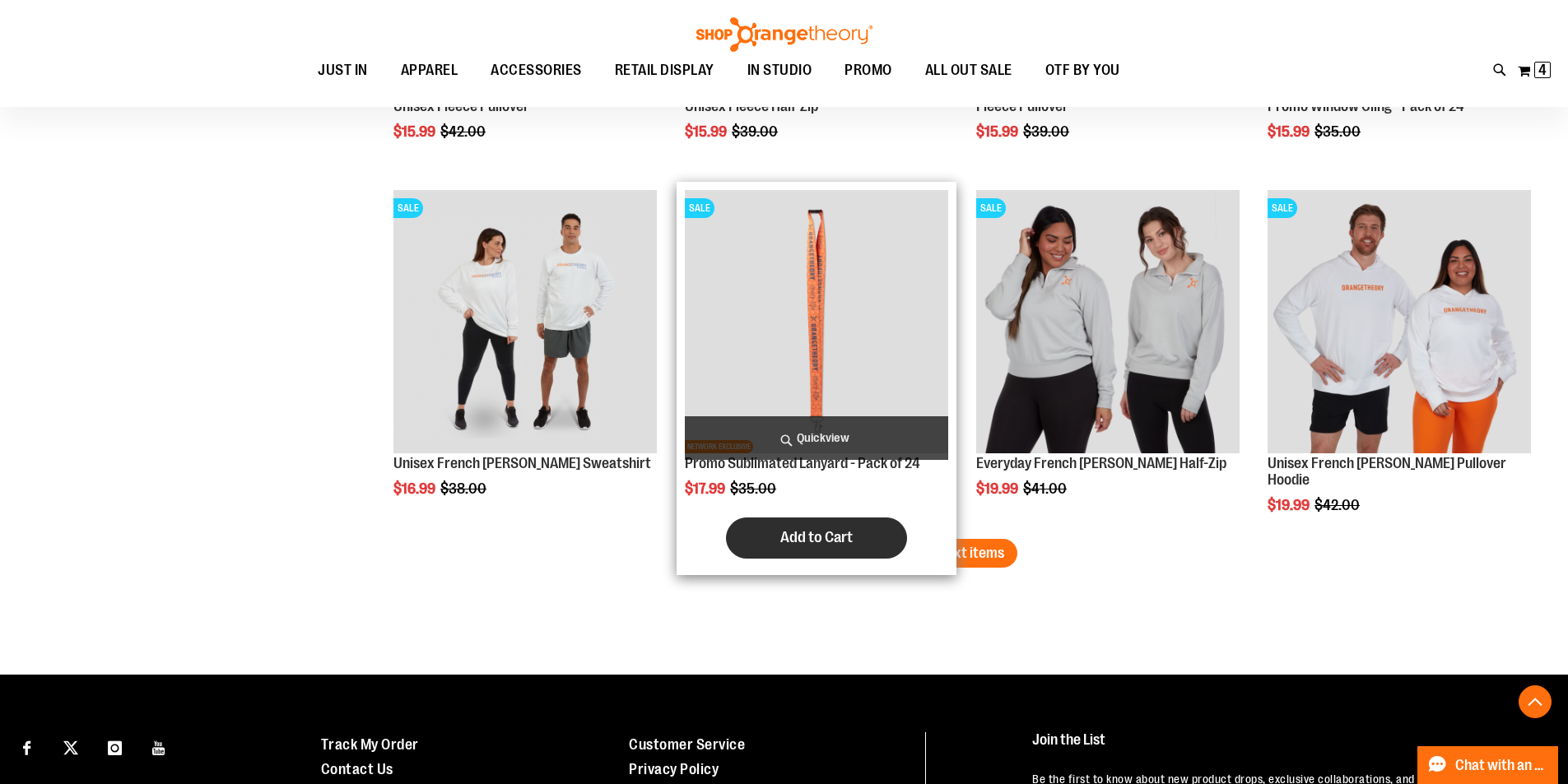
scroll to position [8464, 0]
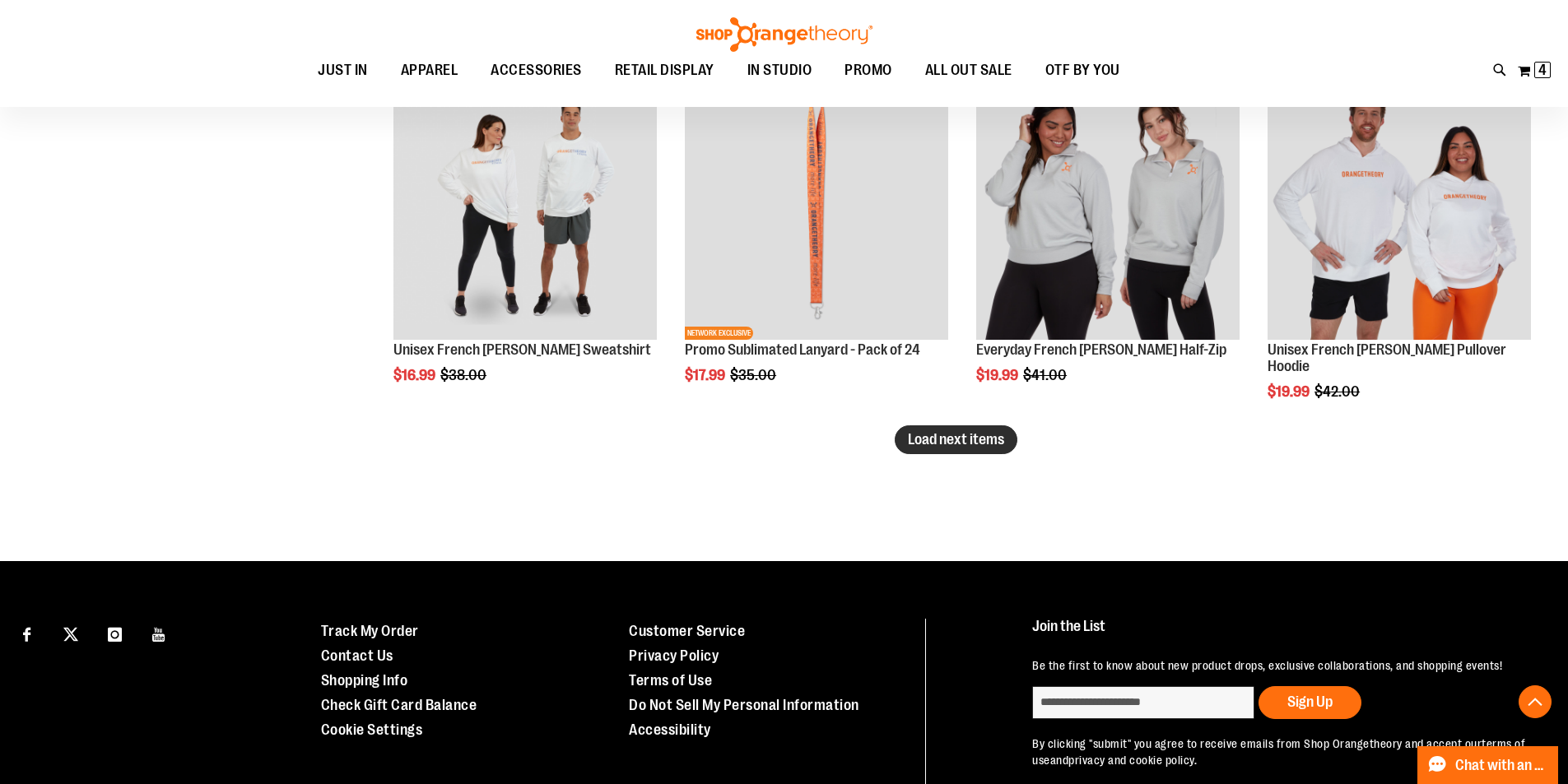
click at [947, 436] on span "Load next items" at bounding box center [955, 439] width 96 height 16
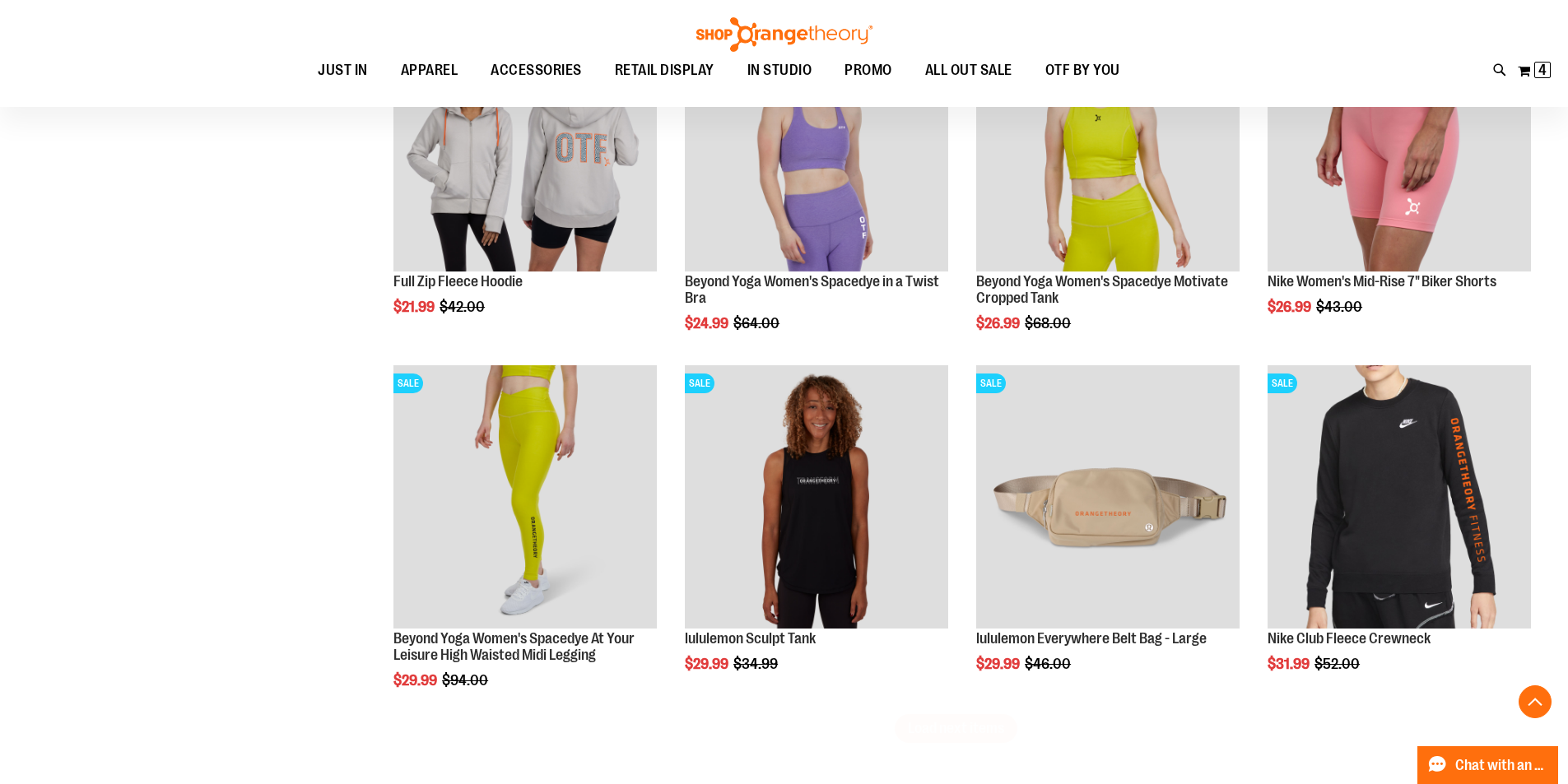
scroll to position [9369, 0]
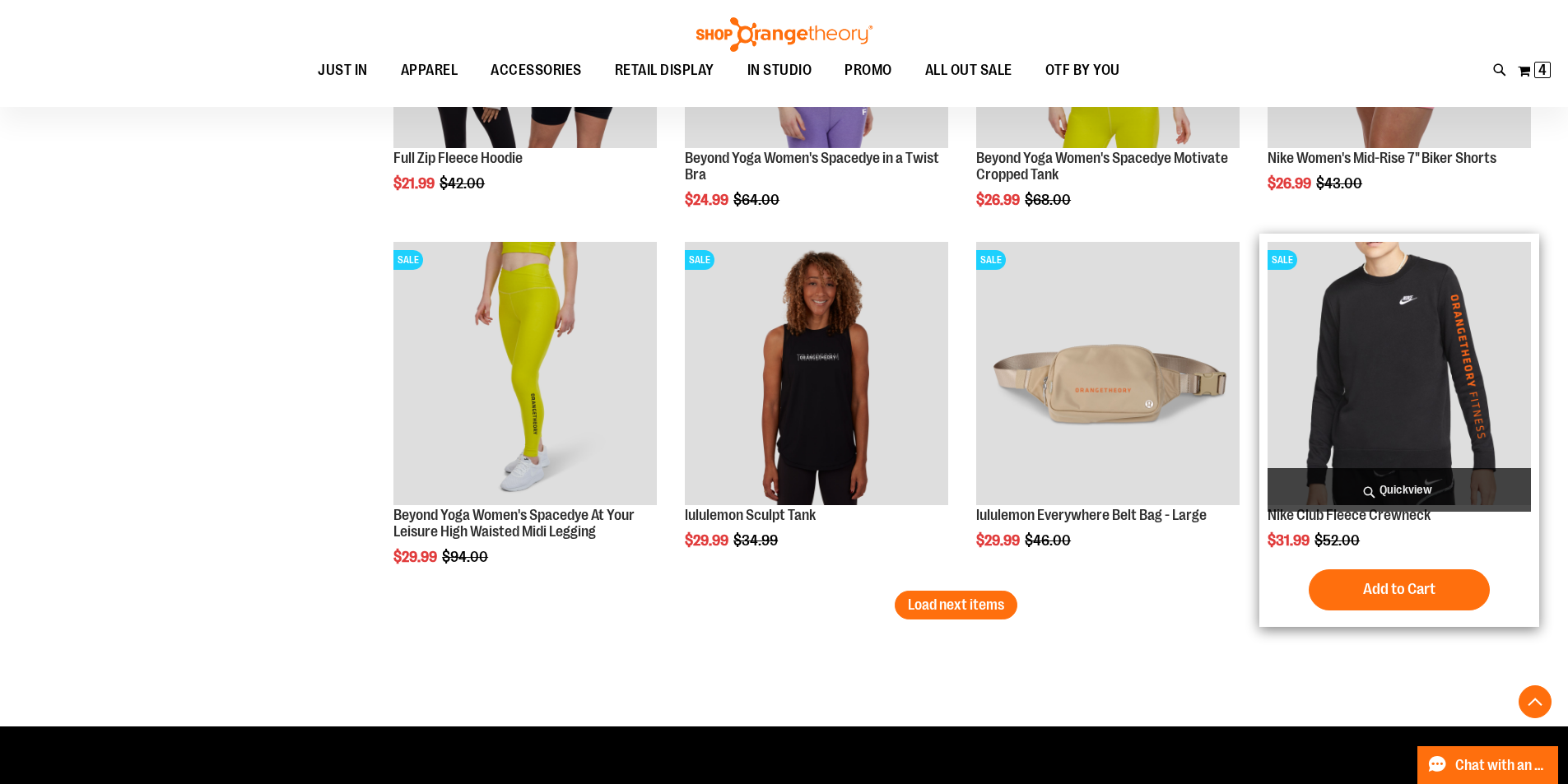
click at [1398, 387] on img "product" at bounding box center [1399, 373] width 263 height 263
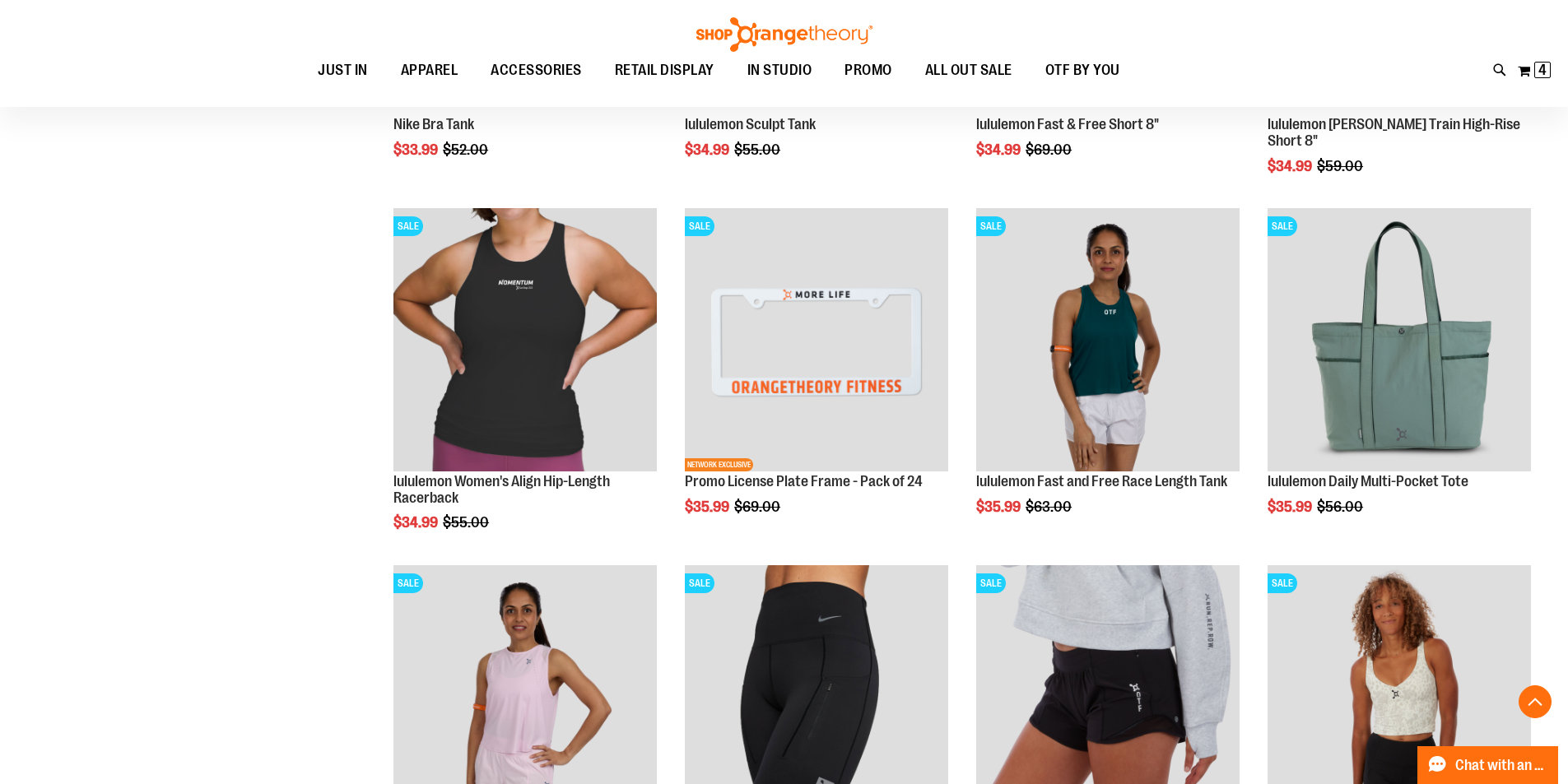
scroll to position [1660, 0]
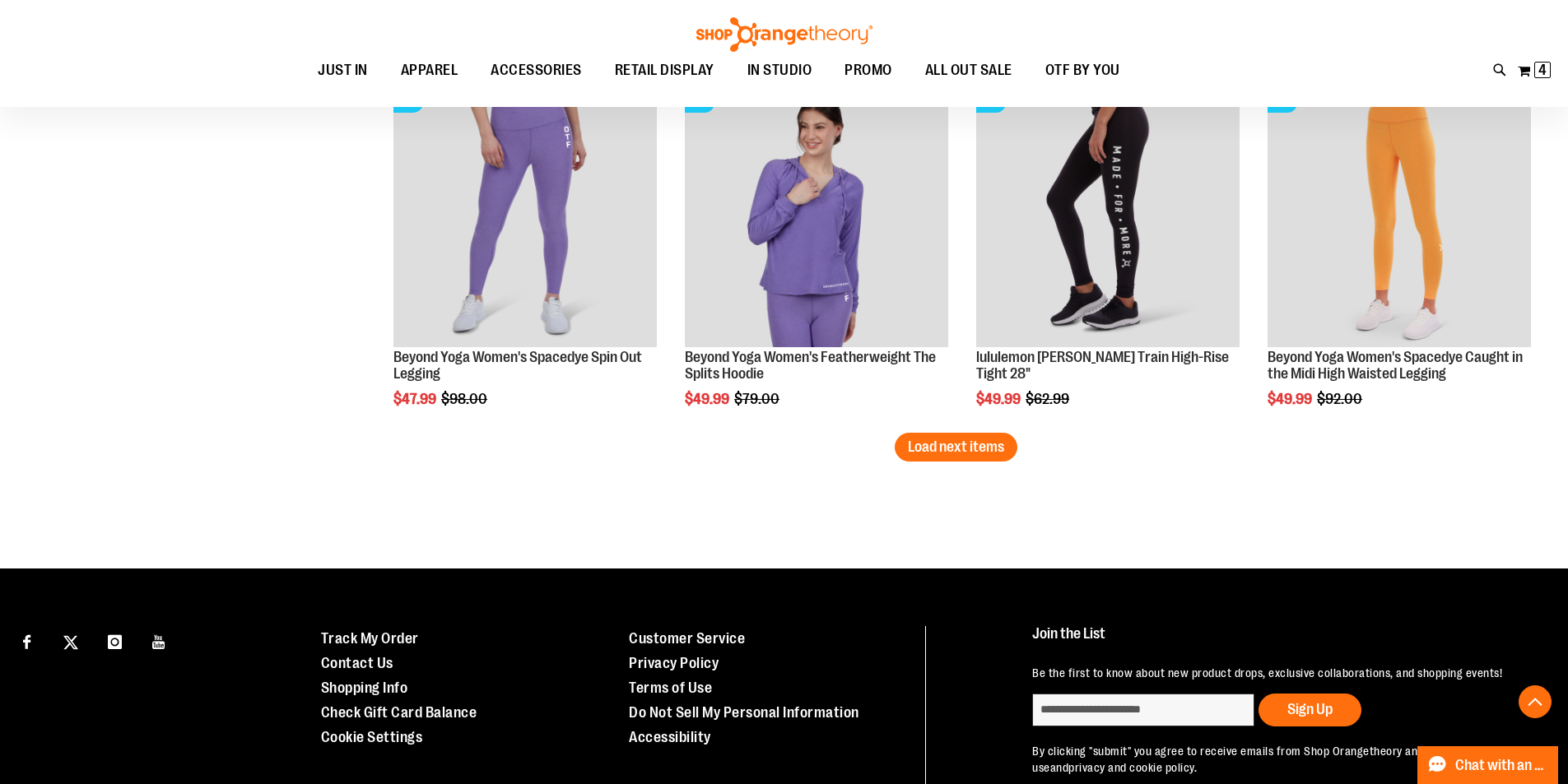
scroll to position [3059, 0]
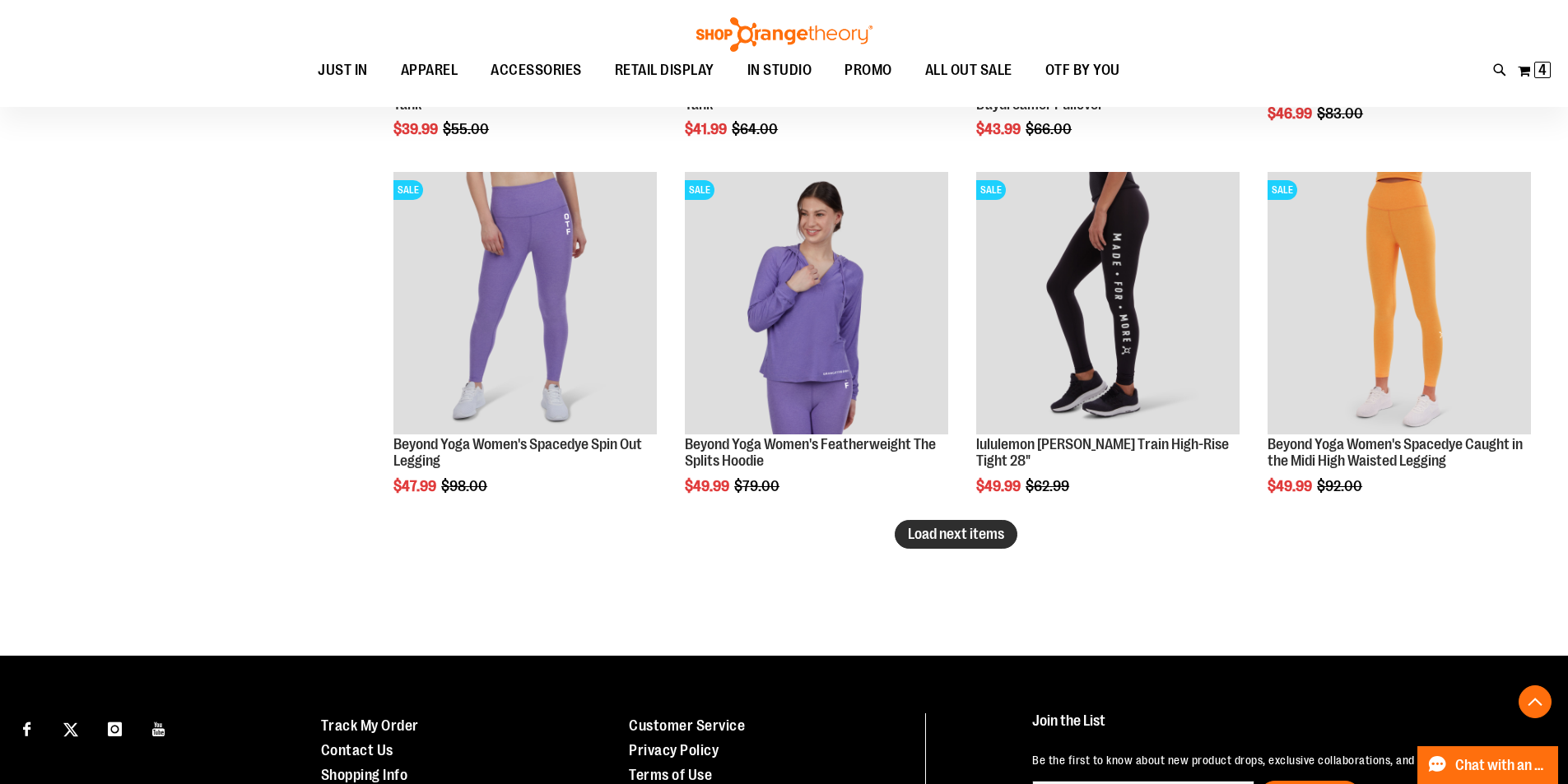
click at [962, 539] on span "Load next items" at bounding box center [955, 533] width 96 height 16
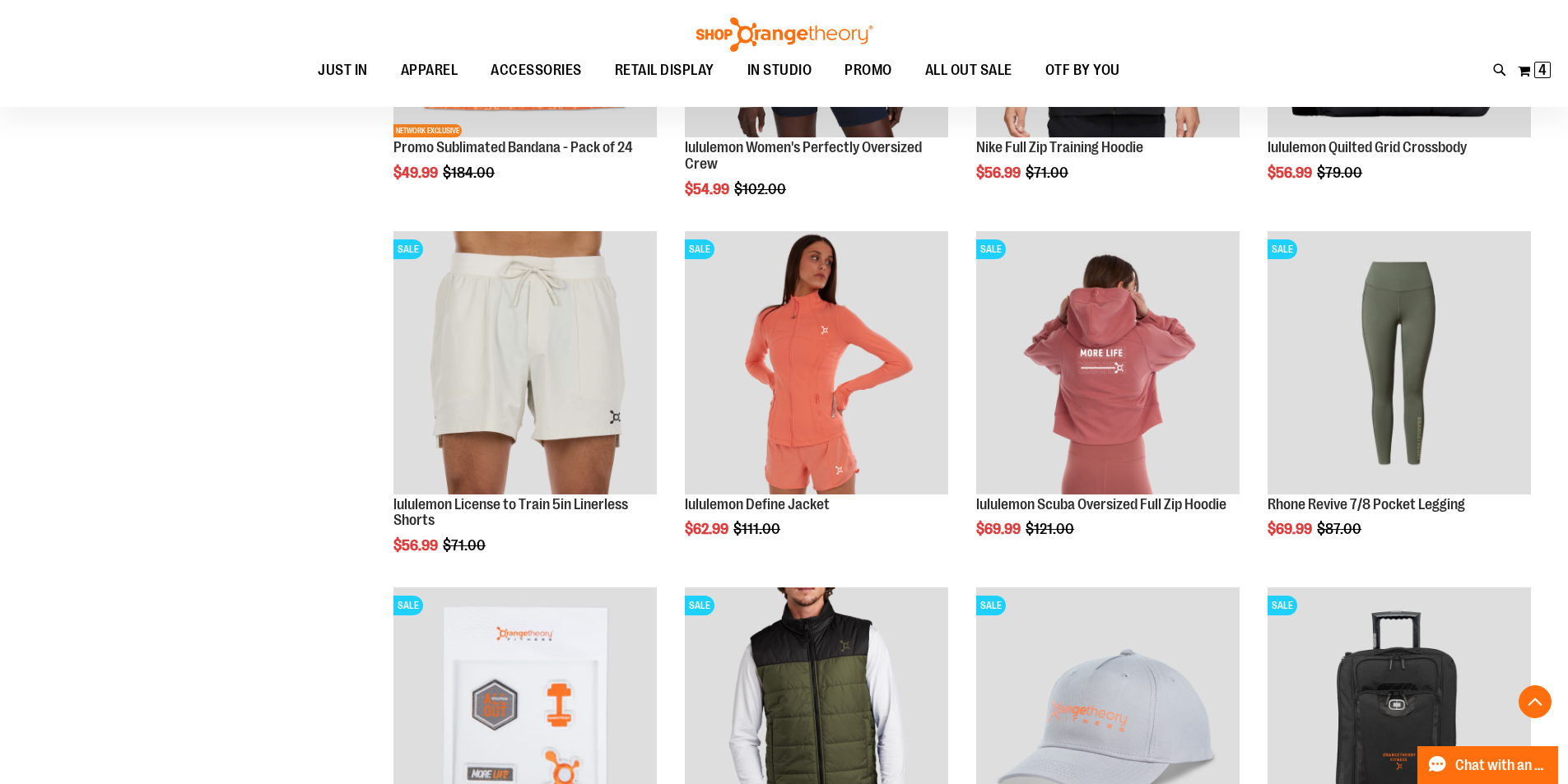
scroll to position [3964, 0]
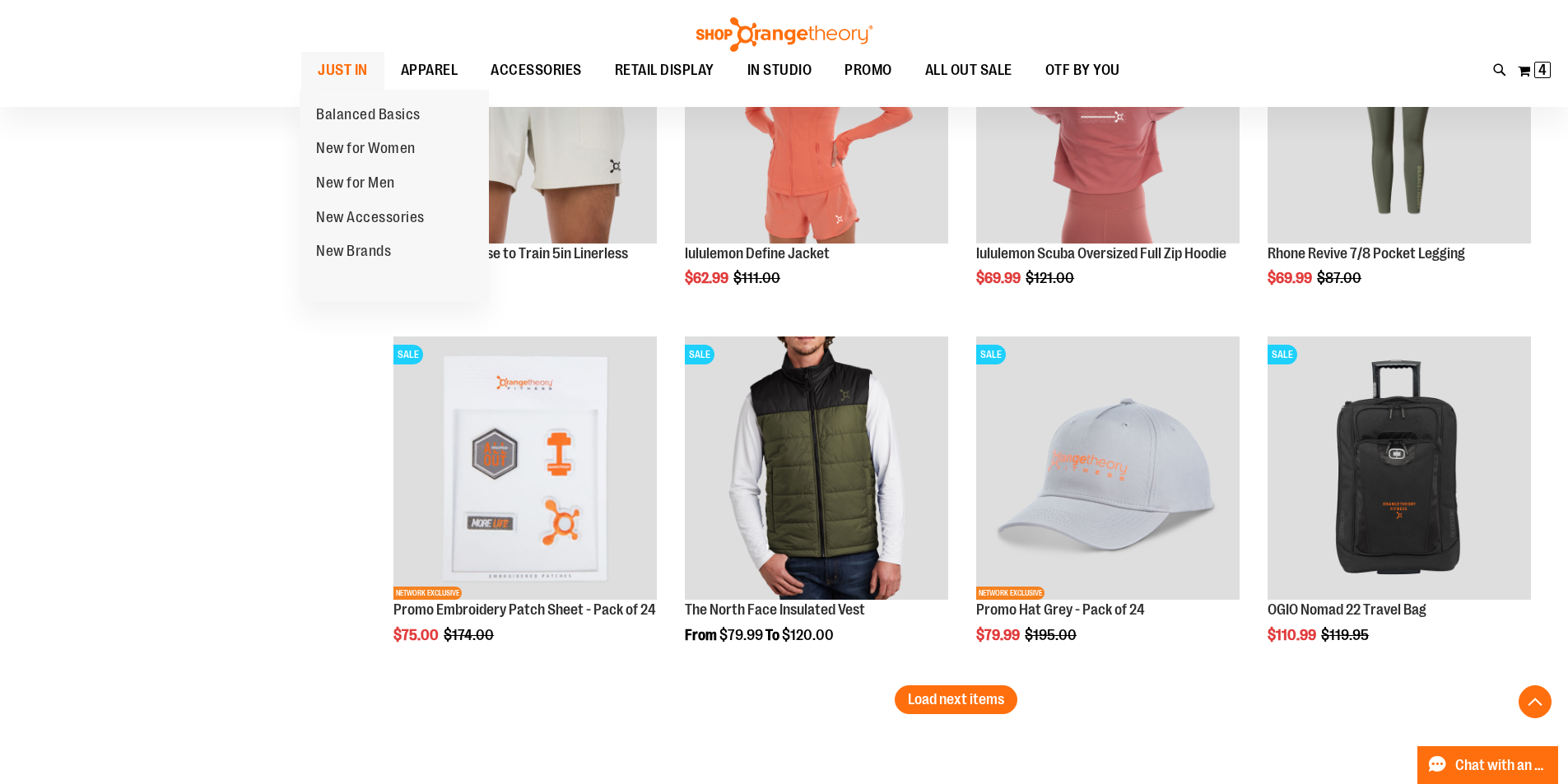
click at [341, 67] on span "JUST IN" at bounding box center [343, 70] width 50 height 37
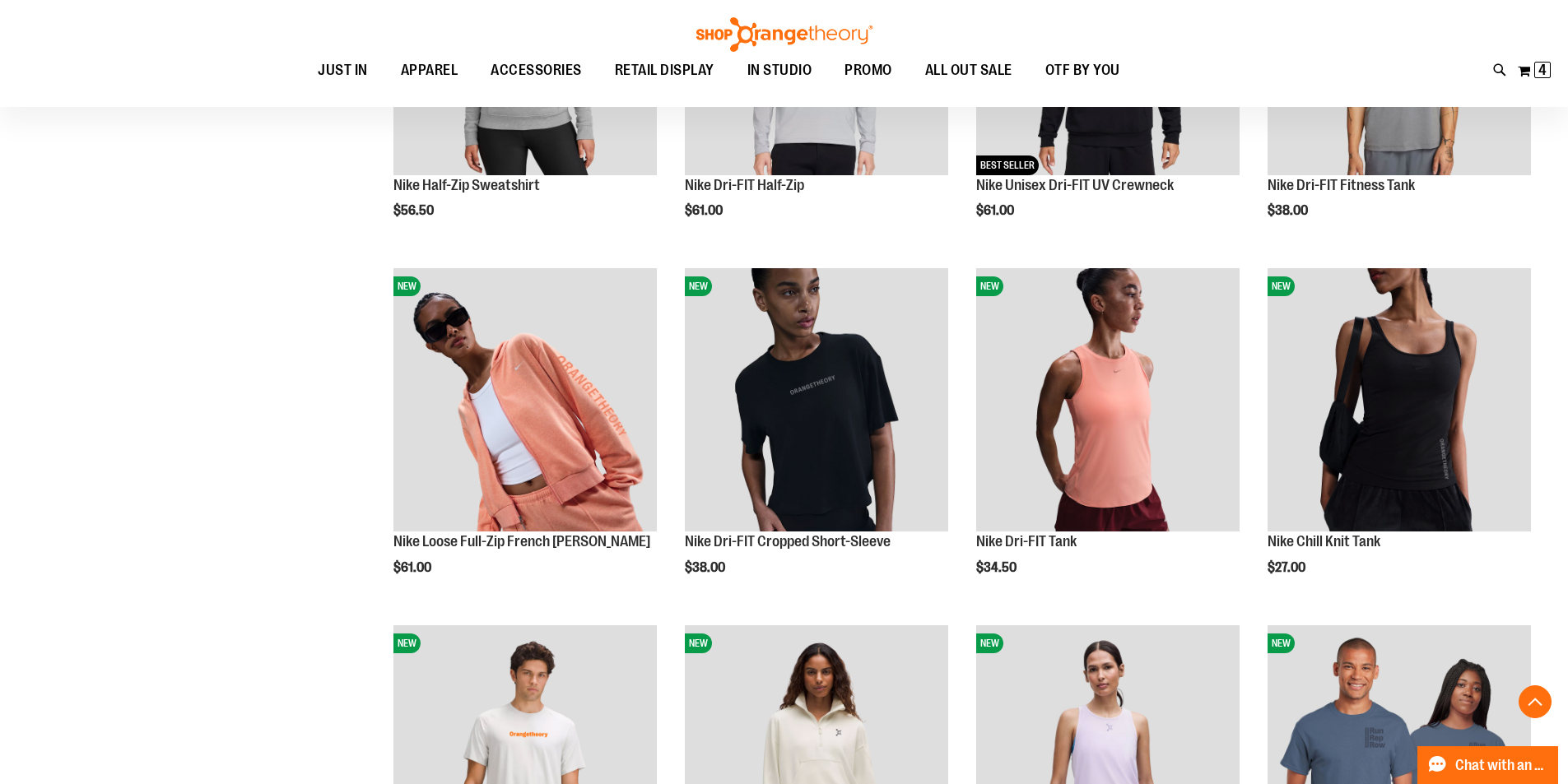
scroll to position [1151, 0]
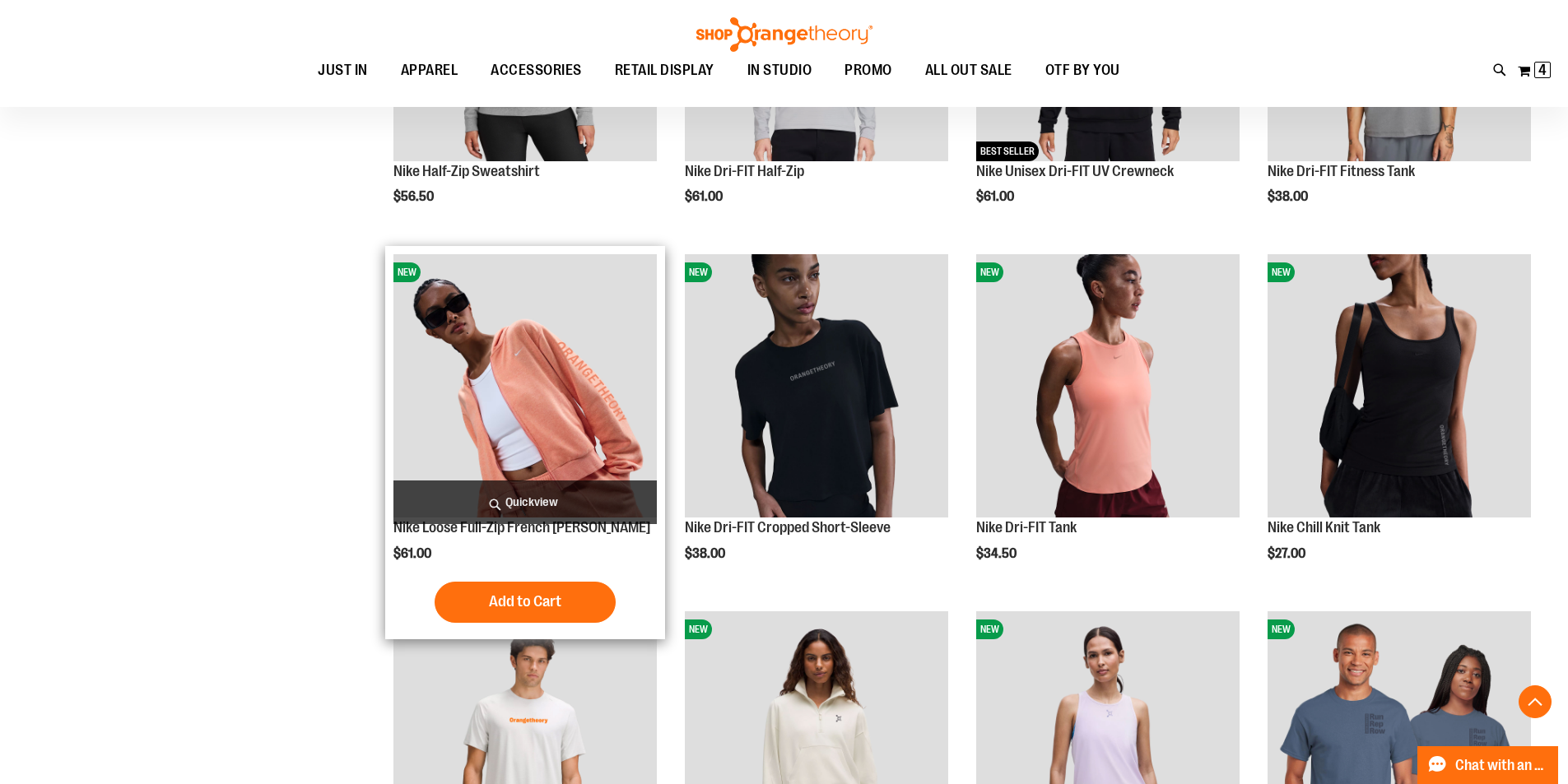
click at [594, 372] on img "product" at bounding box center [525, 385] width 263 height 263
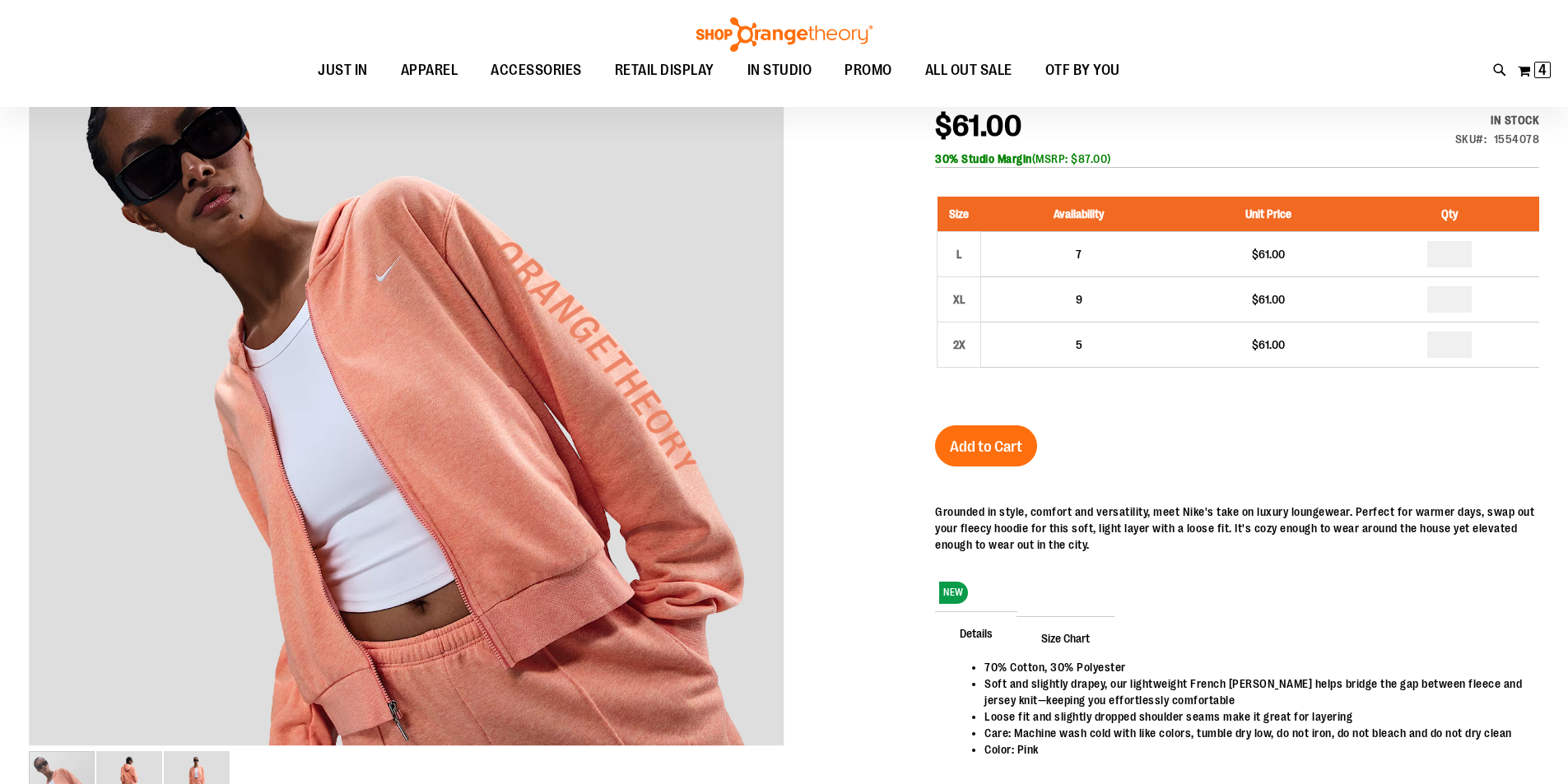
scroll to position [246, 0]
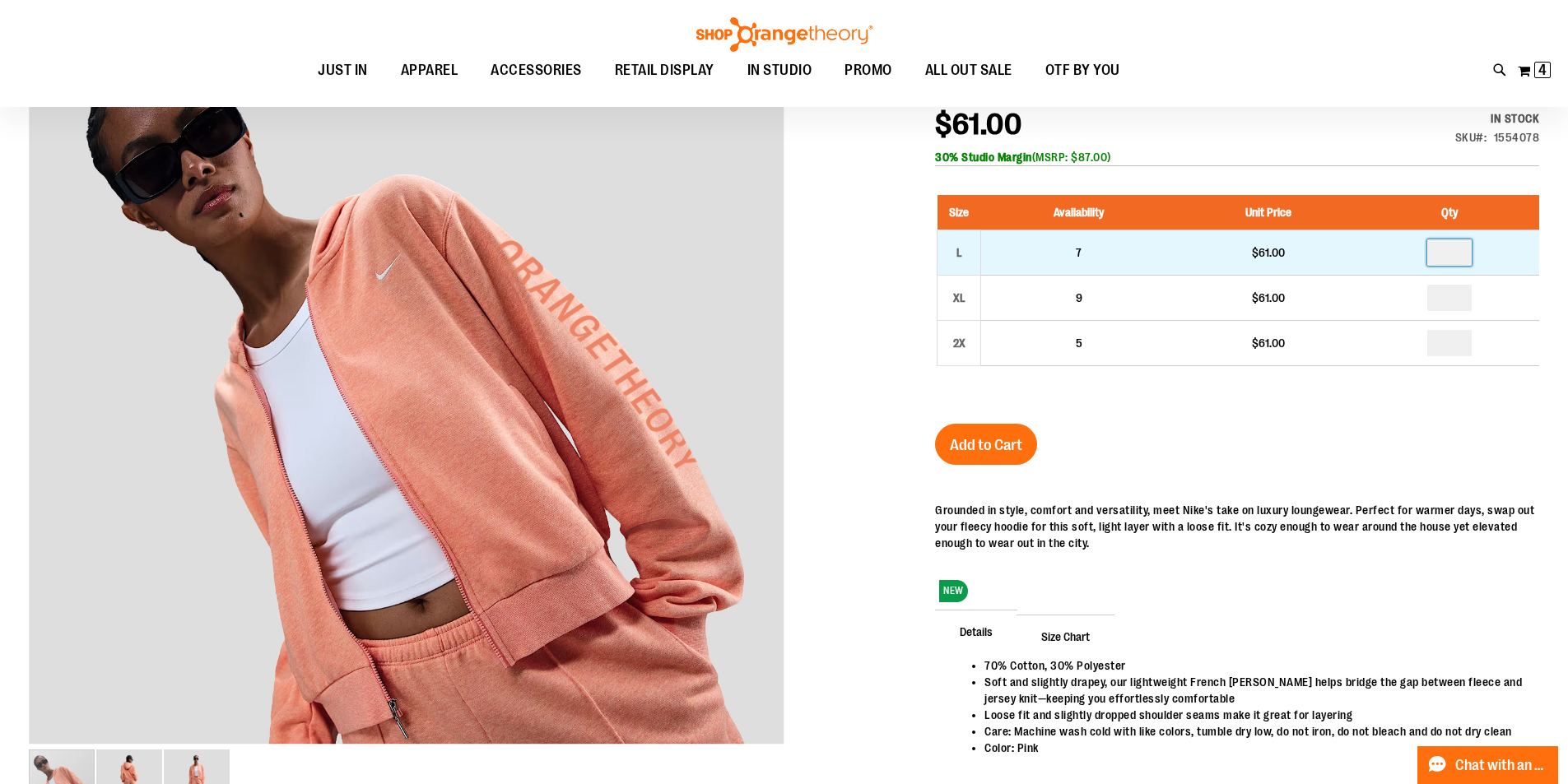
click at [1442, 246] on input "number" at bounding box center [1449, 252] width 44 height 26
type input "*"
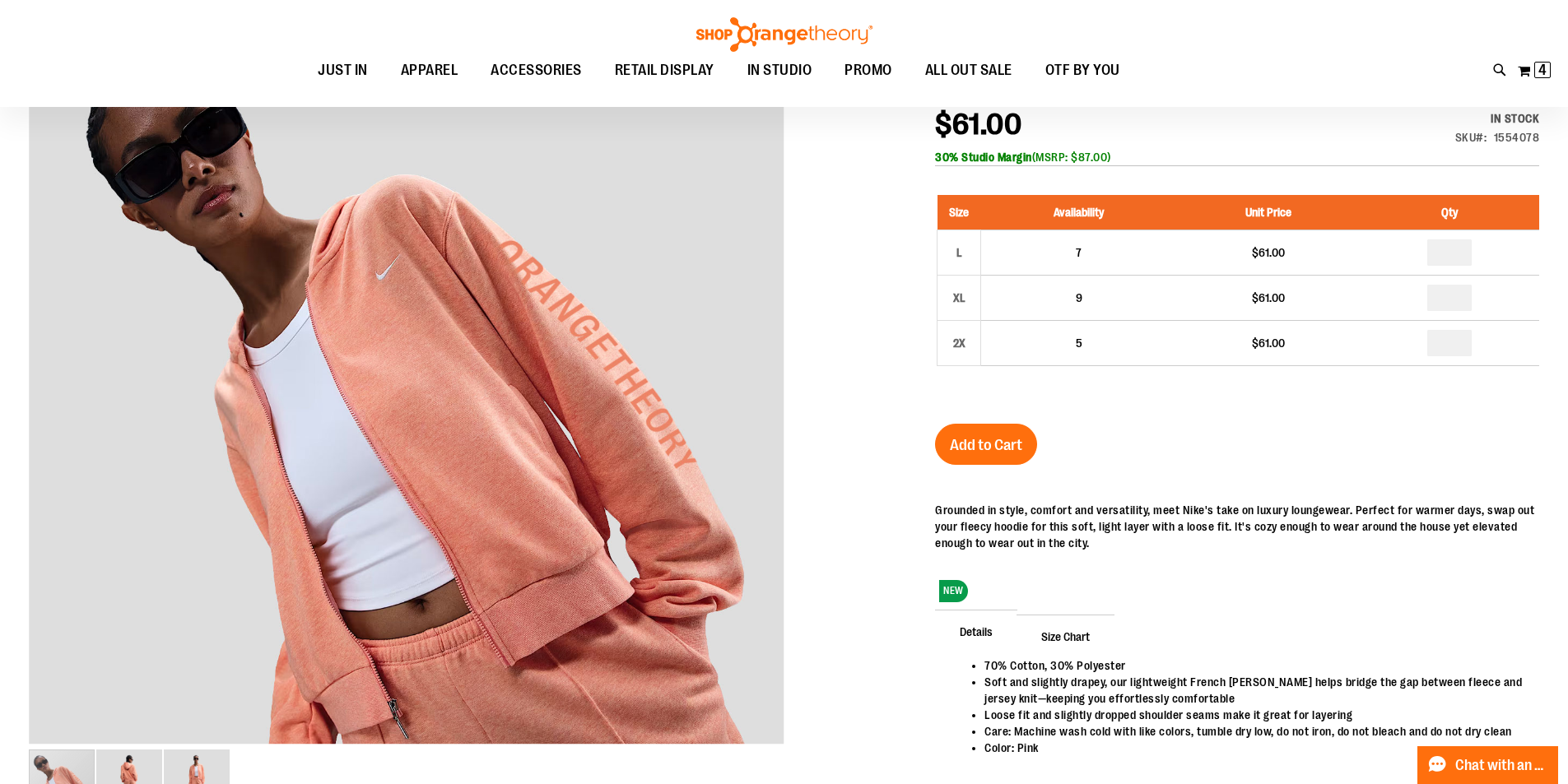
click at [1135, 464] on div "Nike Loose Full-Zip French [PERSON_NAME] $61.00 In stock Only %1 left SKU 15540…" at bounding box center [1237, 470] width 604 height 804
click at [988, 440] on span "Add to Cart" at bounding box center [986, 445] width 73 height 18
click at [1537, 69] on span "4 4 items" at bounding box center [1543, 70] width 16 height 16
click at [1534, 71] on button "My Cart 5 5 items" at bounding box center [1534, 70] width 34 height 26
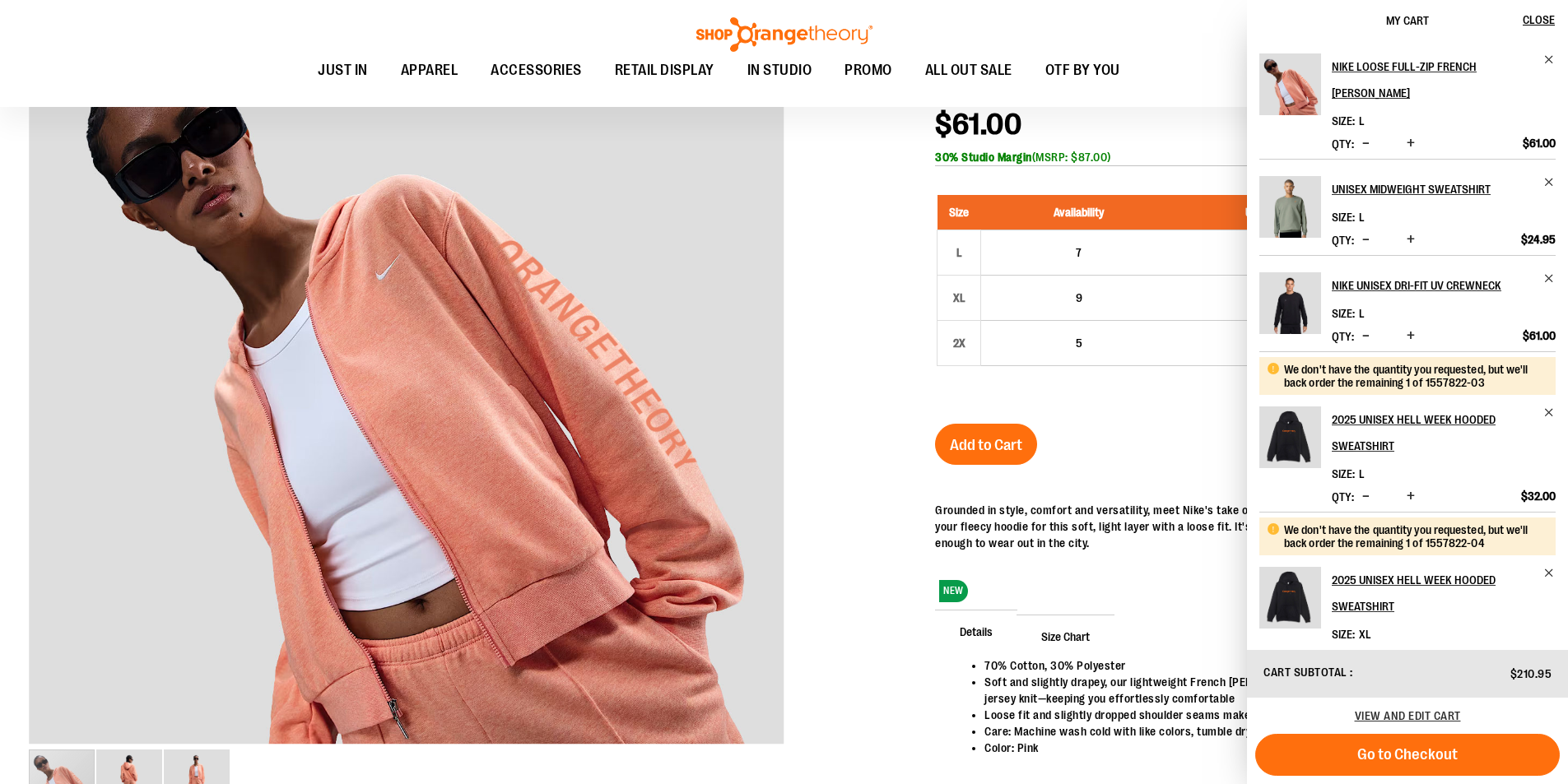
click at [899, 214] on div at bounding box center [784, 432] width 1510 height 879
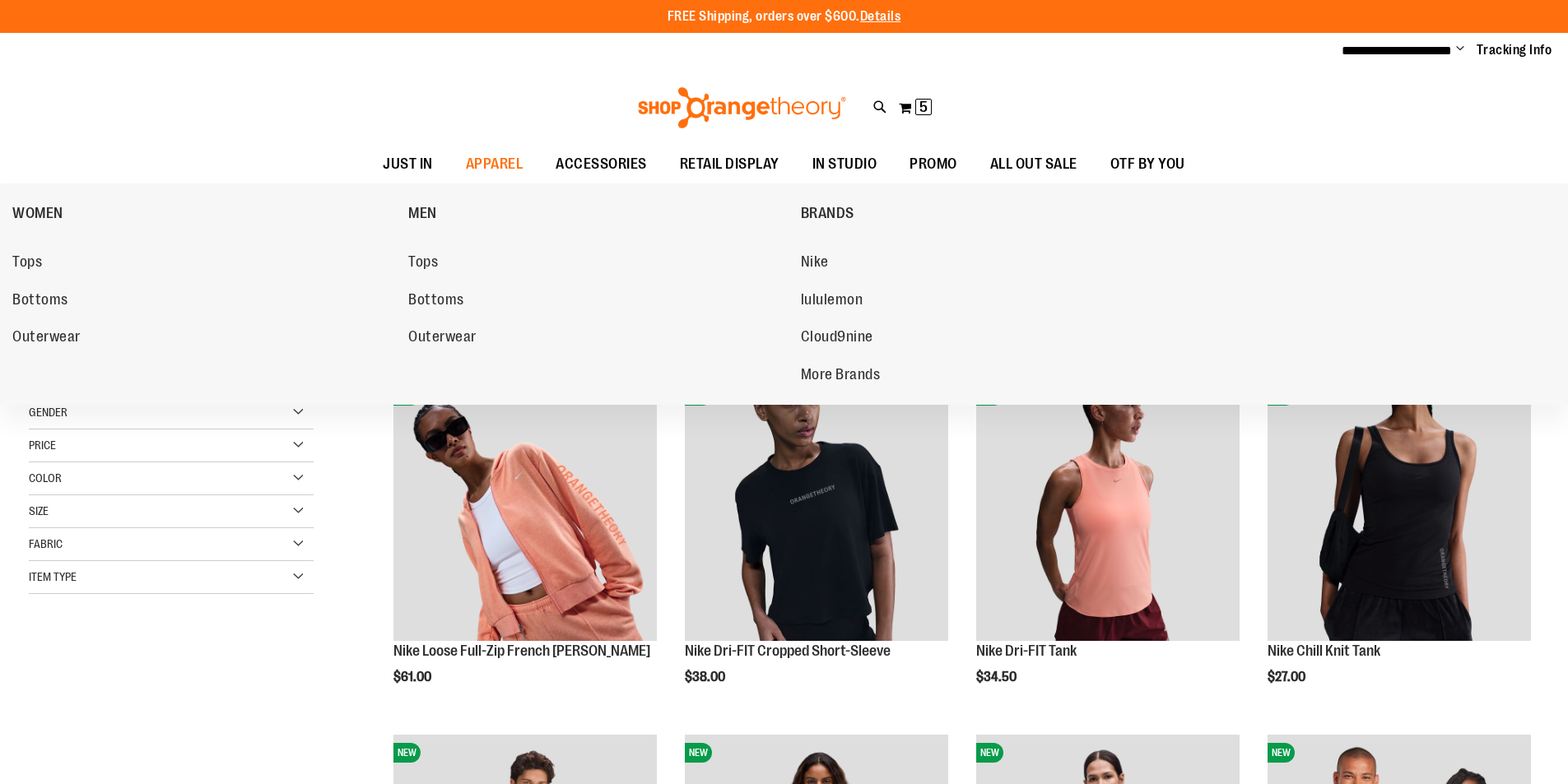
scroll to position [835, 0]
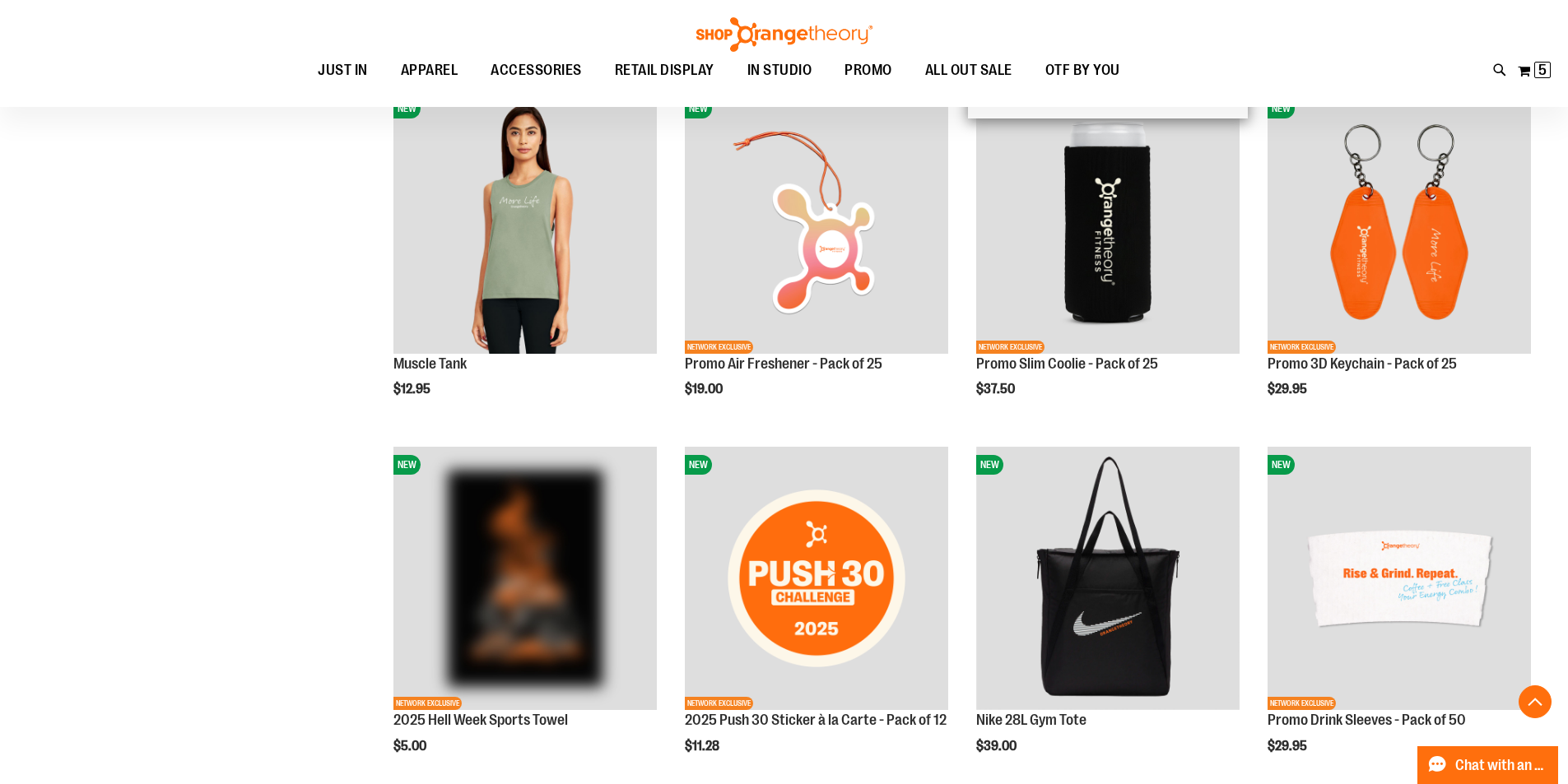
scroll to position [1411, 0]
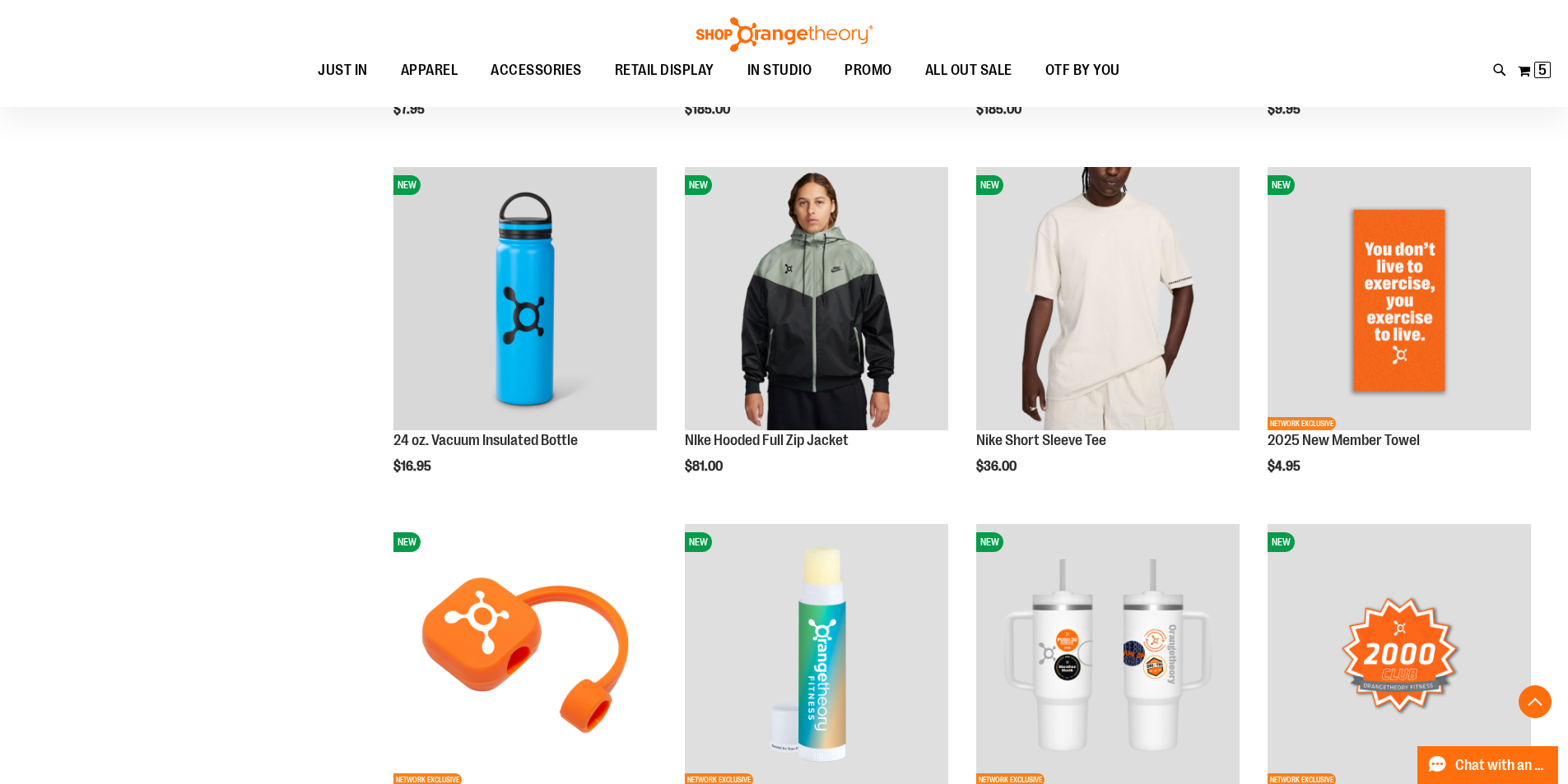
scroll to position [2974, 0]
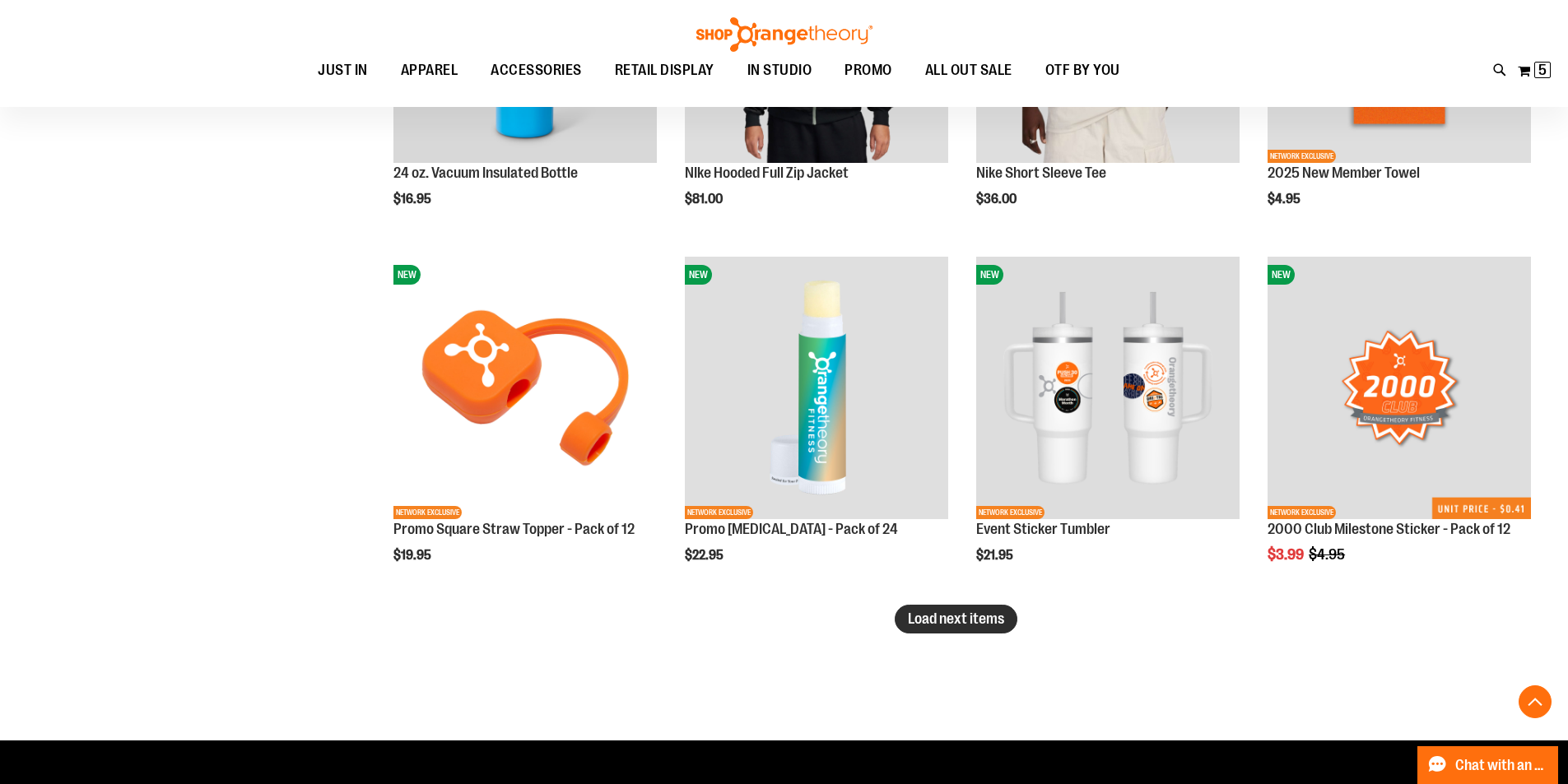
click at [955, 616] on span "Load next items" at bounding box center [955, 619] width 96 height 16
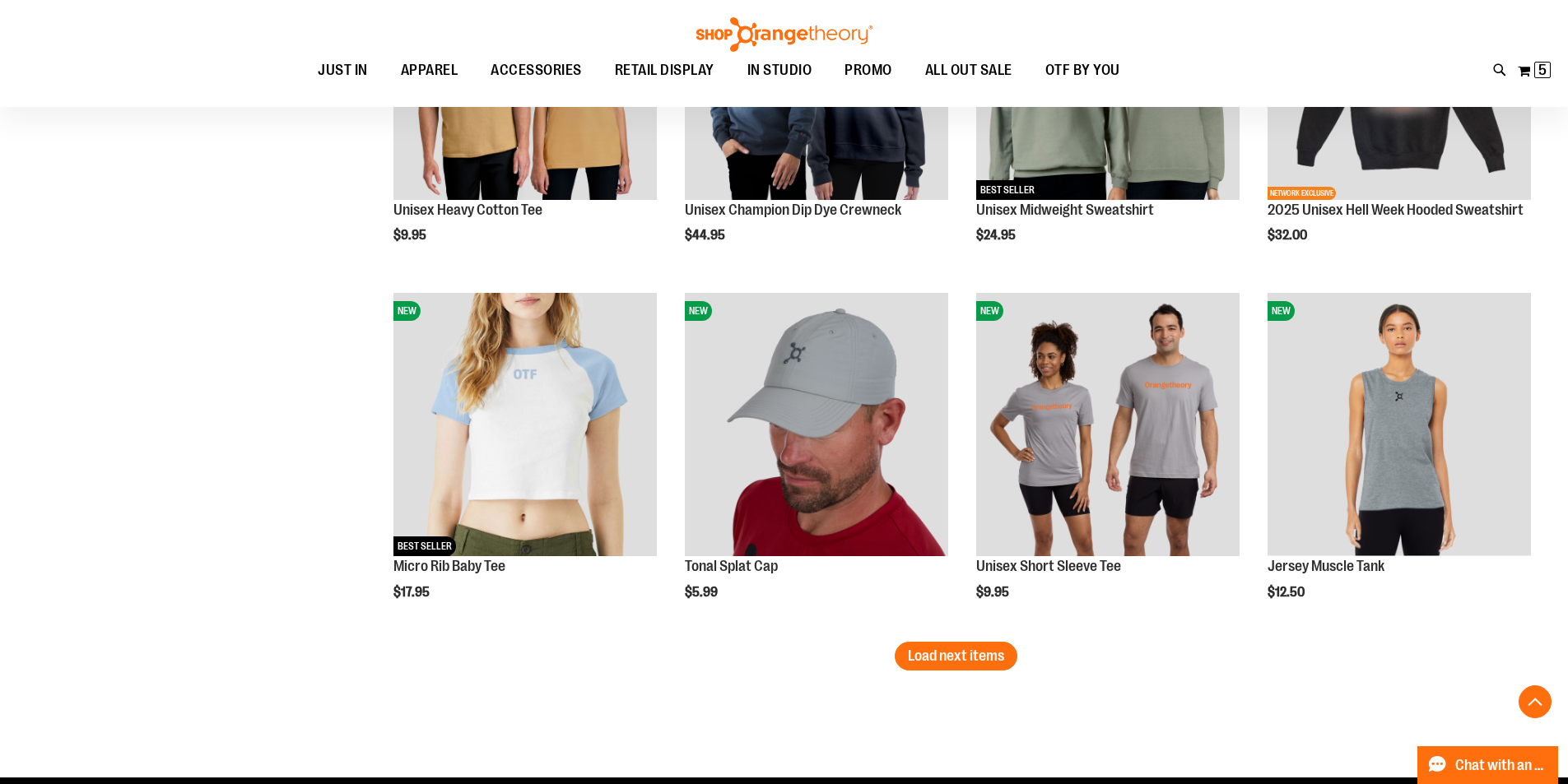
scroll to position [4290, 0]
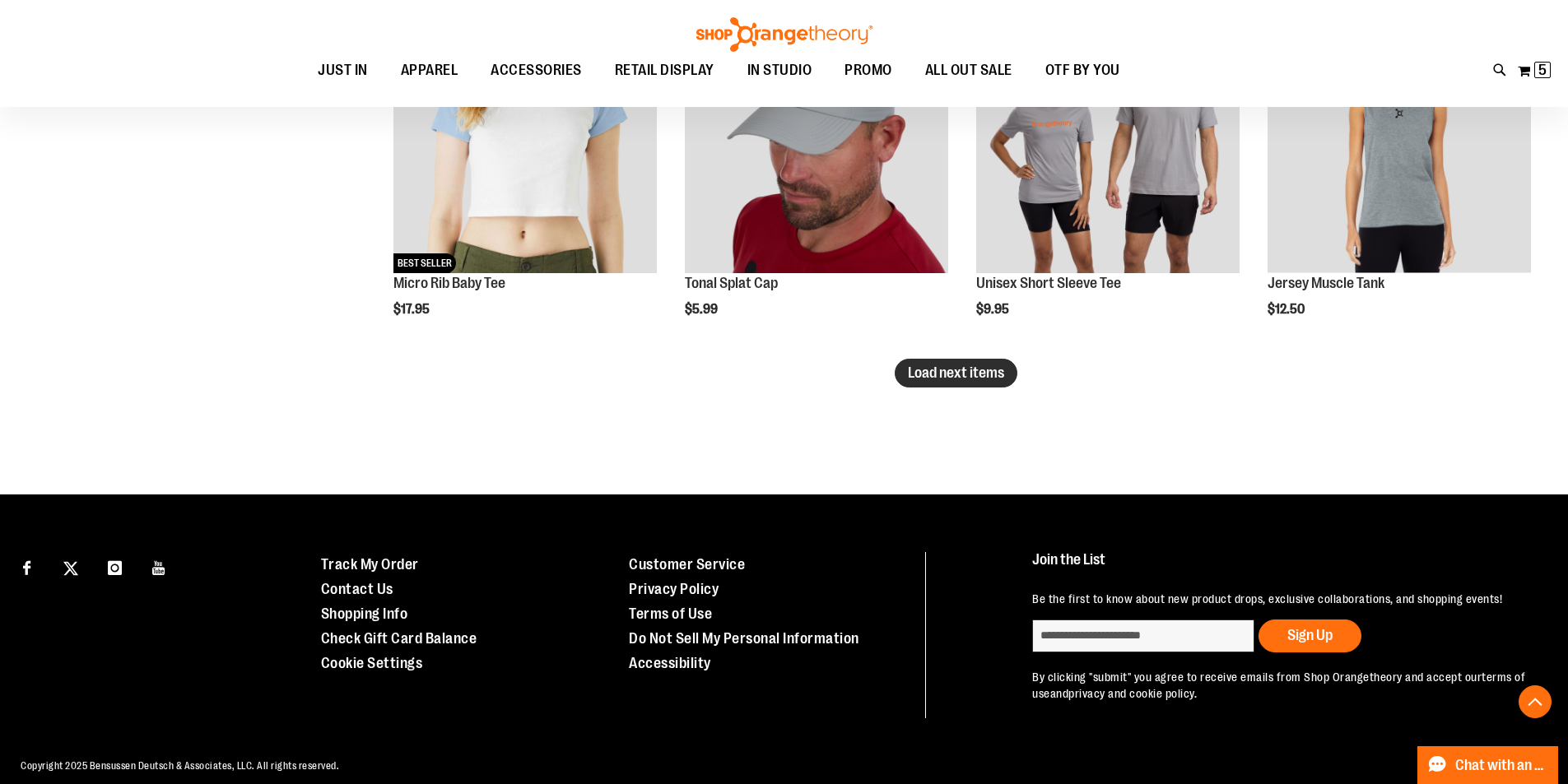
click at [984, 375] on span "Load next items" at bounding box center [955, 373] width 96 height 16
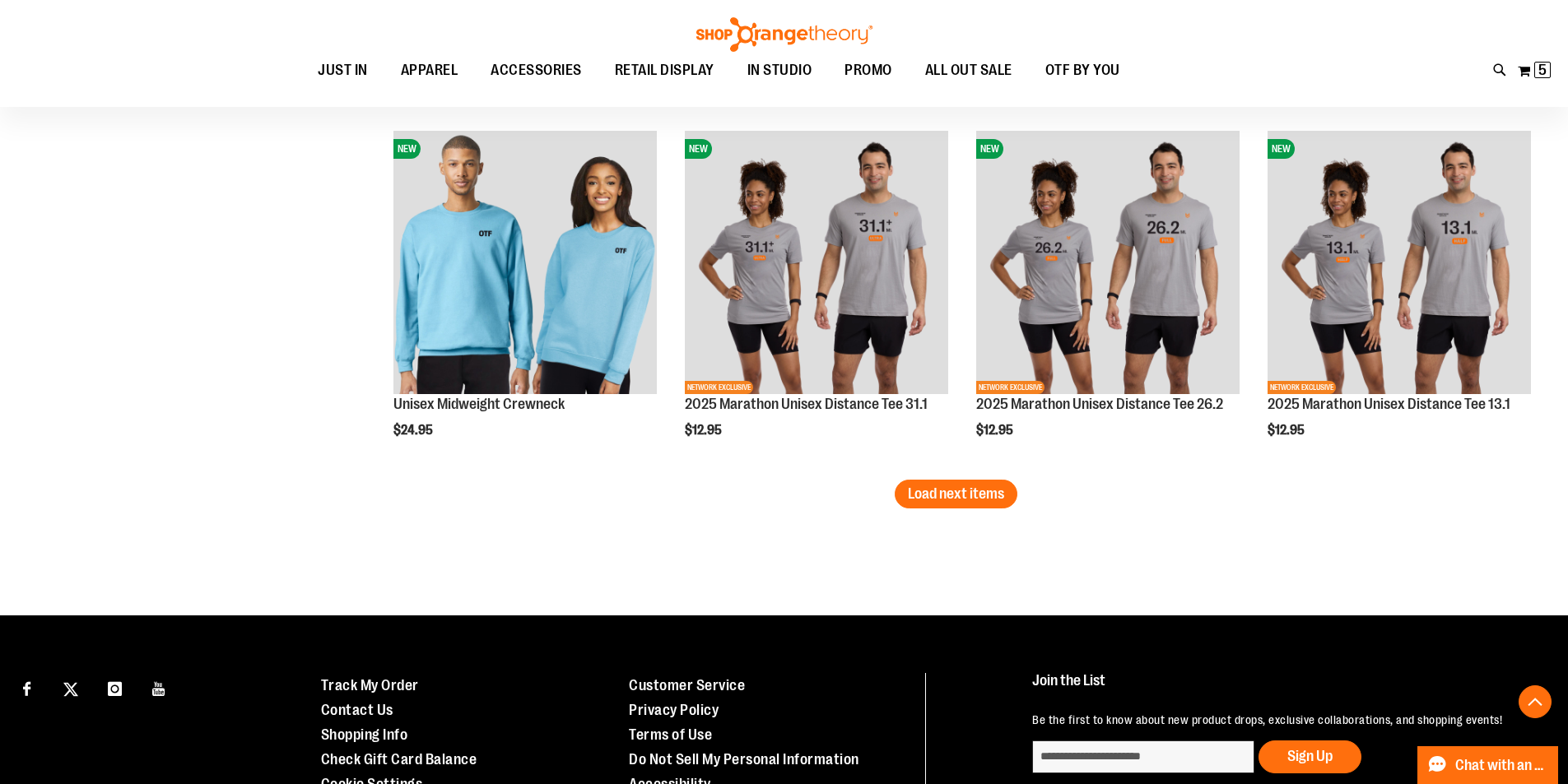
scroll to position [5278, 0]
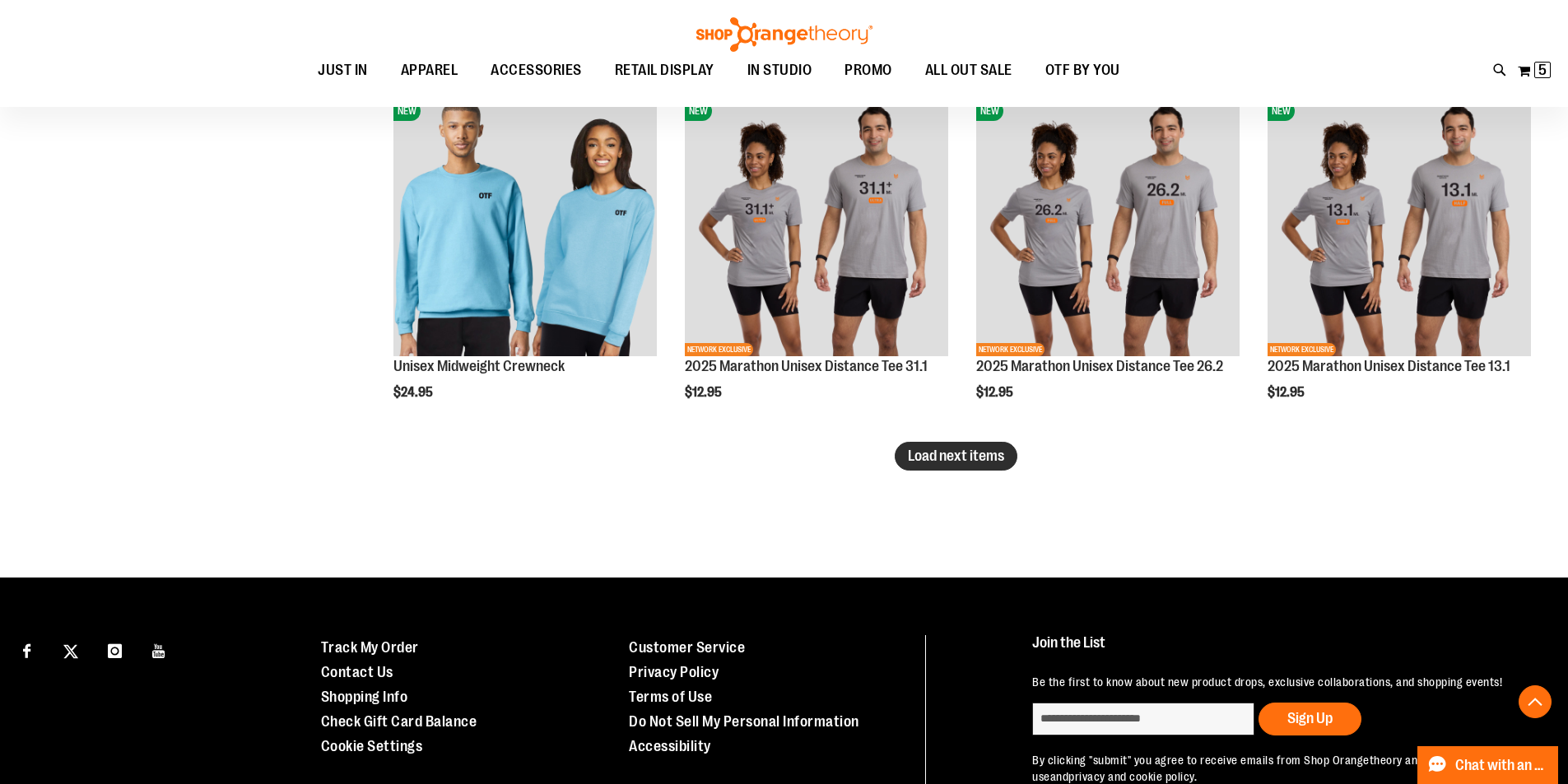
click at [979, 462] on span "Load next items" at bounding box center [955, 455] width 96 height 16
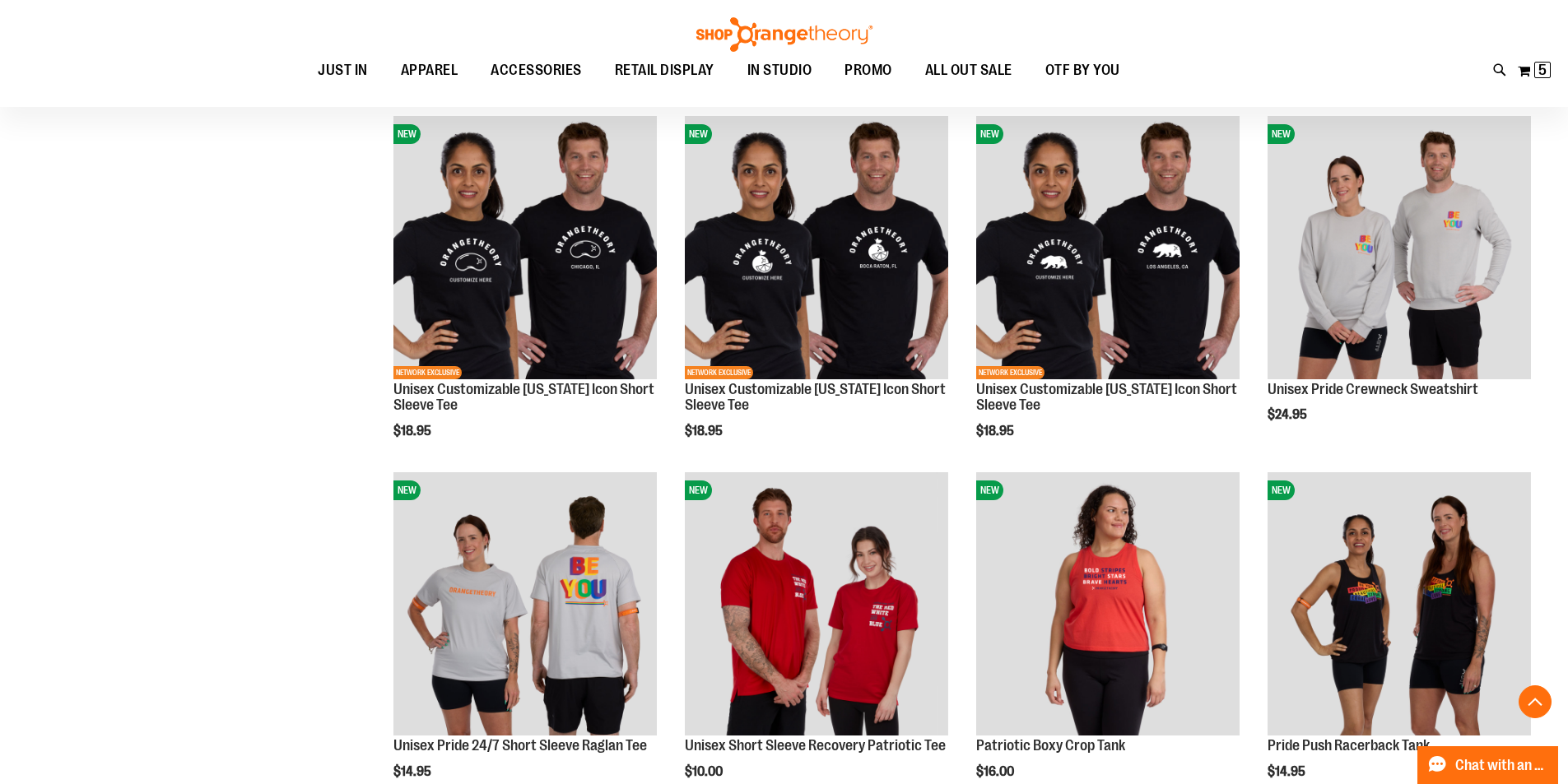
scroll to position [6183, 0]
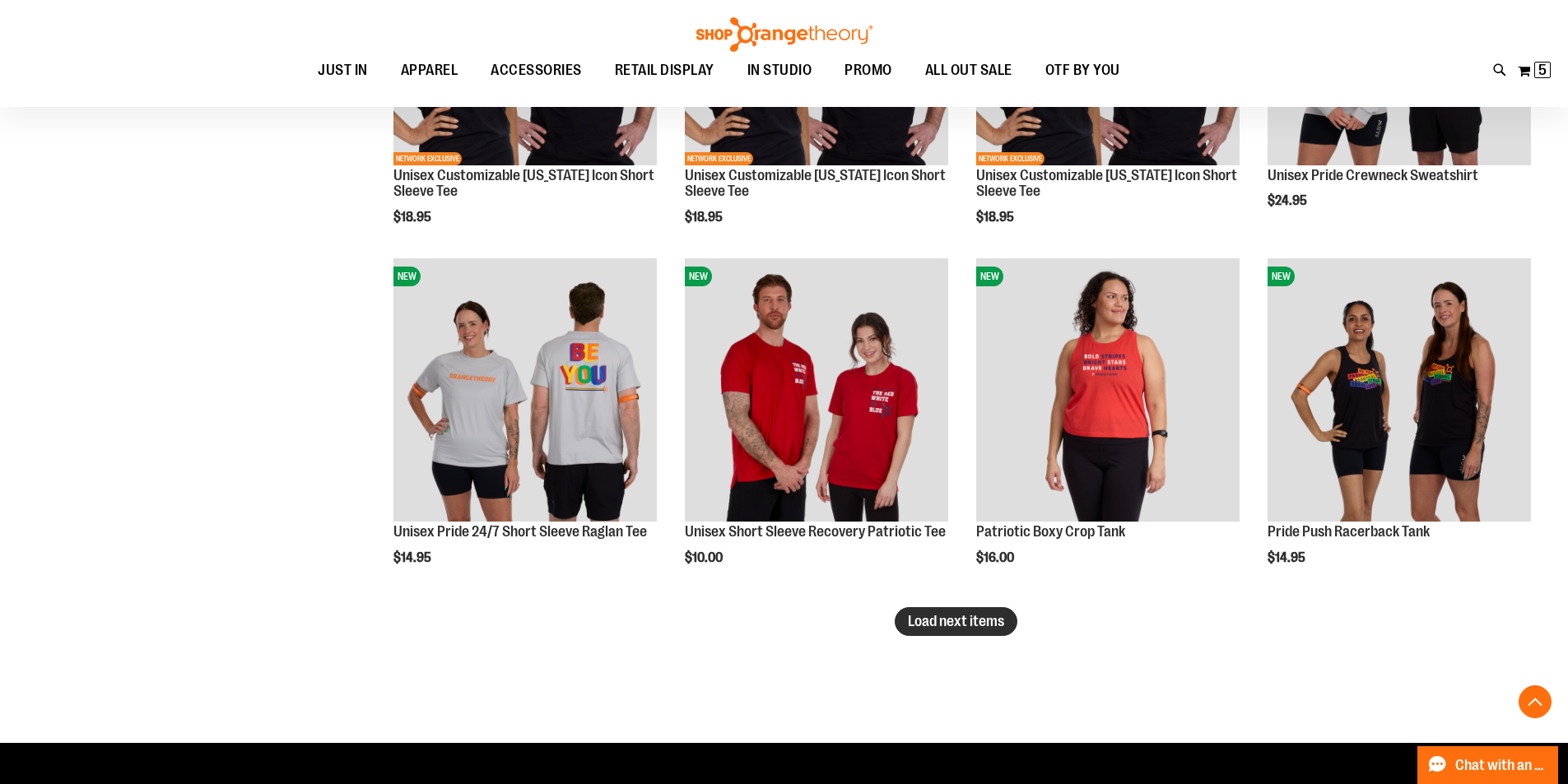
click at [914, 622] on span "Load next items" at bounding box center [955, 621] width 96 height 16
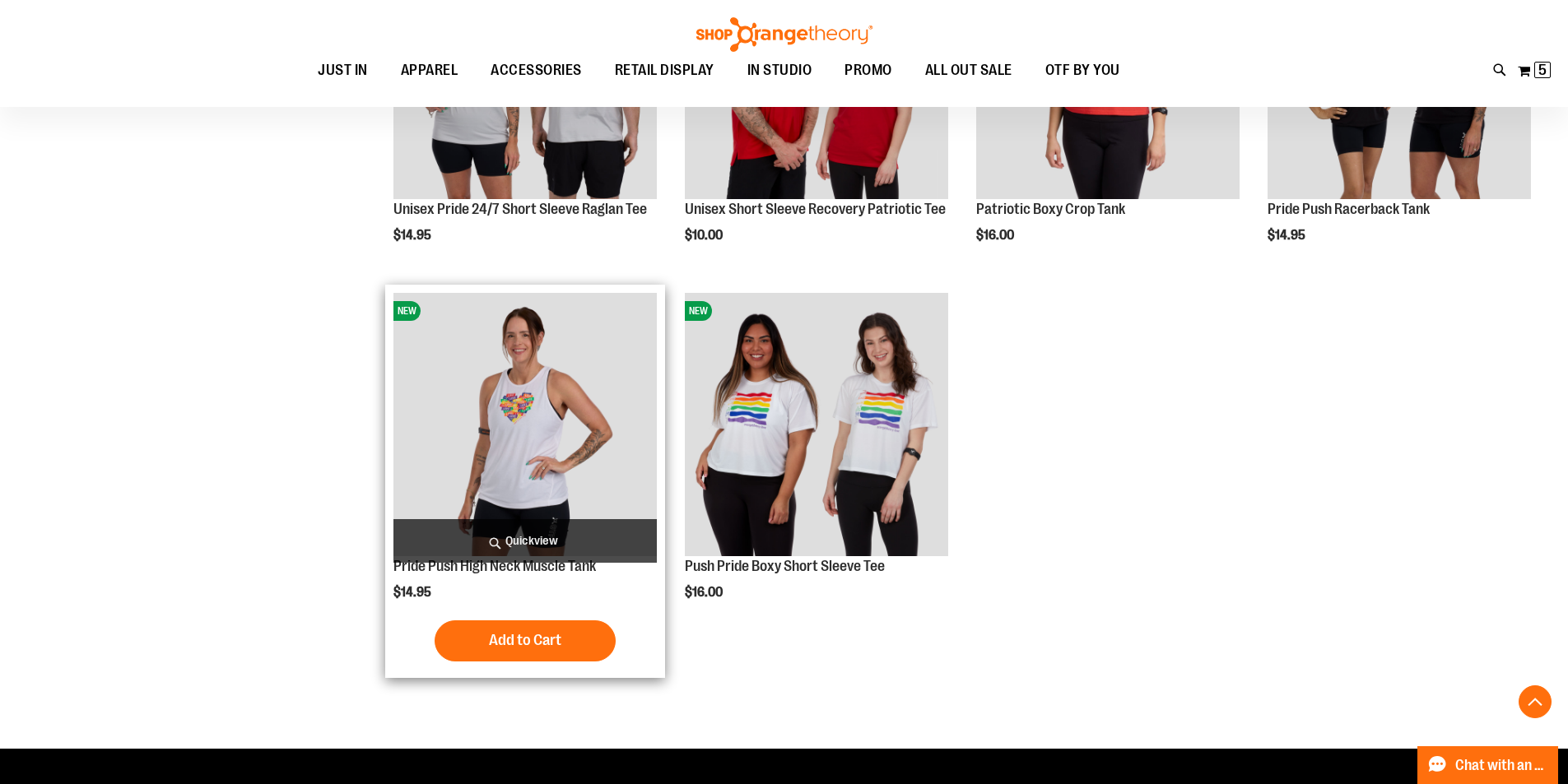
scroll to position [6594, 0]
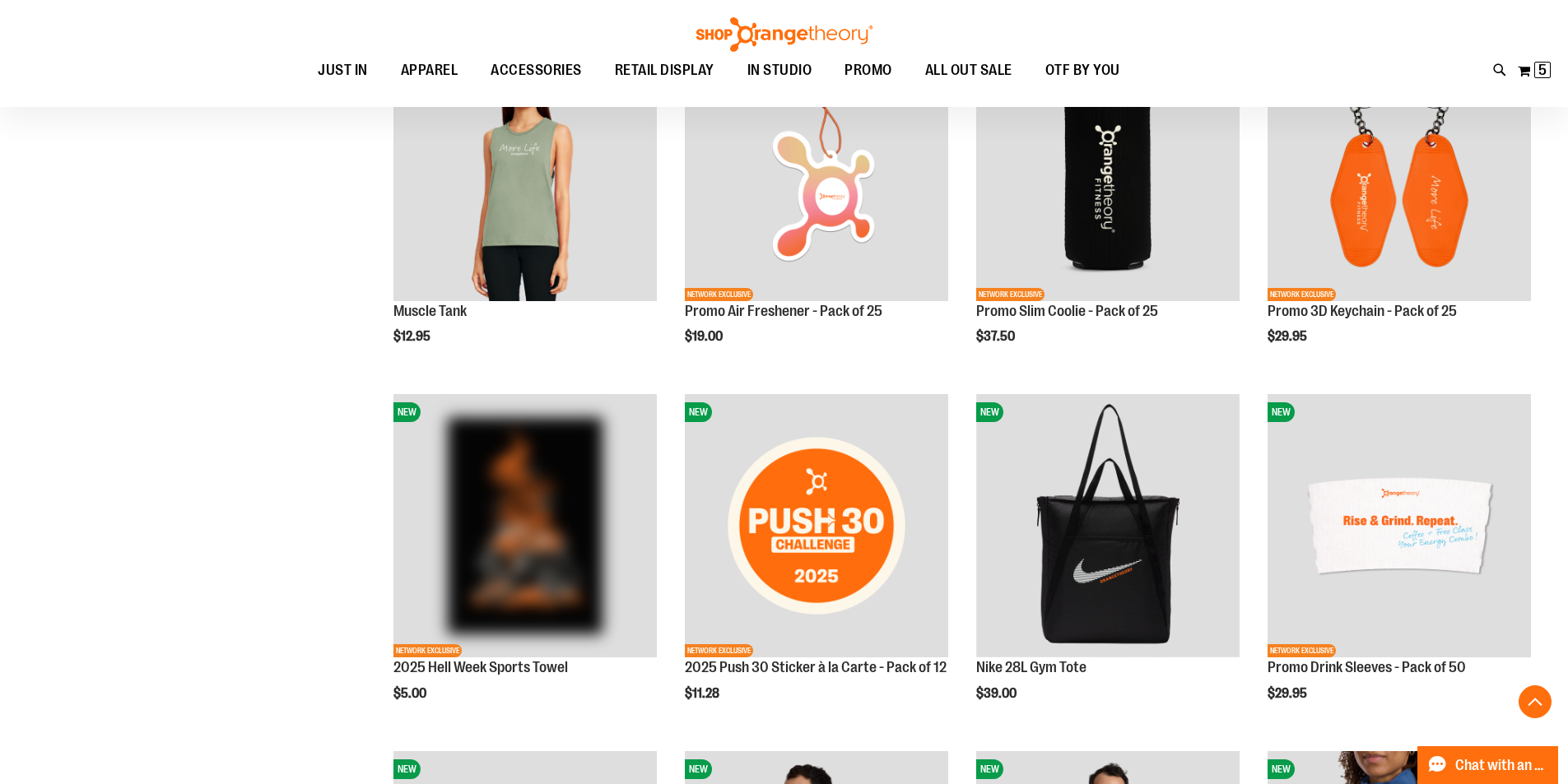
scroll to position [835, 0]
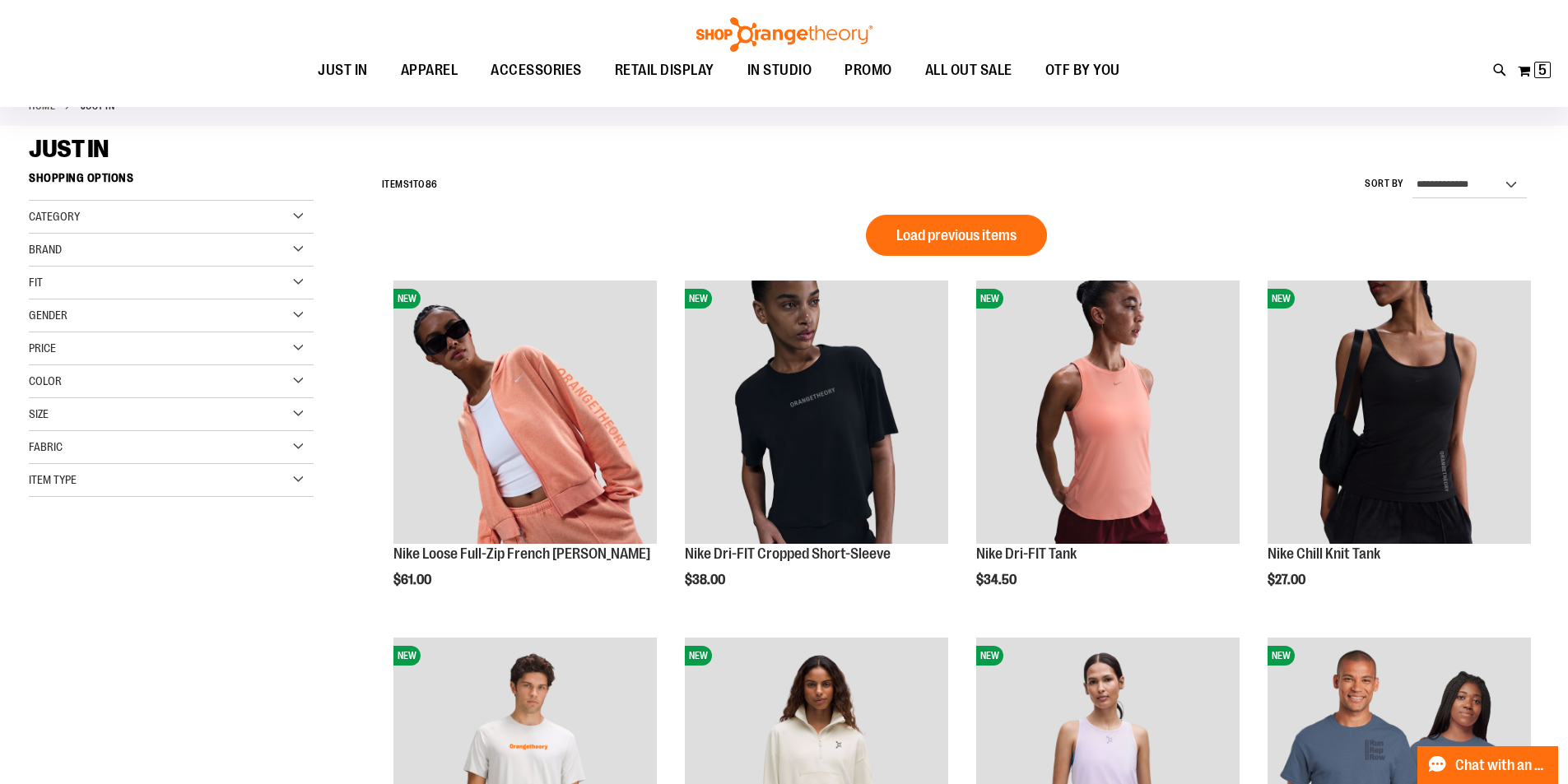
scroll to position [94, 0]
click at [1105, 67] on span "OTF BY YOU" at bounding box center [1082, 70] width 75 height 37
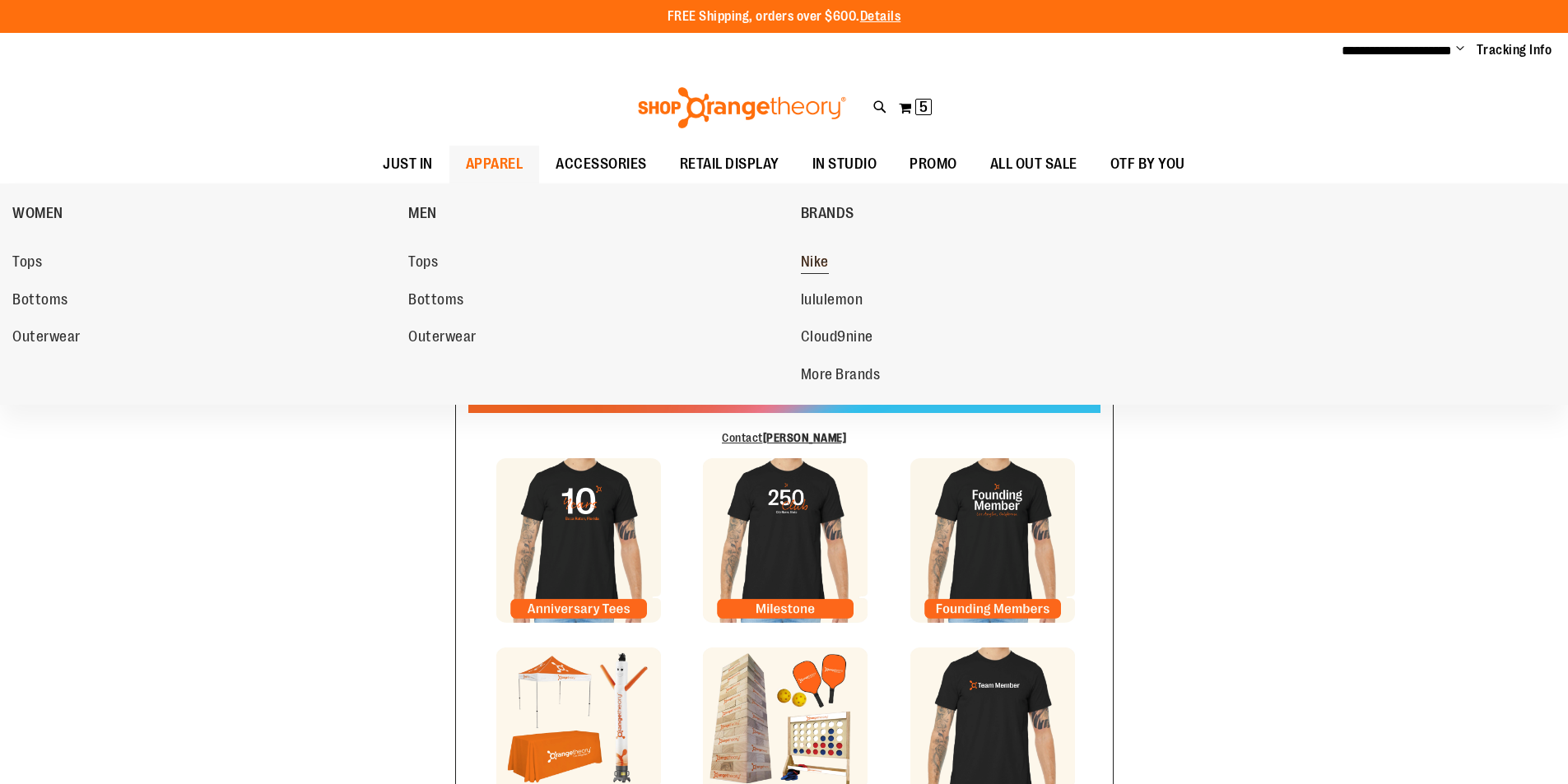
click at [827, 260] on span "Nike" at bounding box center [814, 263] width 28 height 21
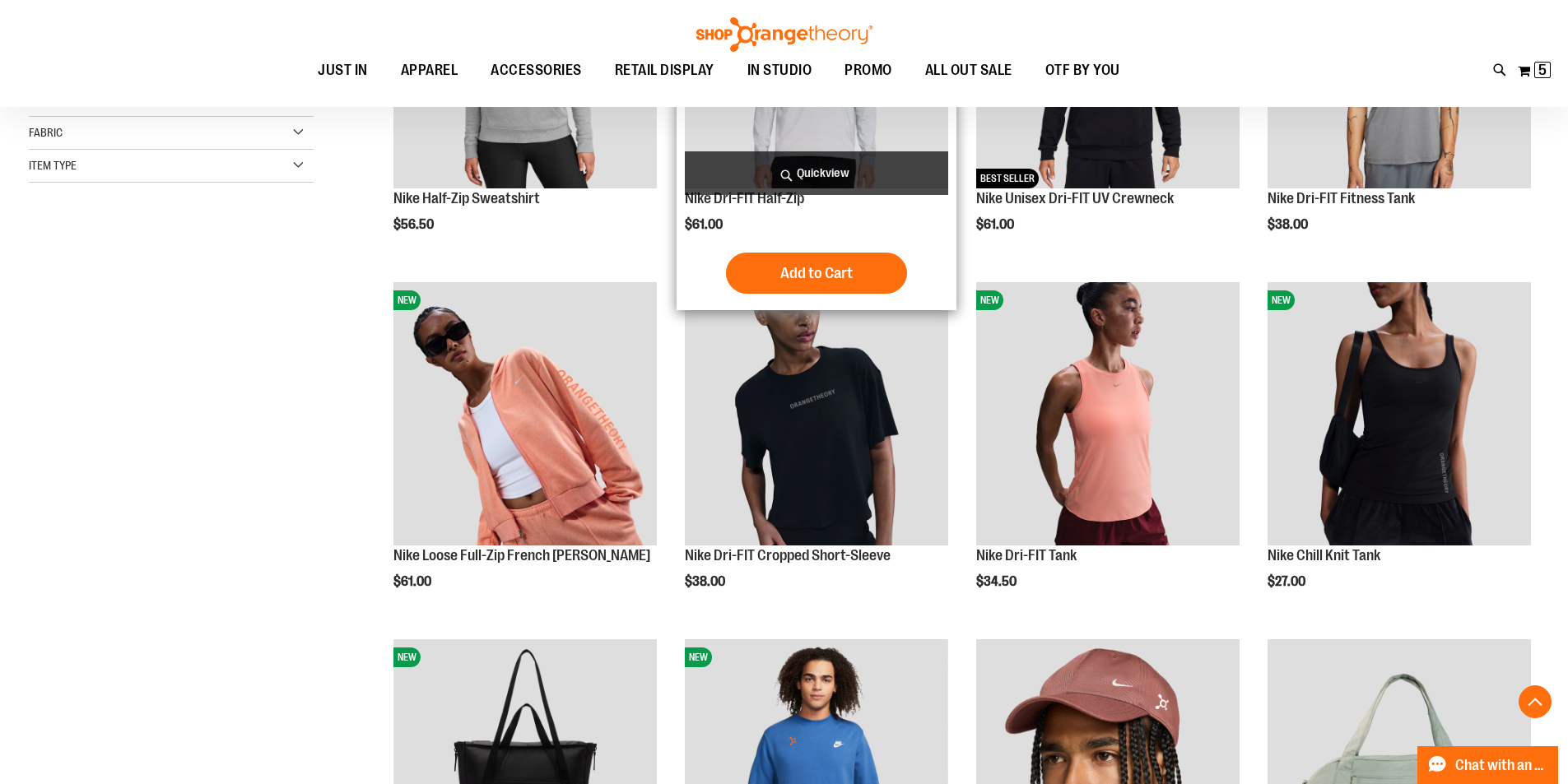
scroll to position [410, 0]
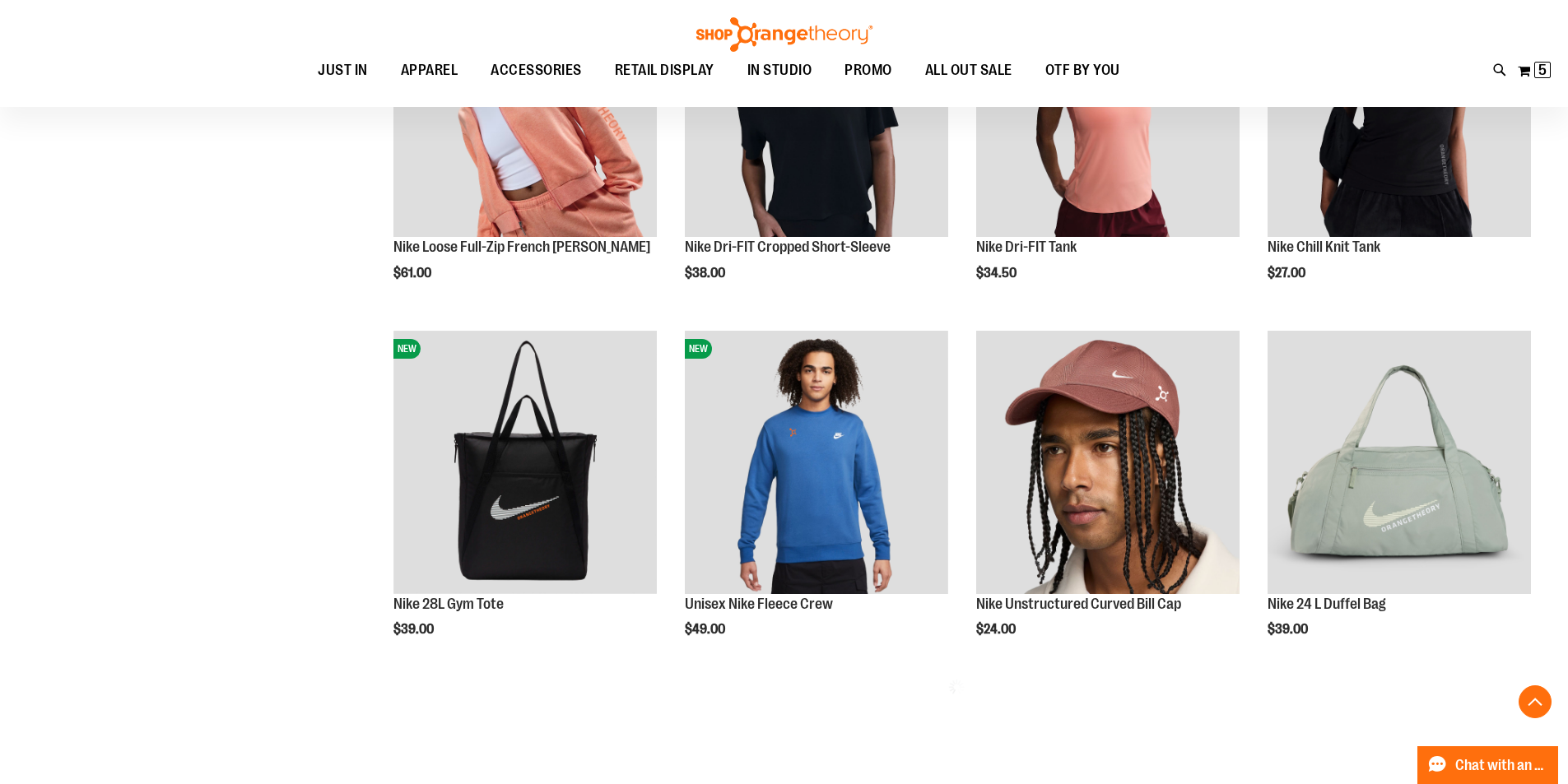
scroll to position [904, 0]
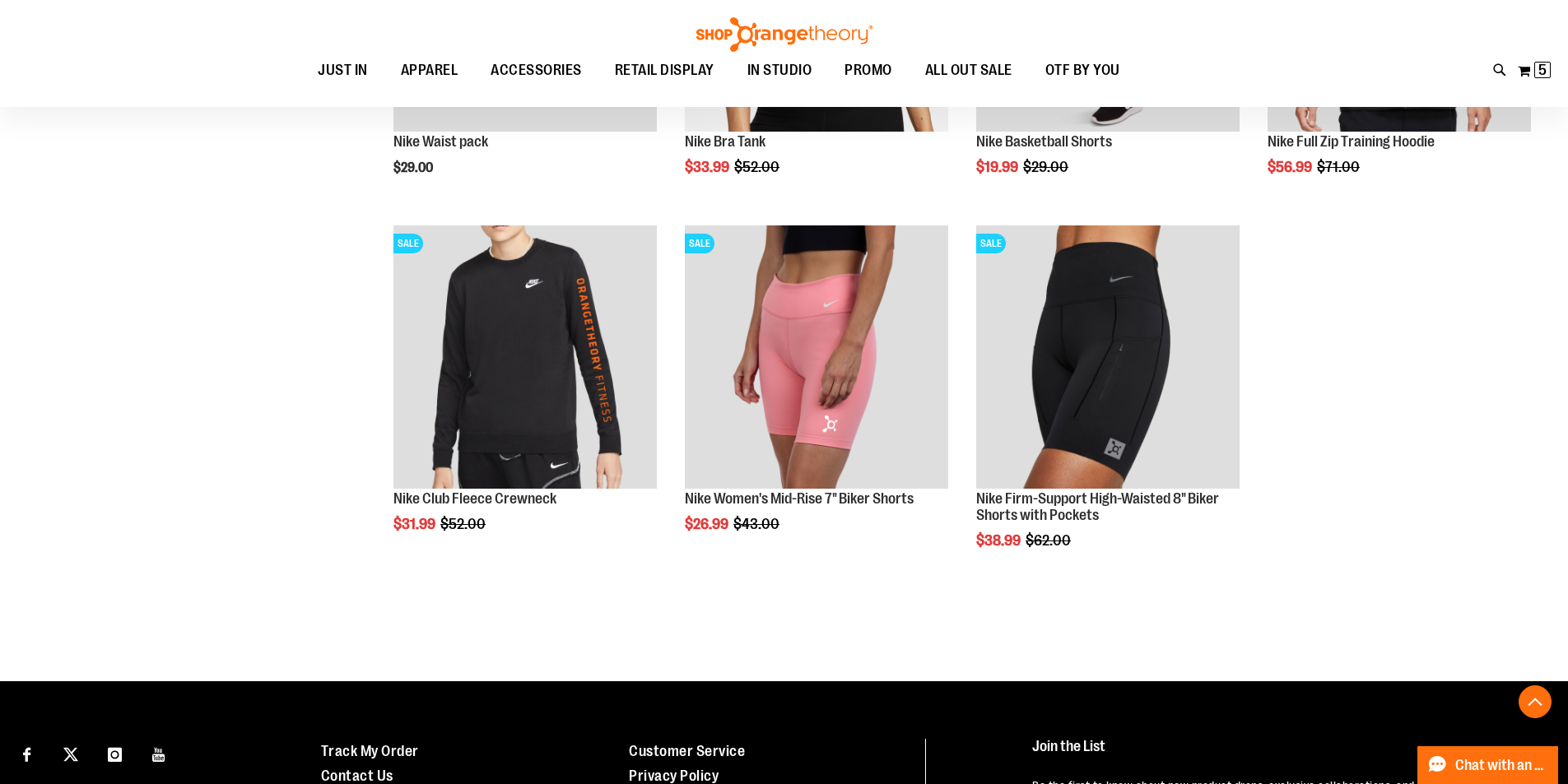
scroll to position [2303, 0]
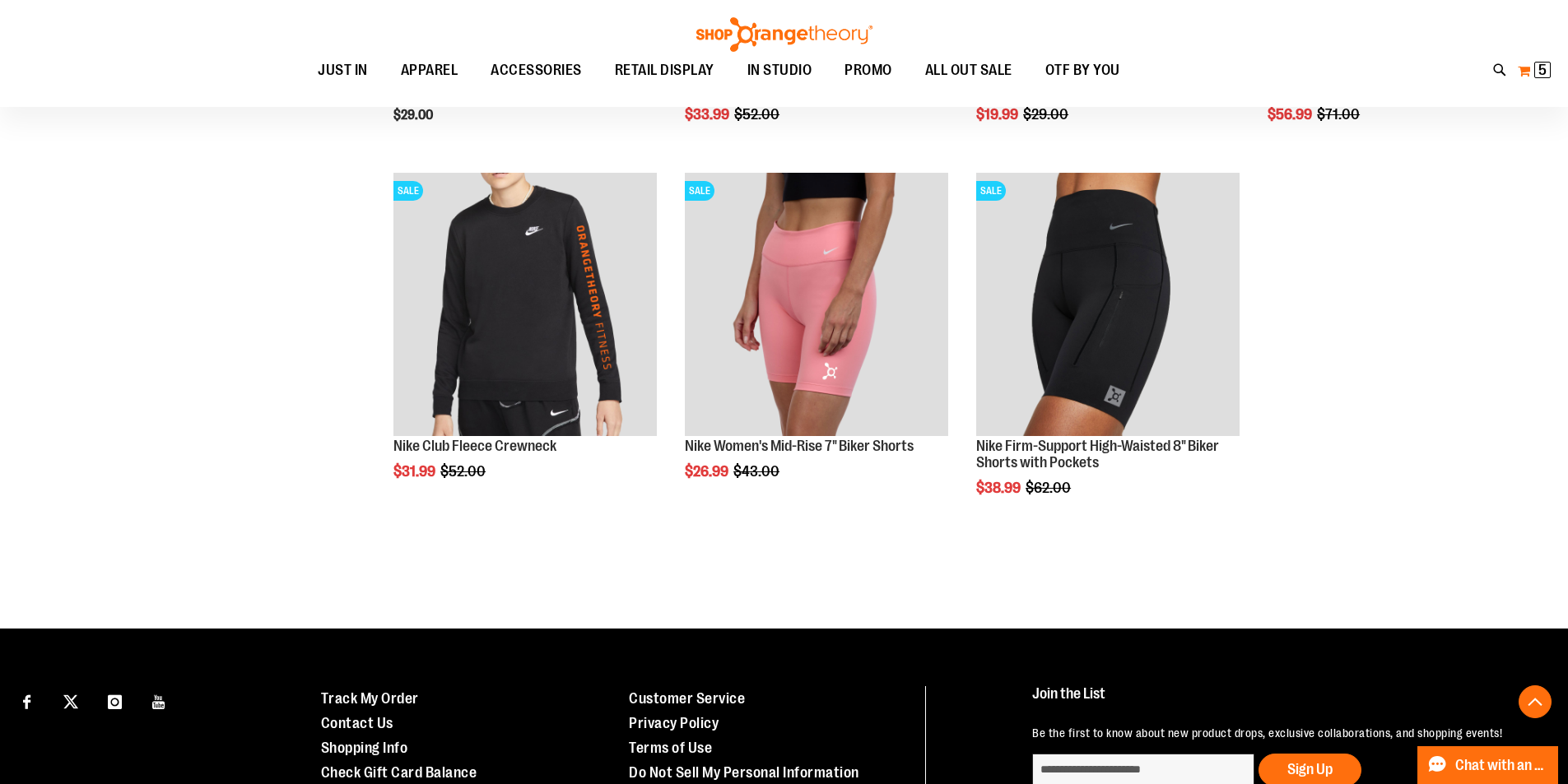
click at [1531, 64] on button "My Cart 5 5 items" at bounding box center [1534, 70] width 34 height 26
